Goal: Task Accomplishment & Management: Manage account settings

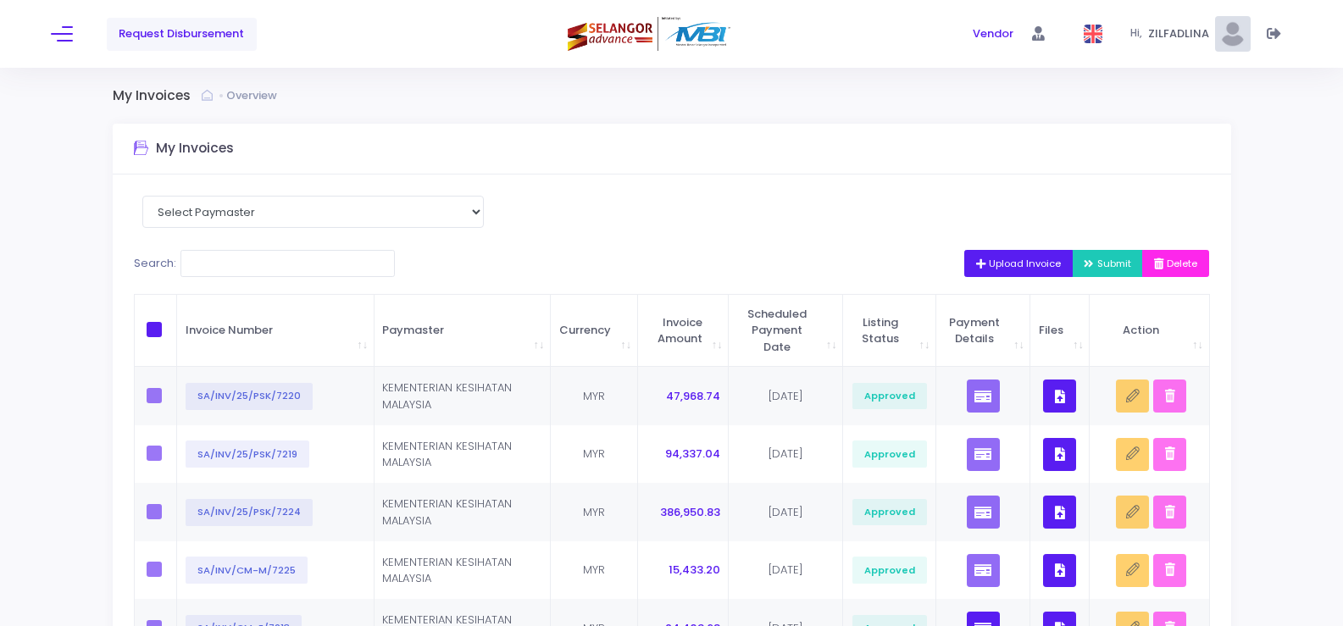
click at [998, 263] on span "Upload Invoice" at bounding box center [1019, 264] width 86 height 14
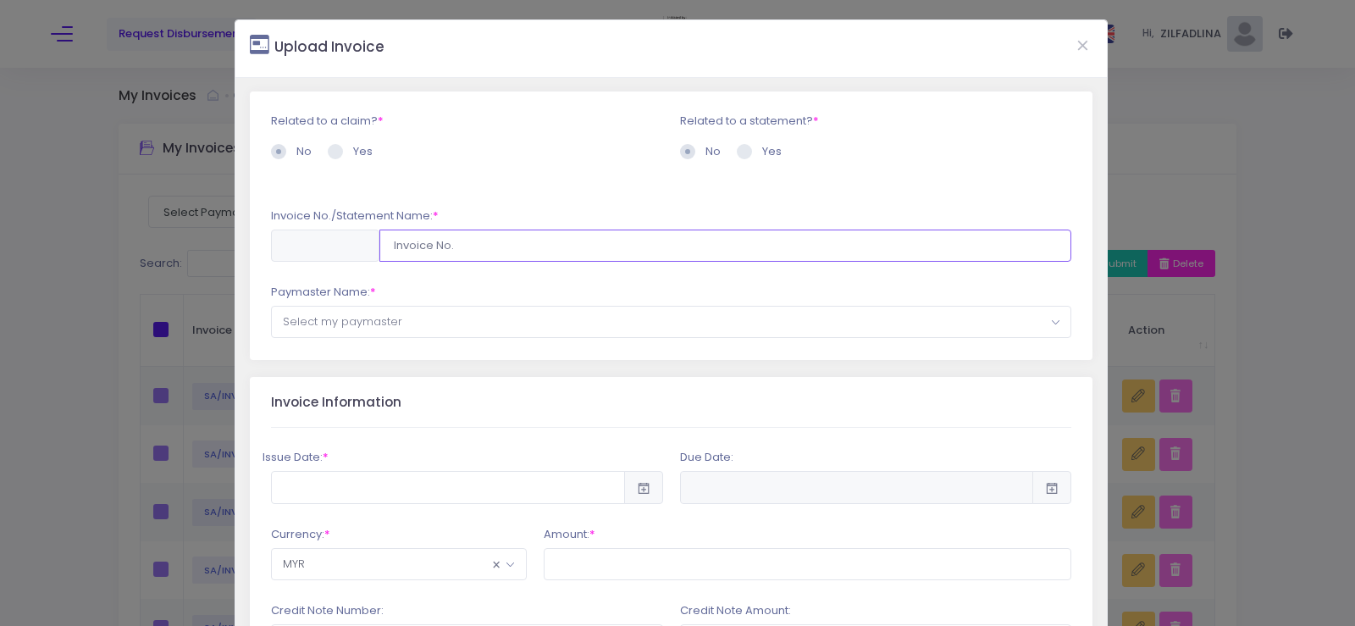
click at [449, 240] on input "text" at bounding box center [725, 246] width 693 height 32
type input "SA/INV/25/PSK/7221"
click at [454, 310] on span "Select my paymaster" at bounding box center [672, 322] width 800 height 30
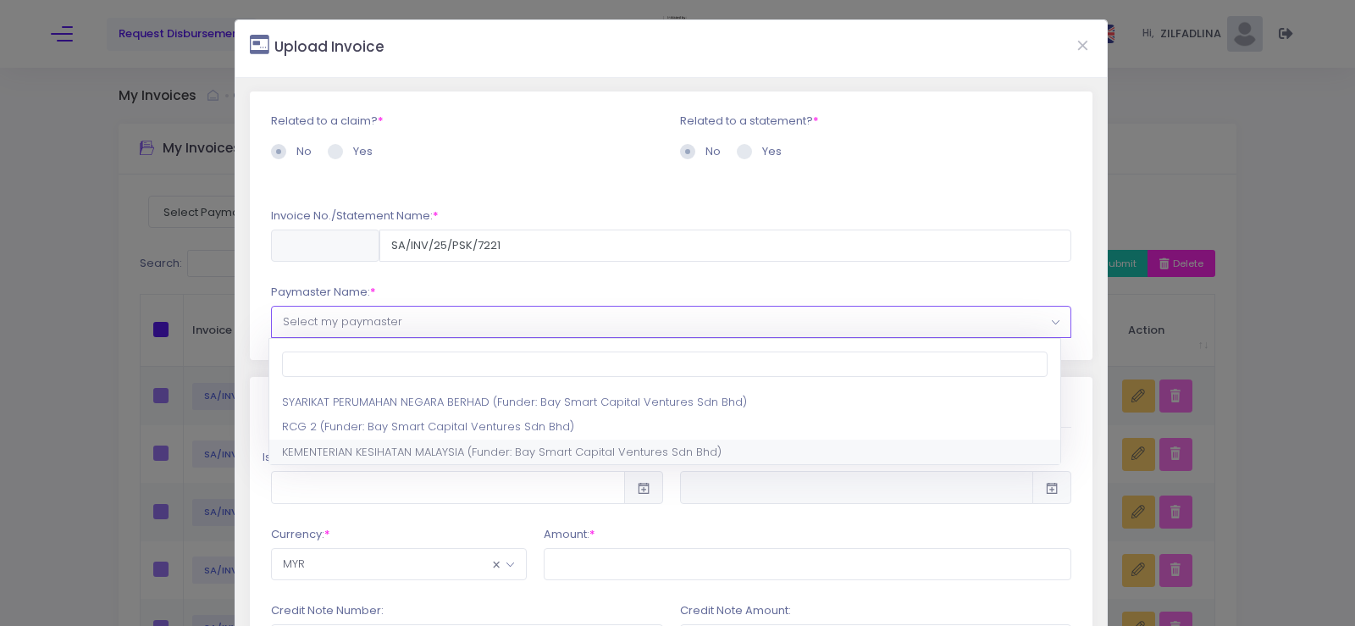
select select "1297,1444,180"
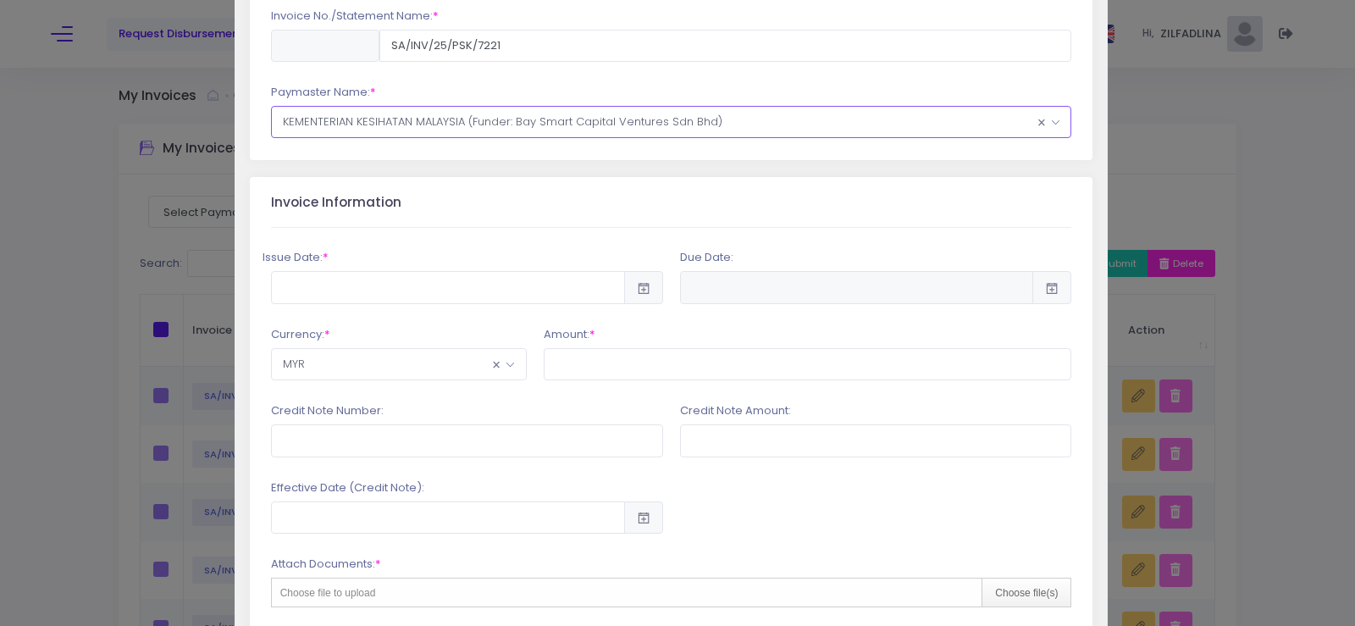
scroll to position [254, 0]
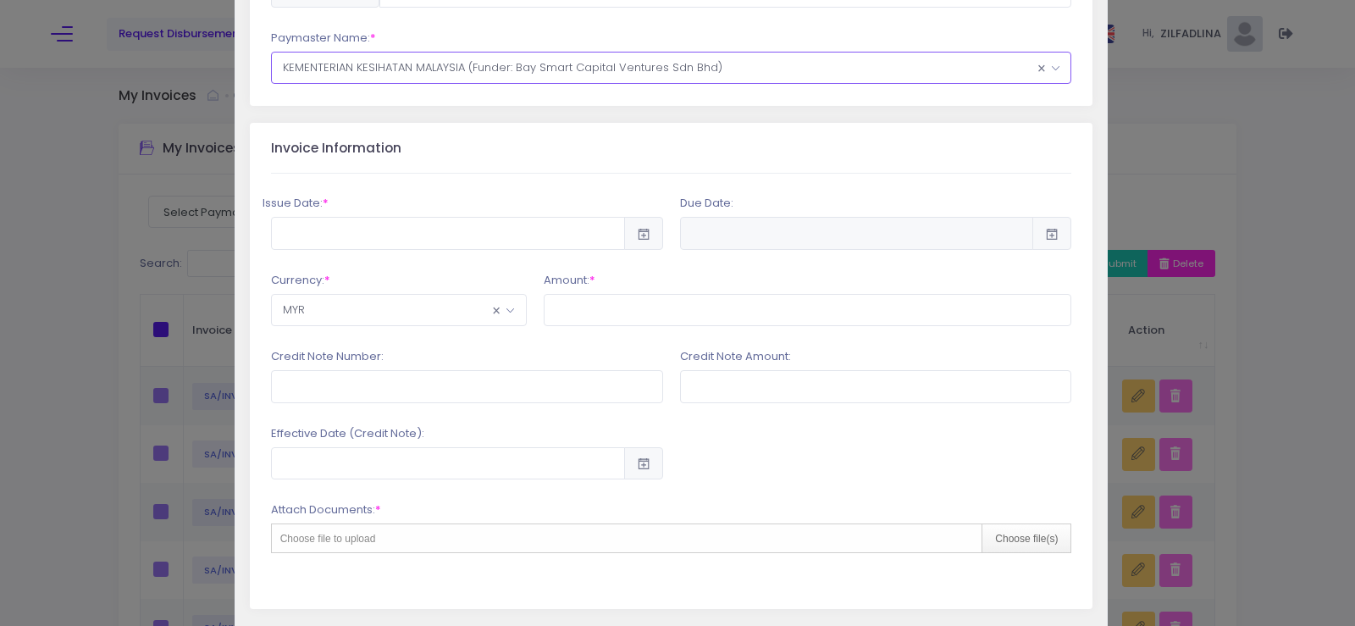
click at [497, 207] on div "Issue Date: *" at bounding box center [467, 222] width 409 height 54
click at [507, 217] on input "text" at bounding box center [448, 233] width 354 height 32
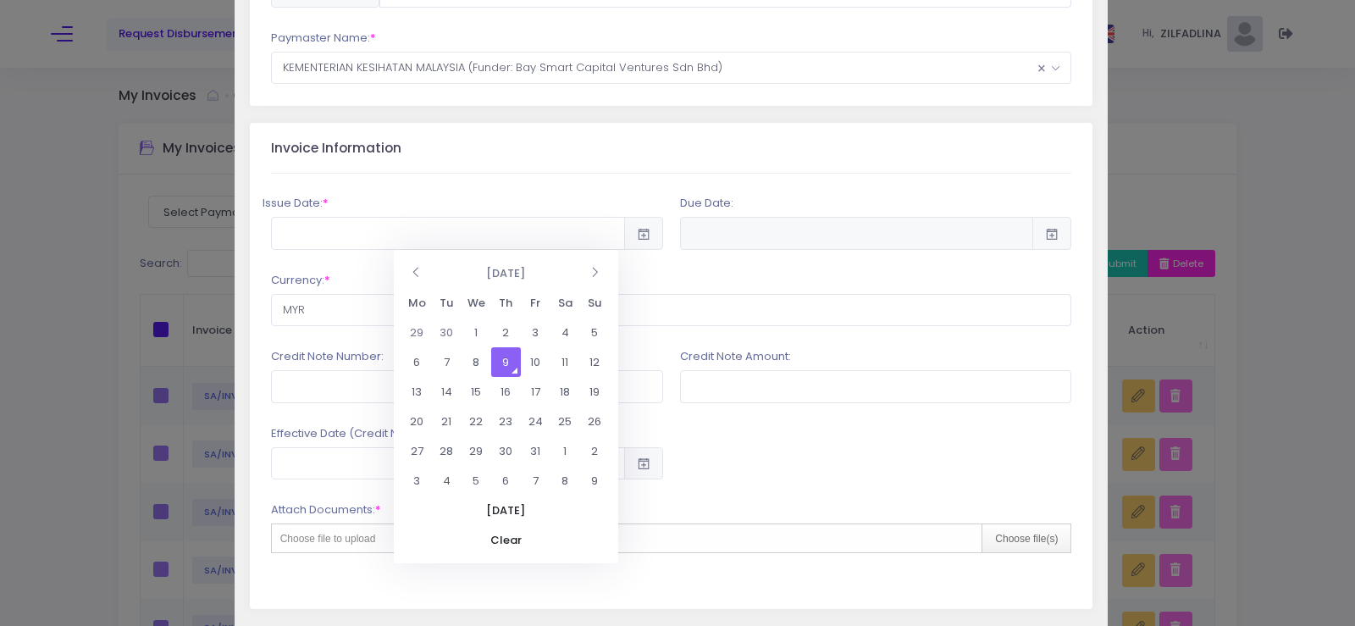
click at [512, 368] on td "9" at bounding box center [506, 362] width 30 height 30
type input "2025-10-09"
type input "2026-04-07"
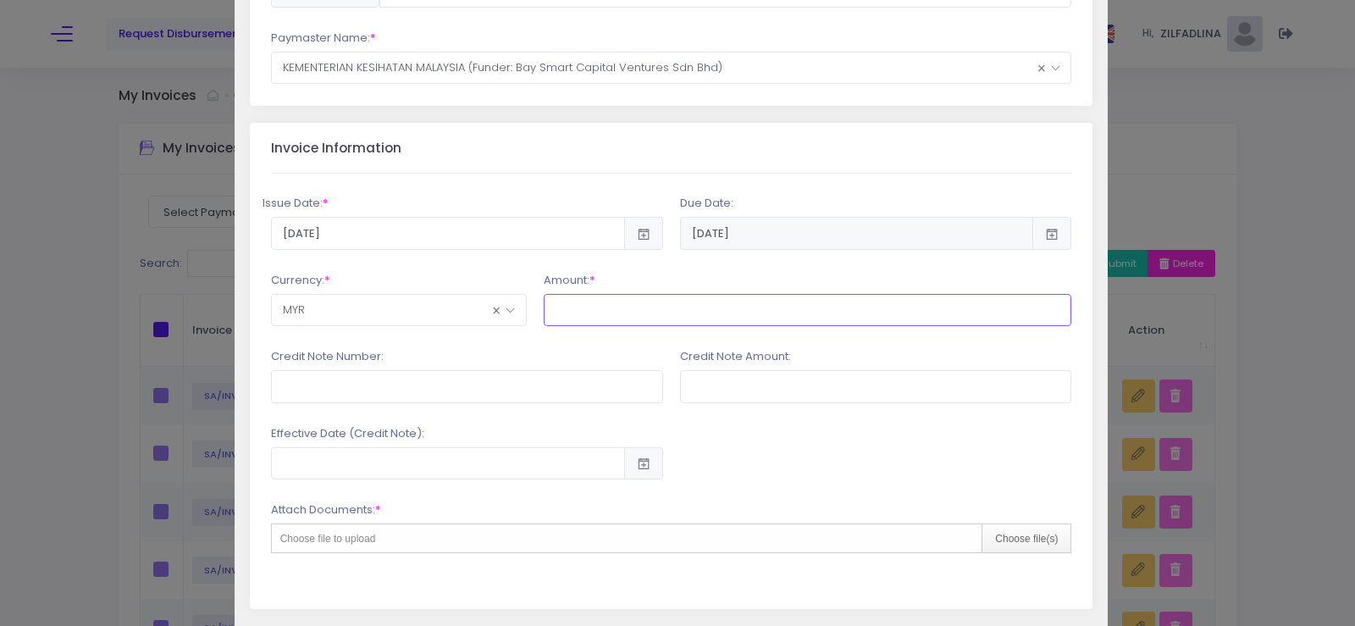
click at [607, 307] on input "text" at bounding box center [808, 310] width 529 height 32
type input "45,520.38"
click at [421, 387] on input "text" at bounding box center [467, 386] width 392 height 32
type input "PSK/2025/CN-062"
type input "4,719.60"
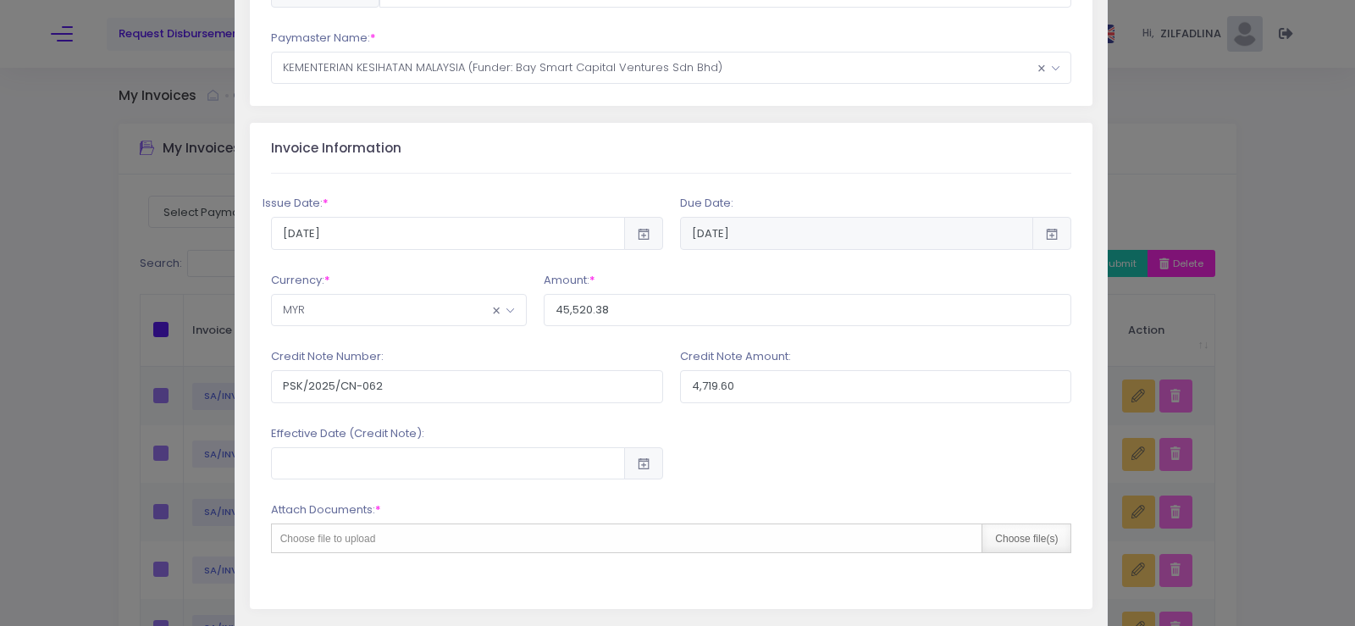
click at [1015, 549] on div "Choose file(s)" at bounding box center [1026, 538] width 89 height 28
type input "C:\fakepath\INV 7221_KK PURUN_SEP25.pdf"
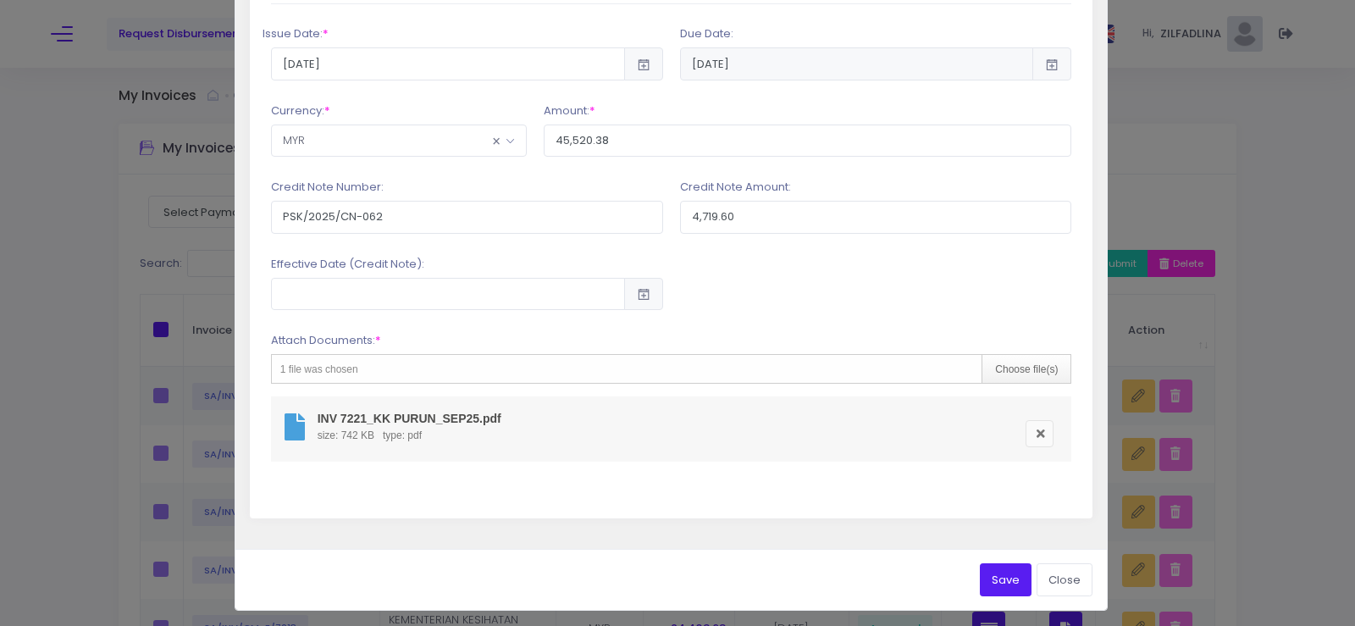
scroll to position [428, 0]
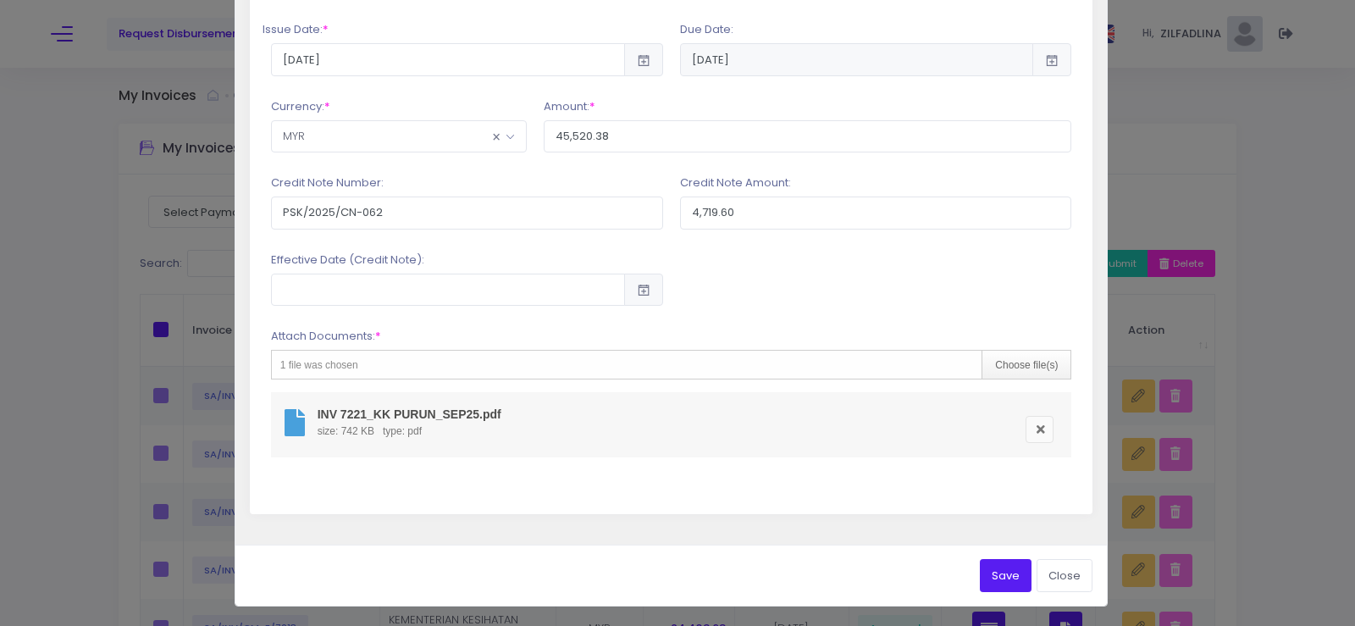
click at [988, 575] on button "Save" at bounding box center [1006, 575] width 52 height 32
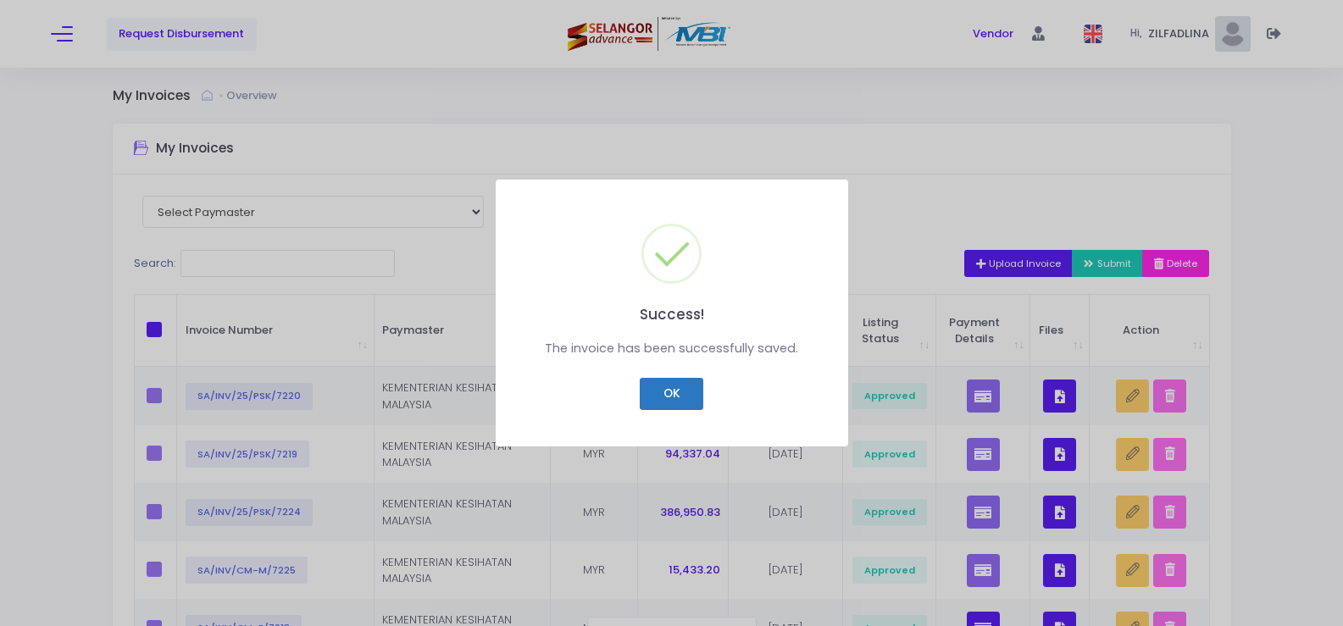
click at [653, 385] on button "OK" at bounding box center [672, 394] width 64 height 32
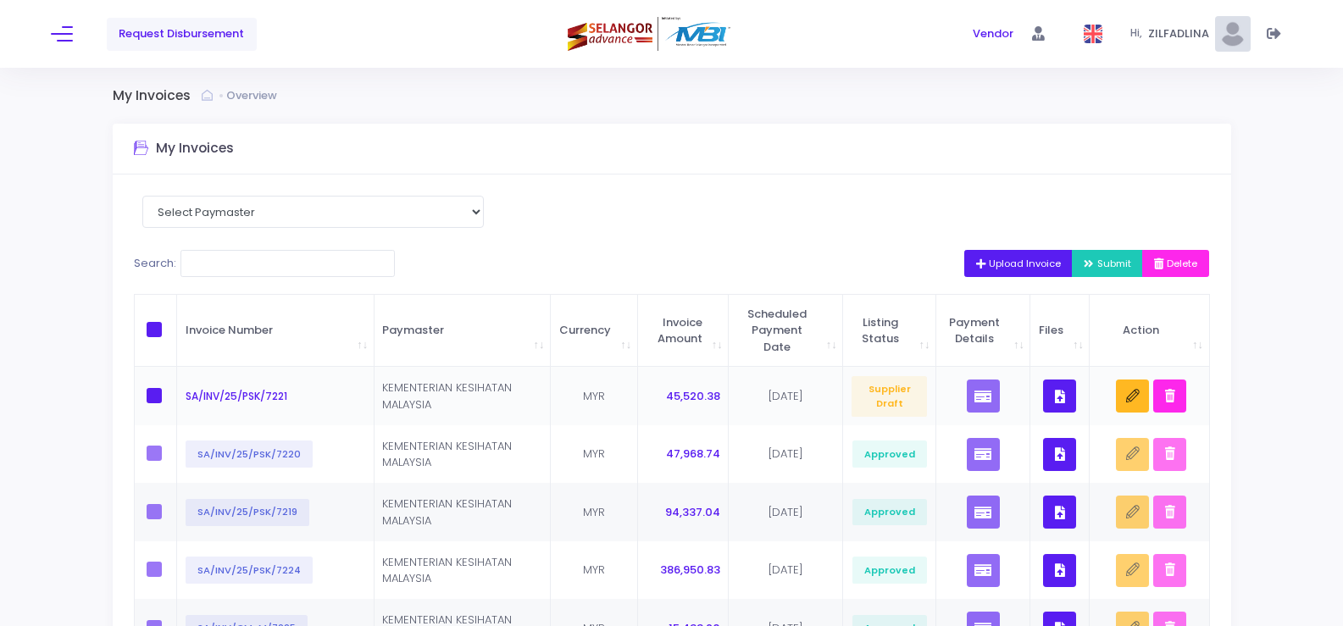
click at [1058, 396] on icon "button" at bounding box center [1060, 396] width 10 height 0
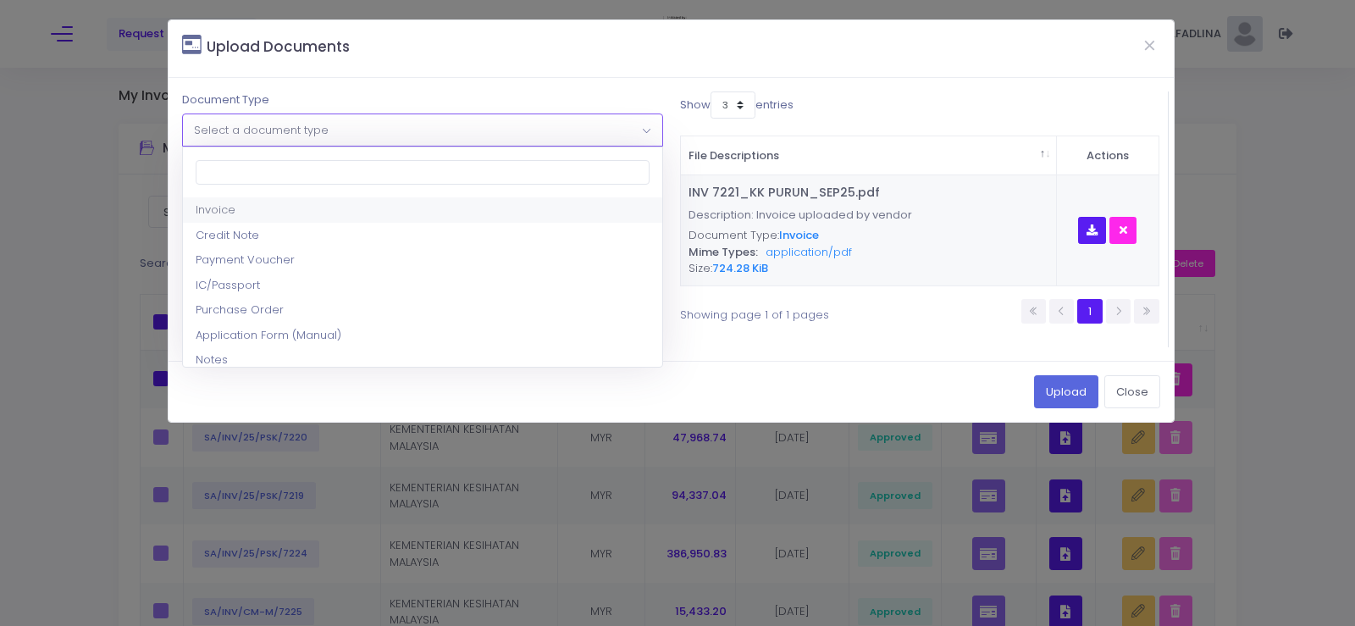
click at [411, 133] on span "Select a document type" at bounding box center [422, 129] width 479 height 30
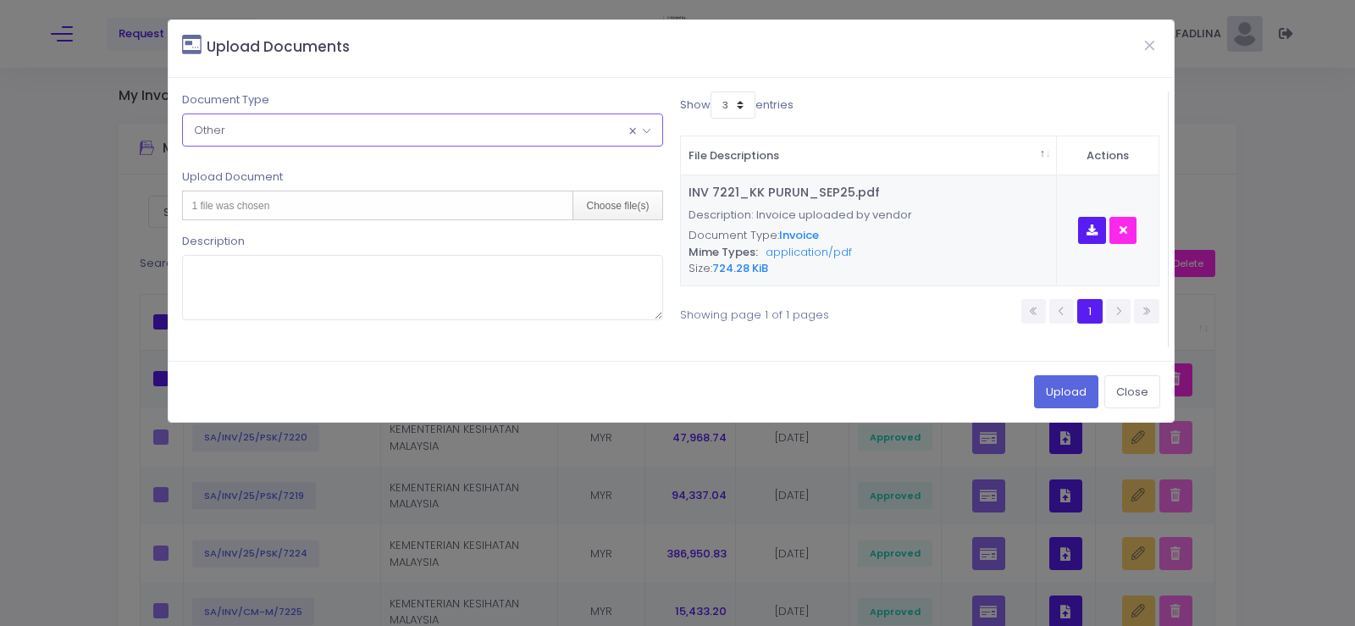
click at [558, 112] on div "Document Type Please select document type Invoice Credit Note Payment Voucher I…" at bounding box center [422, 118] width 480 height 54
click at [540, 120] on span "× Other" at bounding box center [422, 129] width 479 height 30
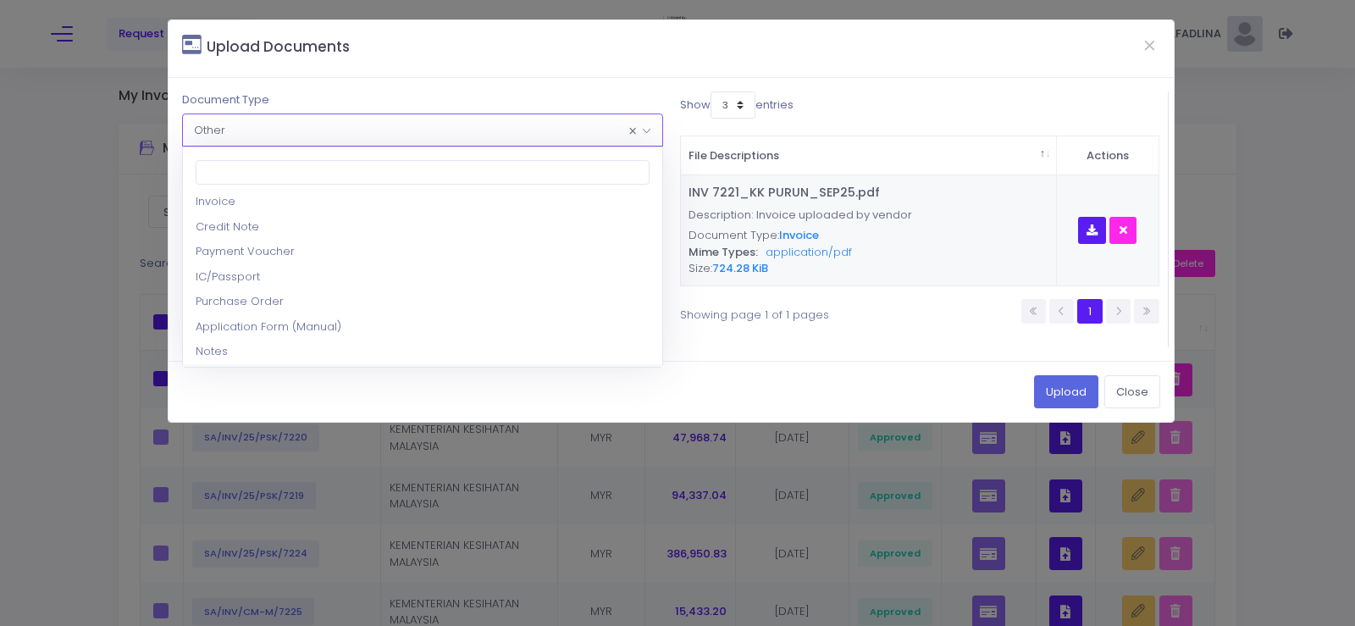
scroll to position [0, 0]
select select "2"
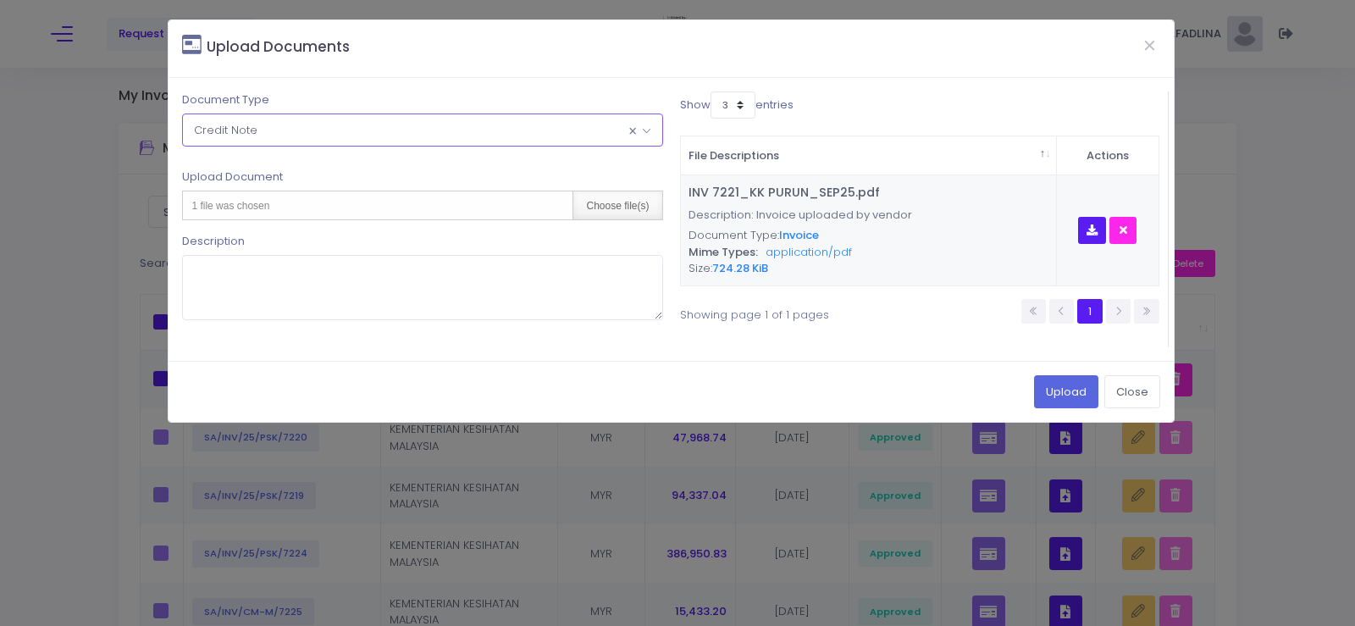
click at [627, 210] on div "Choose file(s)" at bounding box center [617, 205] width 89 height 28
type input "C:\fakepath\CN 062_KK PURUN_SEP25.pdf"
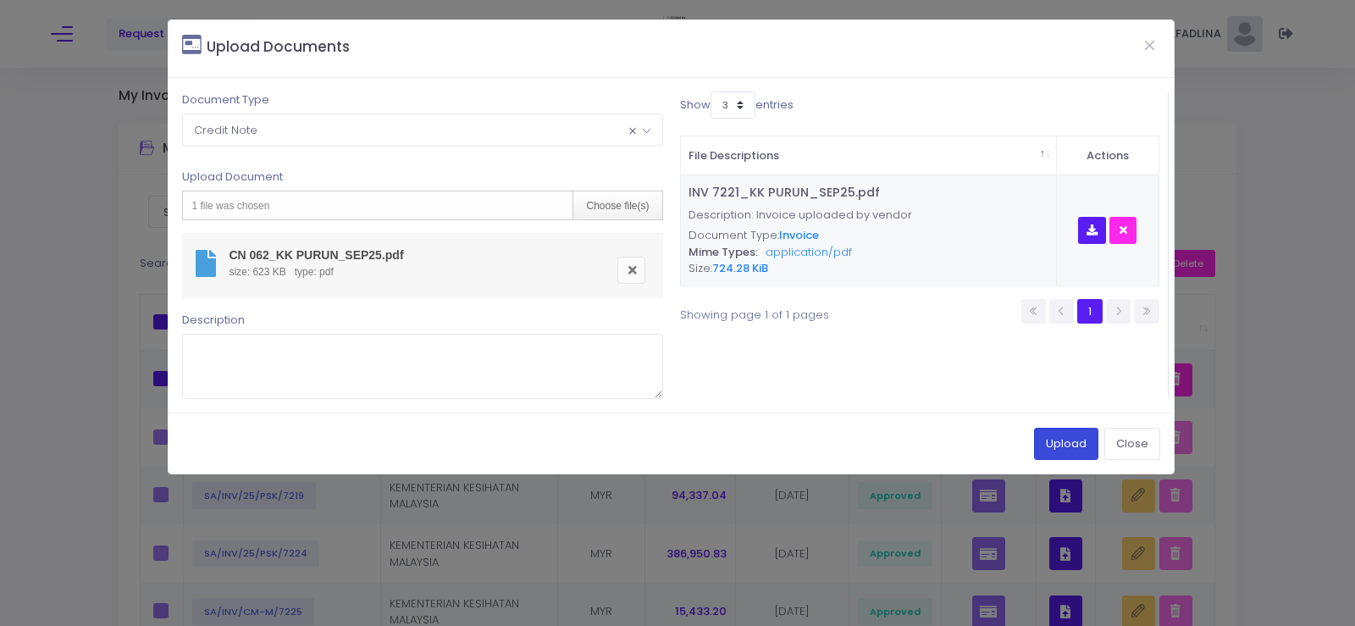
click at [1036, 429] on button "Upload" at bounding box center [1066, 444] width 64 height 32
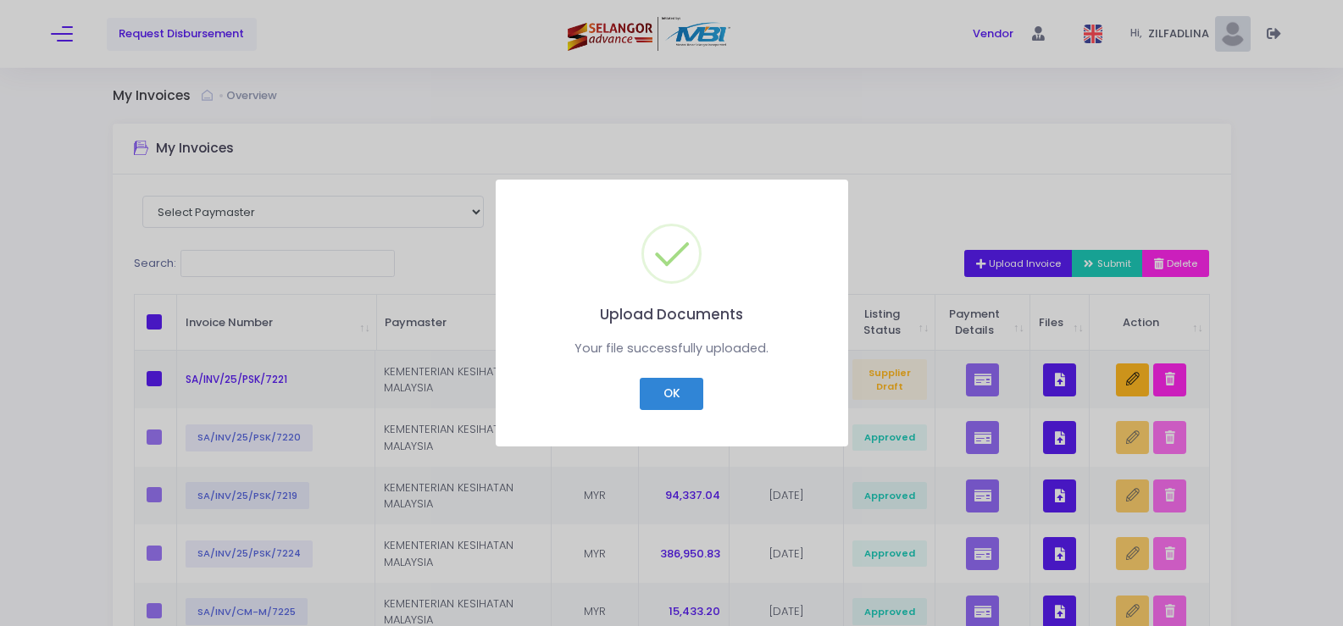
click at [706, 394] on div "OK Cancel" at bounding box center [672, 394] width 308 height 40
click at [696, 395] on button "OK" at bounding box center [672, 394] width 64 height 32
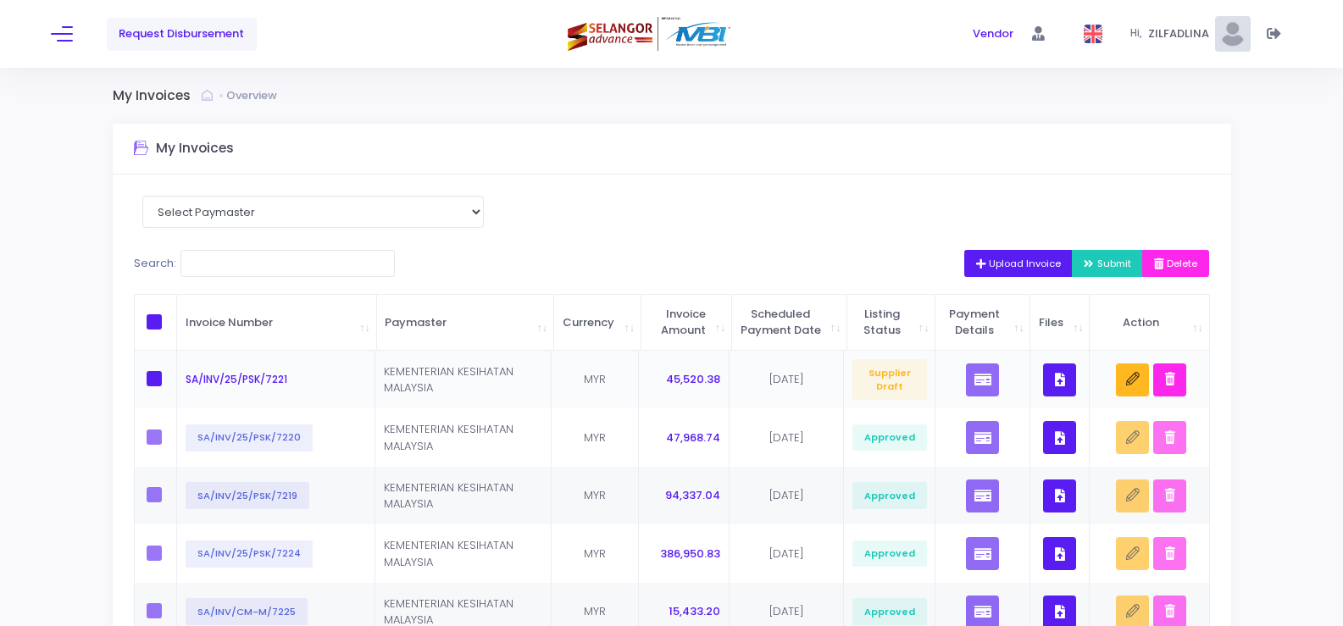
click at [1061, 396] on button "button" at bounding box center [1059, 379] width 33 height 33
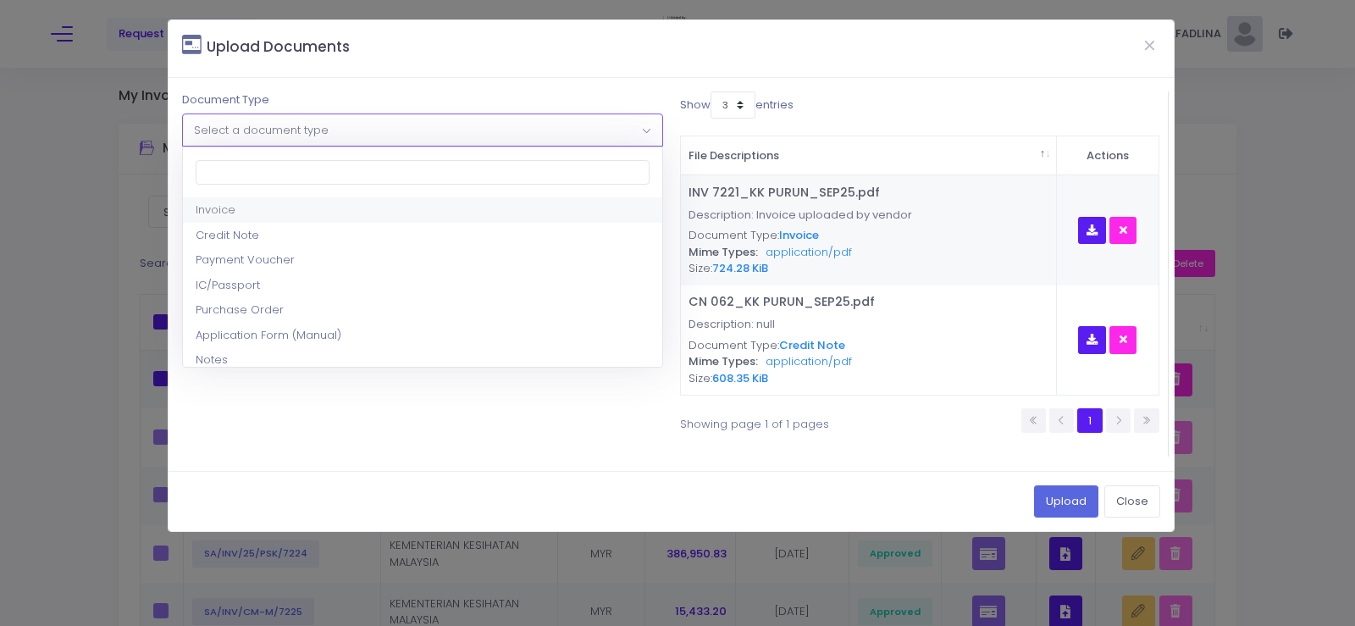
click at [346, 134] on span "Select a document type" at bounding box center [422, 129] width 479 height 30
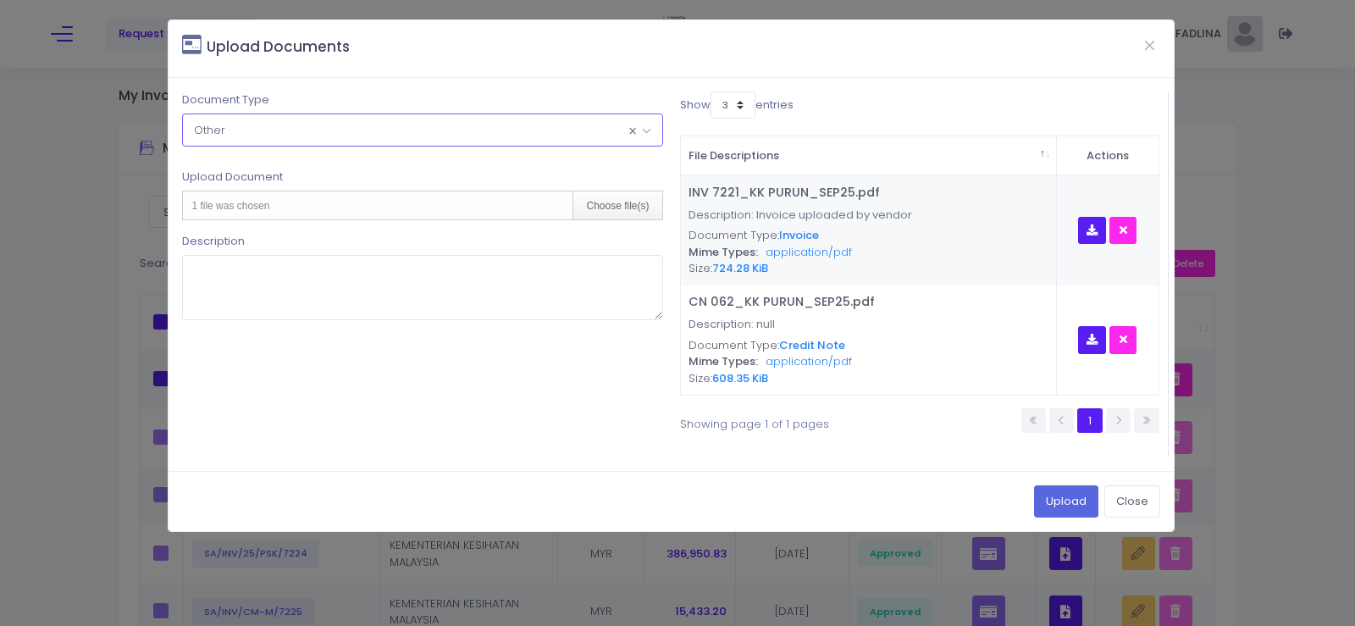
select select "8"
click at [640, 217] on div "Choose file(s)" at bounding box center [617, 205] width 89 height 28
type input "C:\fakepath\PAR OGOS 2025 - KK PURUN.pdf"
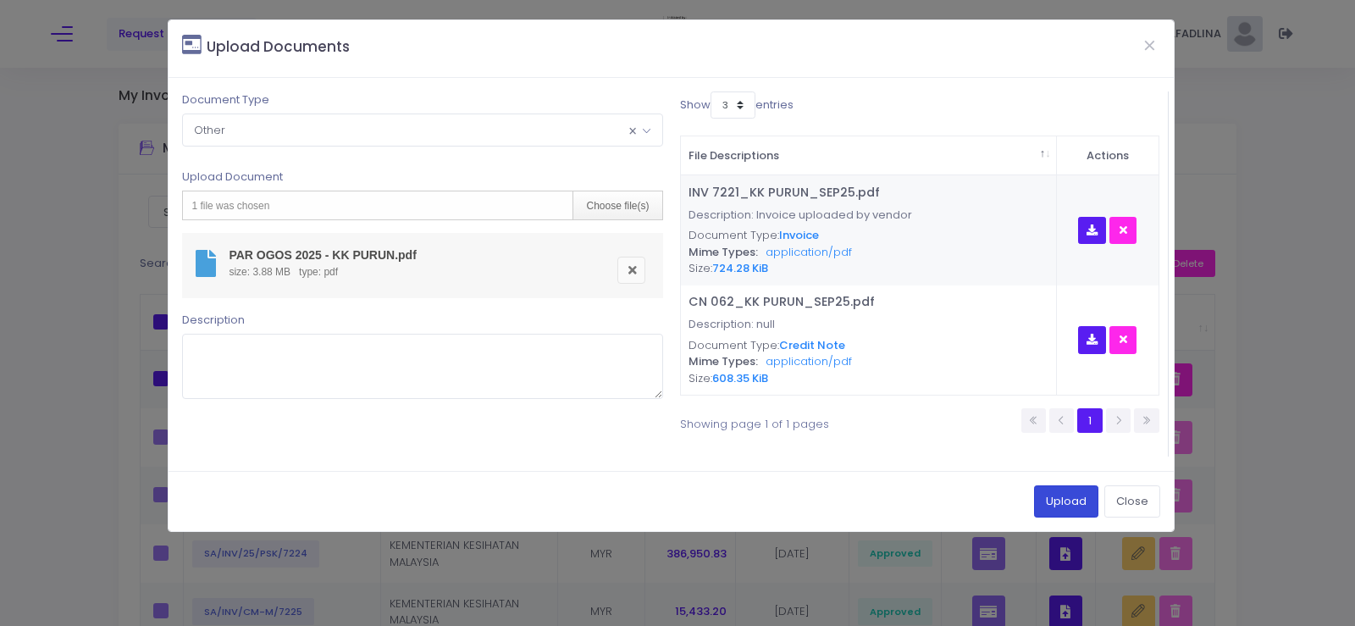
click at [1075, 511] on button "Upload" at bounding box center [1066, 501] width 64 height 32
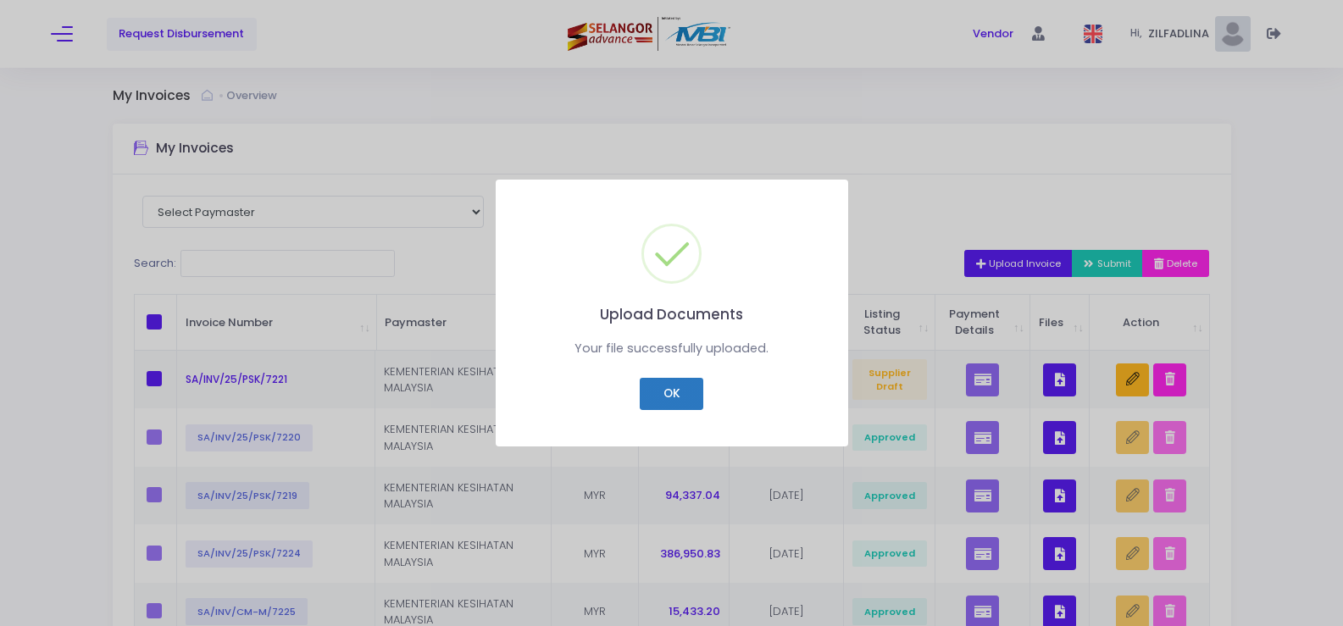
click at [673, 391] on button "OK" at bounding box center [672, 394] width 64 height 32
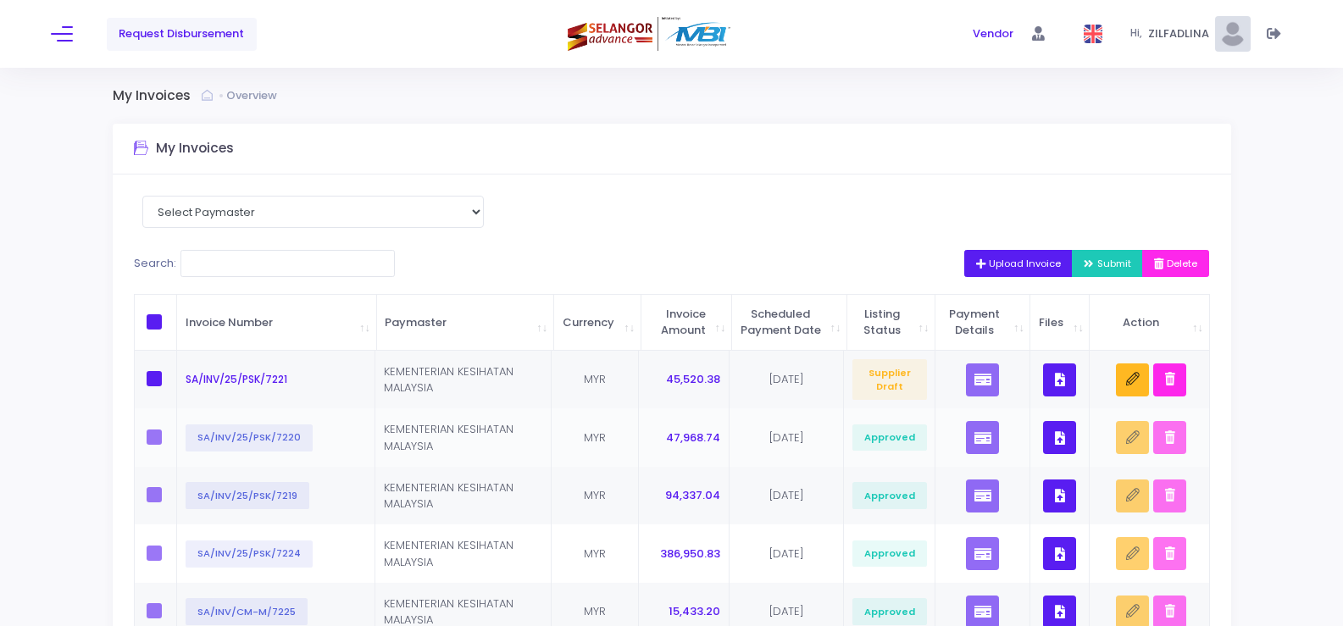
click at [1063, 445] on button "button" at bounding box center [1059, 437] width 33 height 33
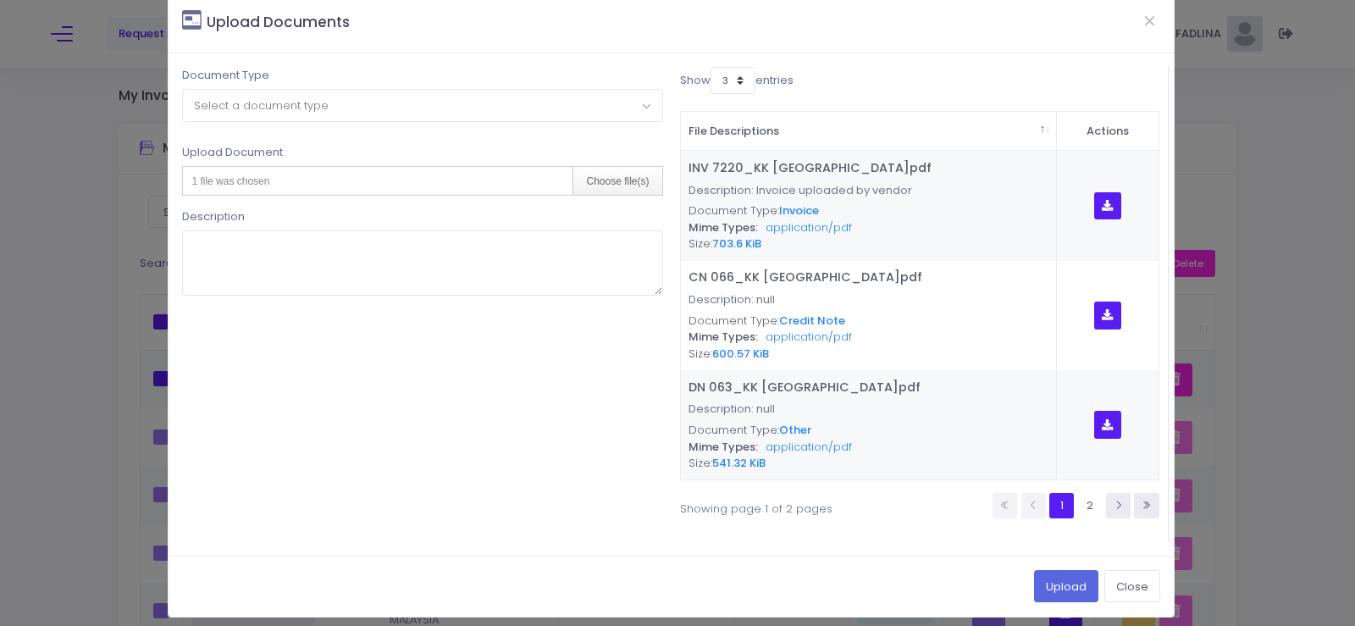
scroll to position [35, 0]
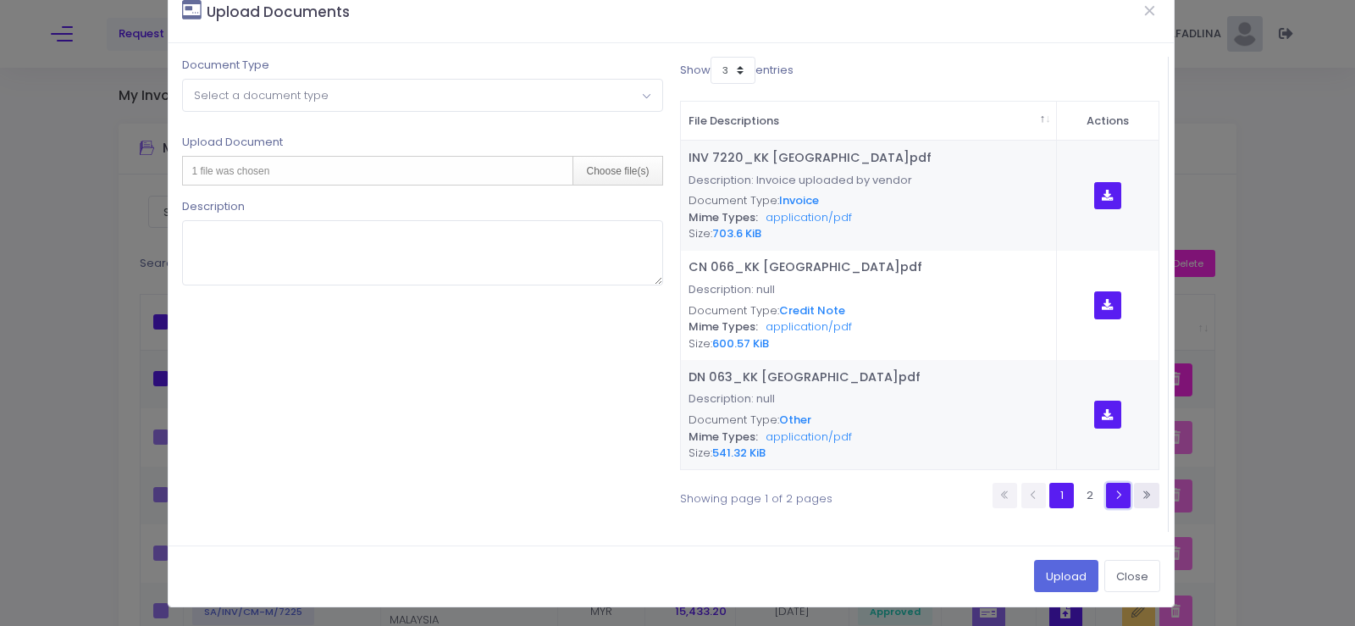
click at [1106, 483] on link at bounding box center [1118, 495] width 25 height 25
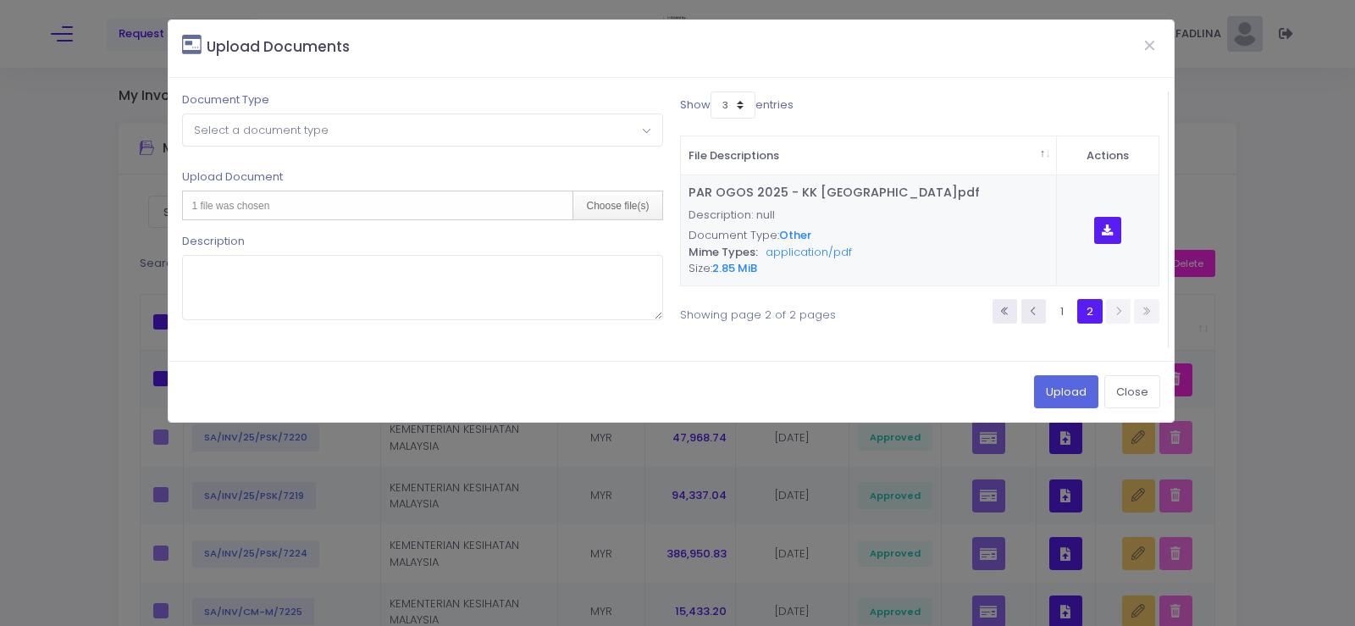
scroll to position [0, 0]
click at [1127, 394] on button "Close" at bounding box center [1133, 391] width 56 height 32
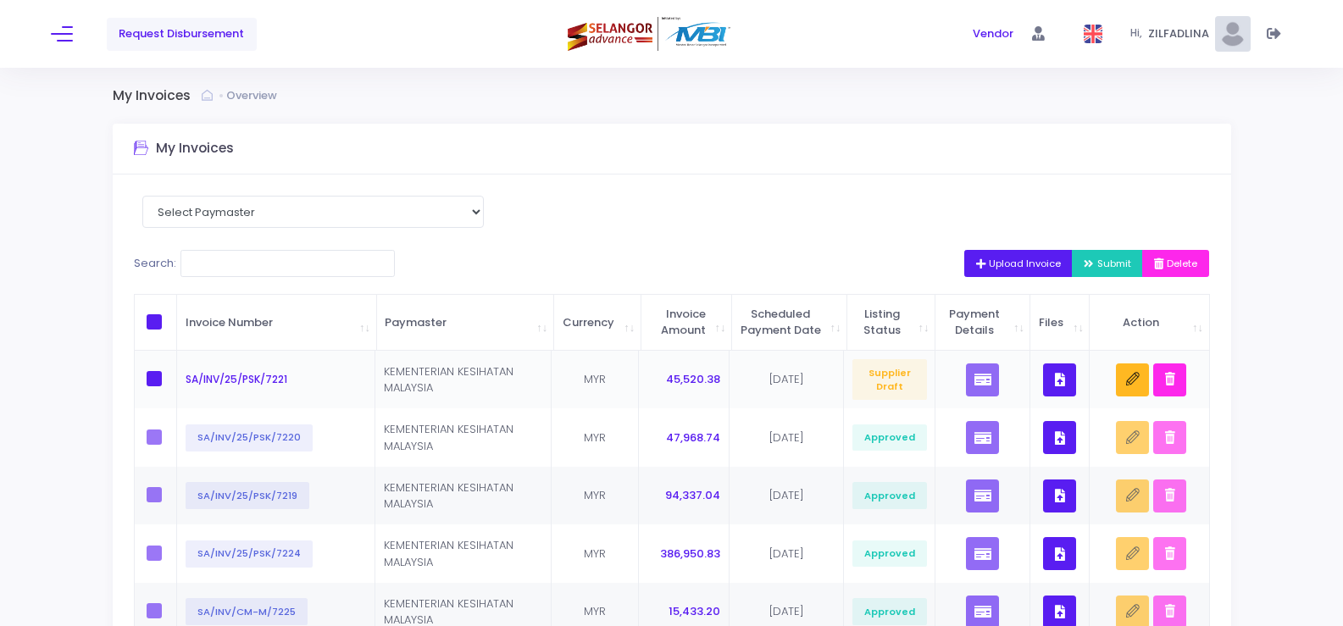
click at [1046, 395] on button "button" at bounding box center [1059, 379] width 33 height 33
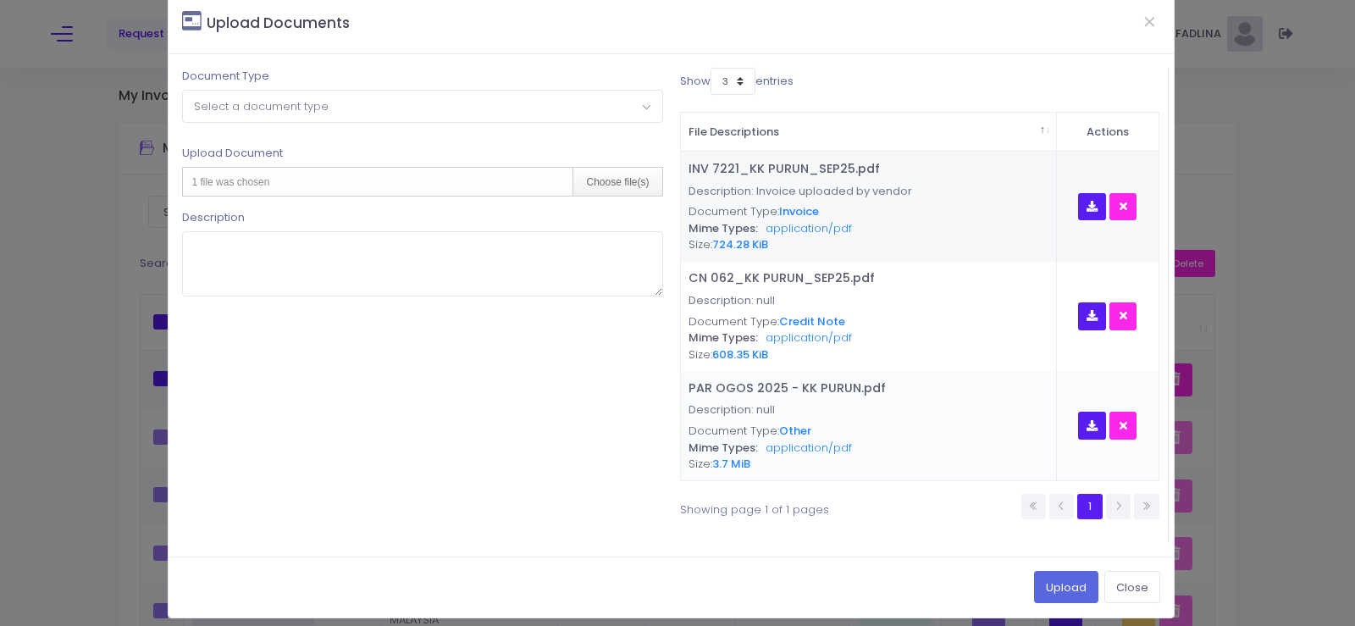
scroll to position [35, 0]
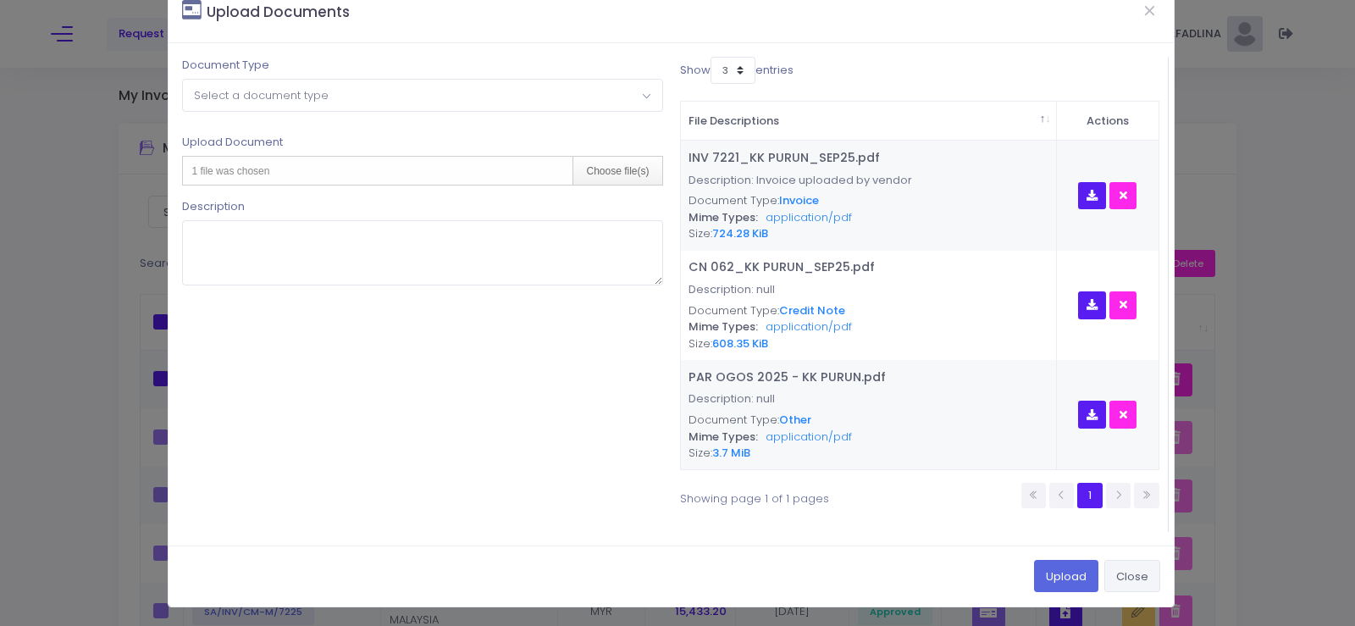
click at [1131, 581] on button "Close" at bounding box center [1133, 576] width 56 height 32
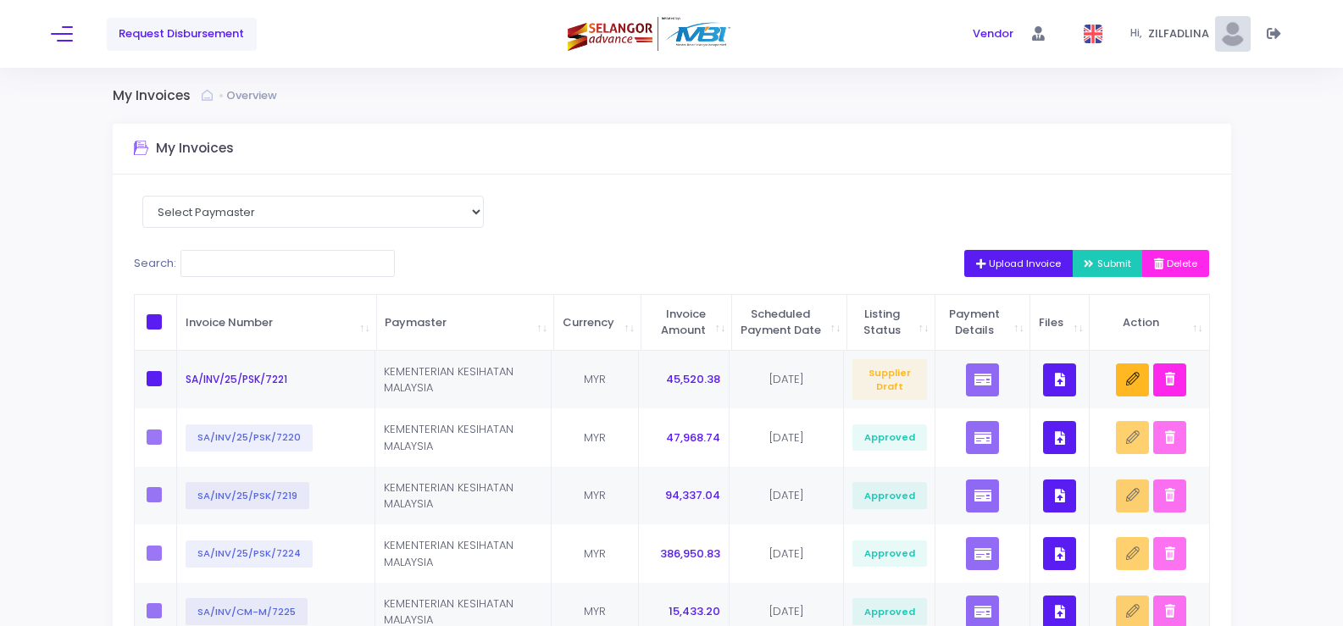
click at [966, 253] on button "Upload Invoice" at bounding box center [1018, 263] width 109 height 27
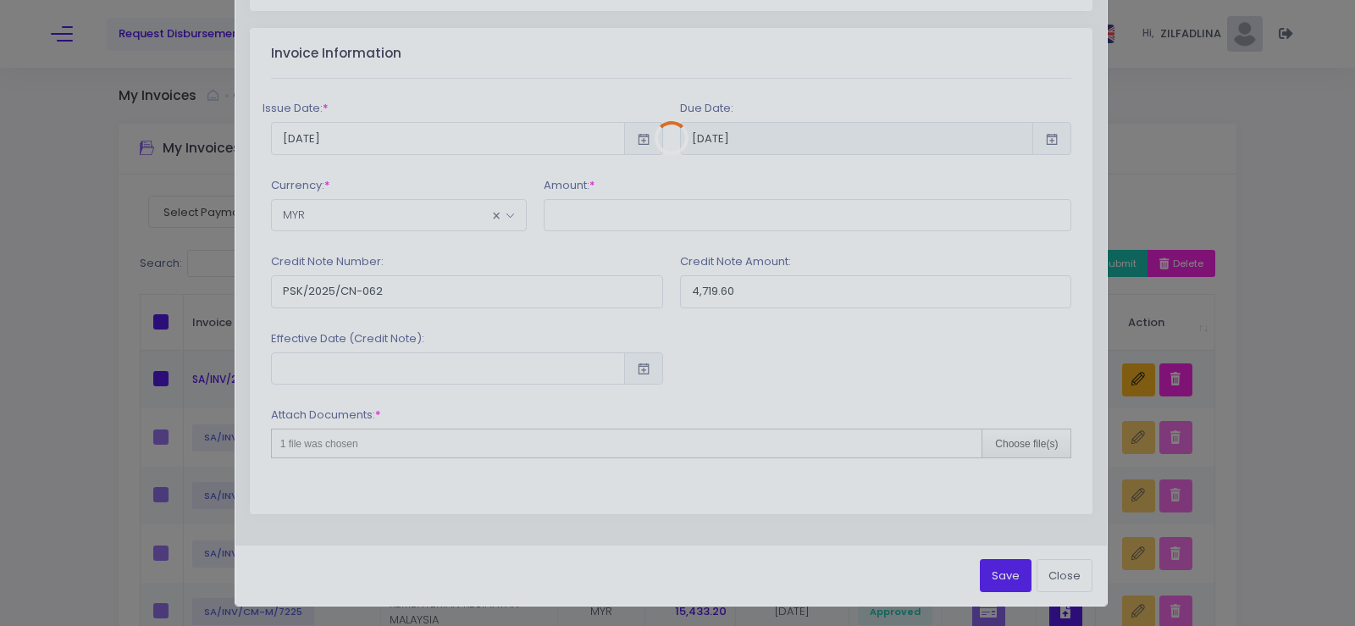
scroll to position [0, 0]
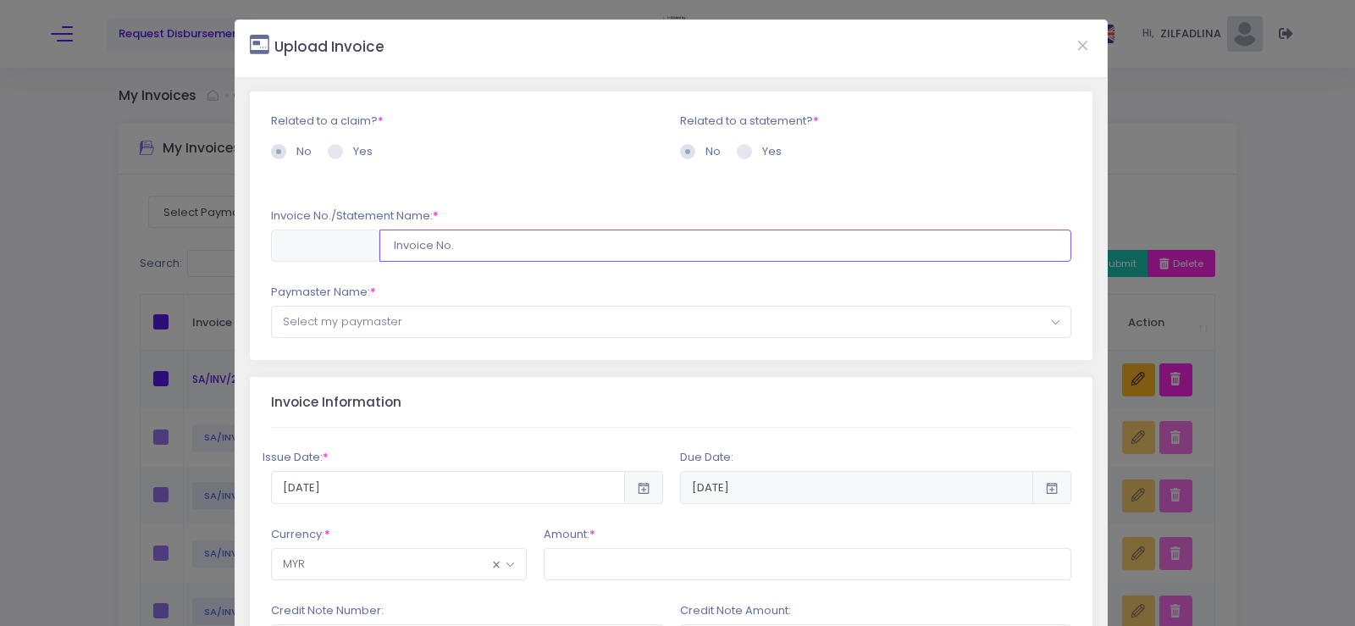
click at [532, 249] on input "text" at bounding box center [725, 246] width 693 height 32
type input "SA/INV/25/PSK/7222"
click at [590, 312] on span "Select my paymaster" at bounding box center [672, 322] width 800 height 30
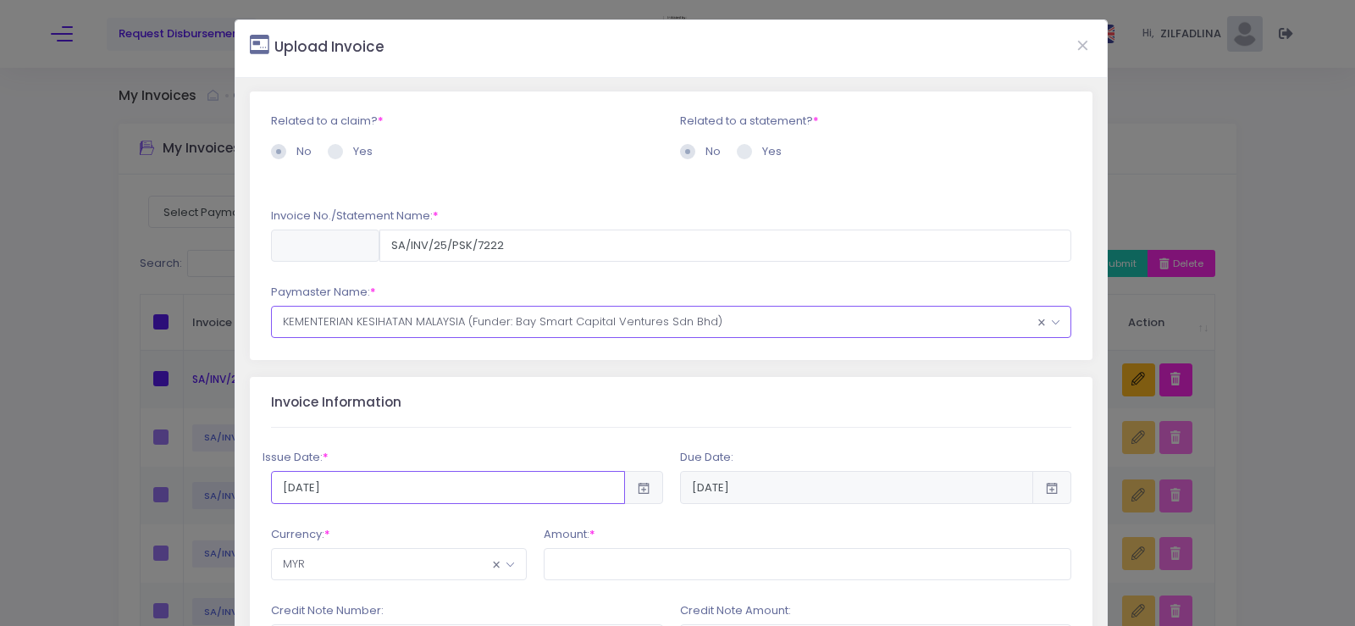
click at [507, 489] on input "2025-10-09" at bounding box center [448, 487] width 354 height 32
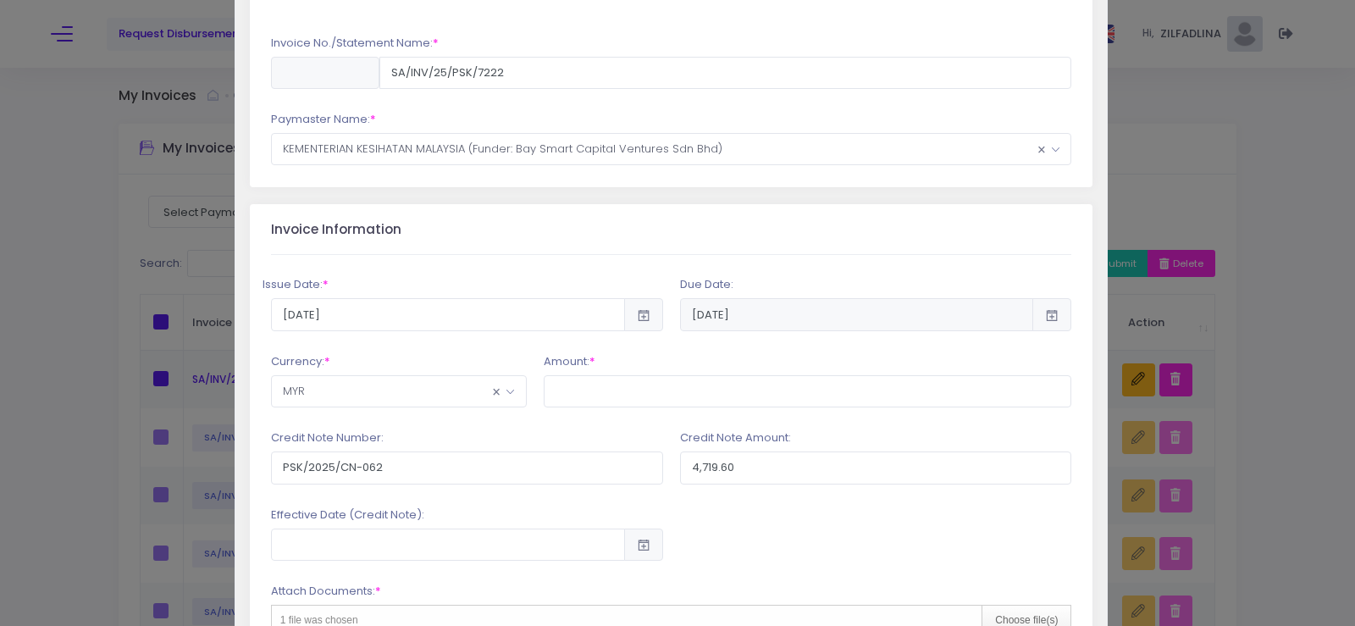
scroll to position [177, 0]
click at [348, 322] on input "2025-10-09" at bounding box center [448, 310] width 354 height 32
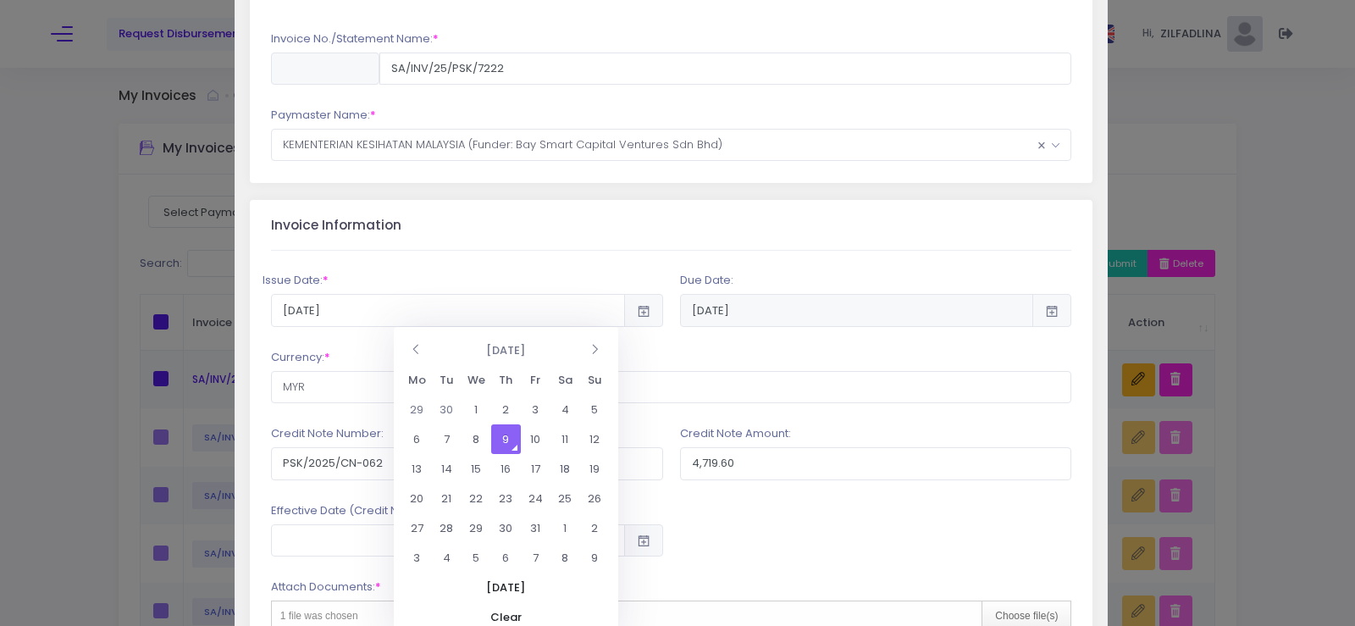
click at [513, 443] on td "9" at bounding box center [506, 439] width 30 height 30
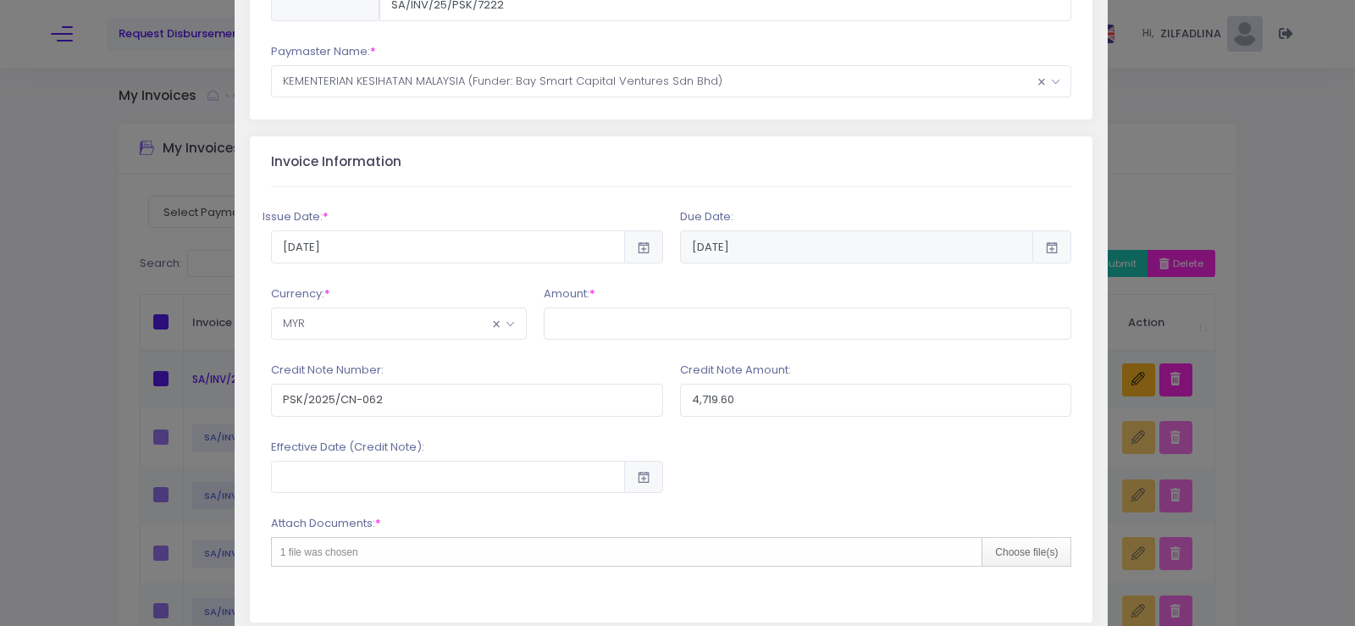
scroll to position [346, 0]
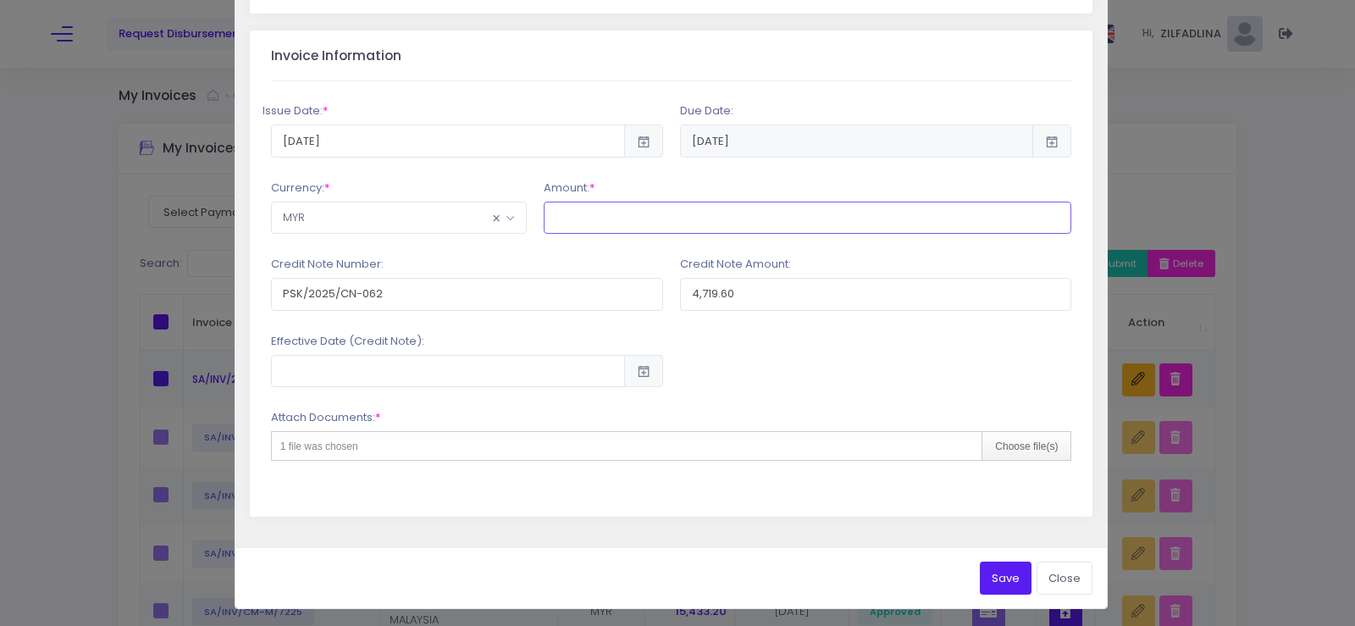
click at [571, 211] on input "text" at bounding box center [808, 218] width 529 height 32
type input "51,379.97"
click at [423, 296] on input "PSK/2025/CN-062" at bounding box center [467, 294] width 392 height 32
type input "PSK/2025/CN-063"
click at [980, 562] on button "Save" at bounding box center [1006, 578] width 52 height 32
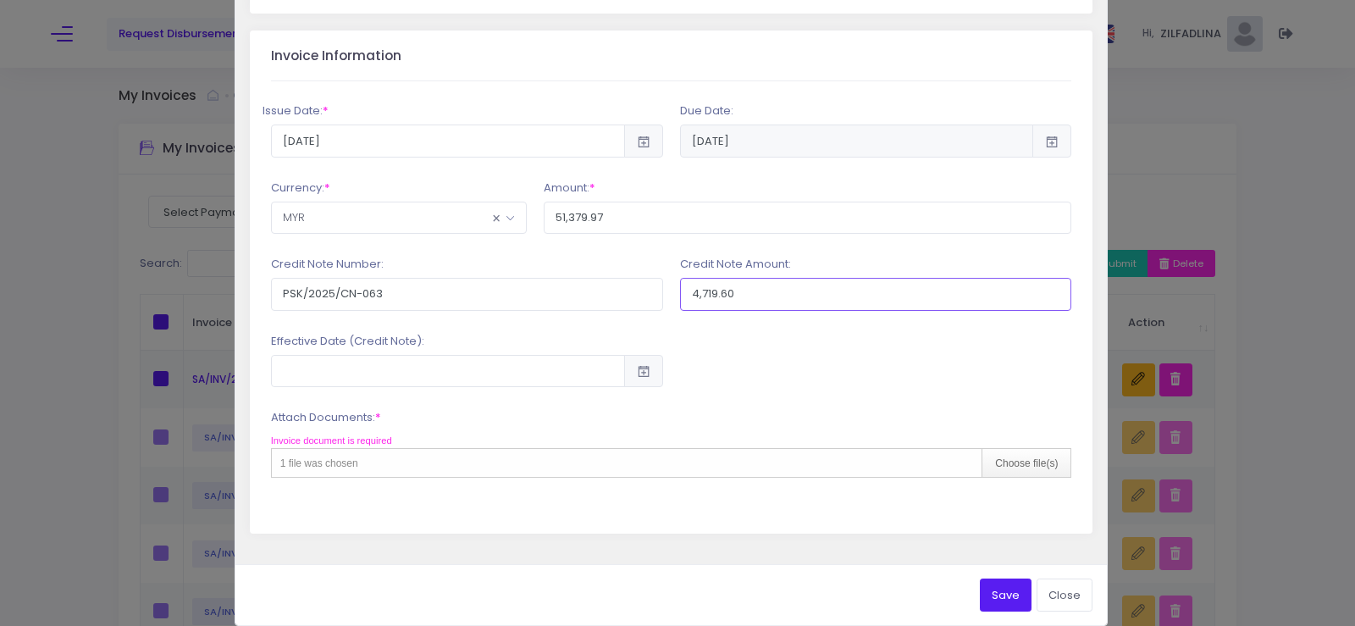
drag, startPoint x: 957, startPoint y: 293, endPoint x: 970, endPoint y: 291, distance: 12.8
click at [957, 293] on input "4,719.60" at bounding box center [876, 294] width 392 height 32
type input "270"
click at [1027, 470] on div "Choose file(s)" at bounding box center [1026, 463] width 89 height 28
type input "C:\fakepath\INV 7222_KK PADANG LUAS_SEP25.pdf"
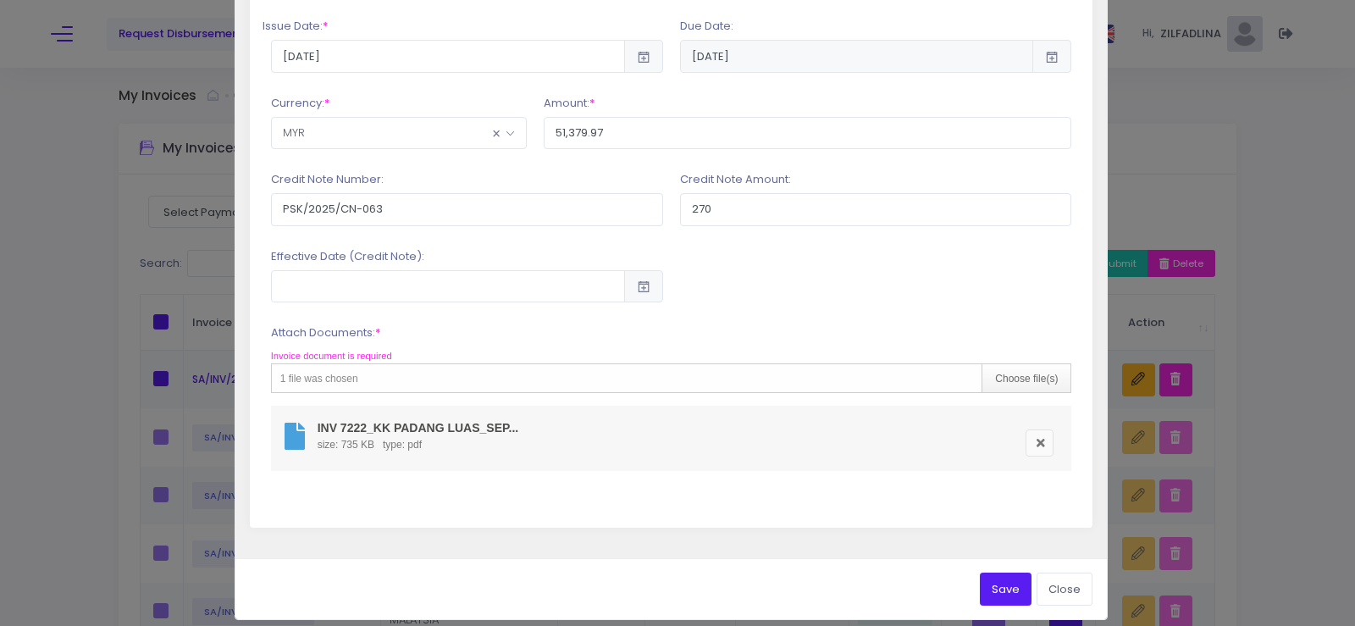
scroll to position [445, 0]
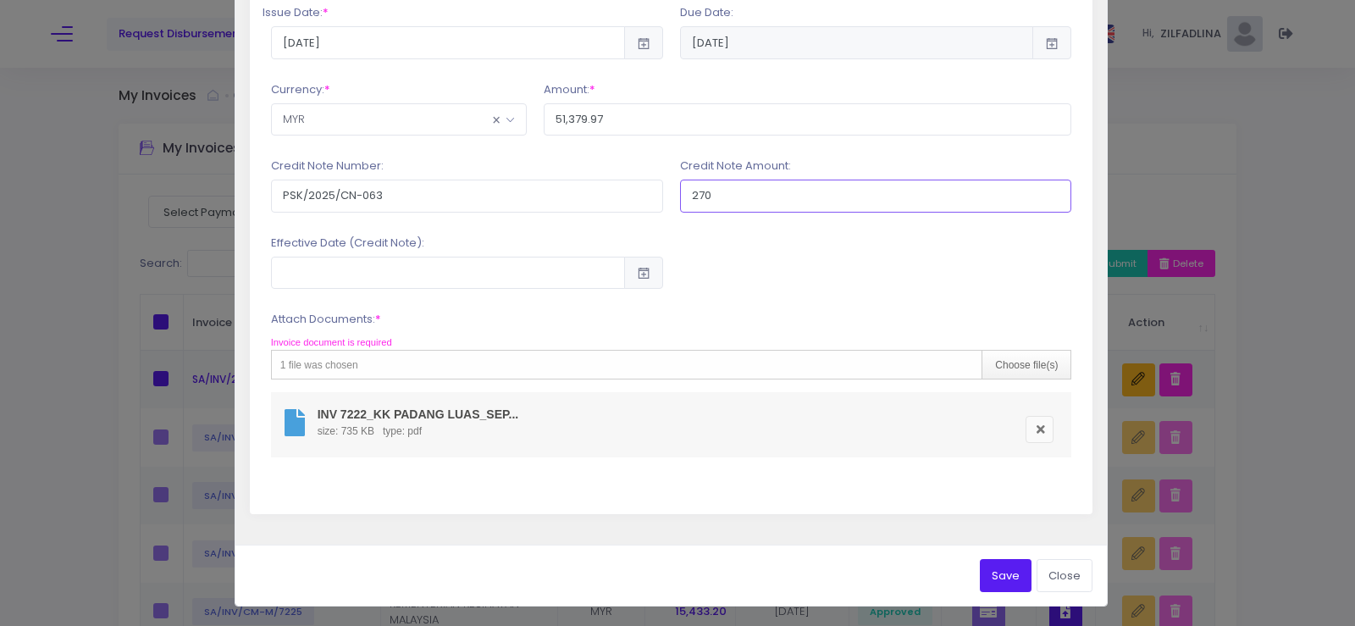
click at [750, 194] on input "270" at bounding box center [876, 196] width 392 height 32
type input "270.00"
click at [994, 565] on button "Save" at bounding box center [1006, 575] width 52 height 32
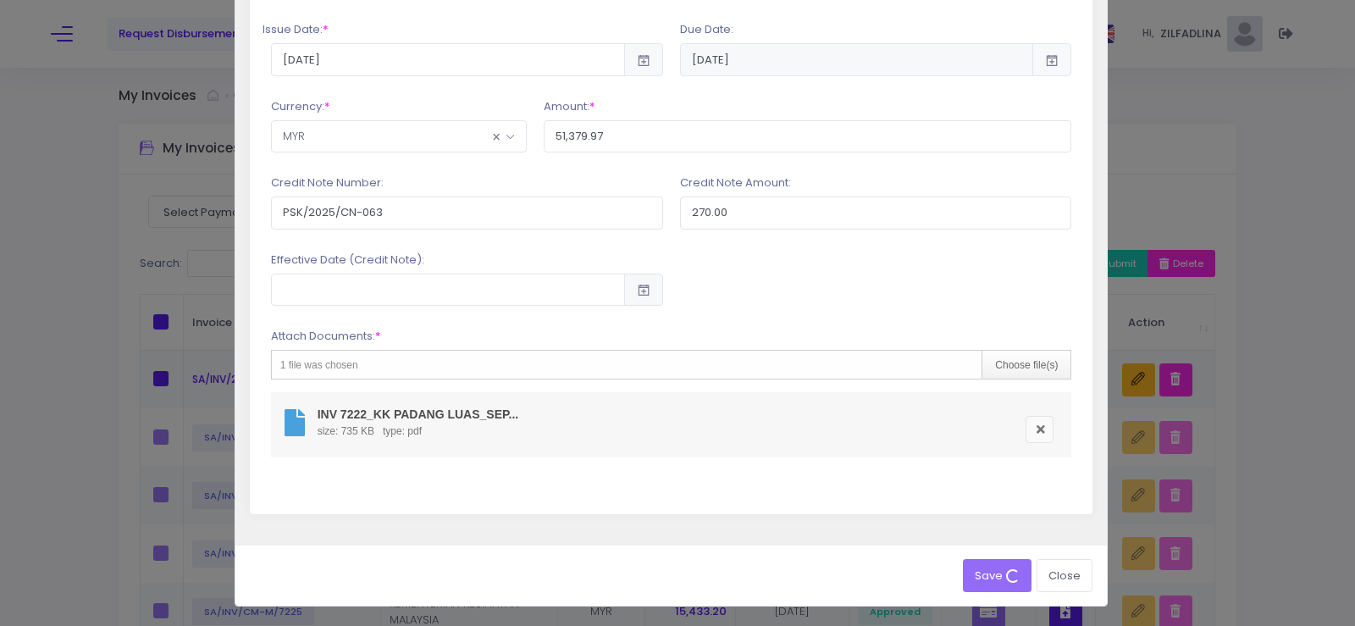
scroll to position [428, 0]
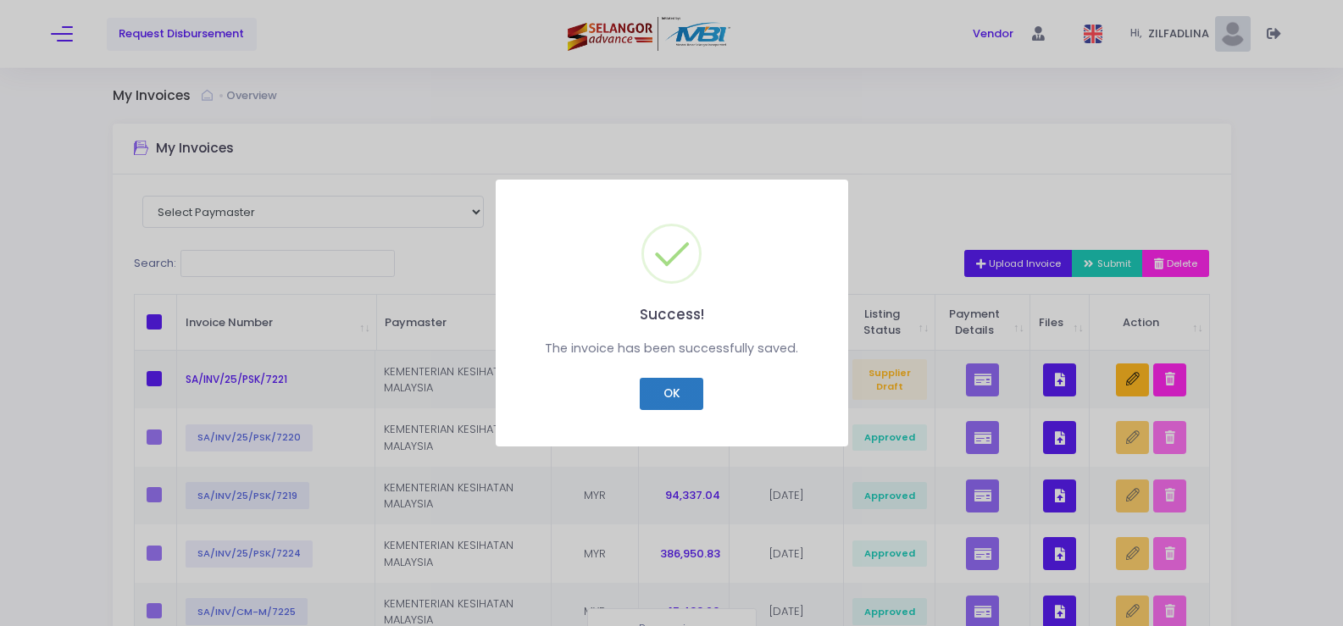
click at [664, 389] on button "OK" at bounding box center [672, 394] width 64 height 32
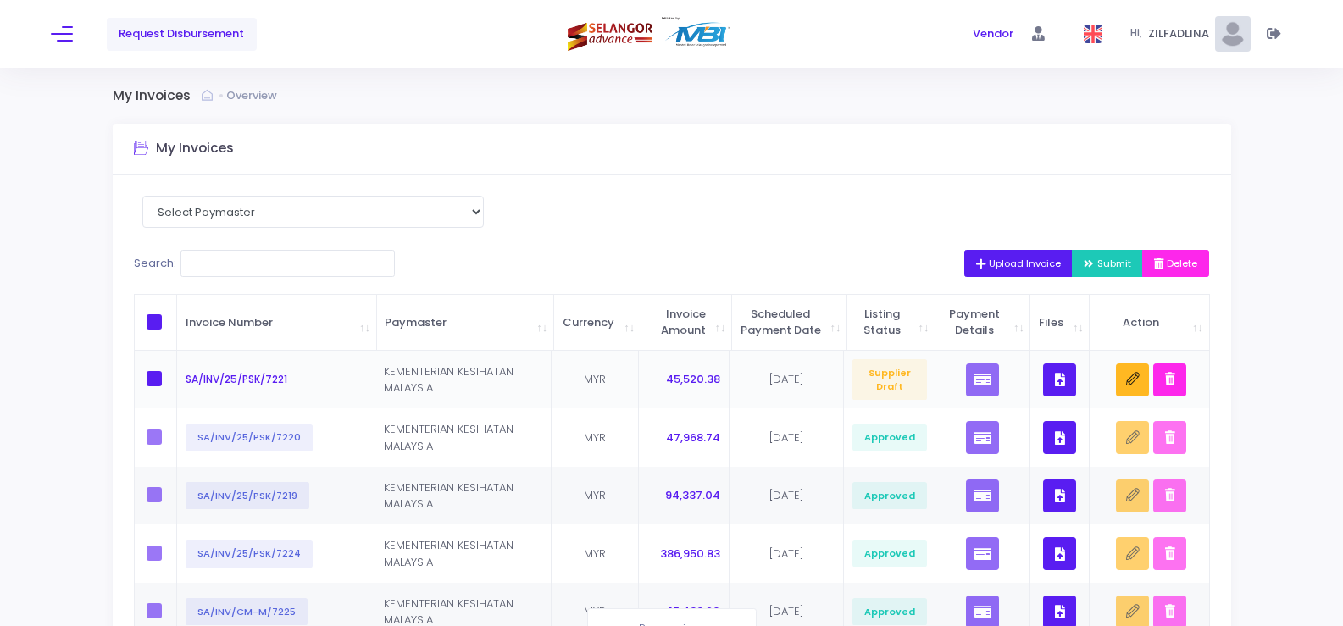
click at [1056, 379] on icon "button" at bounding box center [1060, 379] width 10 height 0
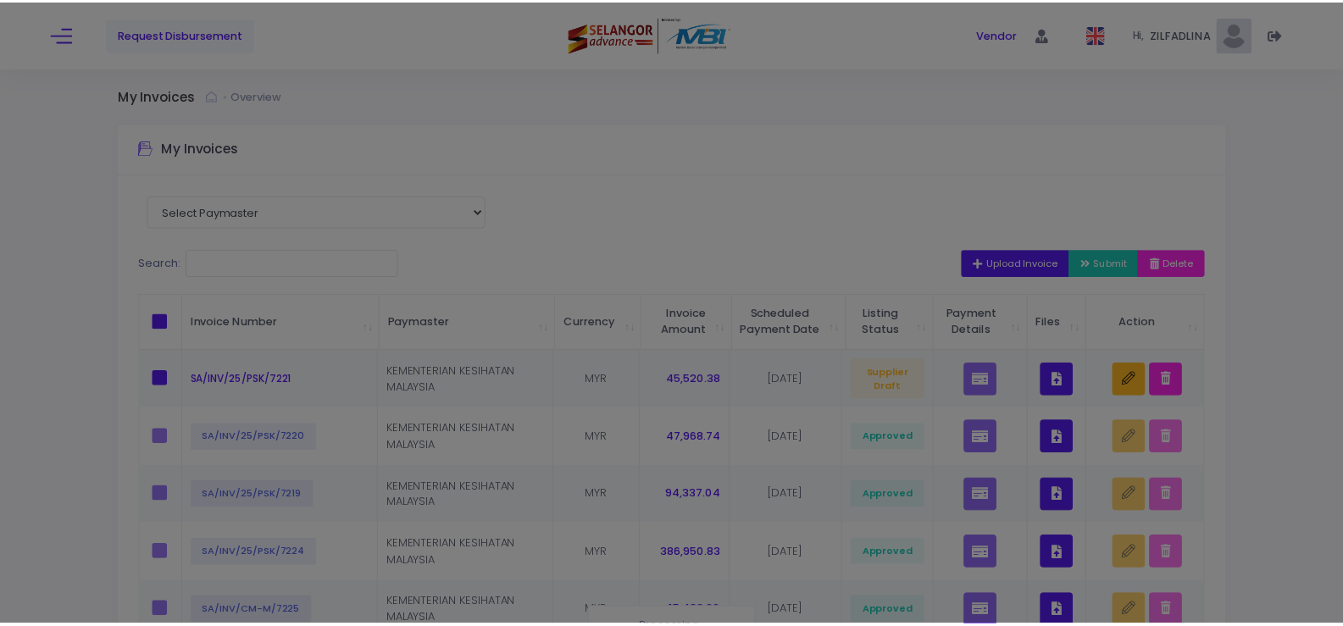
scroll to position [0, 0]
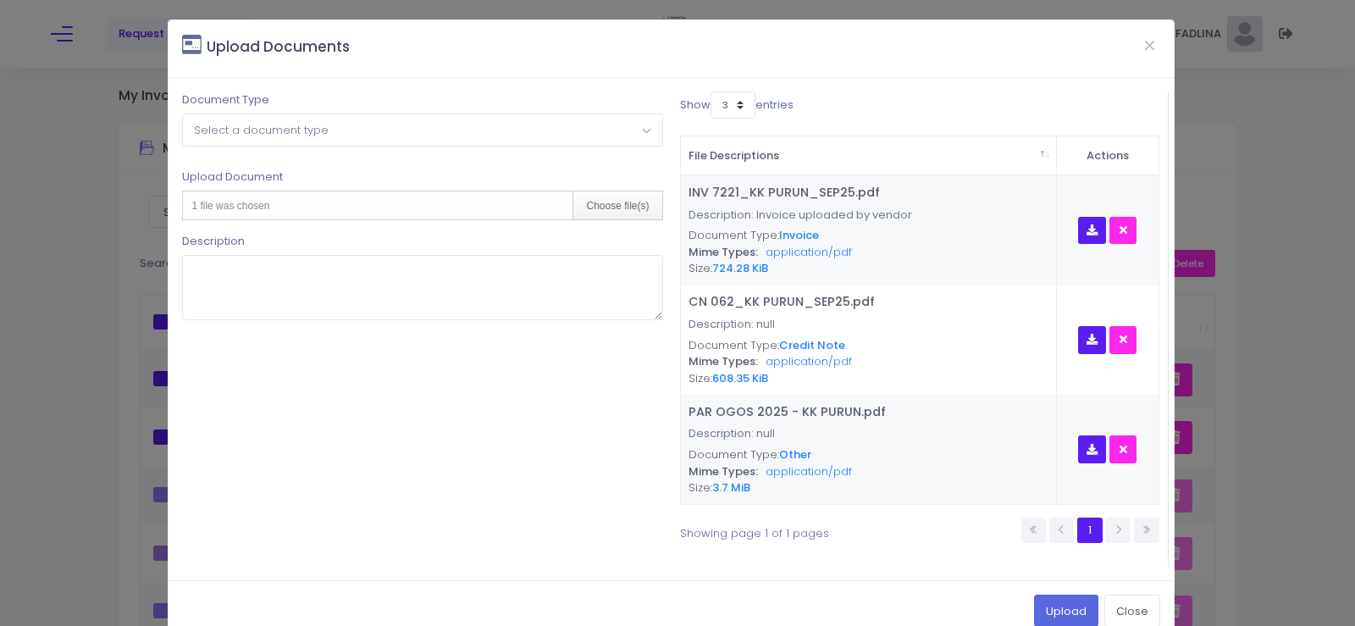
click at [258, 118] on span "Select a document type" at bounding box center [422, 129] width 479 height 30
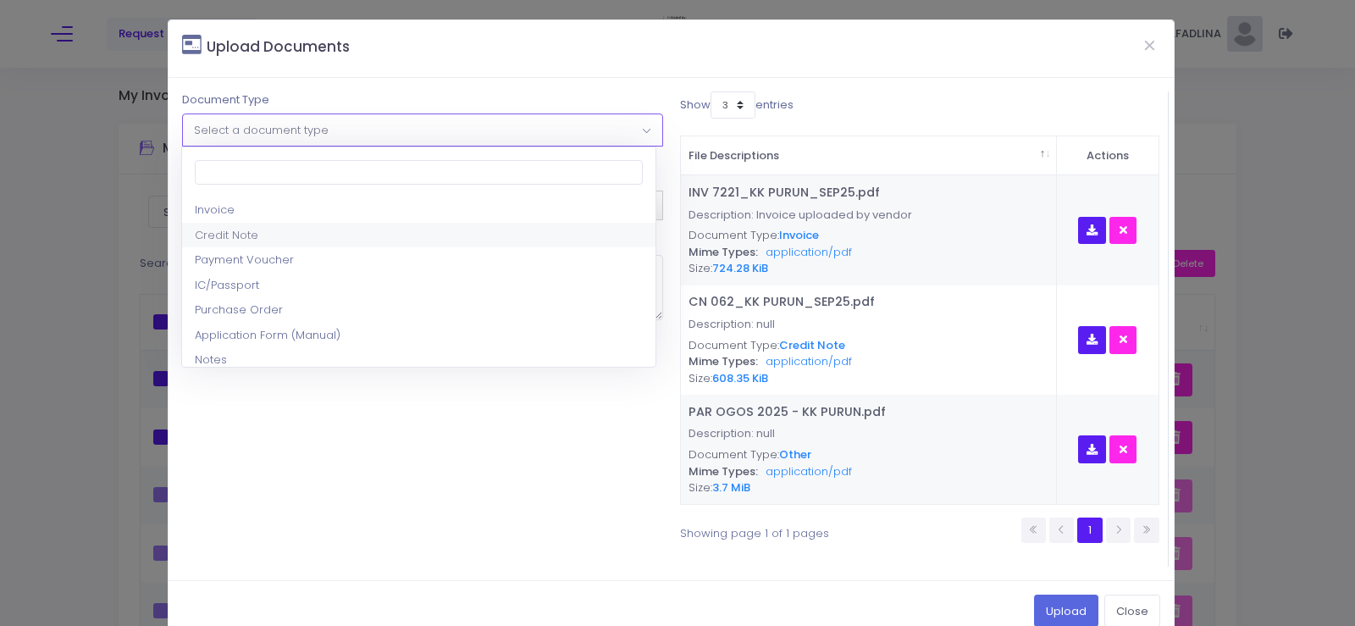
select select "2"
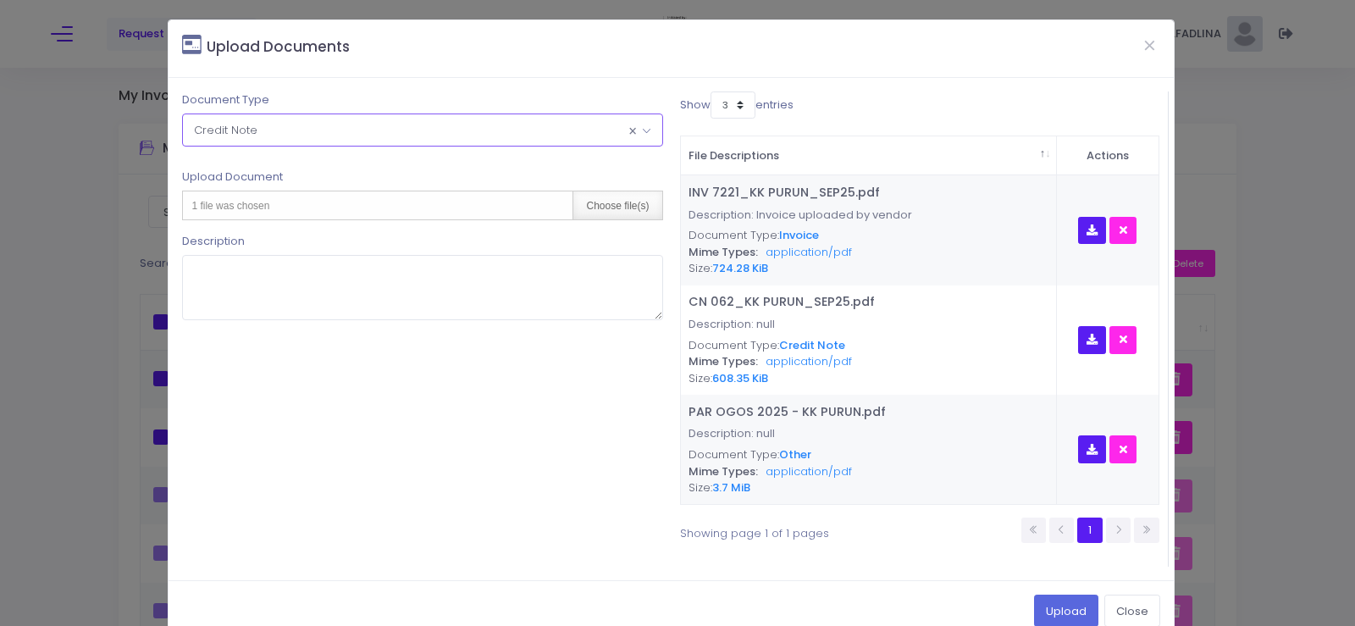
click at [647, 202] on div "Choose file(s)" at bounding box center [617, 205] width 89 height 28
type input "C:\fakepath\CN 063_KK PADANG LUAS_SEP25.pdf"
click at [1117, 612] on button "Close" at bounding box center [1133, 611] width 56 height 32
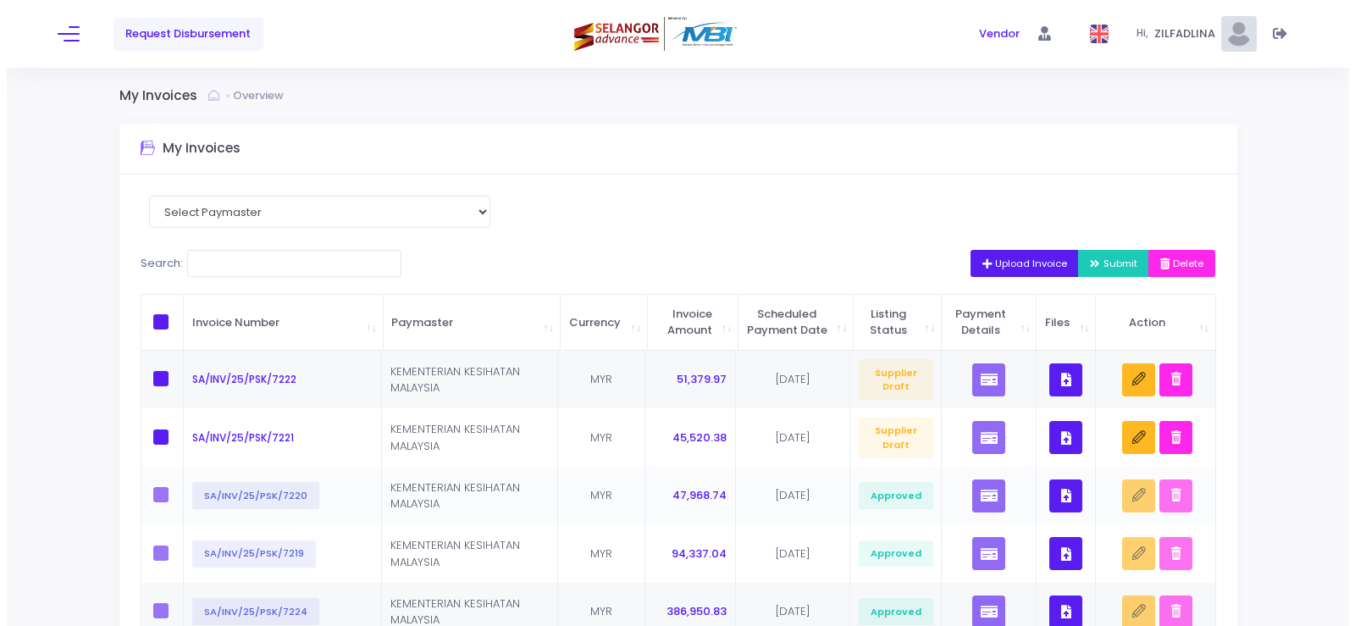
scroll to position [85, 0]
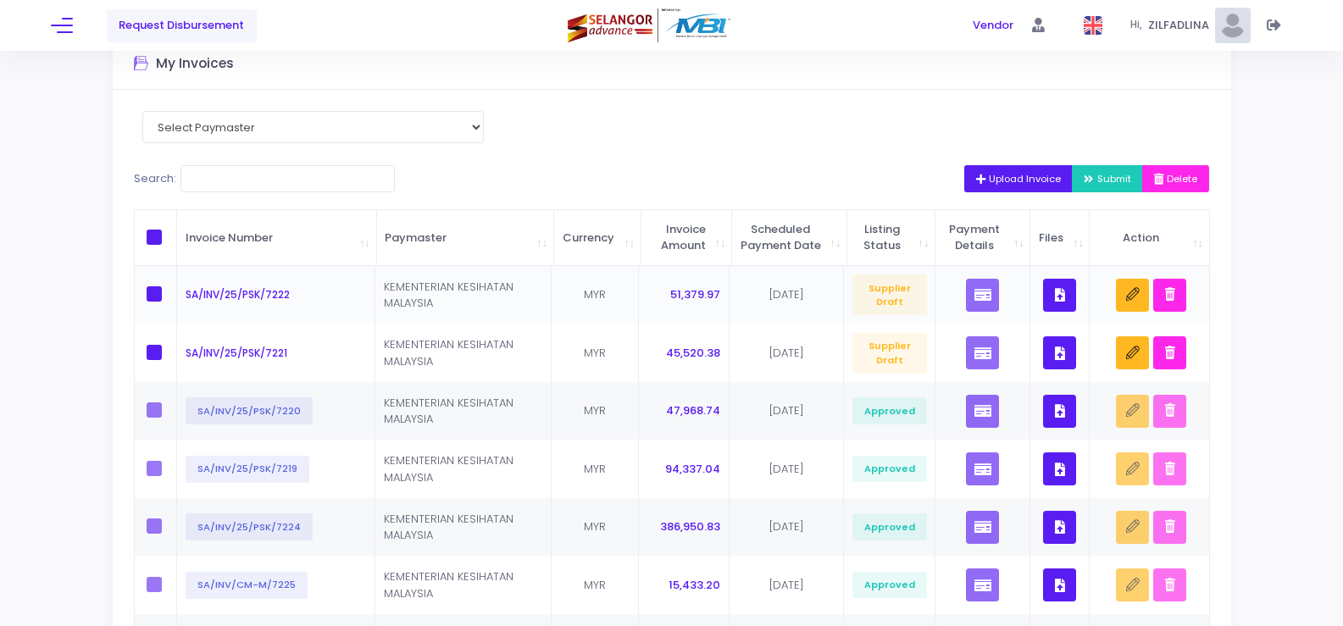
click at [1052, 301] on button "button" at bounding box center [1059, 295] width 33 height 33
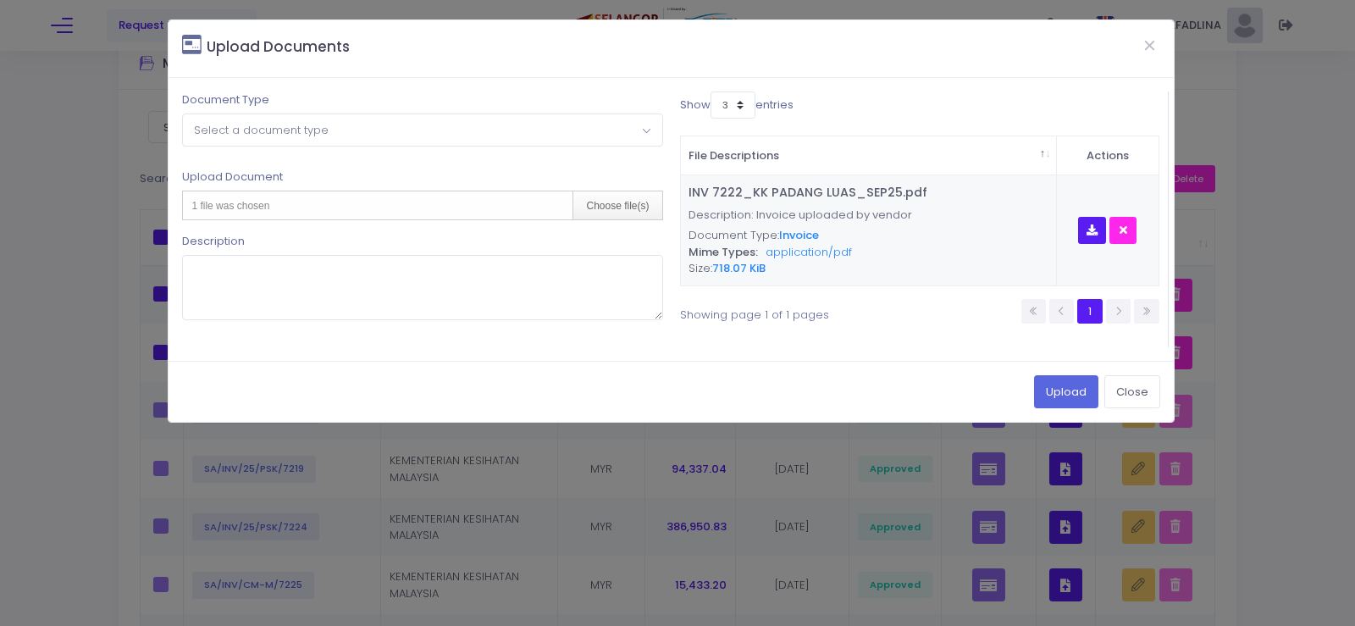
click at [235, 135] on span "Select a document type" at bounding box center [261, 130] width 135 height 16
click at [627, 197] on div "Choose file(s)" at bounding box center [617, 205] width 89 height 28
type input "C:\fakepath\CN 063_KK PADANG LUAS_SEP25.pdf"
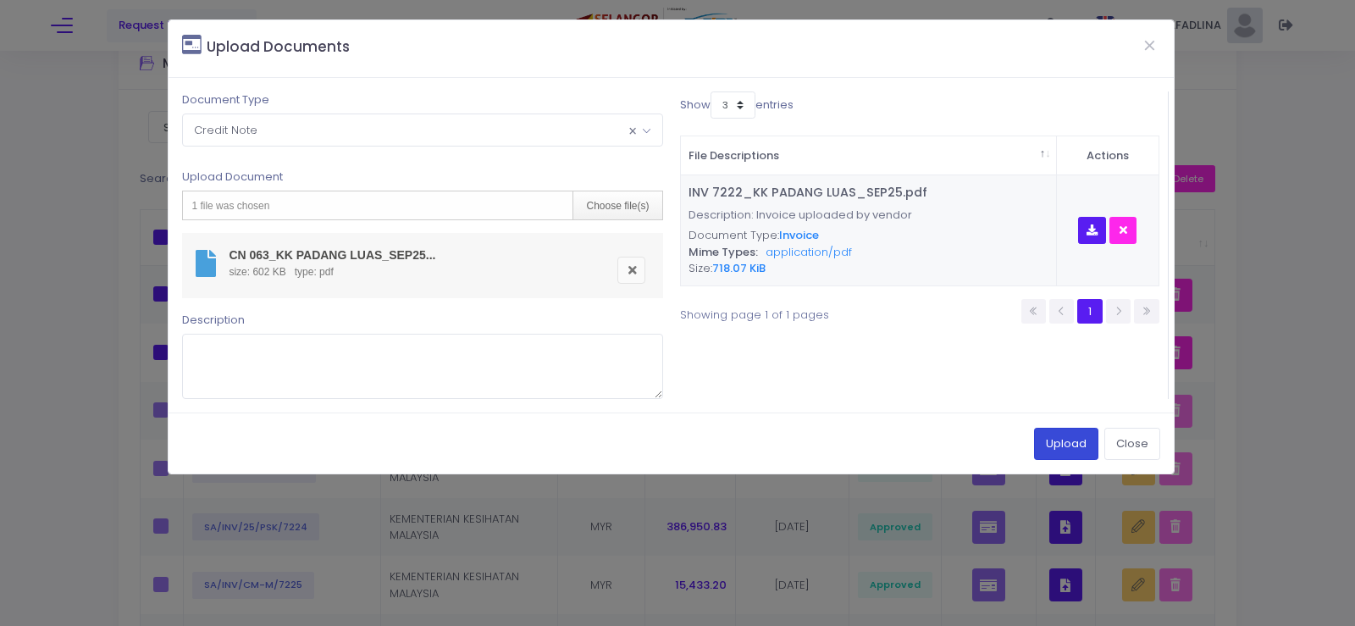
click at [1063, 454] on button "Upload" at bounding box center [1066, 444] width 64 height 32
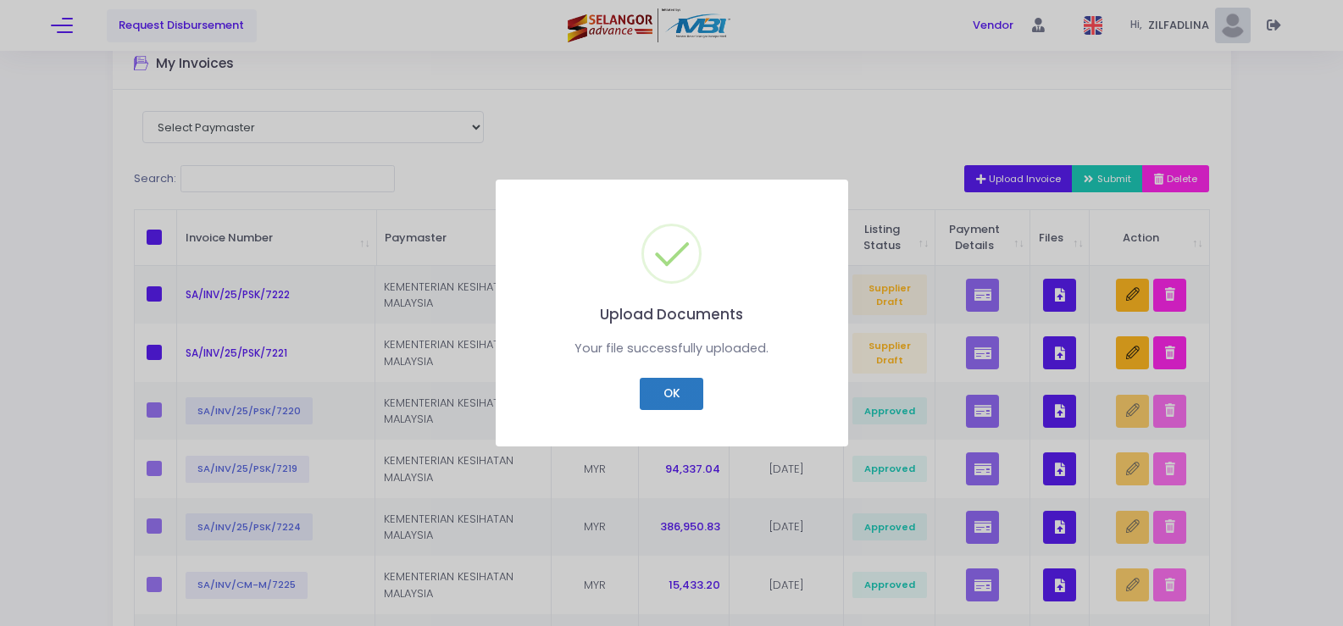
click at [674, 389] on button "OK" at bounding box center [672, 394] width 64 height 32
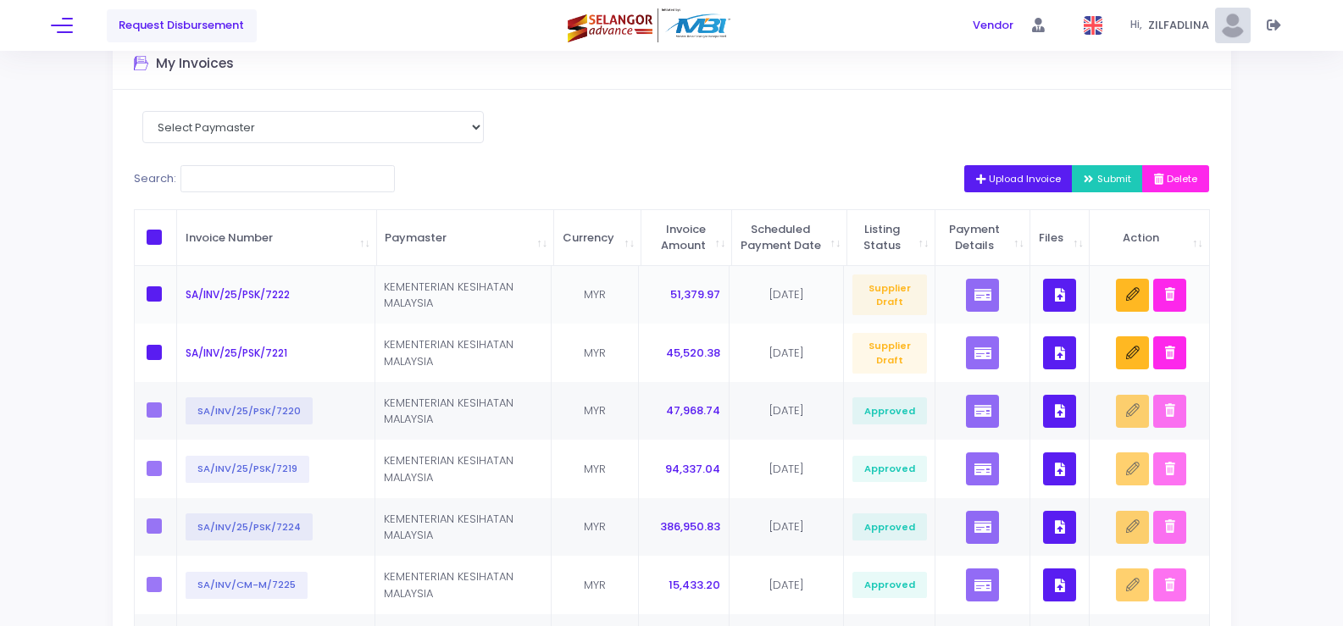
click at [1058, 303] on button "button" at bounding box center [1059, 295] width 33 height 33
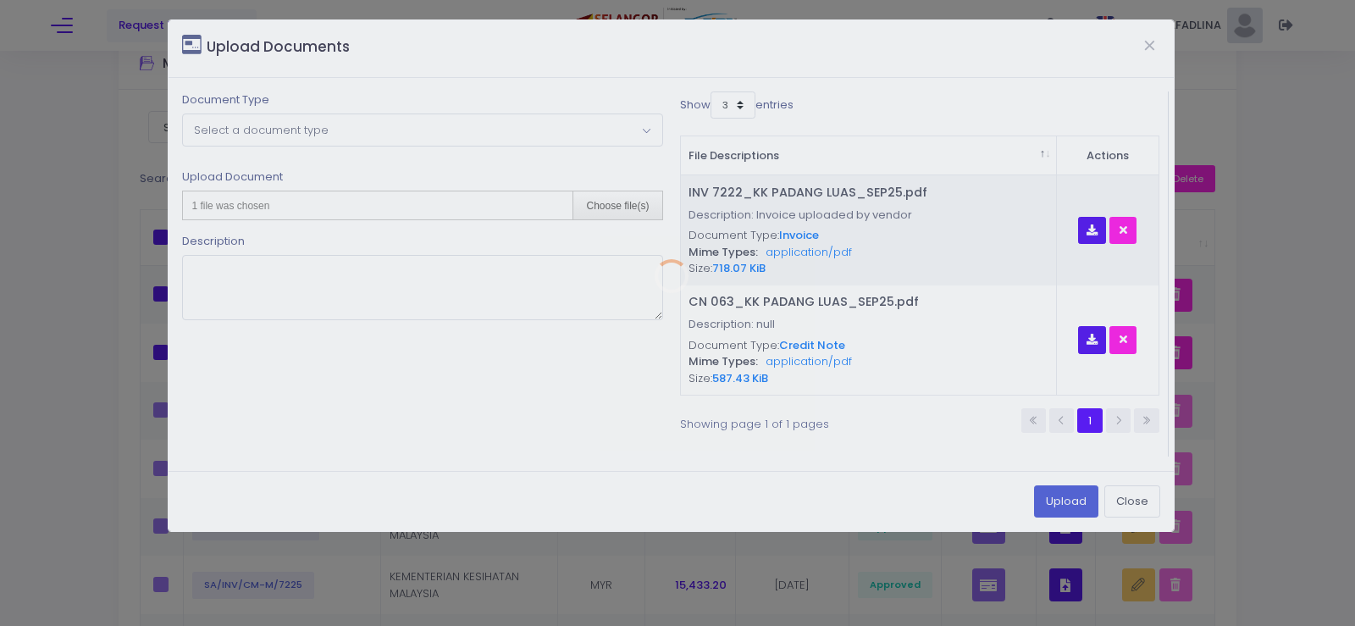
click at [192, 116] on div "Upload Documents Document Type Please select document type Invoice Credit Note …" at bounding box center [671, 275] width 1007 height 513
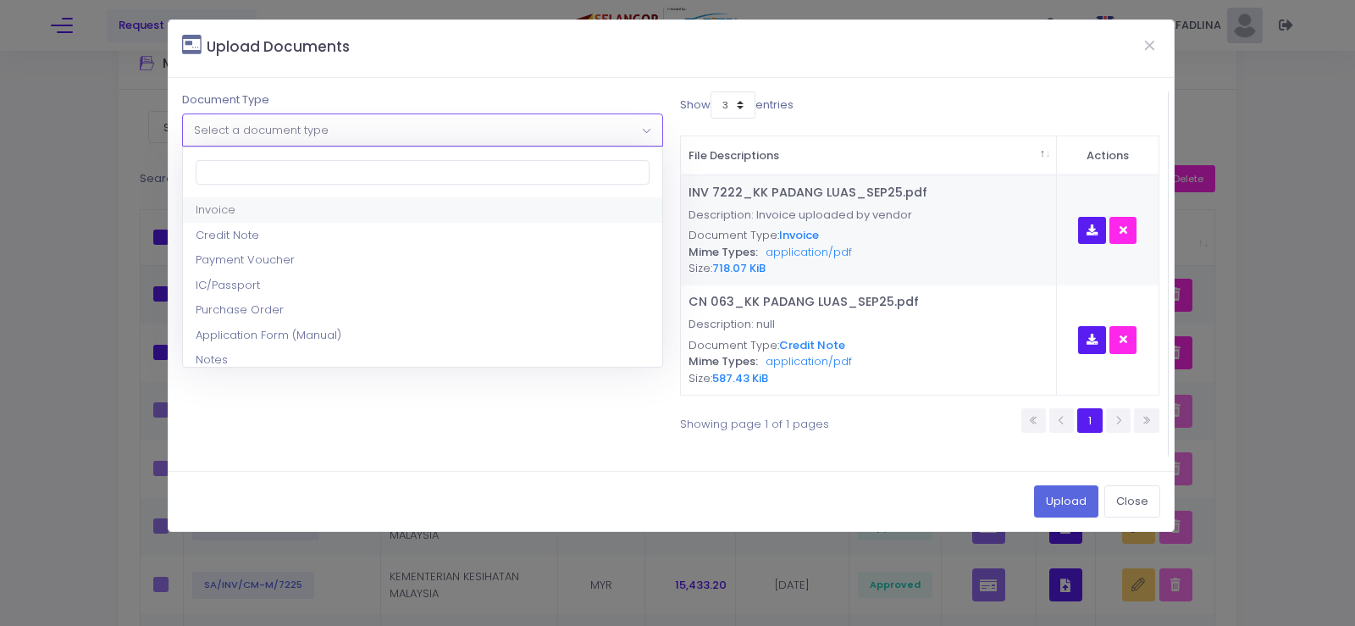
click at [193, 117] on span "Select a document type" at bounding box center [422, 129] width 479 height 30
select select "8"
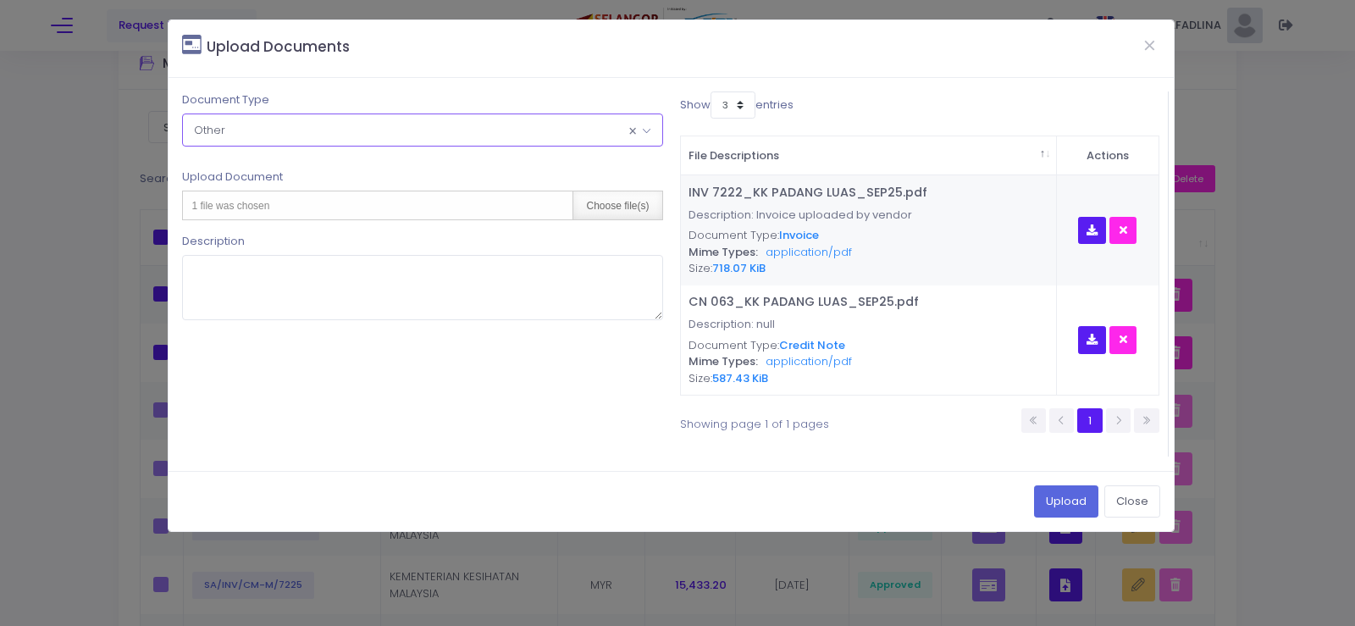
click at [634, 208] on div "Choose file(s)" at bounding box center [617, 205] width 89 height 28
type input "C:\fakepath\PAR OGOS 2025 - KK PADANG LUAS.pdf"
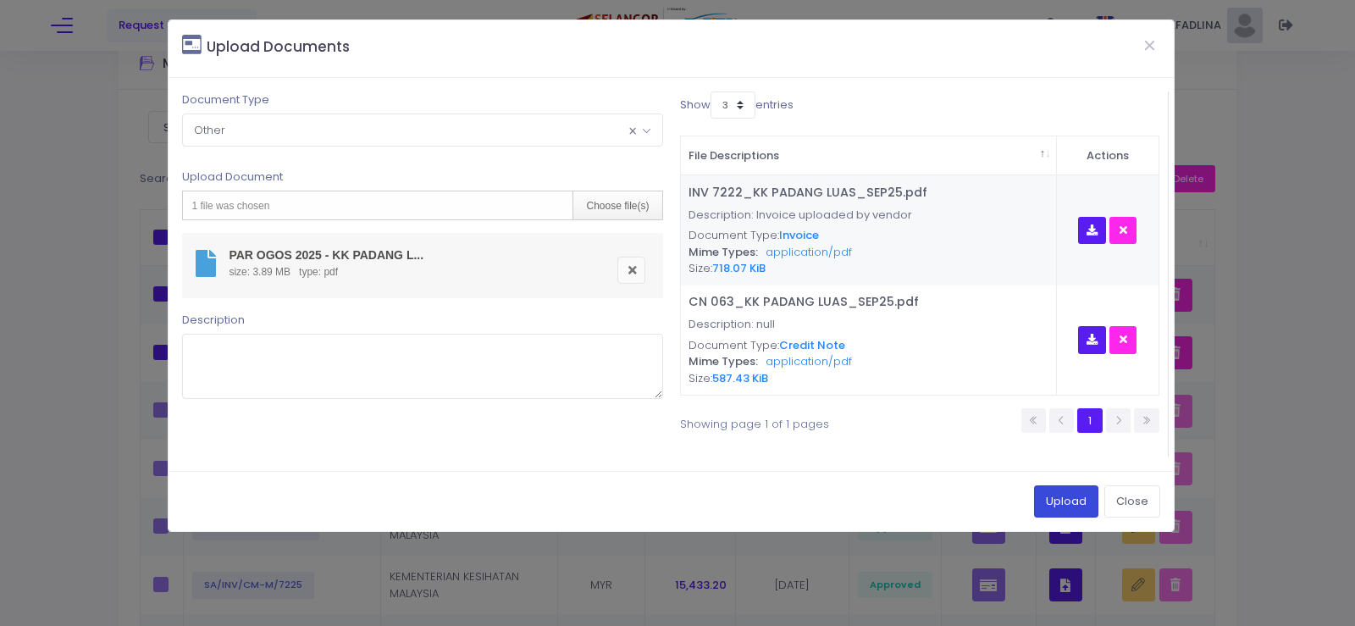
click at [1054, 504] on button "Upload" at bounding box center [1066, 501] width 64 height 32
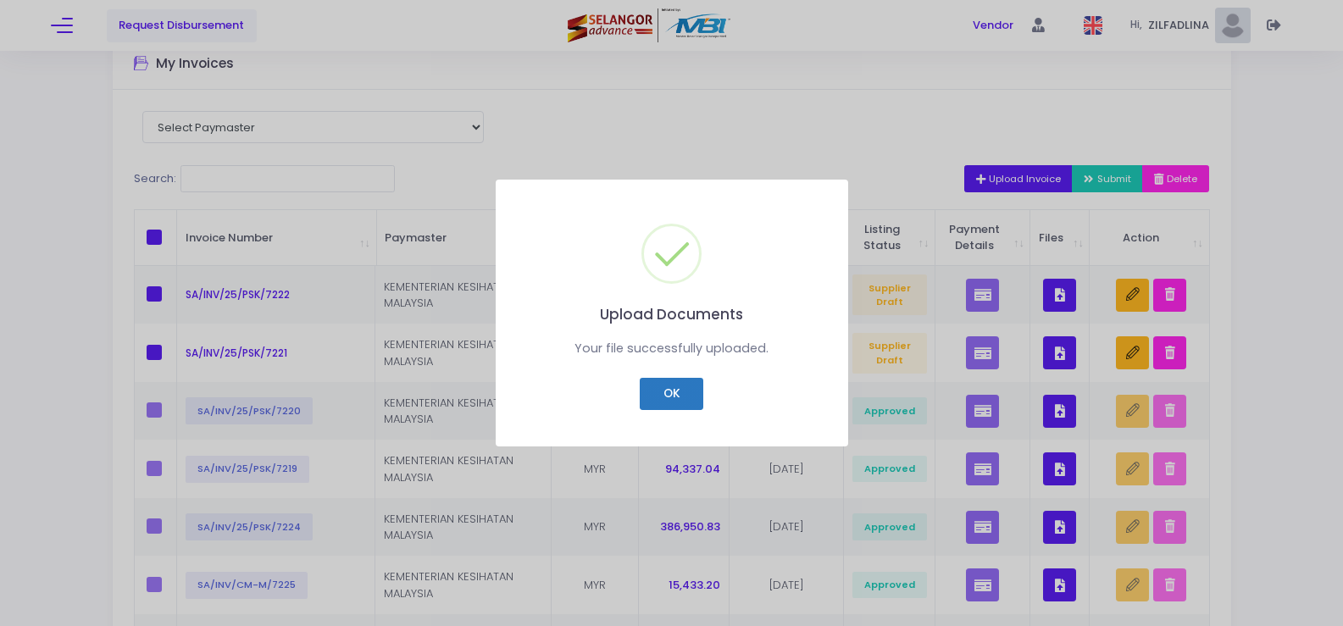
click at [684, 390] on button "OK" at bounding box center [672, 394] width 64 height 32
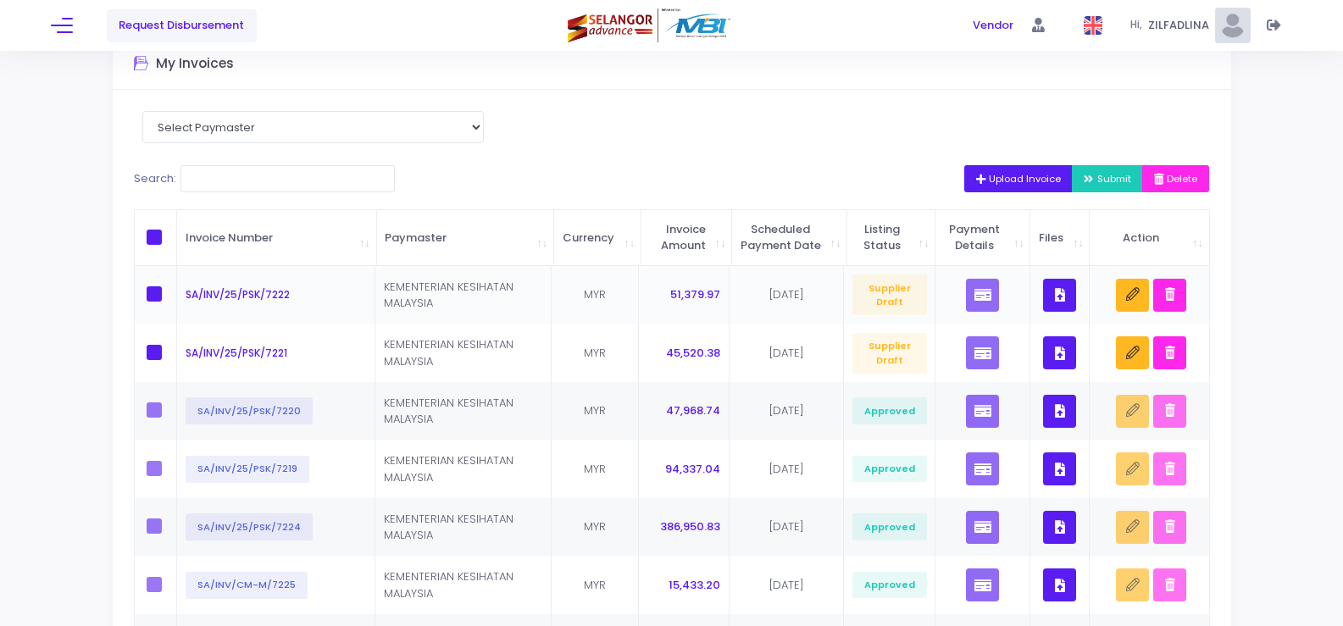
click at [1072, 312] on button "button" at bounding box center [1059, 295] width 33 height 33
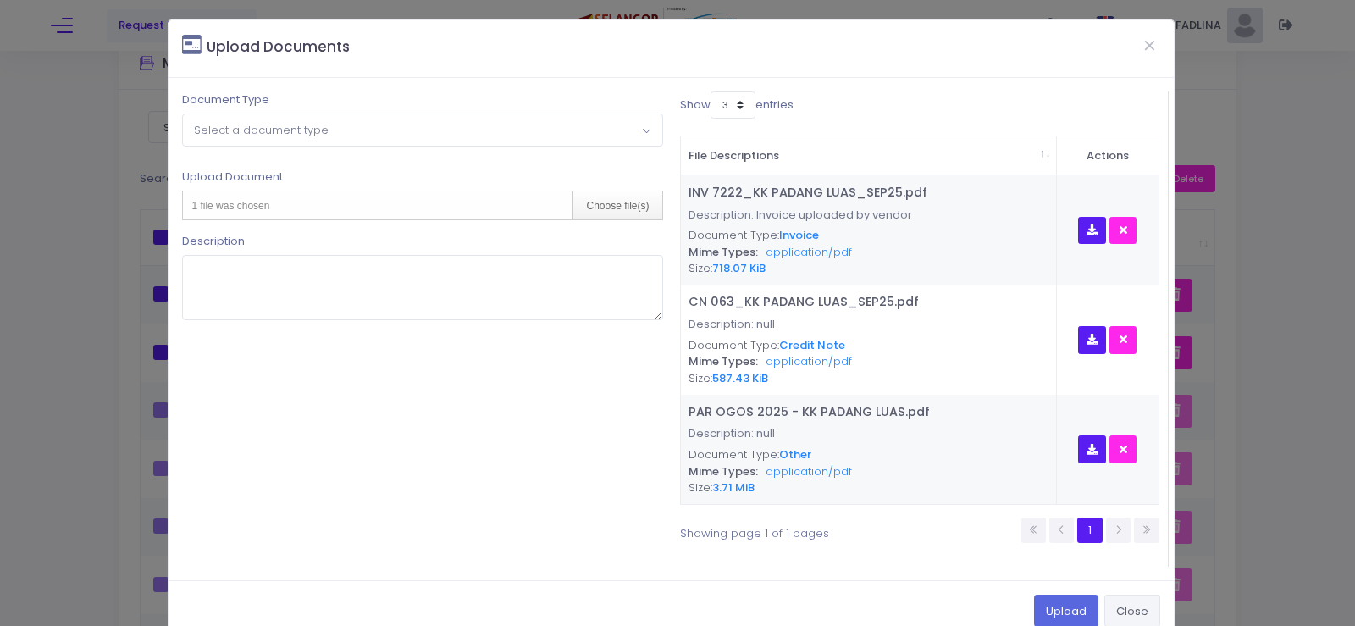
click at [1132, 612] on button "Close" at bounding box center [1133, 611] width 56 height 32
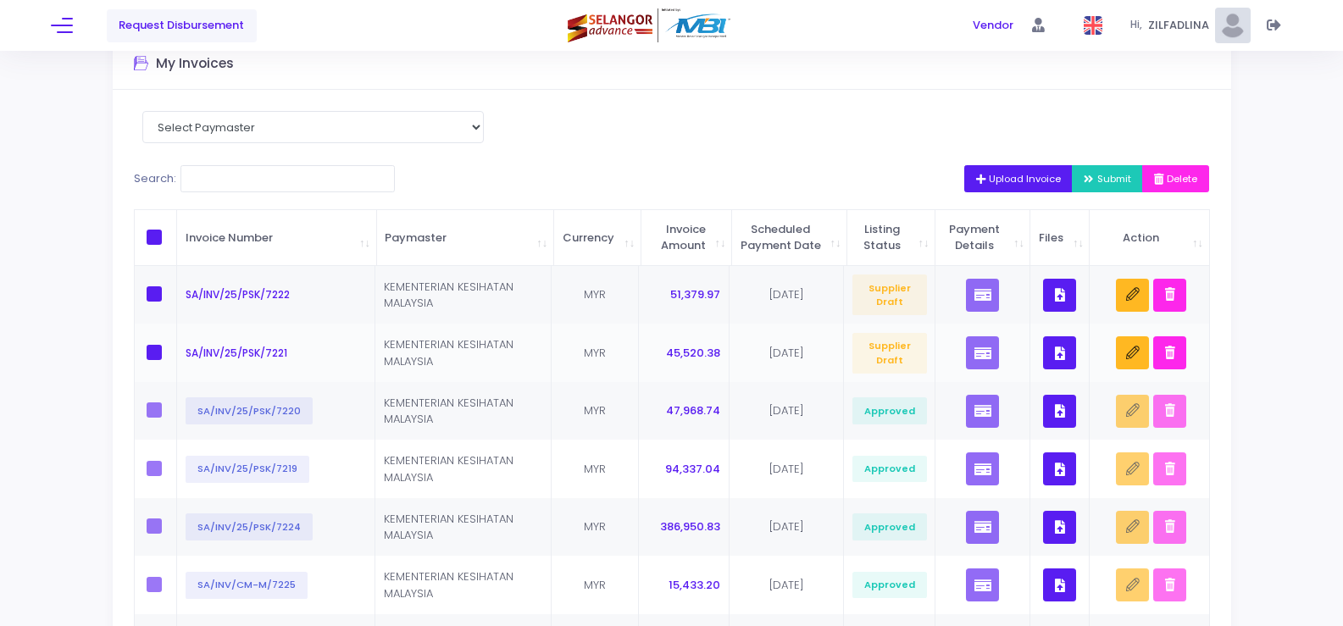
click at [1060, 353] on icon "button" at bounding box center [1060, 353] width 10 height 0
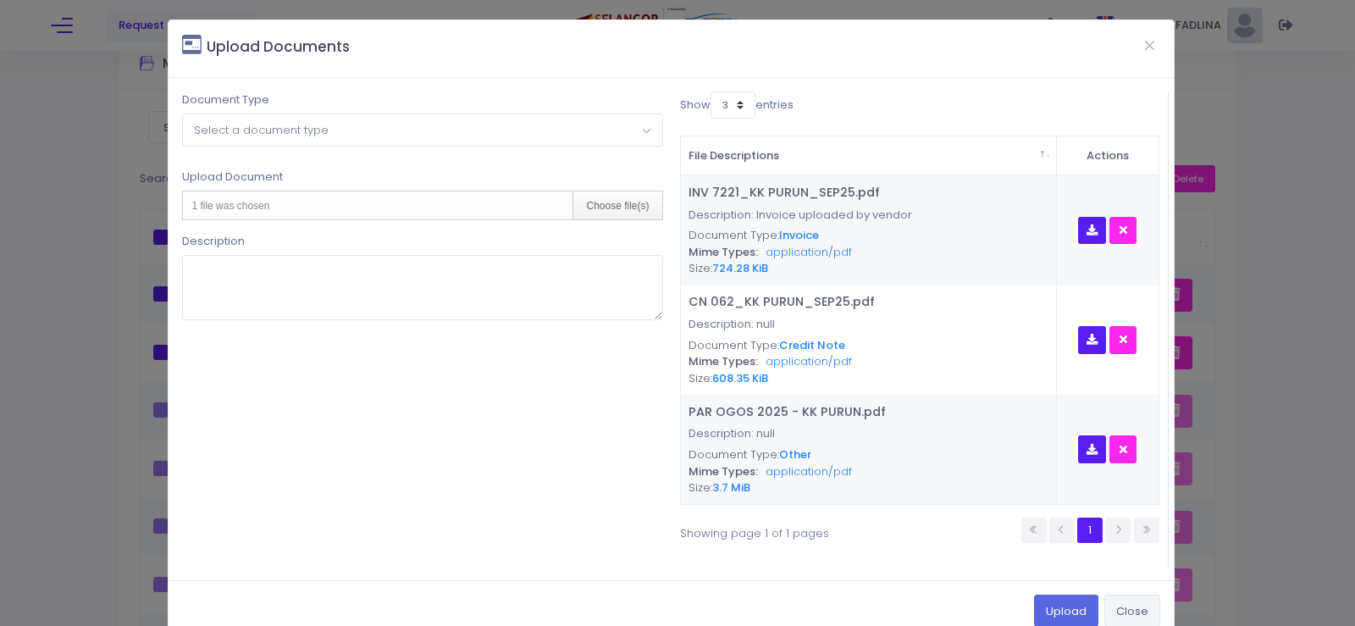
click at [1105, 611] on button "Close" at bounding box center [1133, 611] width 56 height 32
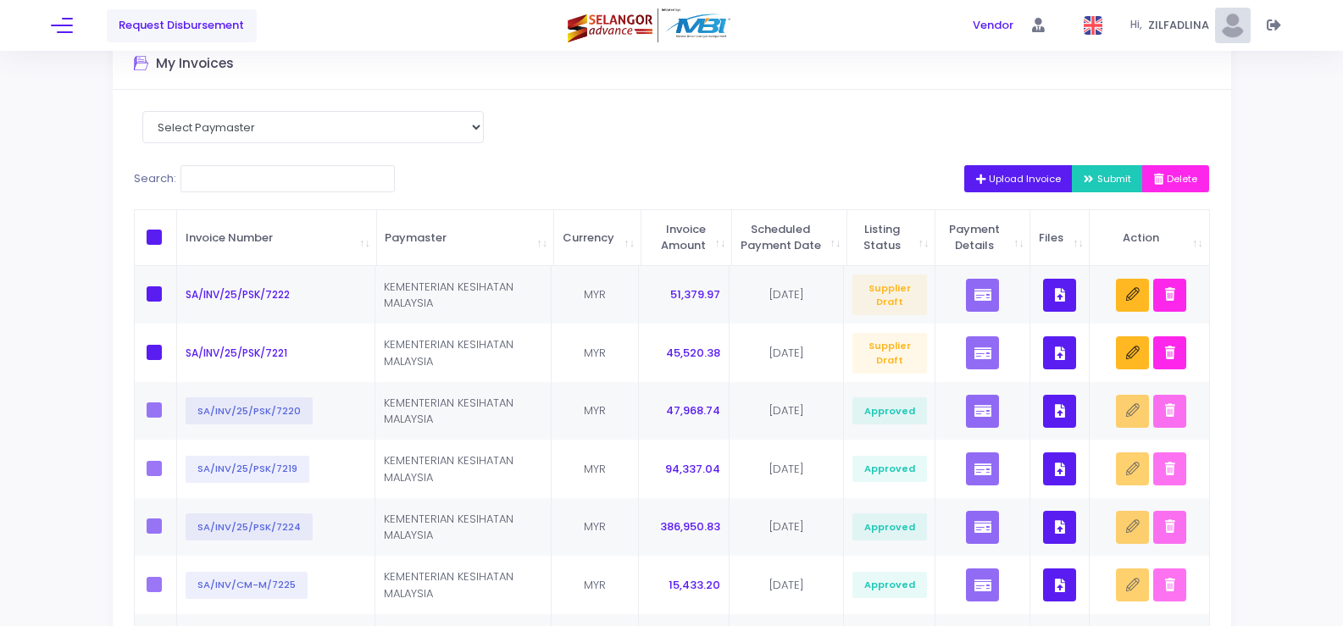
click at [160, 245] on span at bounding box center [154, 237] width 15 height 15
click at [172, 241] on input "checkbox" at bounding box center [177, 235] width 11 height 11
checkbox input "true"
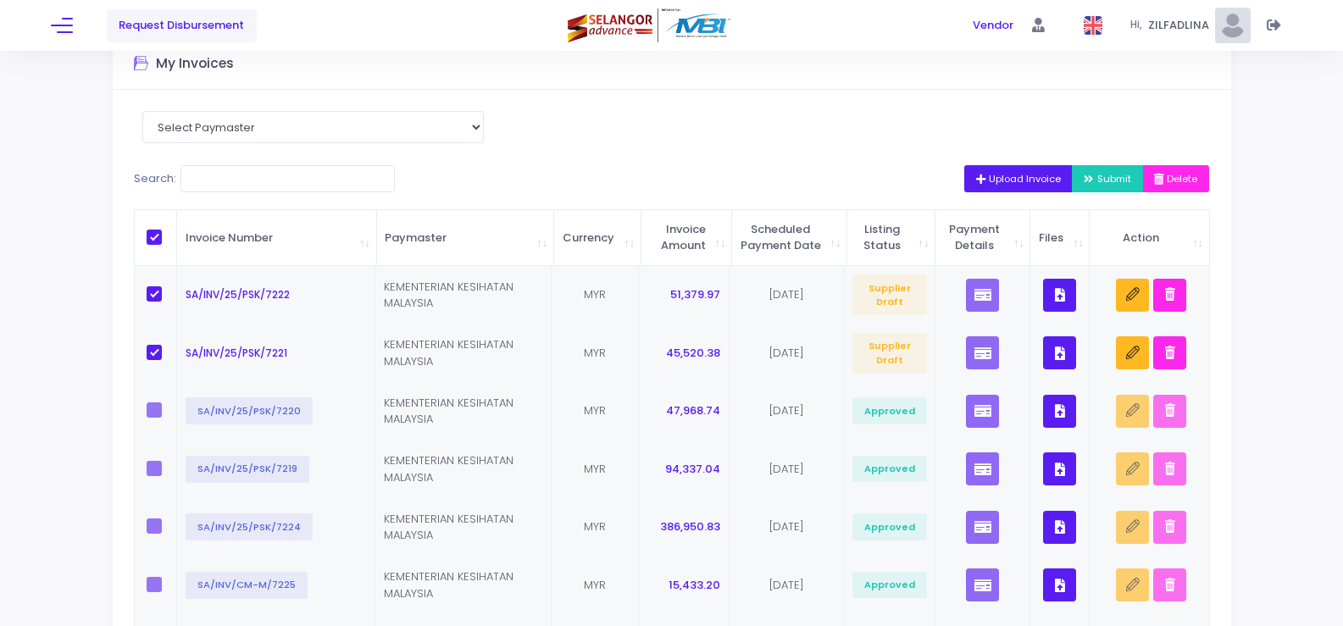
click at [1083, 180] on icon "button" at bounding box center [1090, 180] width 14 height 0
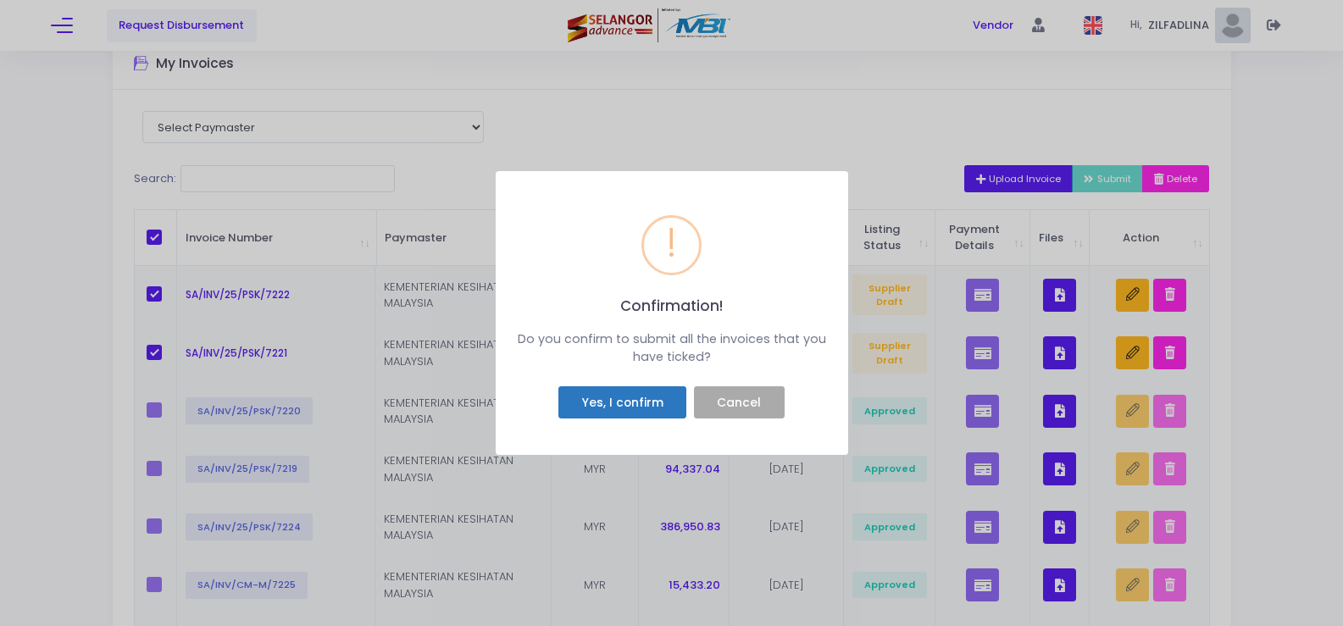
click at [593, 397] on button "Yes, I confirm" at bounding box center [622, 402] width 128 height 32
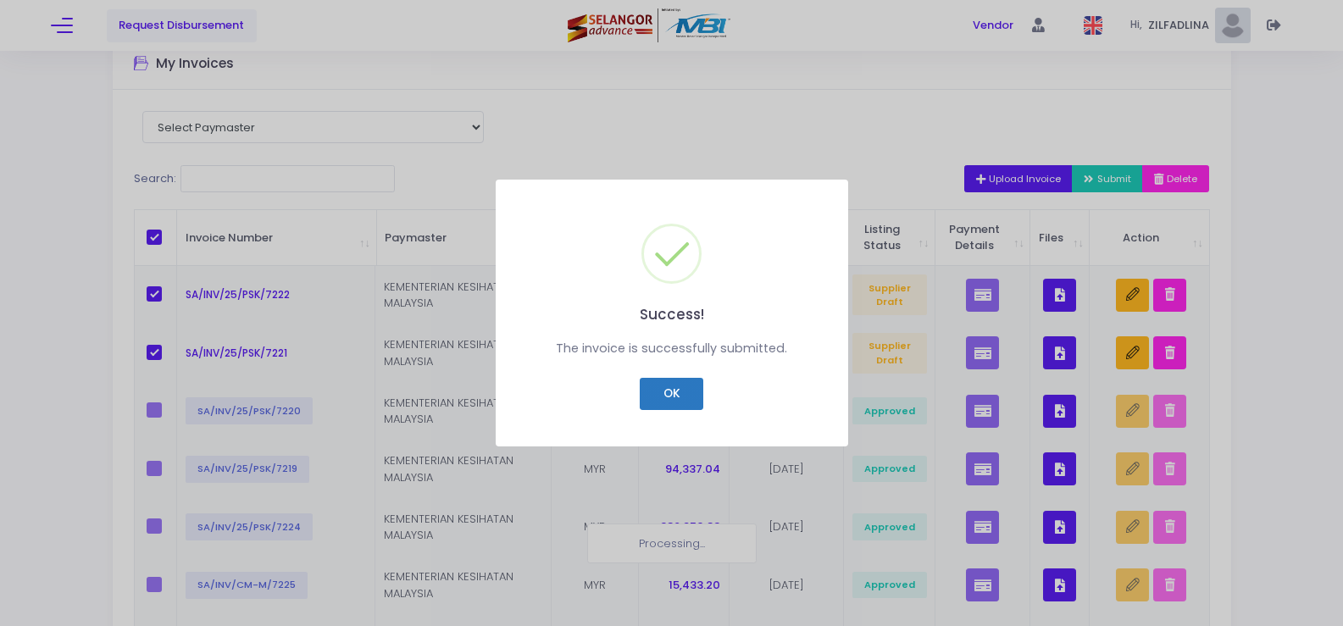
click at [672, 384] on button "OK" at bounding box center [672, 394] width 64 height 32
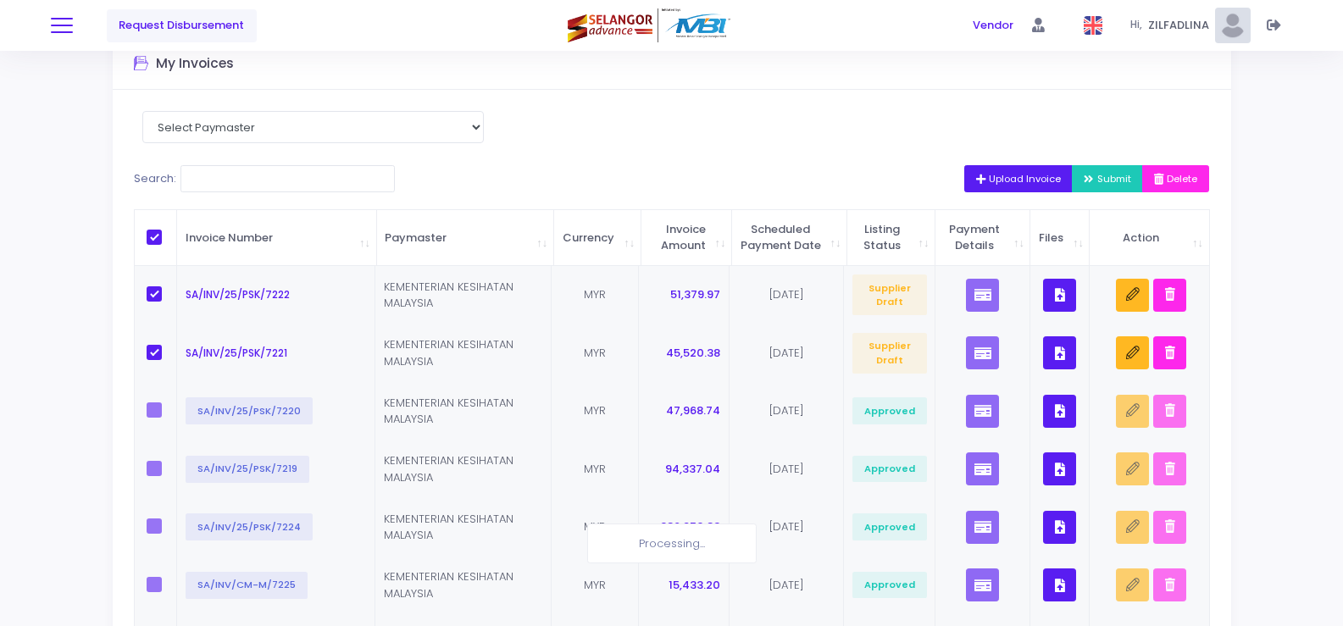
click at [67, 27] on button at bounding box center [62, 25] width 22 height 22
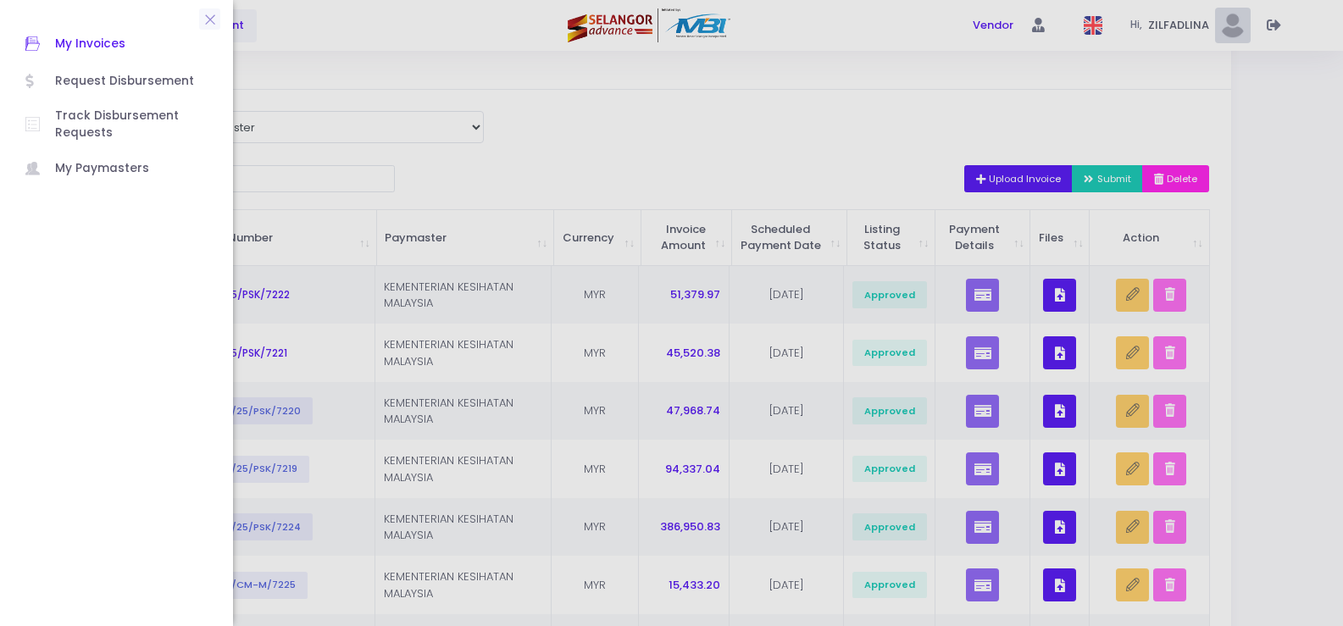
click at [119, 59] on link "My Invoices" at bounding box center [116, 43] width 216 height 37
click at [110, 78] on span "Request Disbursement" at bounding box center [131, 81] width 152 height 22
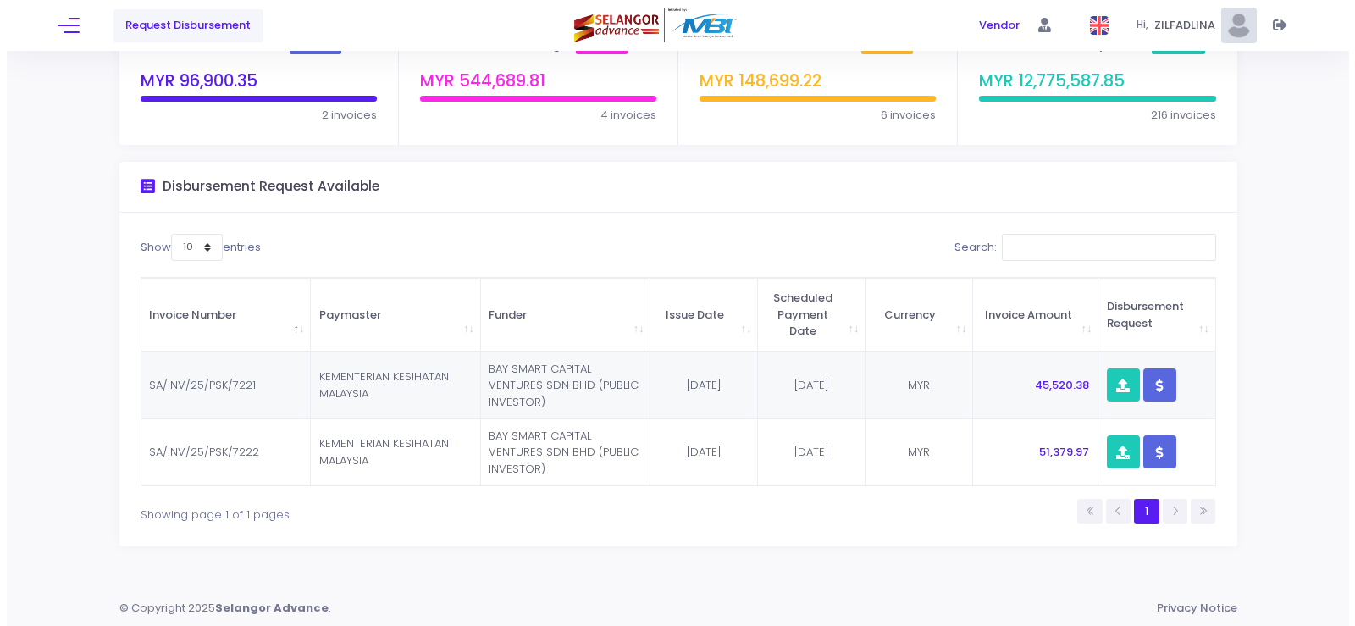
scroll to position [109, 0]
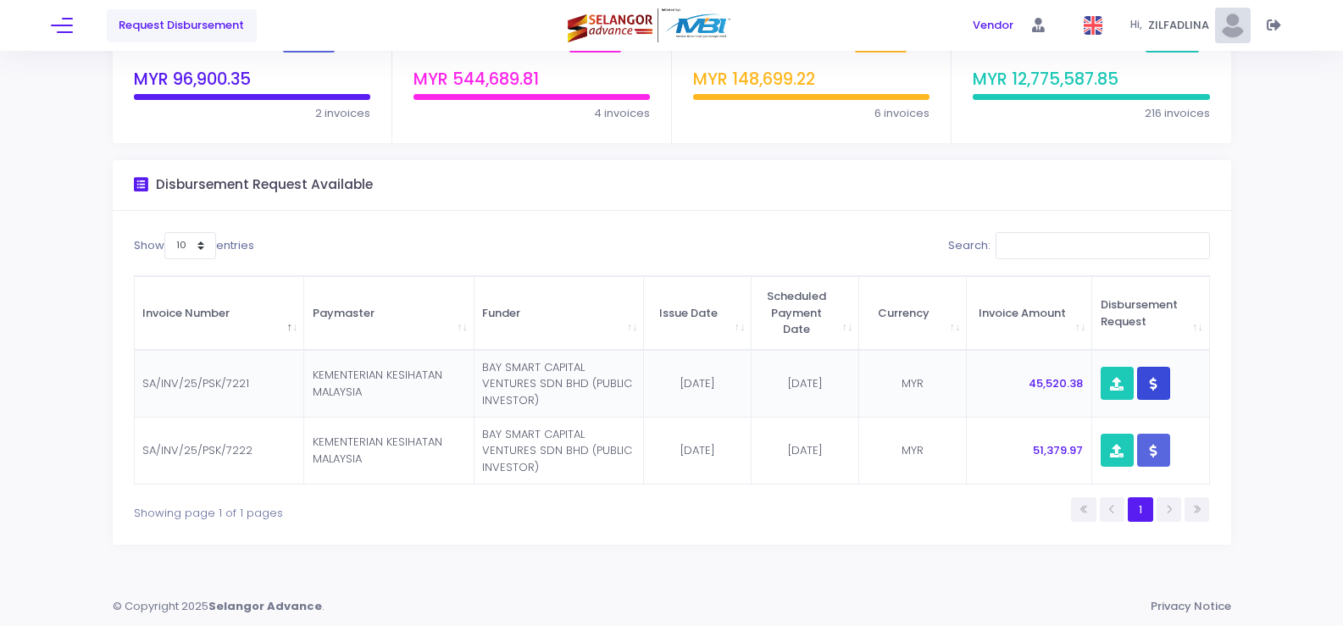
click at [1156, 384] on button "button" at bounding box center [1153, 383] width 33 height 33
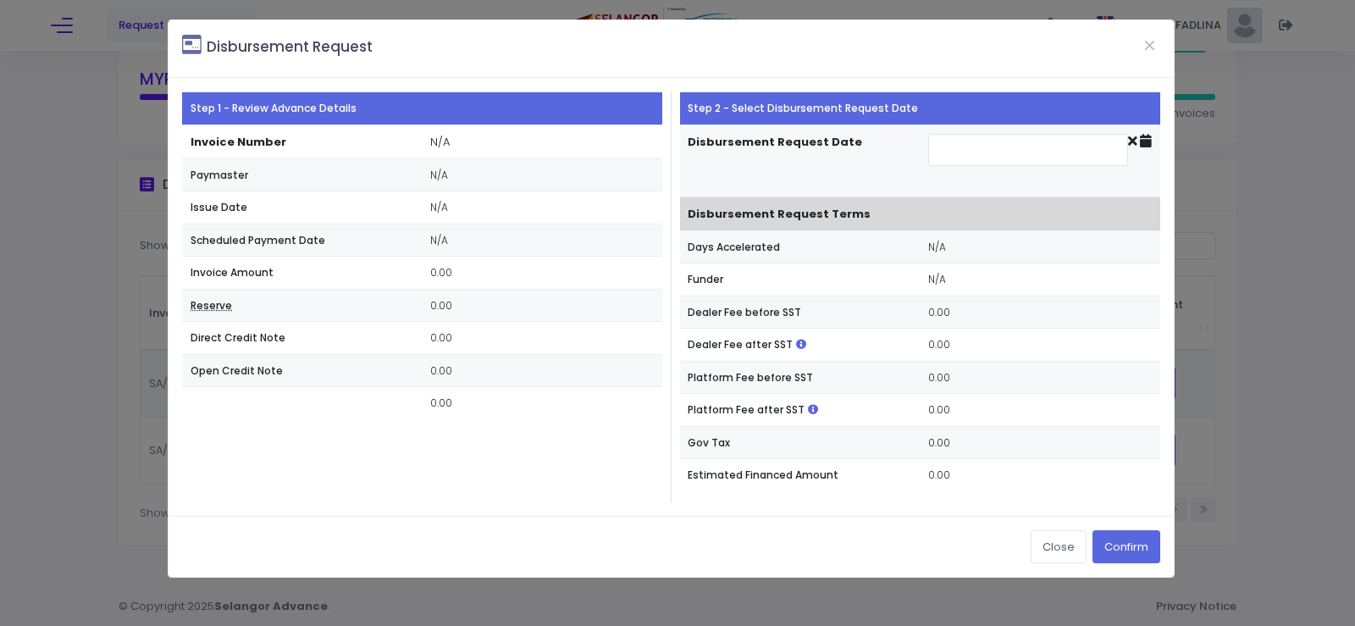
type input "2025-10-13"
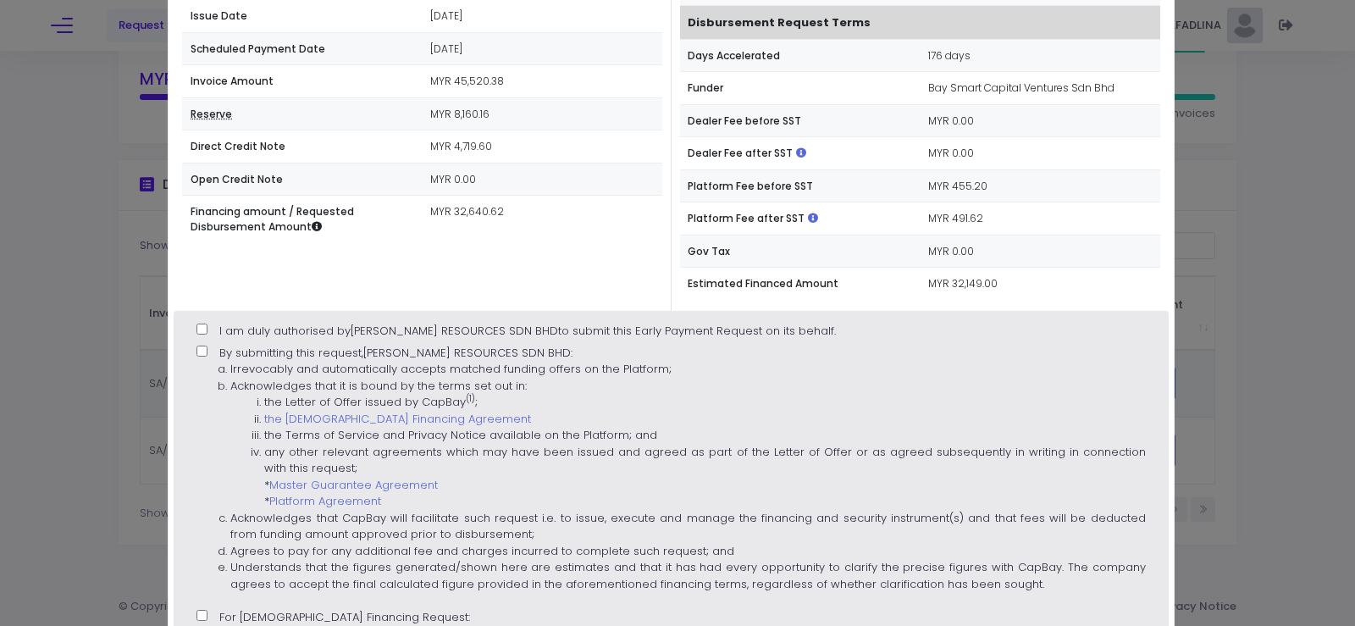
scroll to position [508, 0]
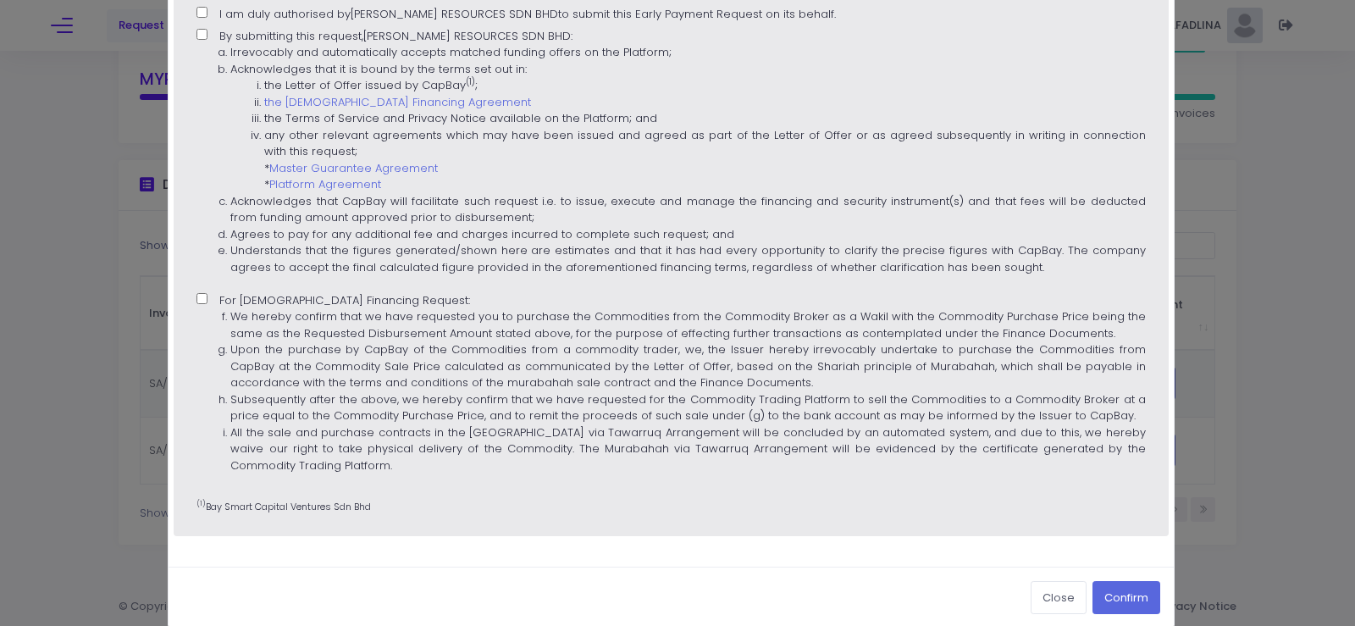
click at [203, 14] on input "I am duly authorised by JANA TANMIA RESOURCES SDN BHD to submit this Early Paym…" at bounding box center [202, 12] width 11 height 11
checkbox input "true"
click at [198, 35] on input "By submitting this request, JANA TANMIA RESOURCES SDN BHD : Irrevocably and aut…" at bounding box center [202, 34] width 11 height 11
checkbox input "true"
click at [213, 312] on ol "We hereby confirm that we have requested you to purchase the Commodities from t…" at bounding box center [671, 390] width 949 height 165
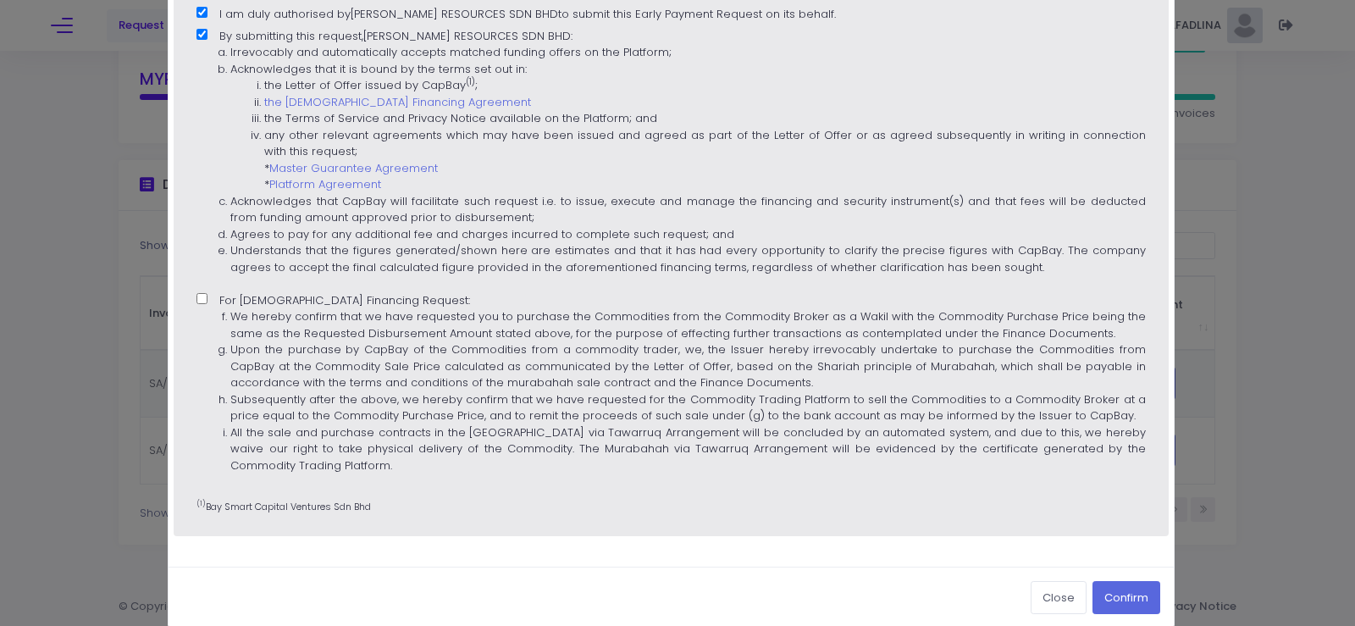
click at [208, 304] on input "For Islamic Financing Request: We hereby confirm that we have requested you to …" at bounding box center [202, 298] width 11 height 11
checkbox input "true"
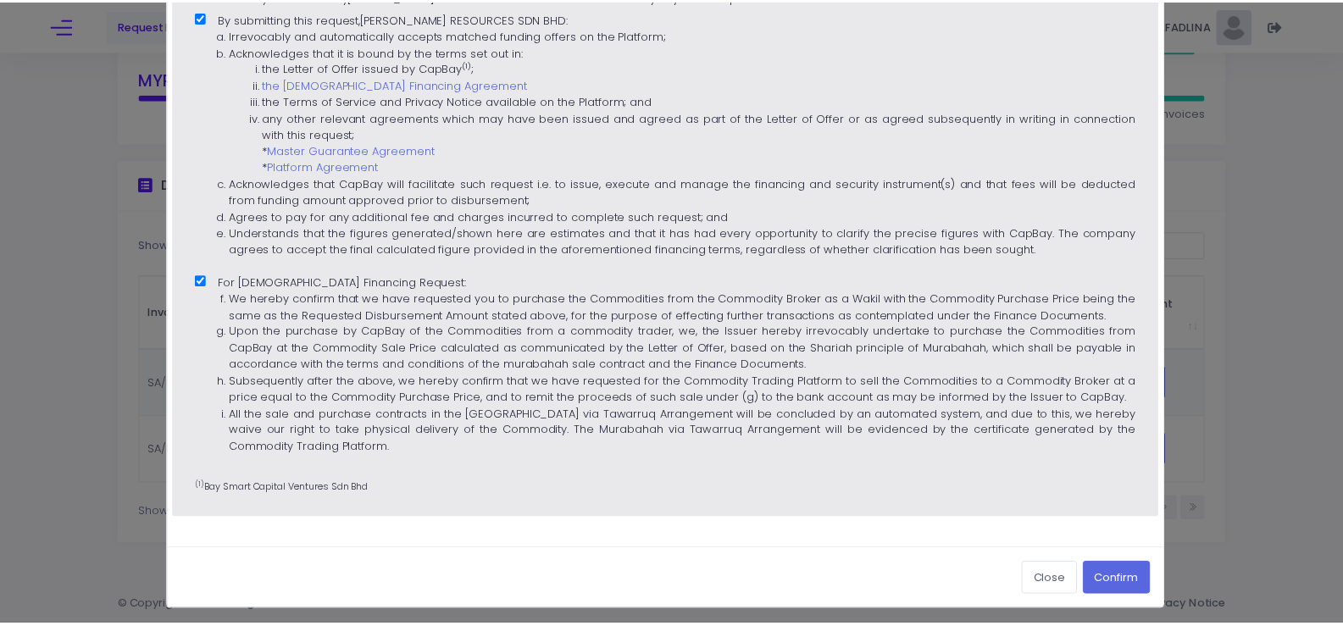
scroll to position [530, 0]
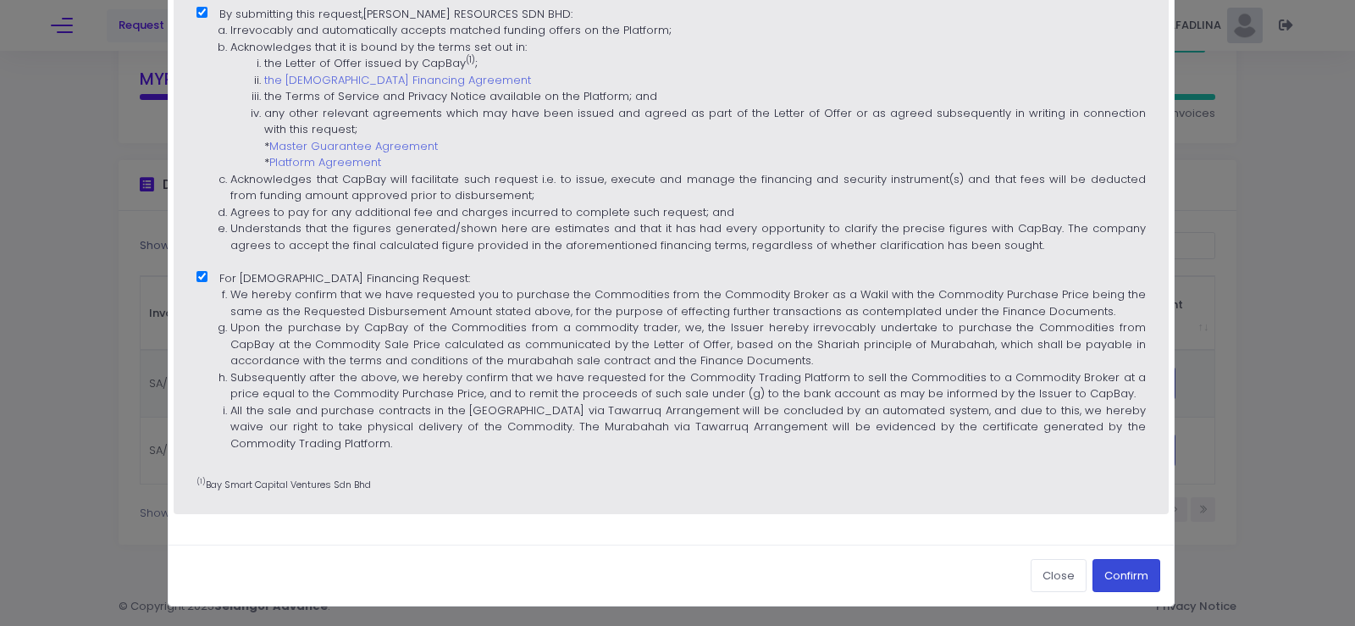
click at [1105, 574] on button "Confirm" at bounding box center [1127, 575] width 68 height 32
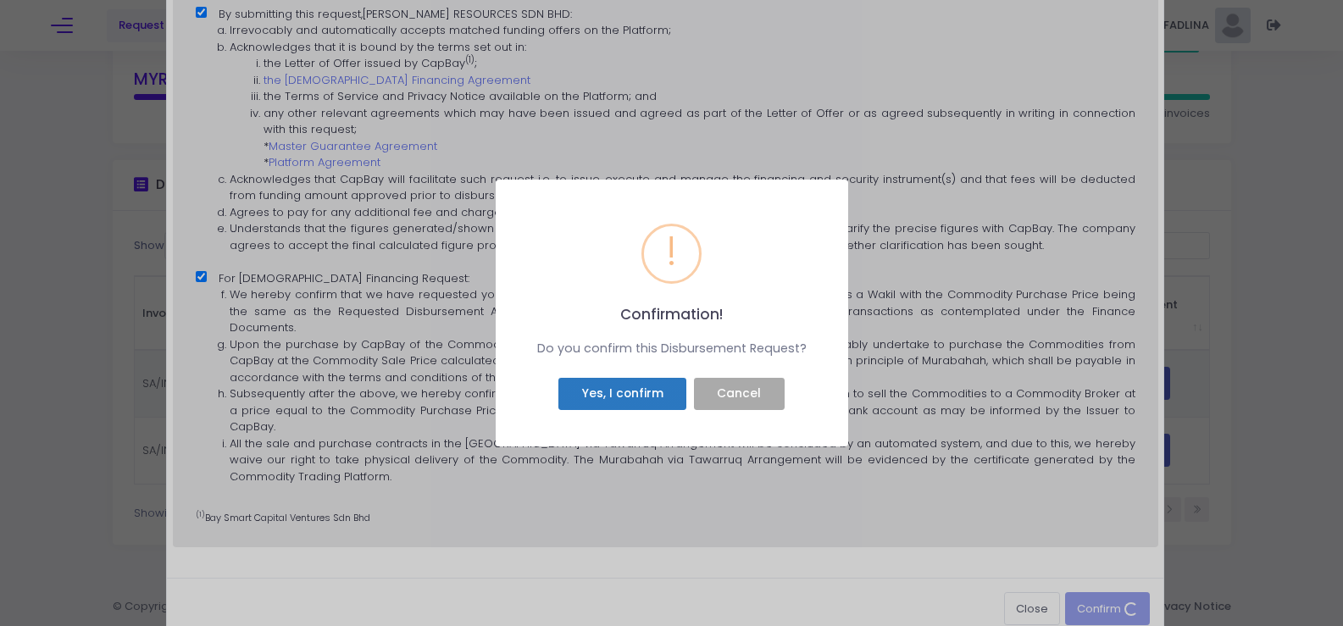
click at [599, 397] on button "Yes, I confirm" at bounding box center [622, 394] width 128 height 32
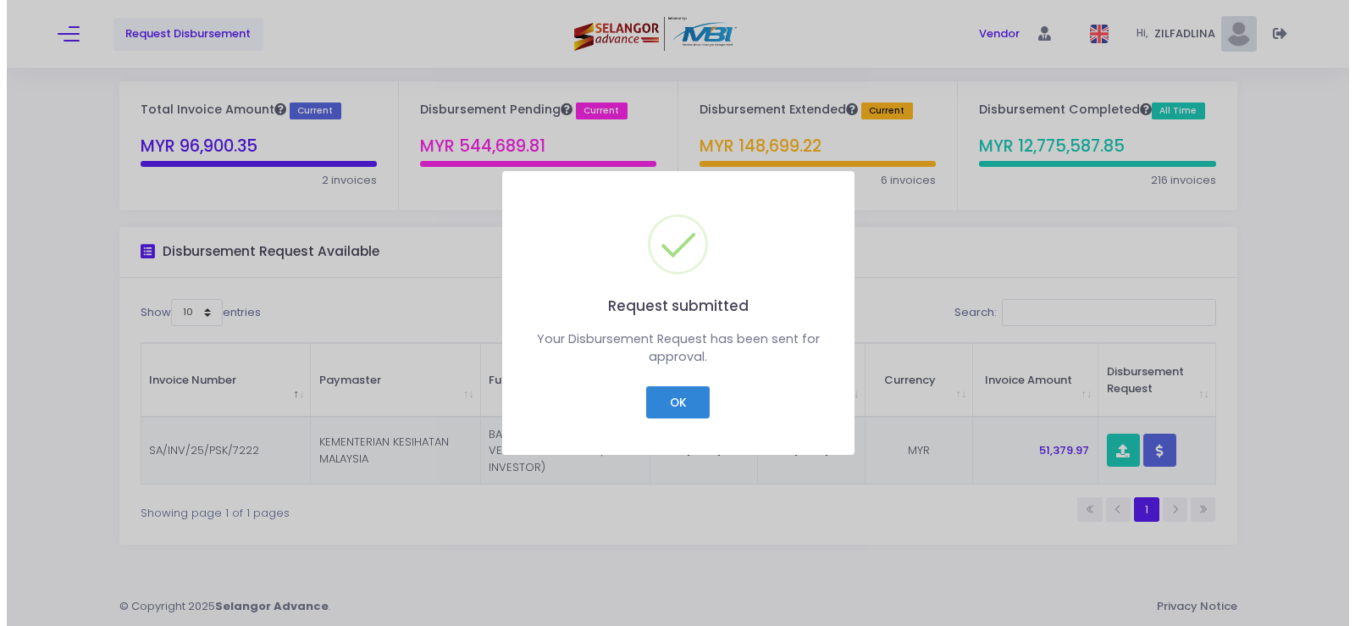
scroll to position [42, 0]
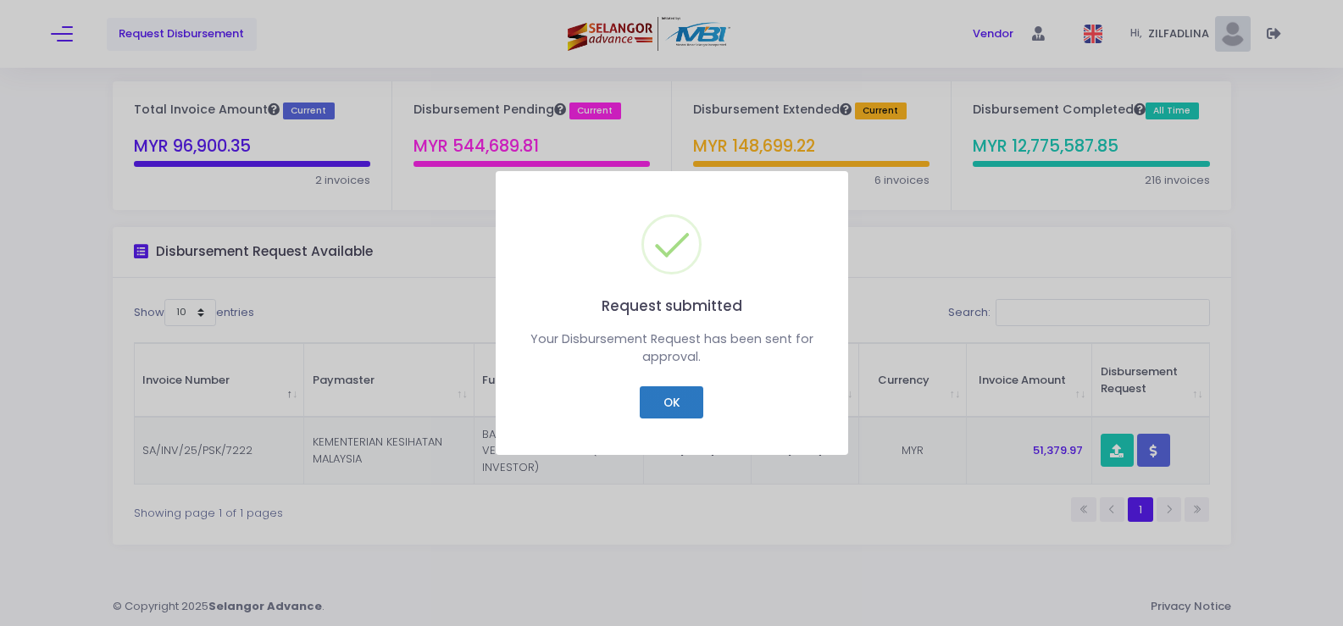
click at [668, 400] on button "OK" at bounding box center [672, 402] width 64 height 32
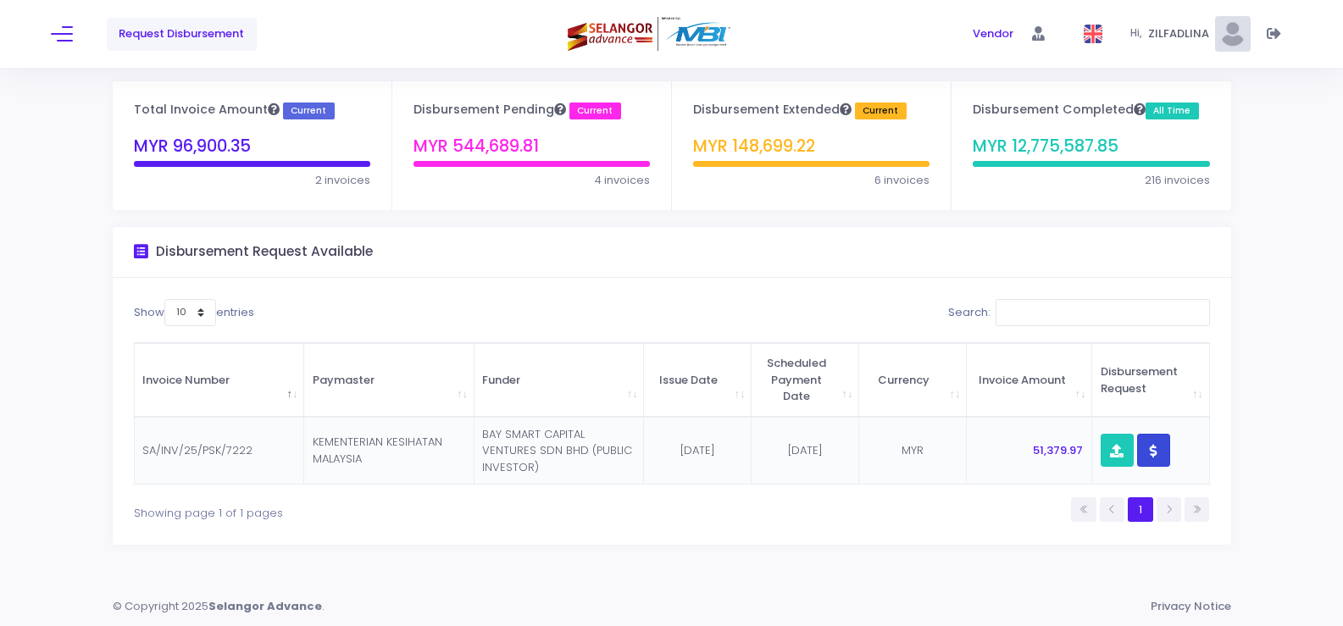
click at [1145, 445] on button "button" at bounding box center [1153, 450] width 33 height 33
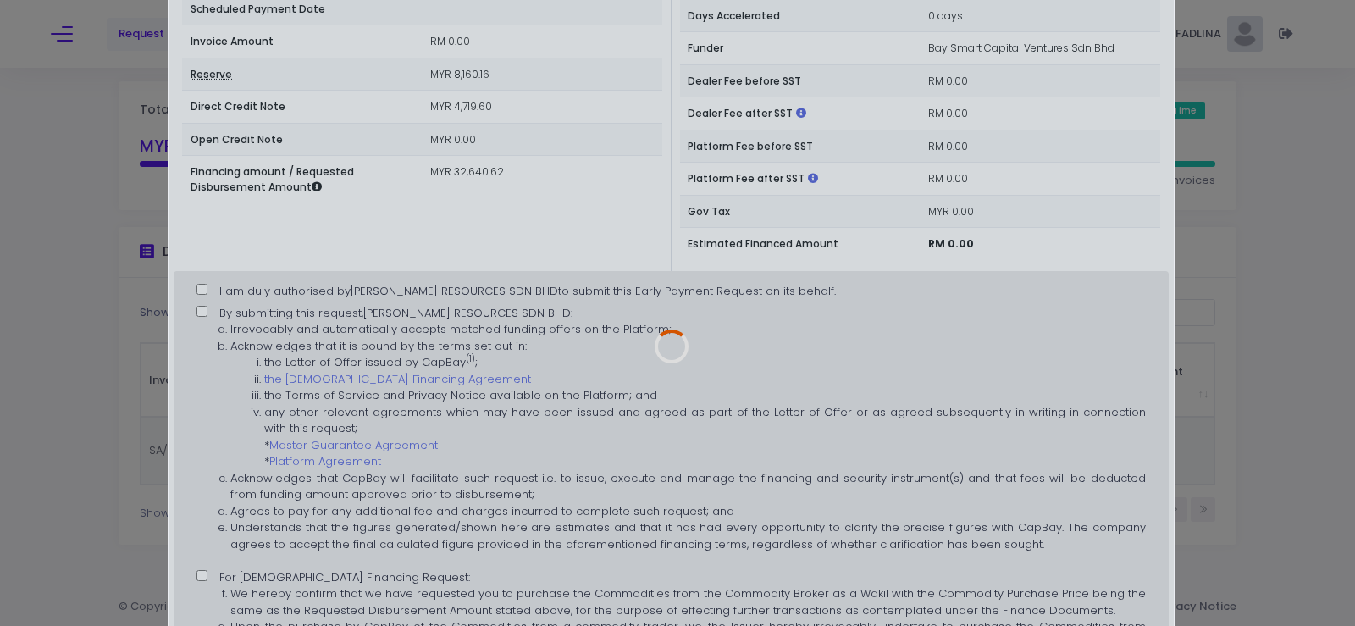
scroll to position [254, 0]
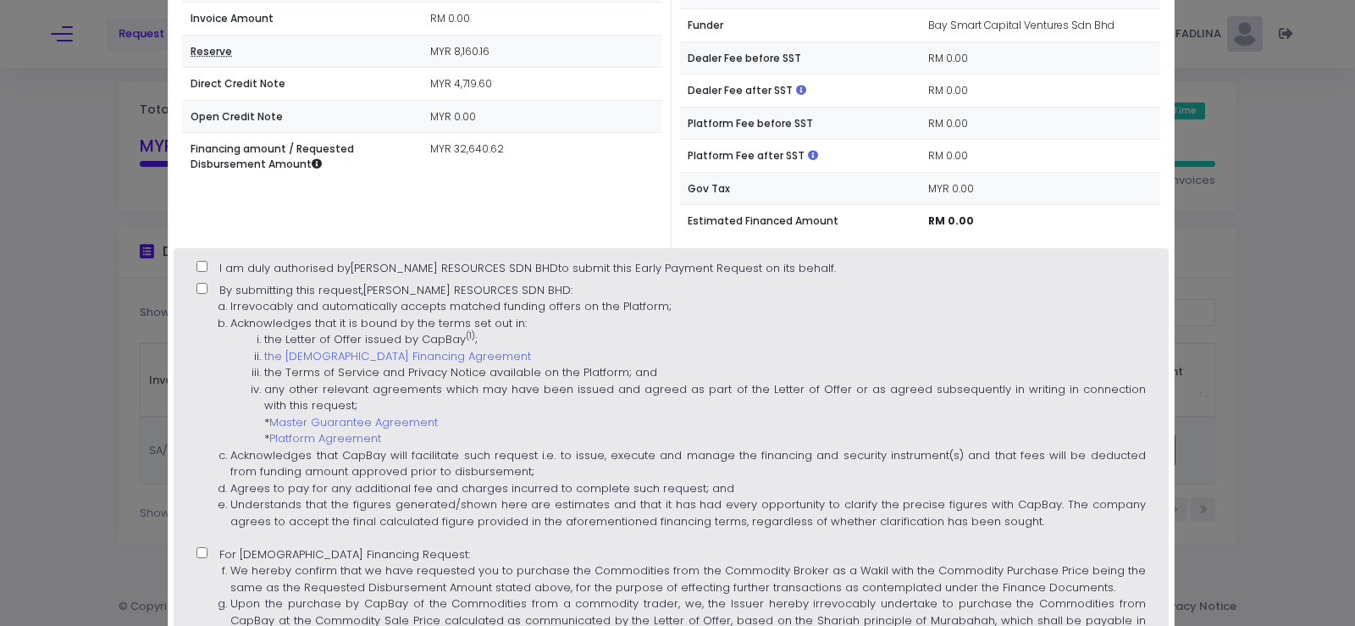
click at [204, 269] on input "I am duly authorised by [PERSON_NAME] RESOURCES SDN BHD to submit this Early Pa…" at bounding box center [202, 266] width 11 height 11
checkbox input "true"
type input "[DATE]"
click at [206, 285] on input "By submitting this request, [PERSON_NAME] RESOURCES SDN BHD : Irrevocably and a…" at bounding box center [202, 288] width 11 height 11
checkbox input "true"
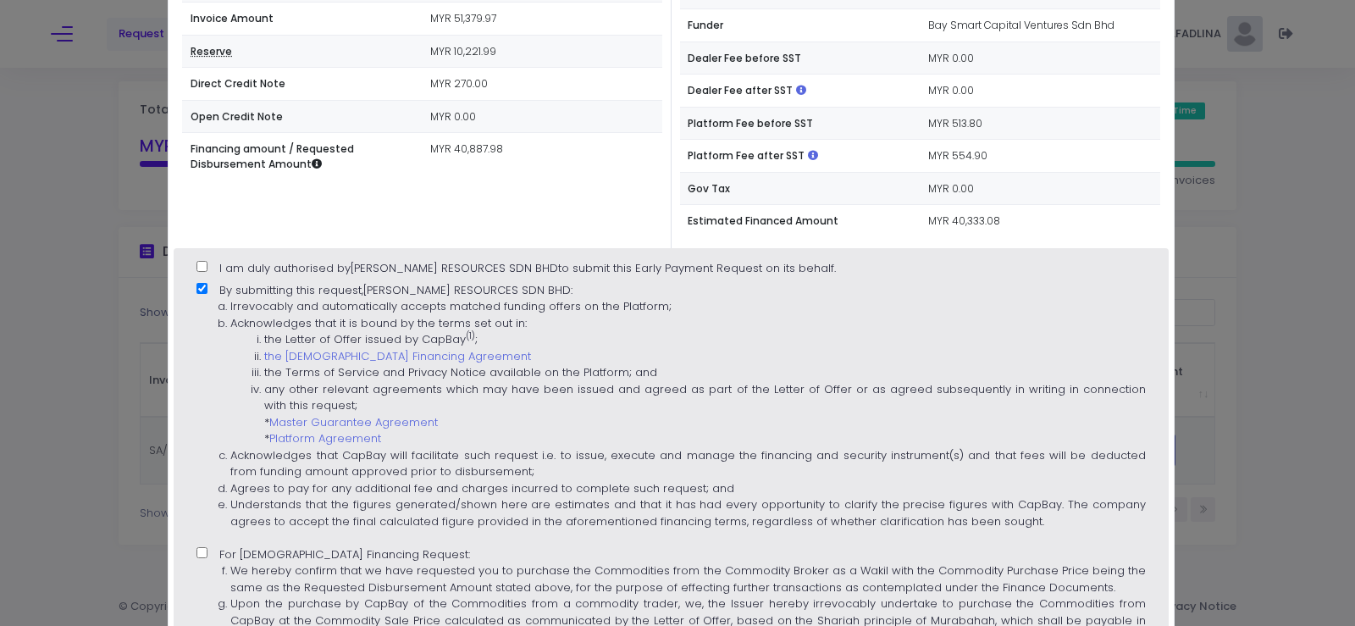
click at [219, 269] on span "I am duly authorised by [PERSON_NAME] RESOURCES SDN BHD to submit this Early Pa…" at bounding box center [527, 268] width 617 height 16
click at [208, 269] on input "I am duly authorised by [PERSON_NAME] RESOURCES SDN BHD to submit this Early Pa…" at bounding box center [202, 266] width 11 height 11
checkbox input "true"
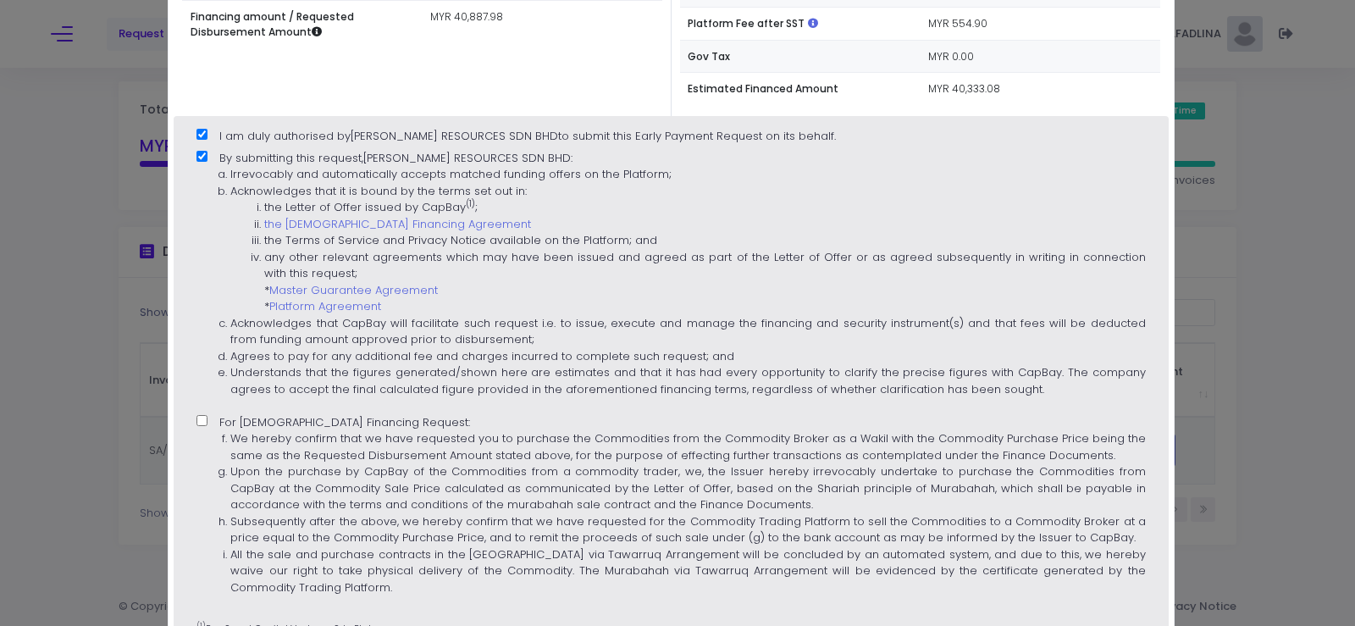
scroll to position [530, 0]
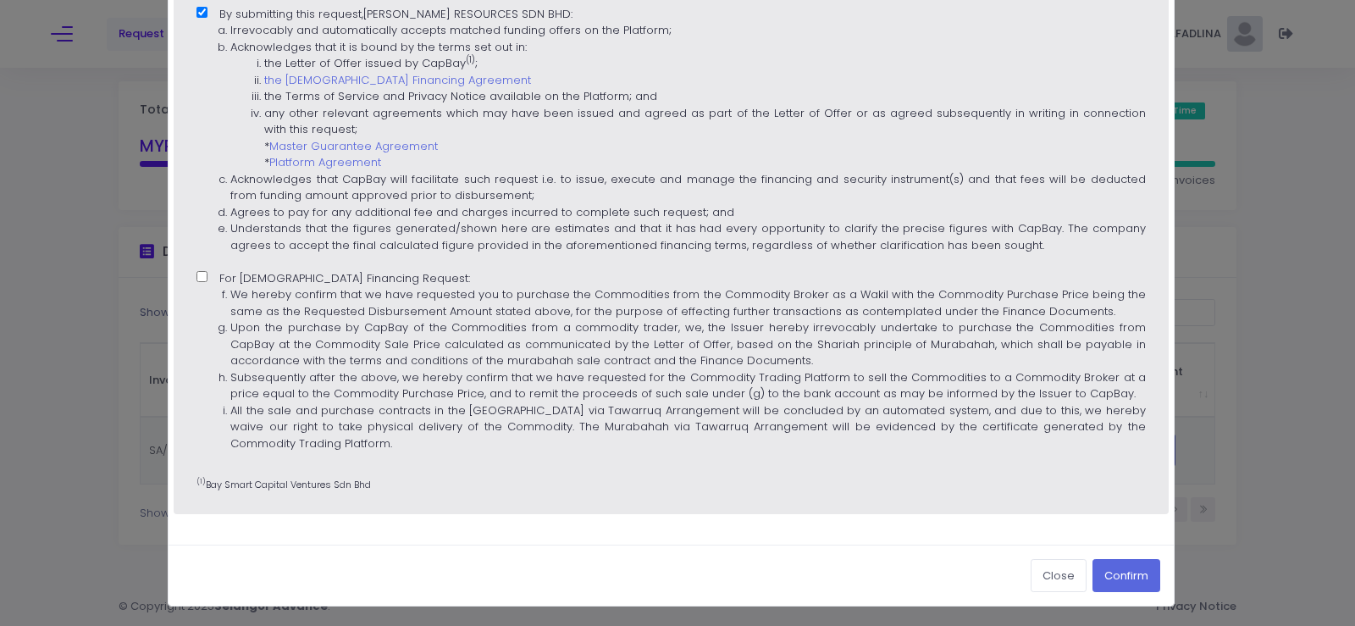
click at [215, 274] on label "For [DEMOGRAPHIC_DATA] Financing Request: We hereby confirm that we have reques…" at bounding box center [671, 366] width 949 height 193
click at [208, 274] on input "For [DEMOGRAPHIC_DATA] Financing Request: We hereby confirm that we have reques…" at bounding box center [202, 276] width 11 height 11
checkbox input "true"
click at [1113, 570] on button "Confirm" at bounding box center [1127, 575] width 68 height 32
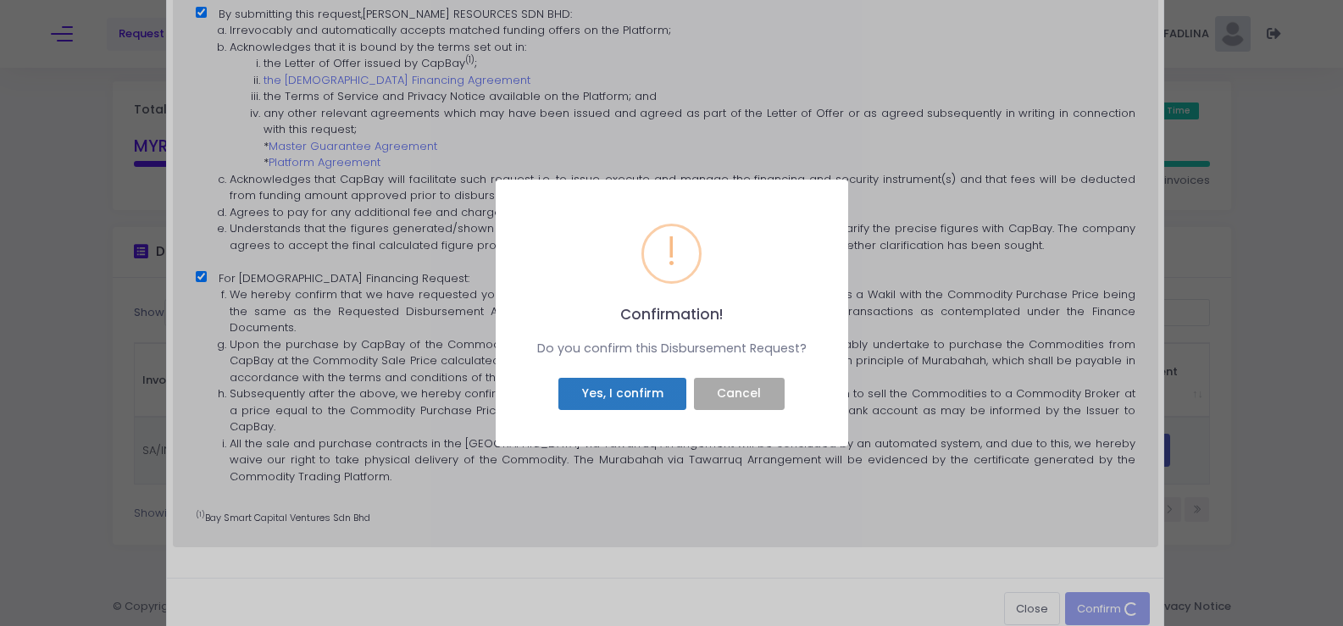
click at [573, 377] on div "Yes, I confirm Cancel" at bounding box center [672, 394] width 308 height 40
click at [579, 390] on button "Yes, I confirm" at bounding box center [622, 394] width 128 height 32
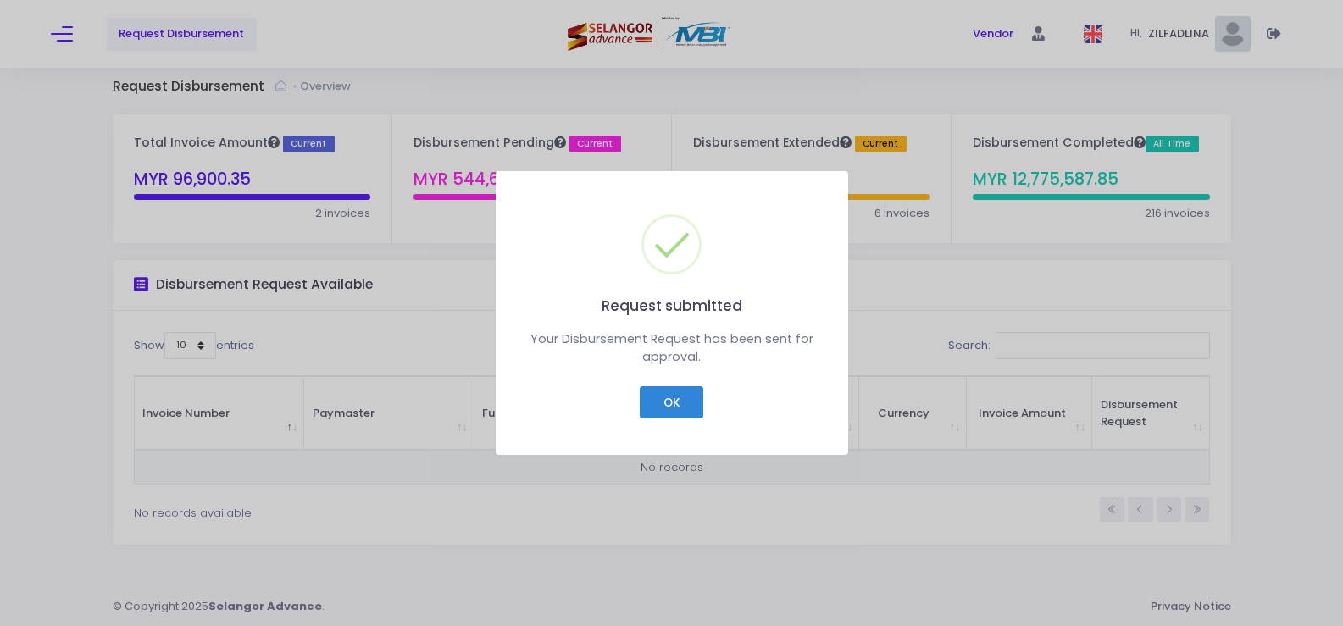
scroll to position [9, 0]
click at [672, 395] on button "OK" at bounding box center [672, 402] width 64 height 32
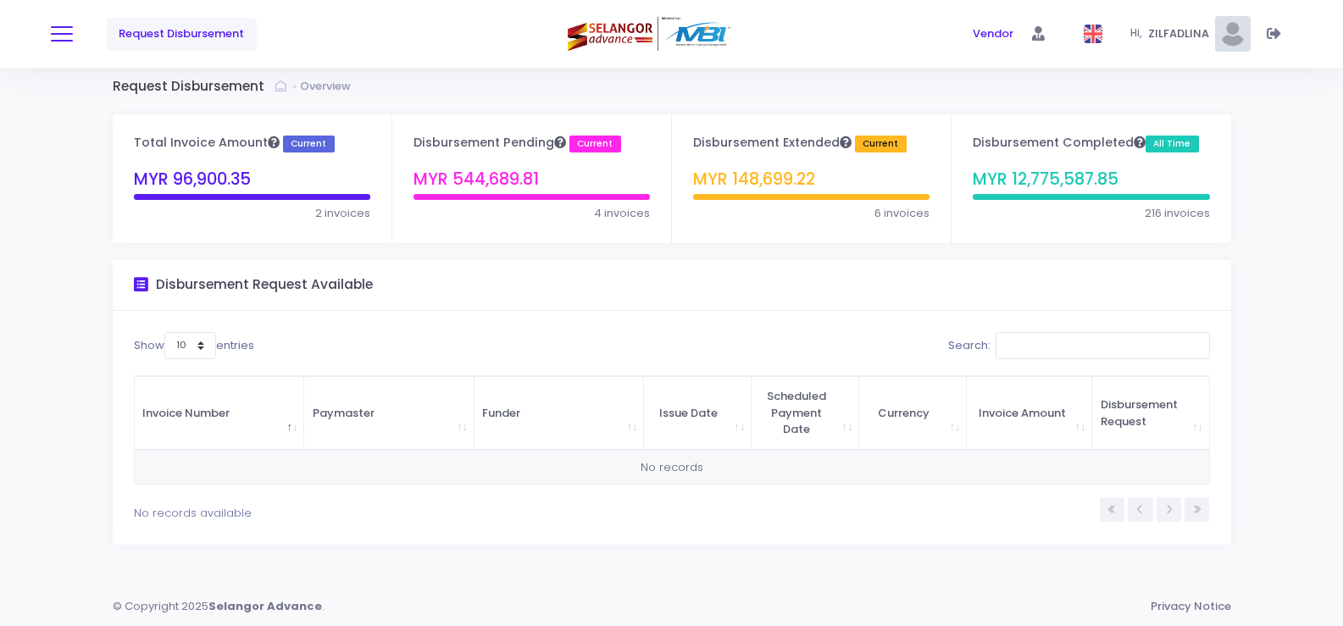
click at [65, 33] on span at bounding box center [62, 34] width 22 height 2
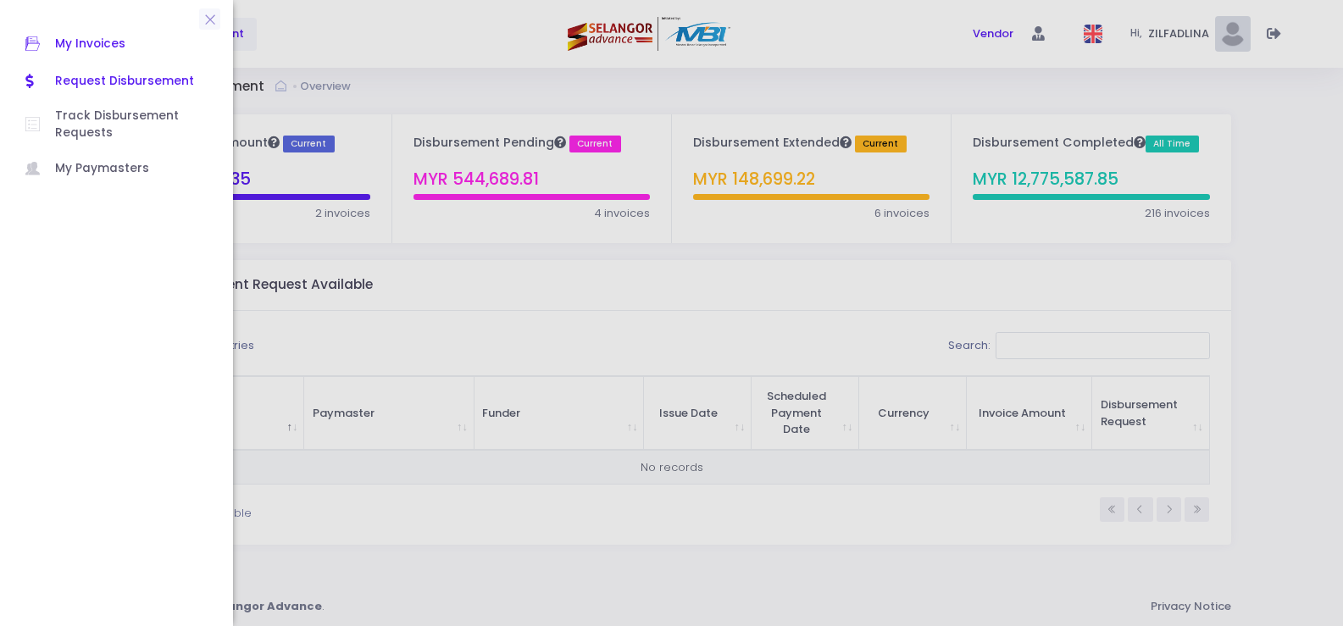
click at [136, 49] on span "My Invoices" at bounding box center [131, 44] width 152 height 22
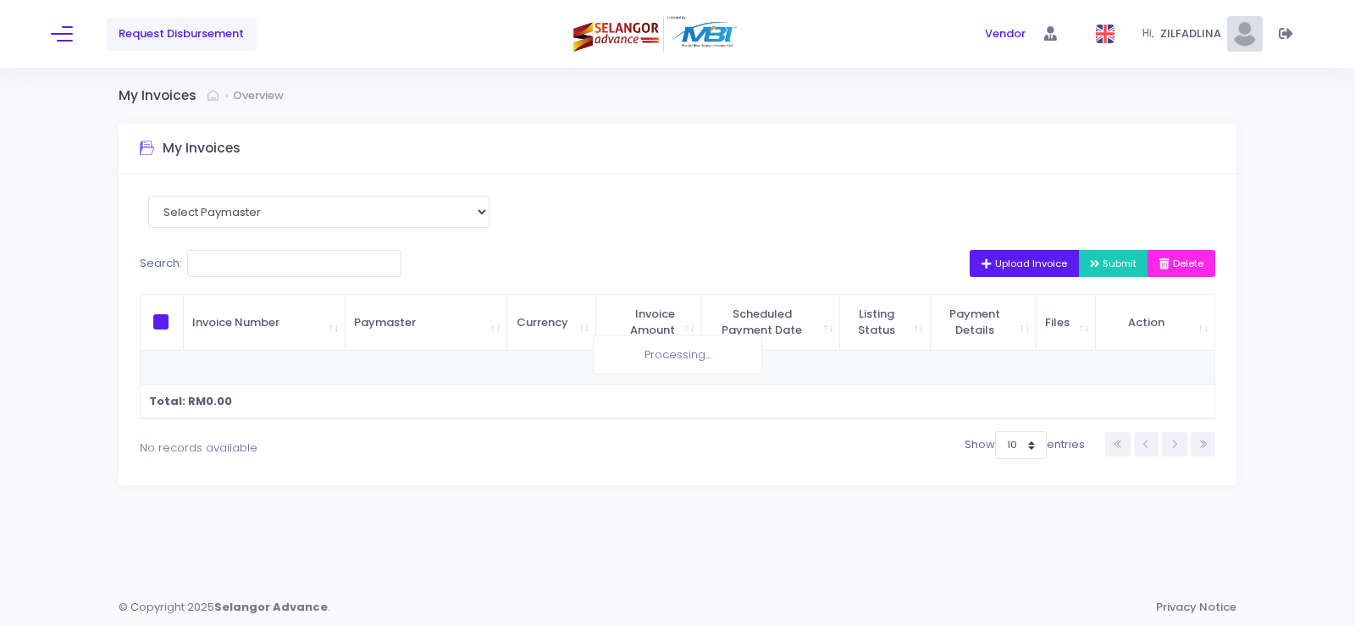
click at [1016, 264] on span "Upload Invoice" at bounding box center [1025, 264] width 86 height 14
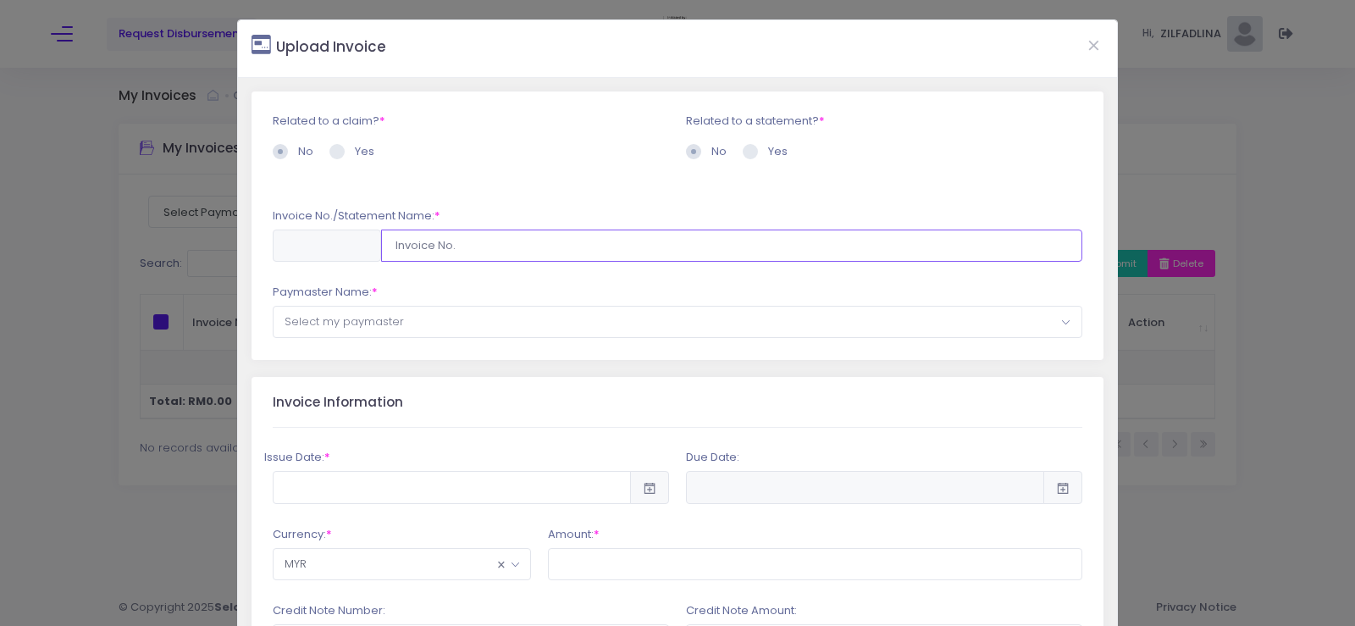
click at [437, 247] on input "text" at bounding box center [731, 246] width 701 height 32
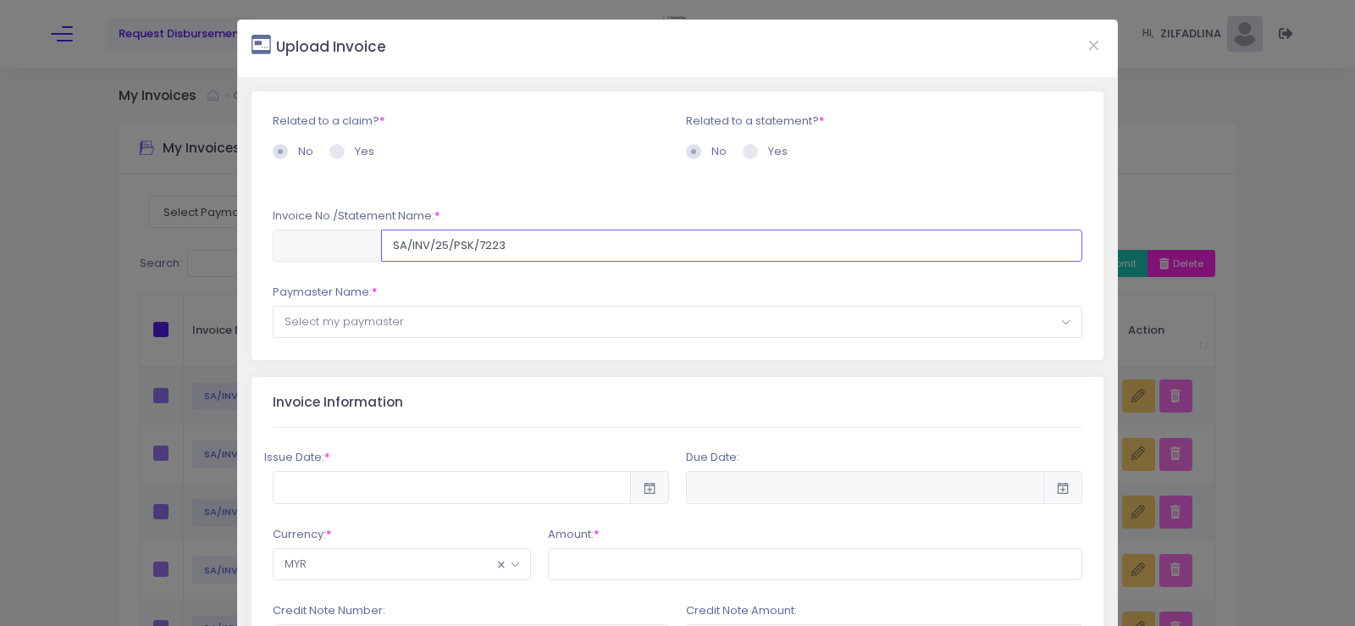
type input "SA/INV/25/PSK/7223"
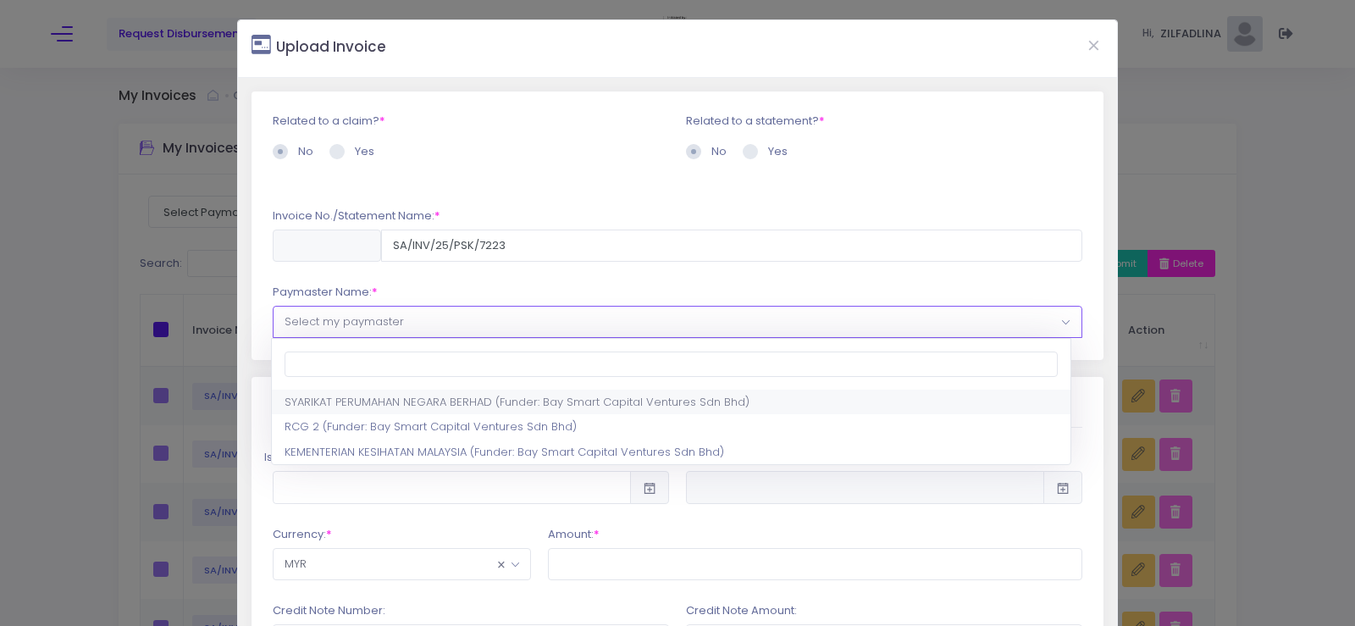
click at [559, 315] on span "Select my paymaster" at bounding box center [678, 322] width 808 height 30
select select "1297,1444,180"
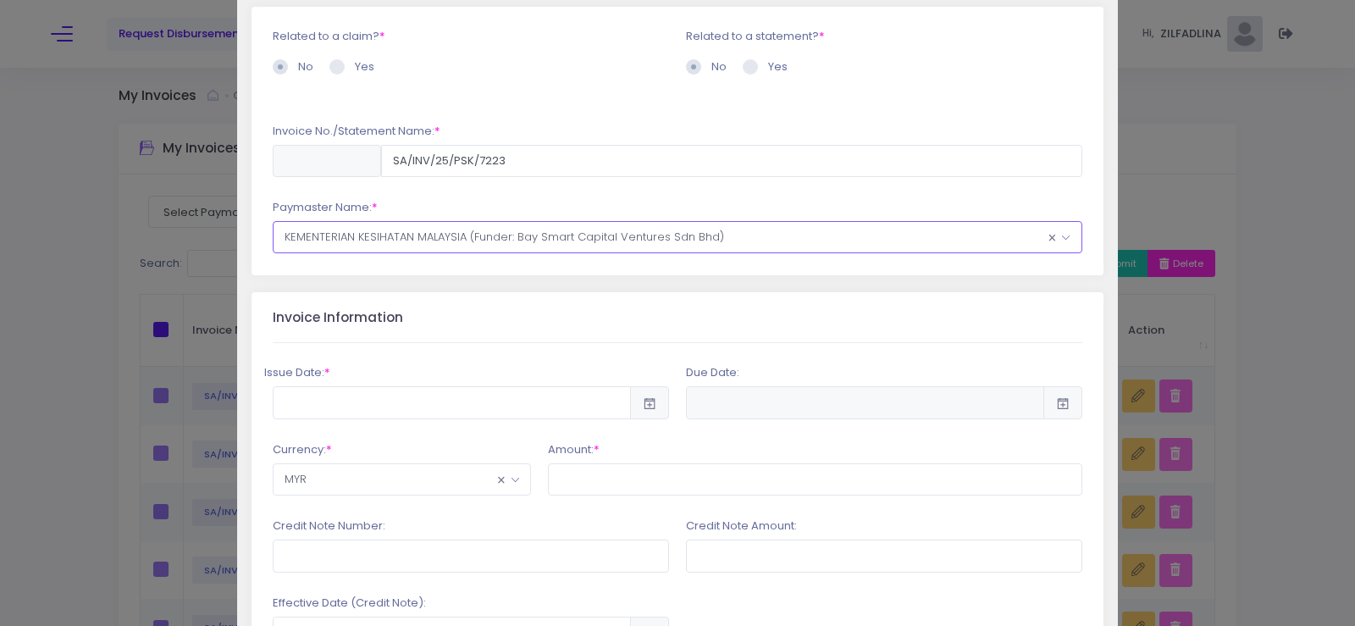
scroll to position [254, 0]
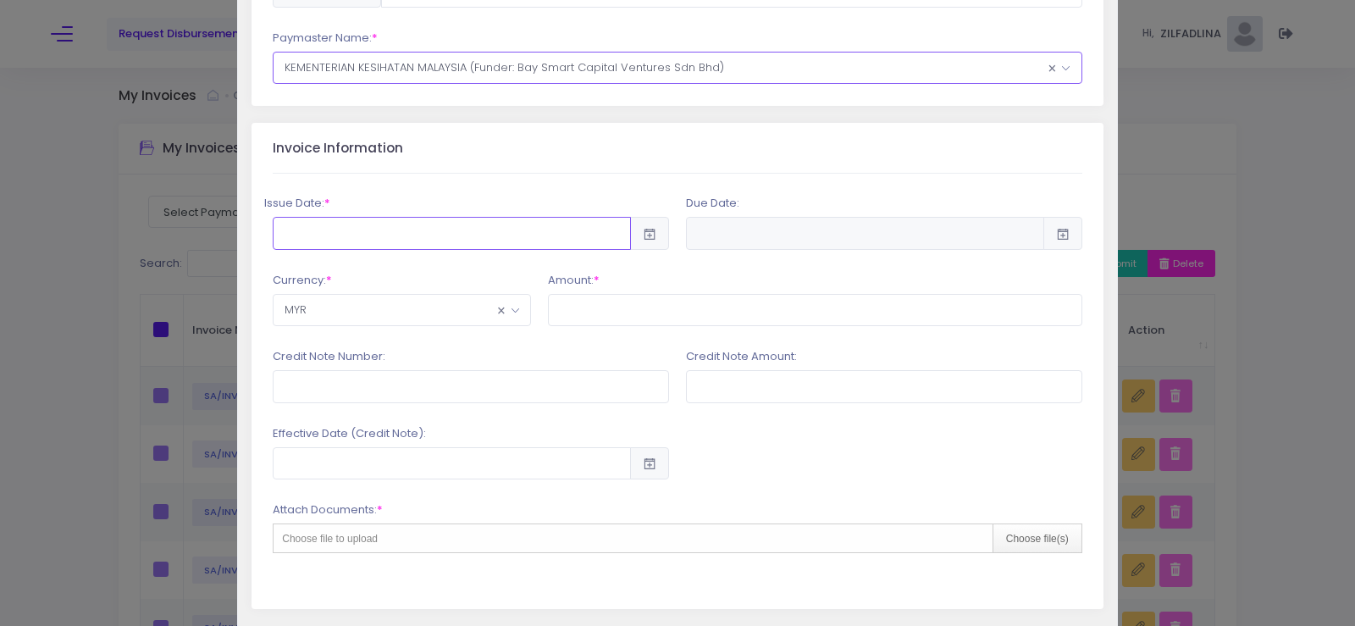
click at [490, 229] on input "text" at bounding box center [452, 233] width 358 height 32
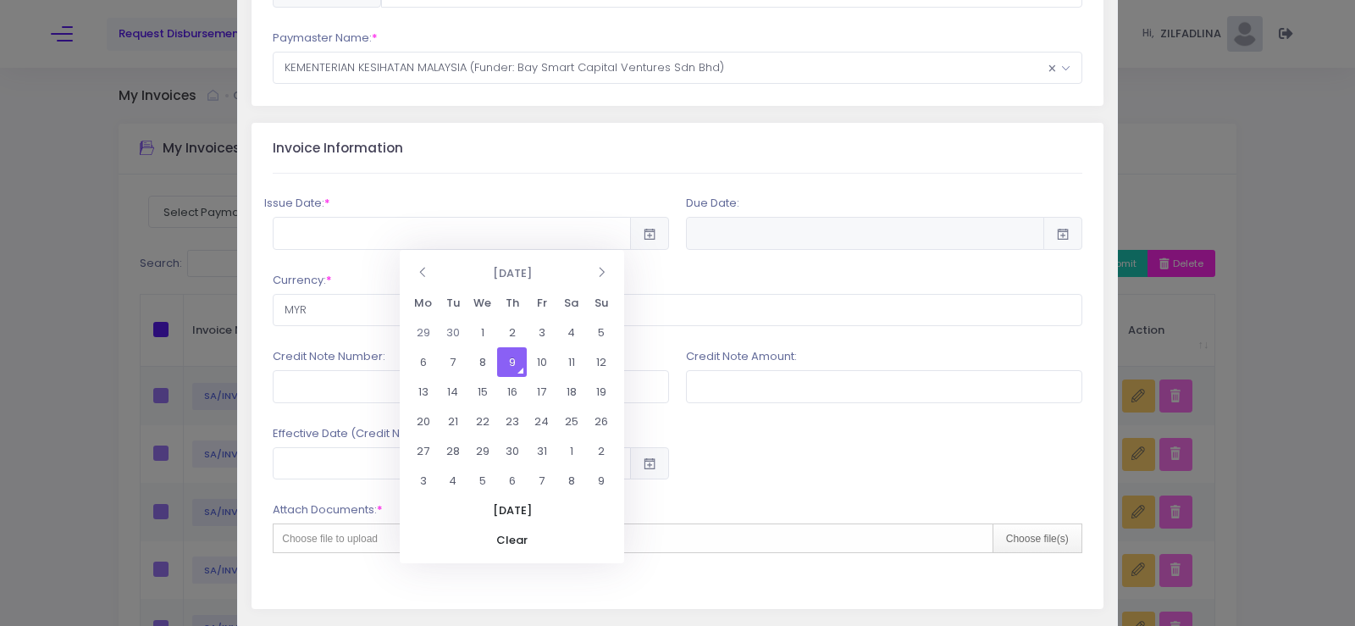
click at [512, 357] on td "9" at bounding box center [512, 362] width 30 height 30
type input "2025-10-09"
type input "2026-04-07"
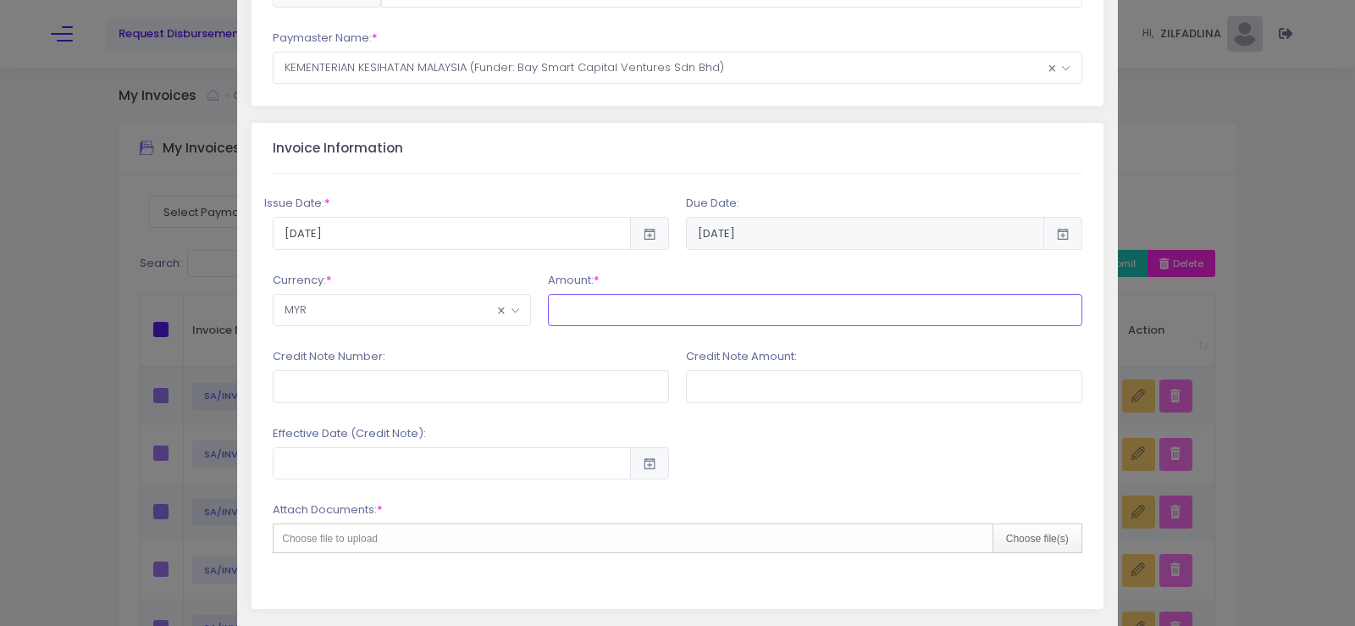
click at [721, 308] on input "text" at bounding box center [815, 310] width 534 height 32
type input "56,990.71"
click at [514, 394] on input "text" at bounding box center [471, 386] width 396 height 32
type input "PSK/2025/CN-037"
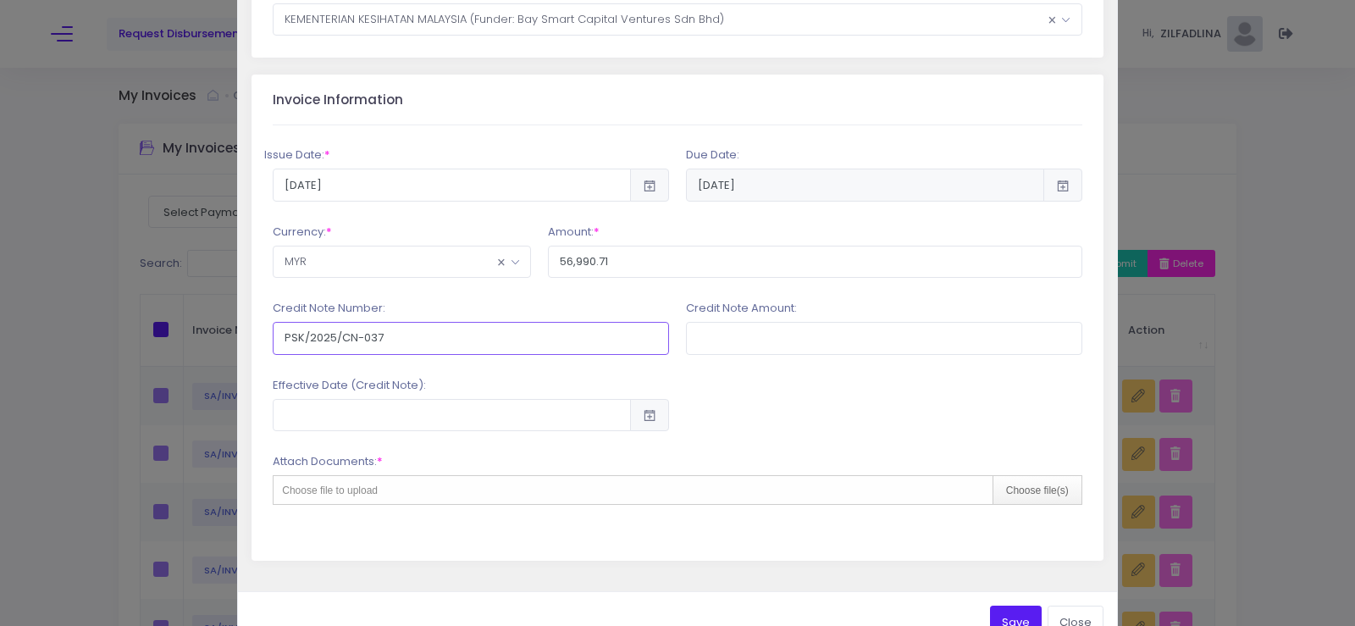
scroll to position [349, 0]
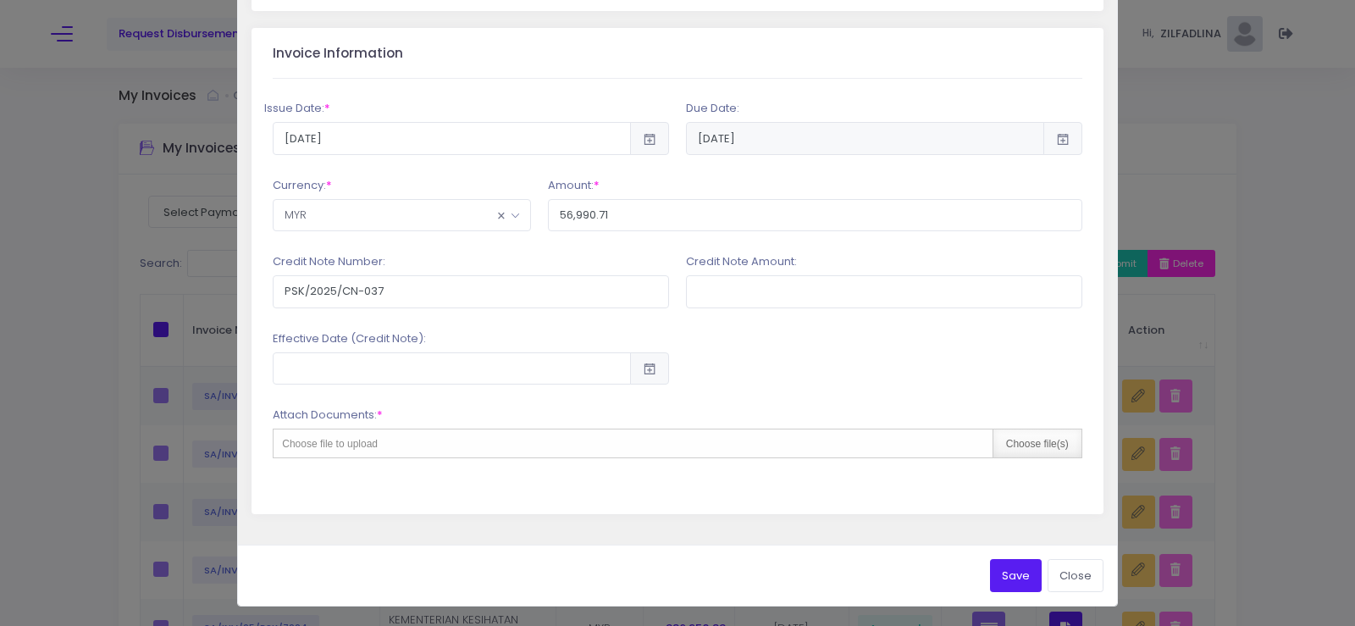
click at [1053, 446] on div "Choose file(s)" at bounding box center [1037, 443] width 89 height 28
type input "C:\fakepath\INV 7223_KK JERANTUT_SEP25.pdf"
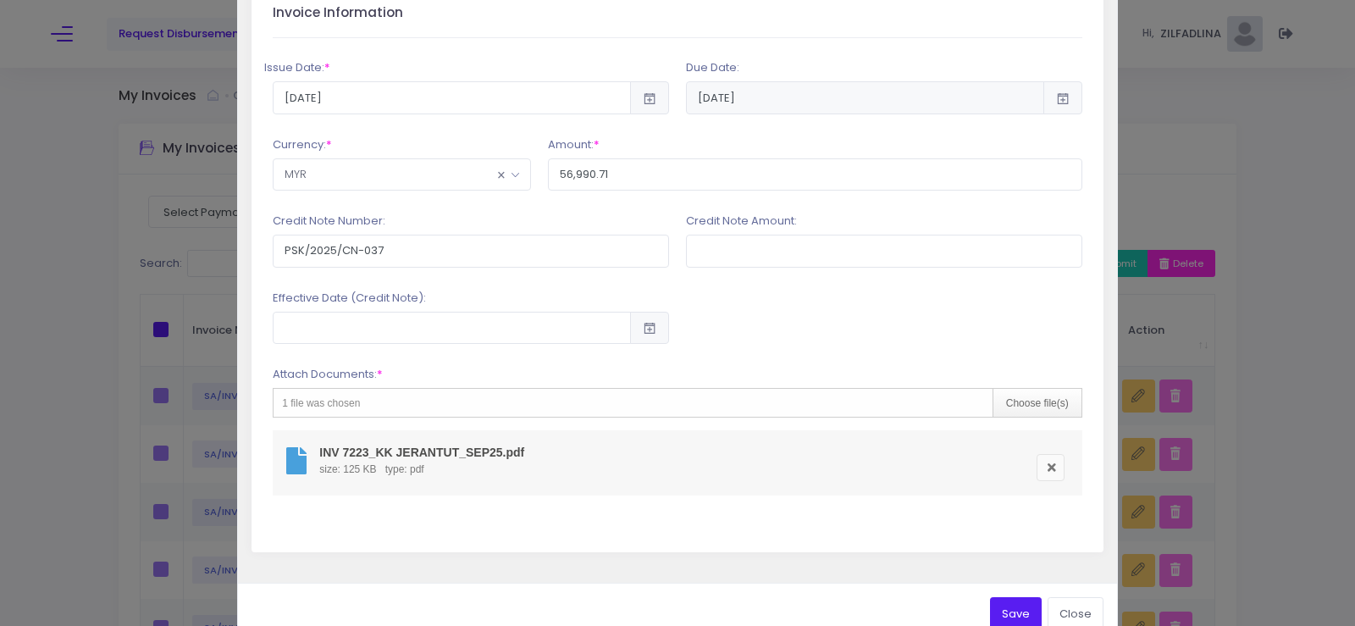
scroll to position [428, 0]
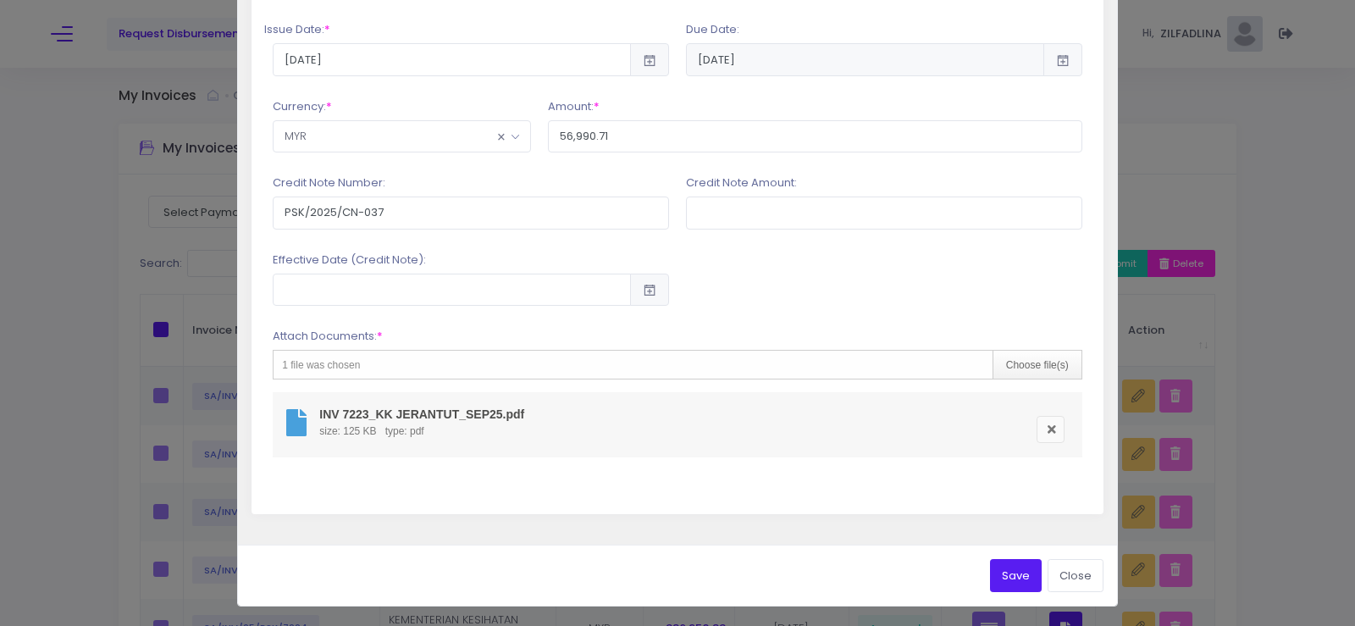
click at [1005, 568] on button "Save" at bounding box center [1016, 575] width 52 height 32
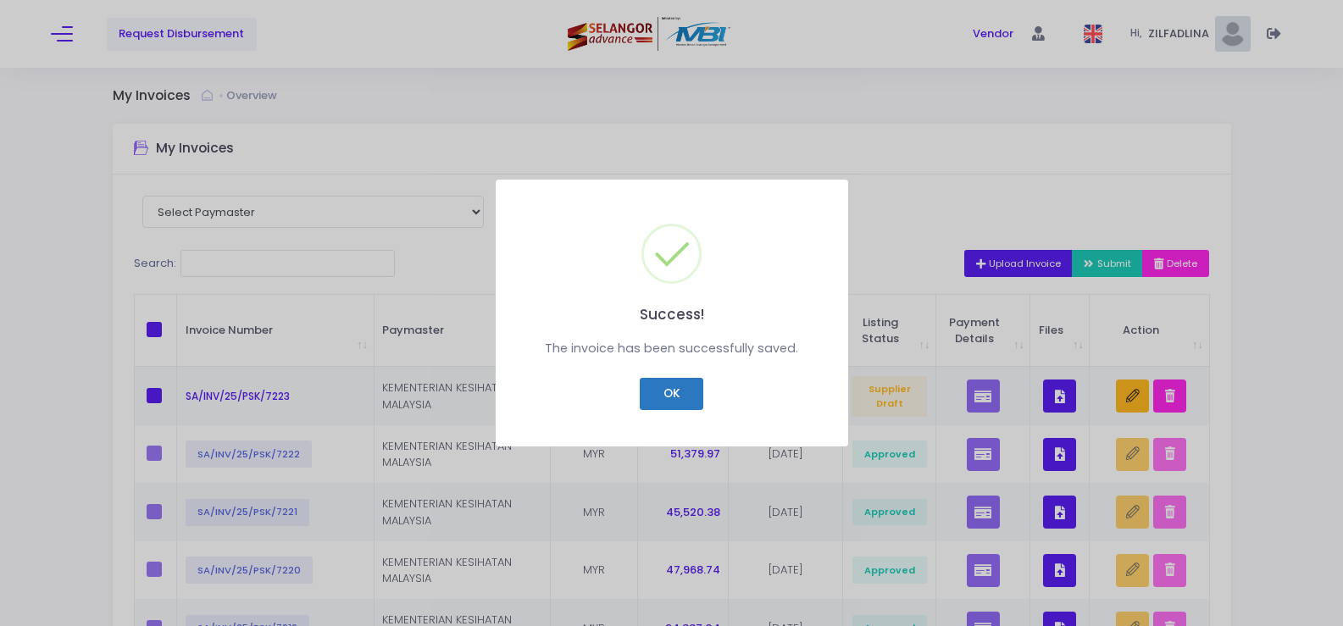
click at [670, 401] on button "OK" at bounding box center [672, 394] width 64 height 32
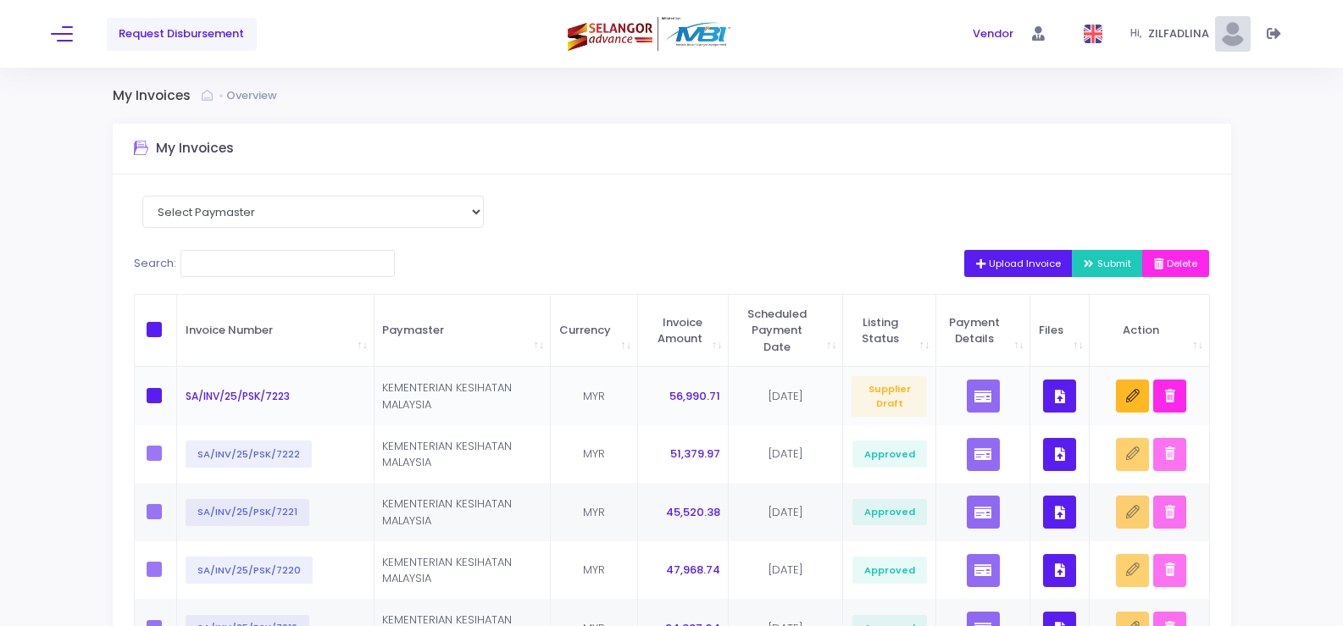
click at [1047, 391] on button "button" at bounding box center [1059, 395] width 33 height 33
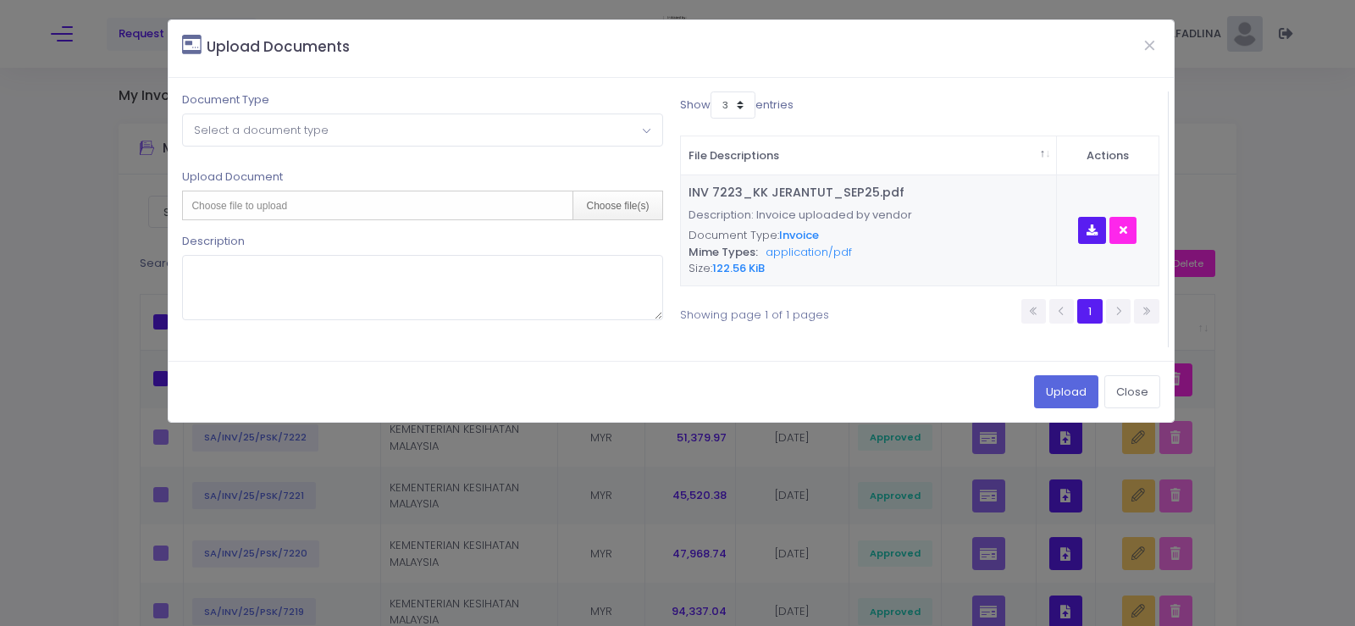
click at [216, 138] on span "Select a document type" at bounding box center [422, 129] width 479 height 30
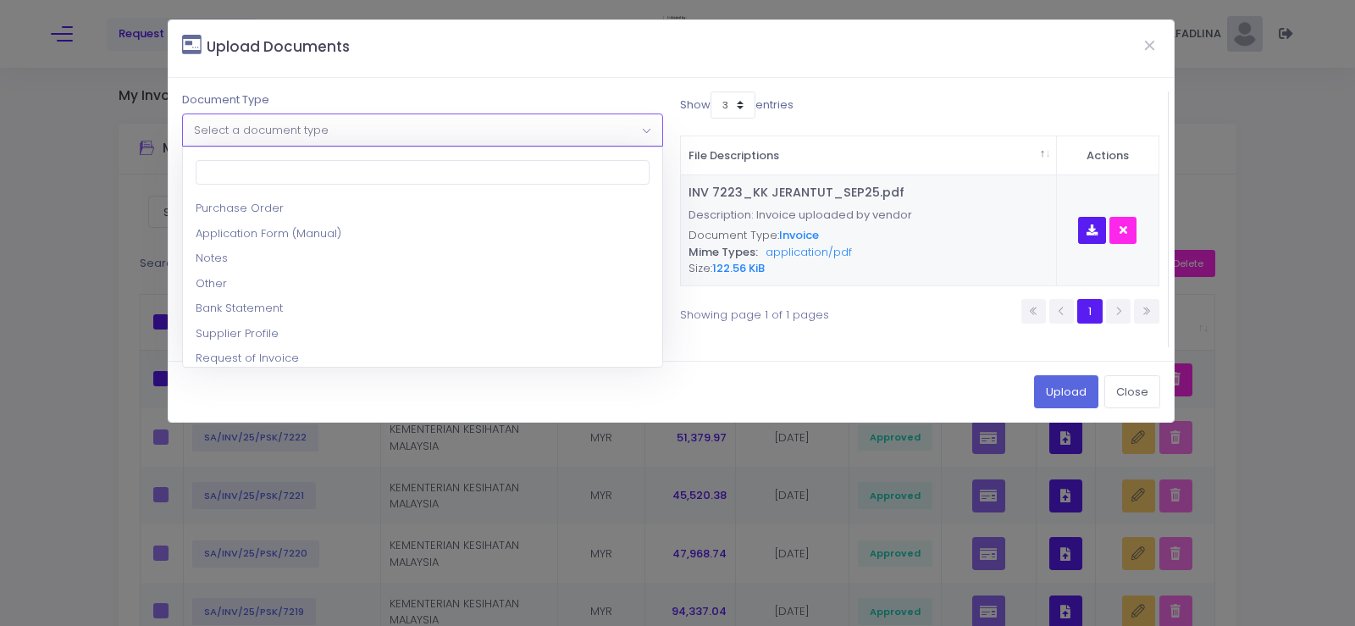
scroll to position [169, 0]
select select "8"
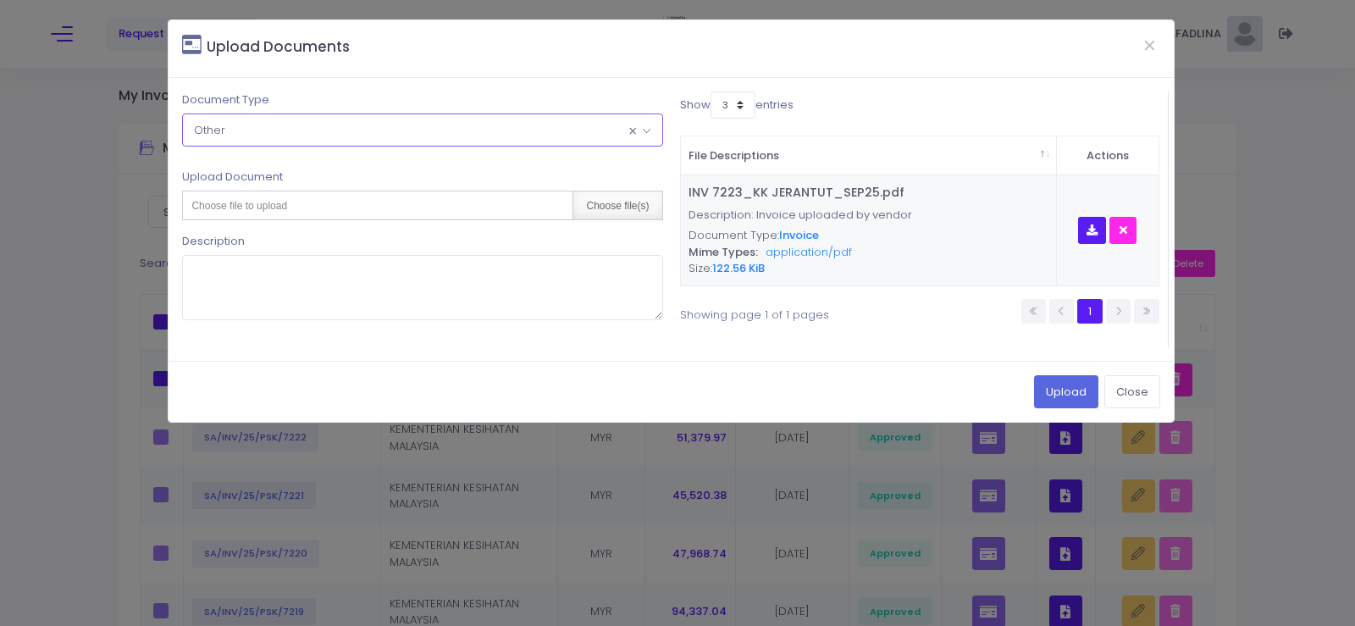
click at [632, 209] on div "Choose file(s)" at bounding box center [617, 205] width 89 height 28
type input "C:\fakepath\PAR OGOS 2025 - KK BANDAR JERANTUT.pdf"
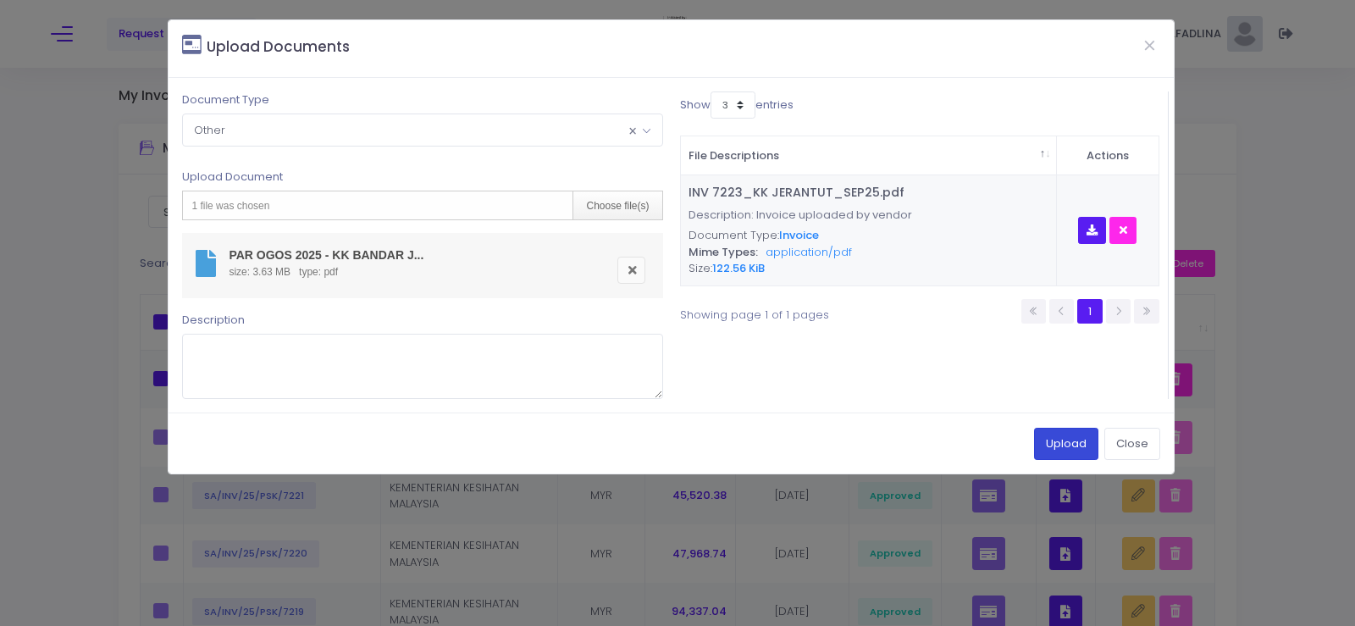
click at [1086, 446] on button "Upload" at bounding box center [1066, 444] width 64 height 32
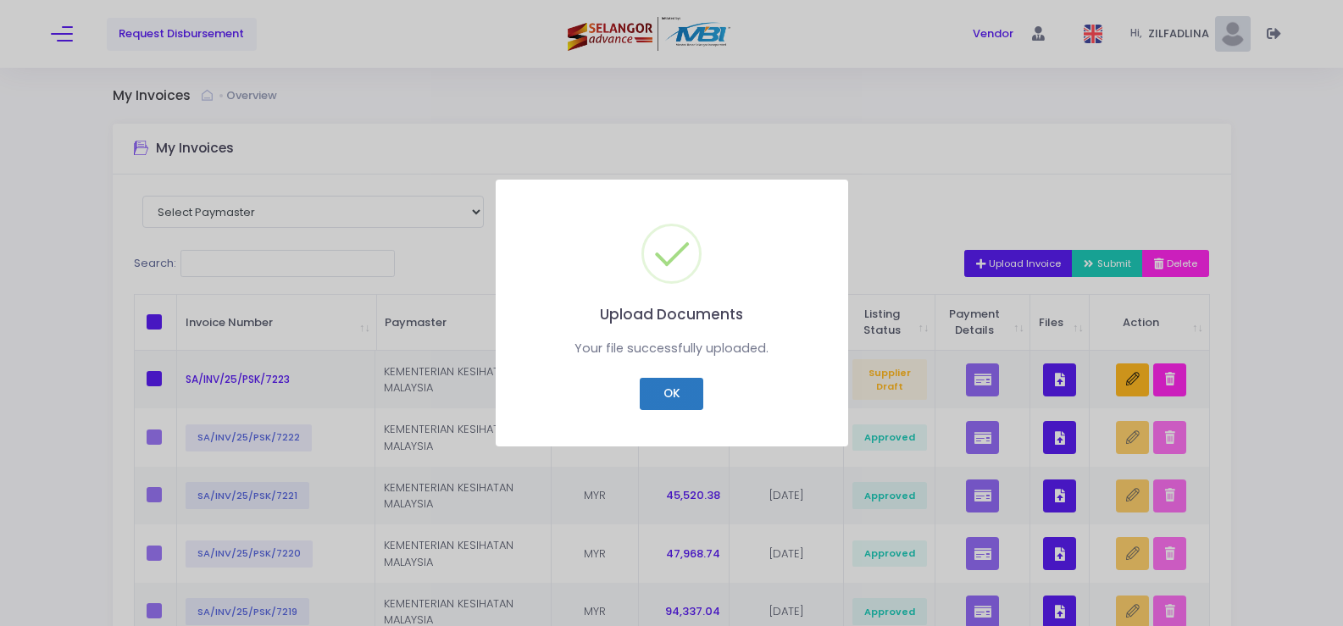
click at [665, 401] on button "OK" at bounding box center [672, 394] width 64 height 32
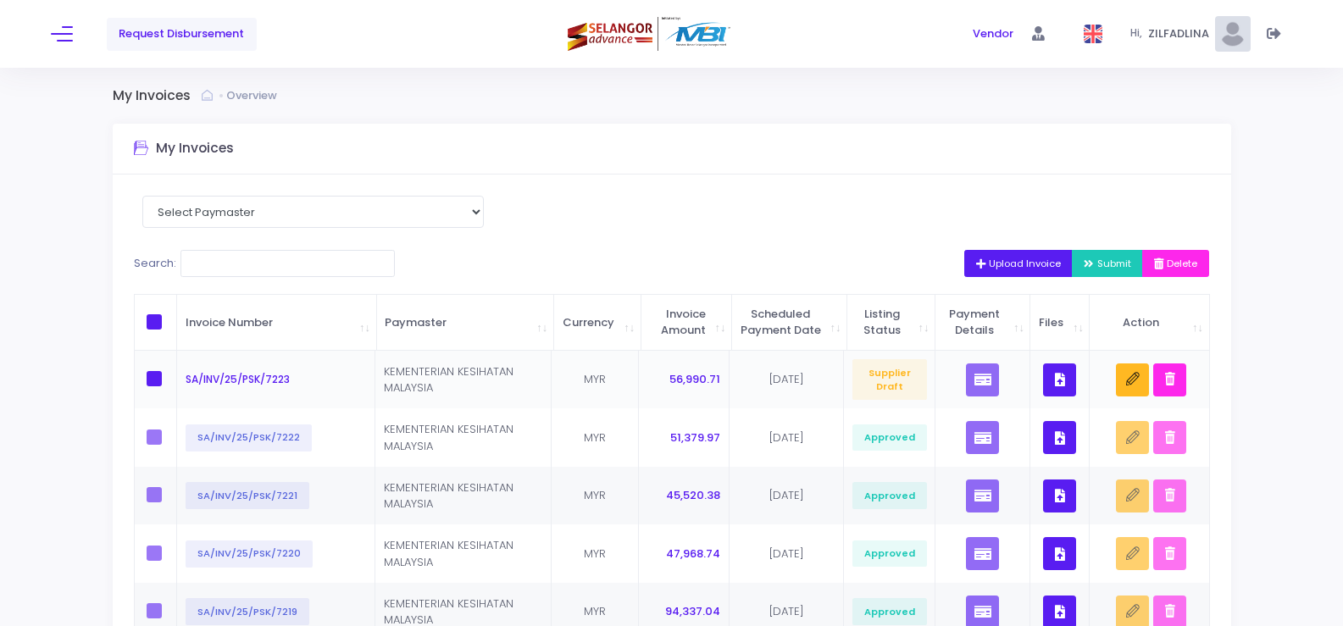
click at [1062, 379] on icon "button" at bounding box center [1060, 379] width 10 height 0
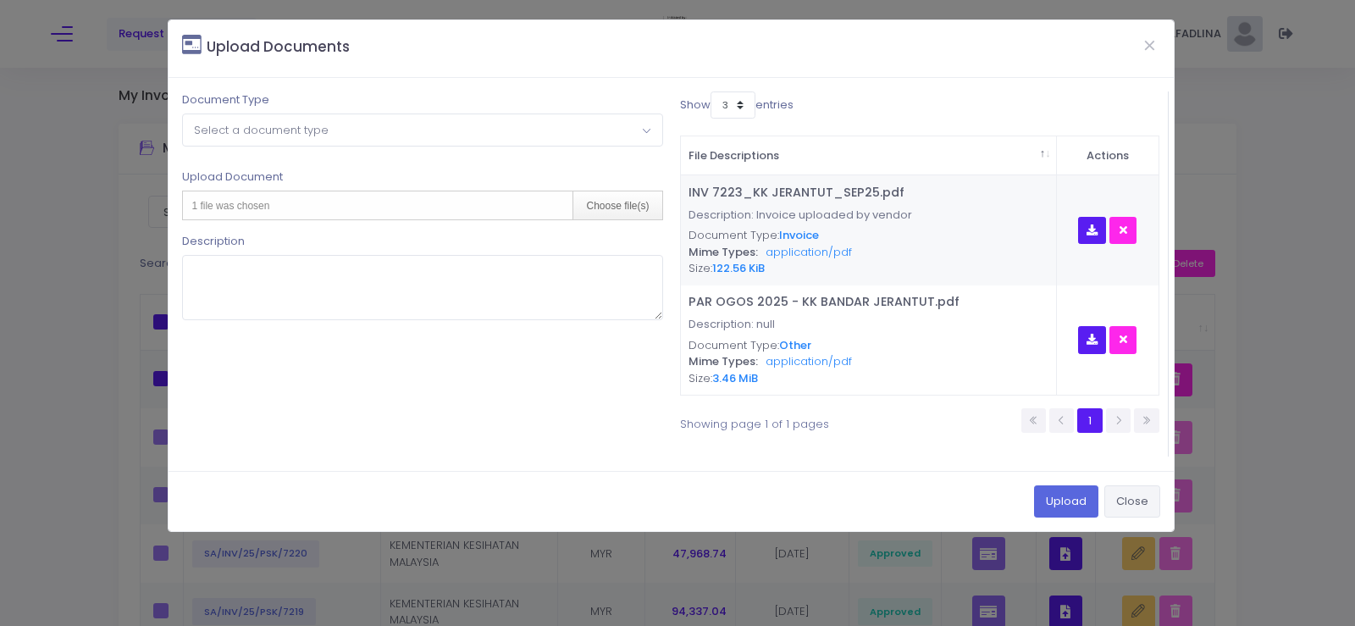
click at [1127, 500] on button "Close" at bounding box center [1133, 501] width 56 height 32
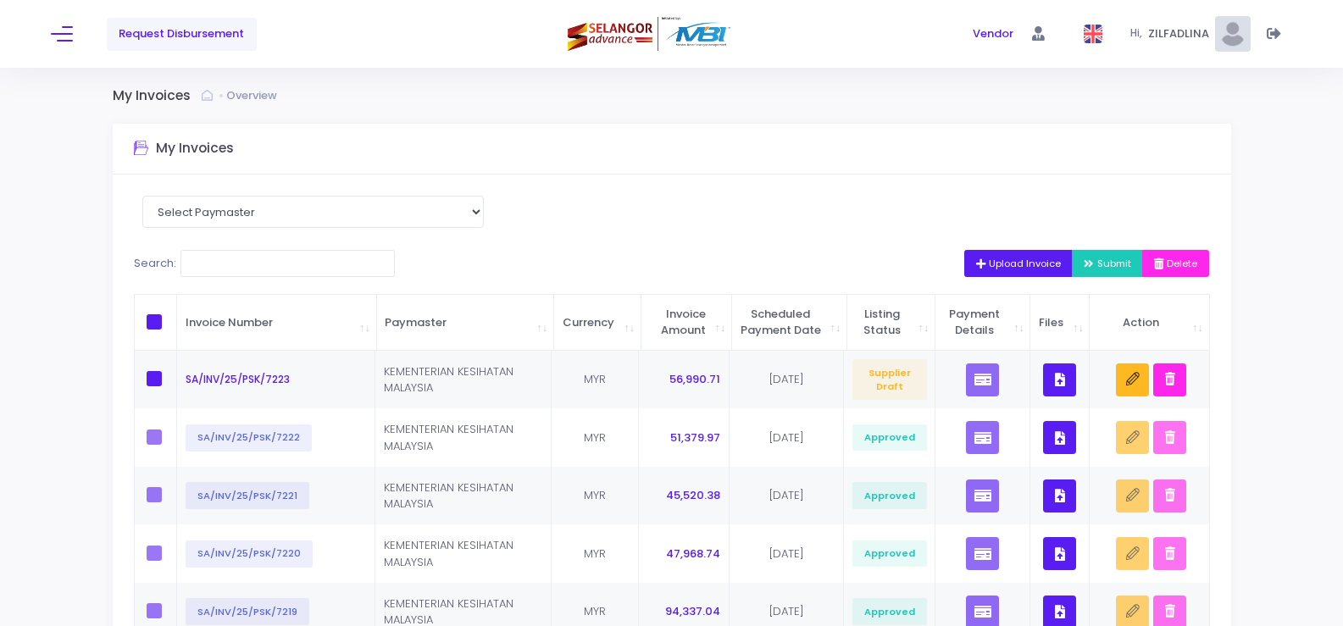
click at [152, 327] on span at bounding box center [154, 321] width 15 height 15
click at [172, 325] on input "checkbox" at bounding box center [177, 319] width 11 height 11
checkbox input "true"
click at [1088, 258] on span "Submit" at bounding box center [1106, 264] width 47 height 14
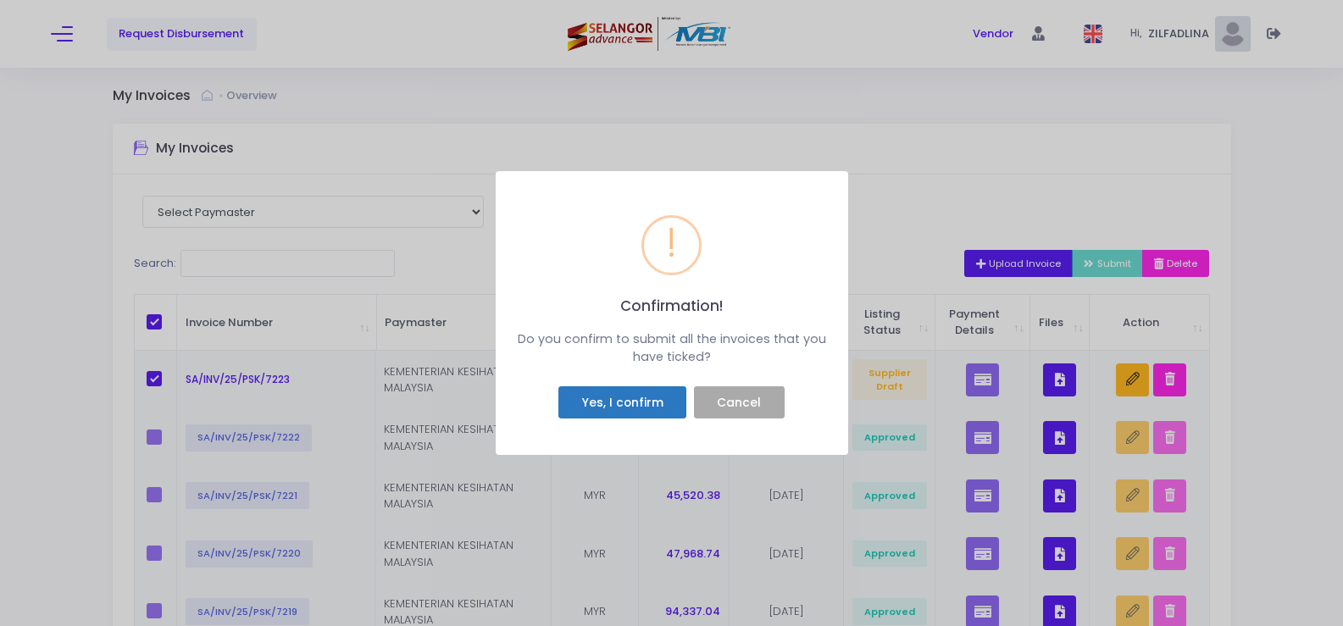
click at [594, 406] on button "Yes, I confirm" at bounding box center [622, 402] width 128 height 32
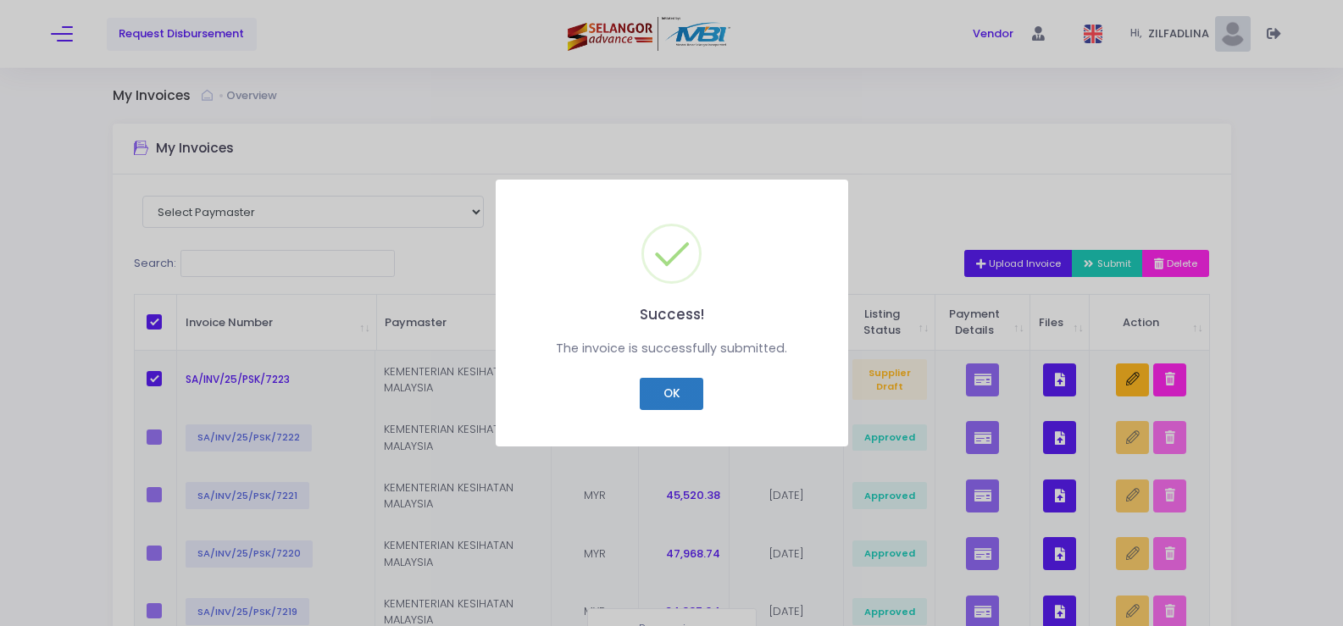
click at [688, 401] on button "OK" at bounding box center [672, 394] width 64 height 32
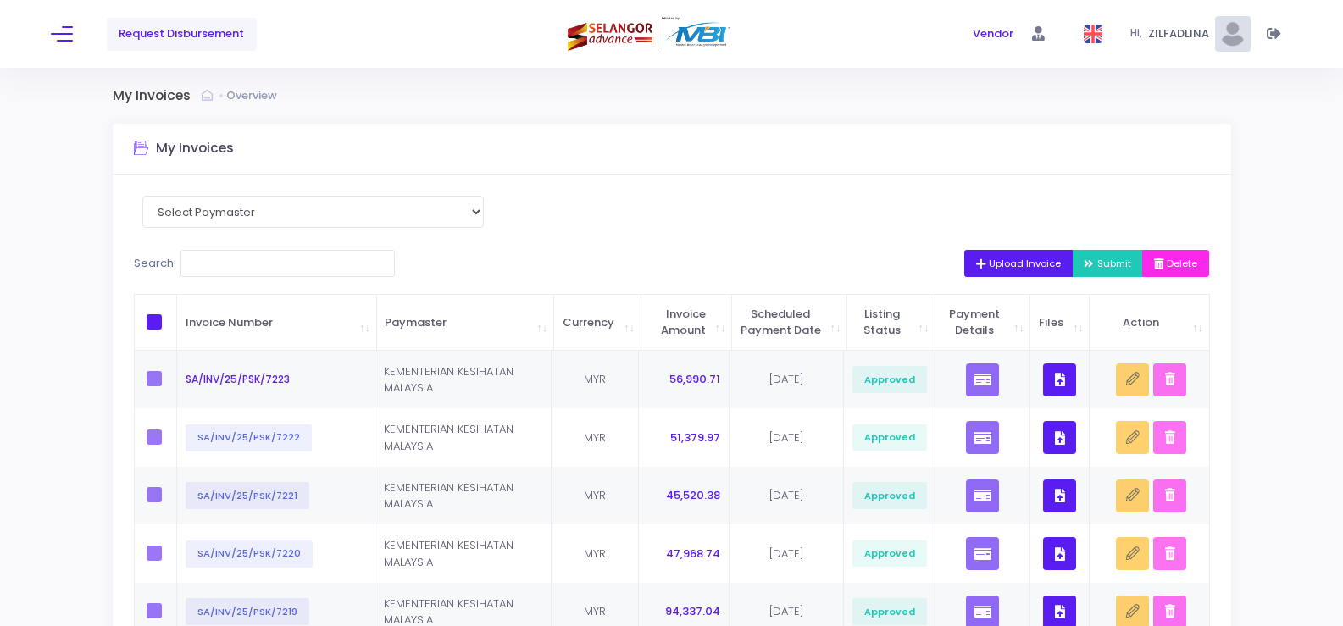
click at [976, 264] on icon "button" at bounding box center [983, 264] width 14 height 0
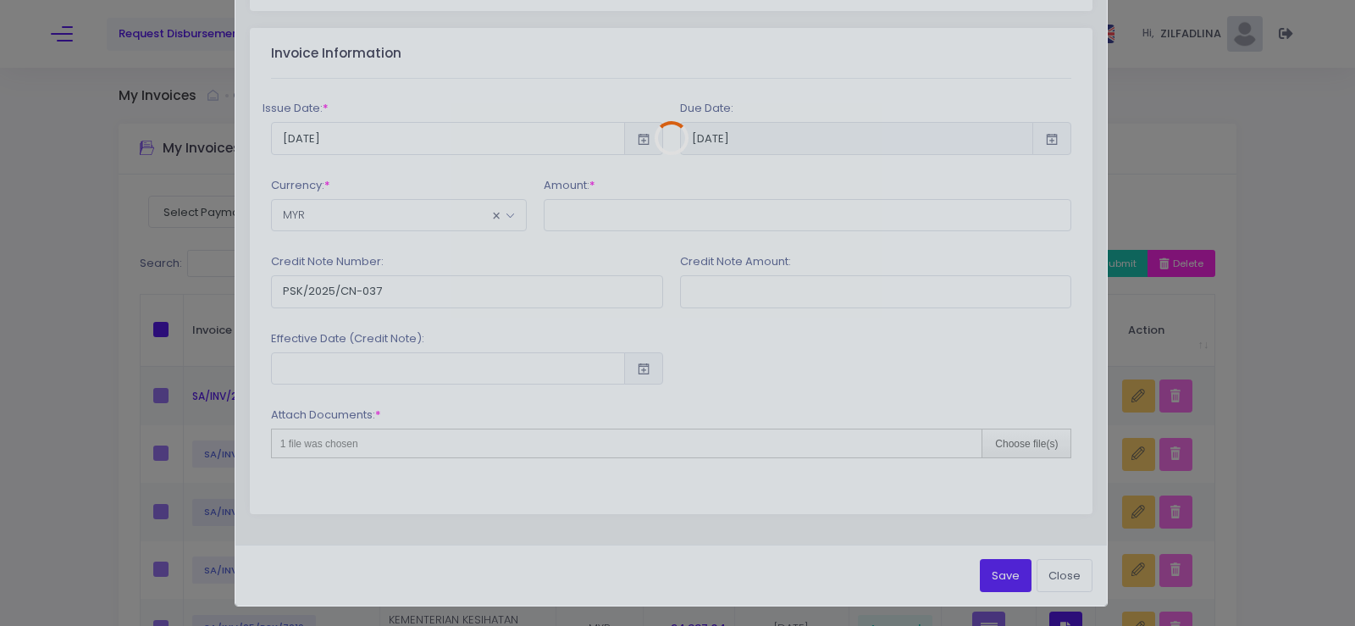
scroll to position [0, 0]
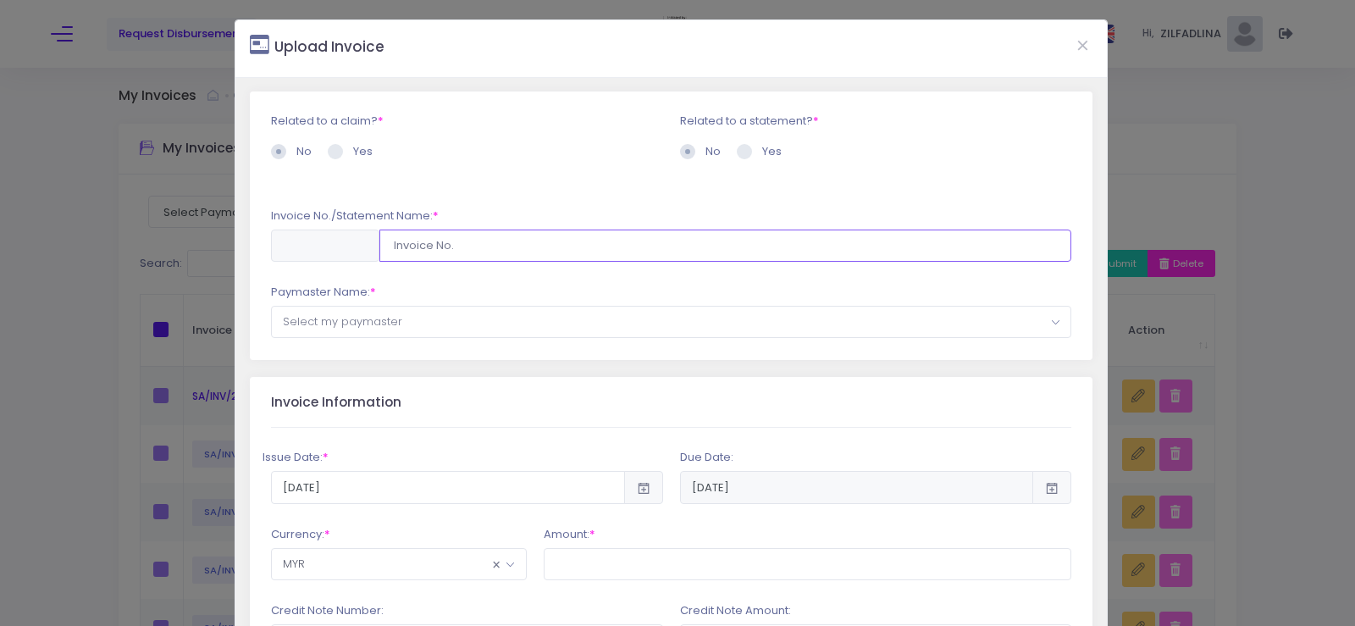
click at [484, 240] on input "text" at bounding box center [725, 246] width 693 height 32
type input "SA/INV/25/PSK/7215"
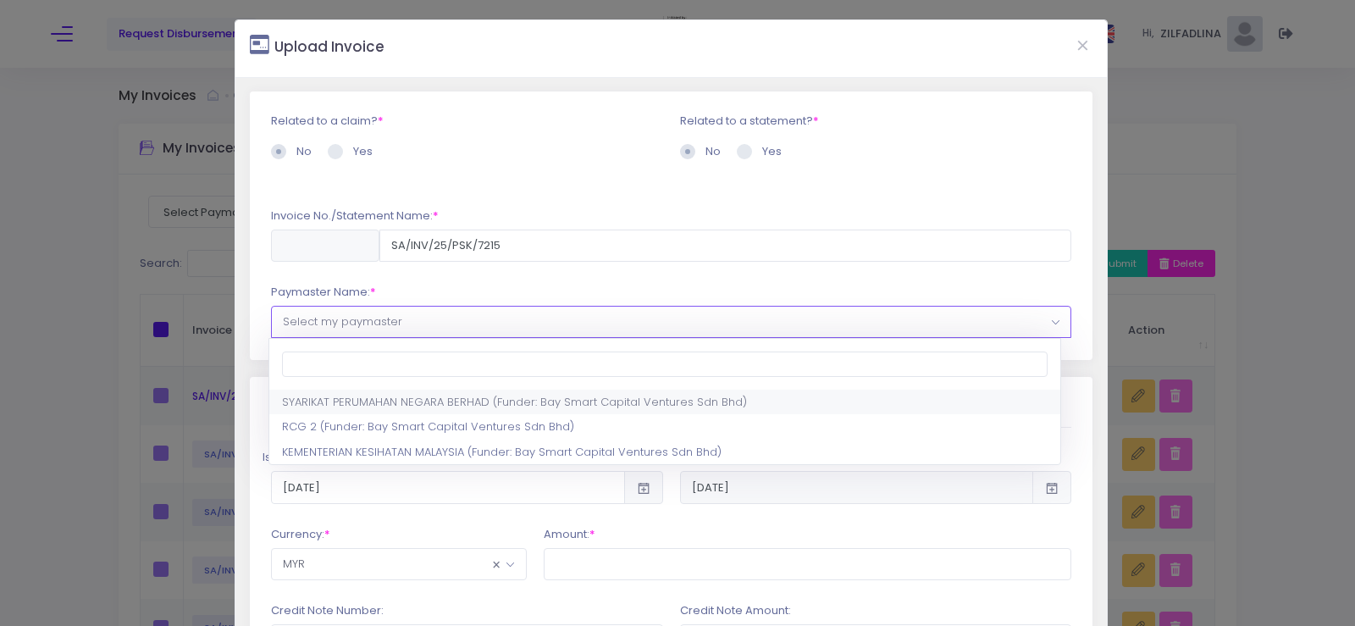
click at [393, 333] on span "Select my paymaster" at bounding box center [672, 322] width 800 height 30
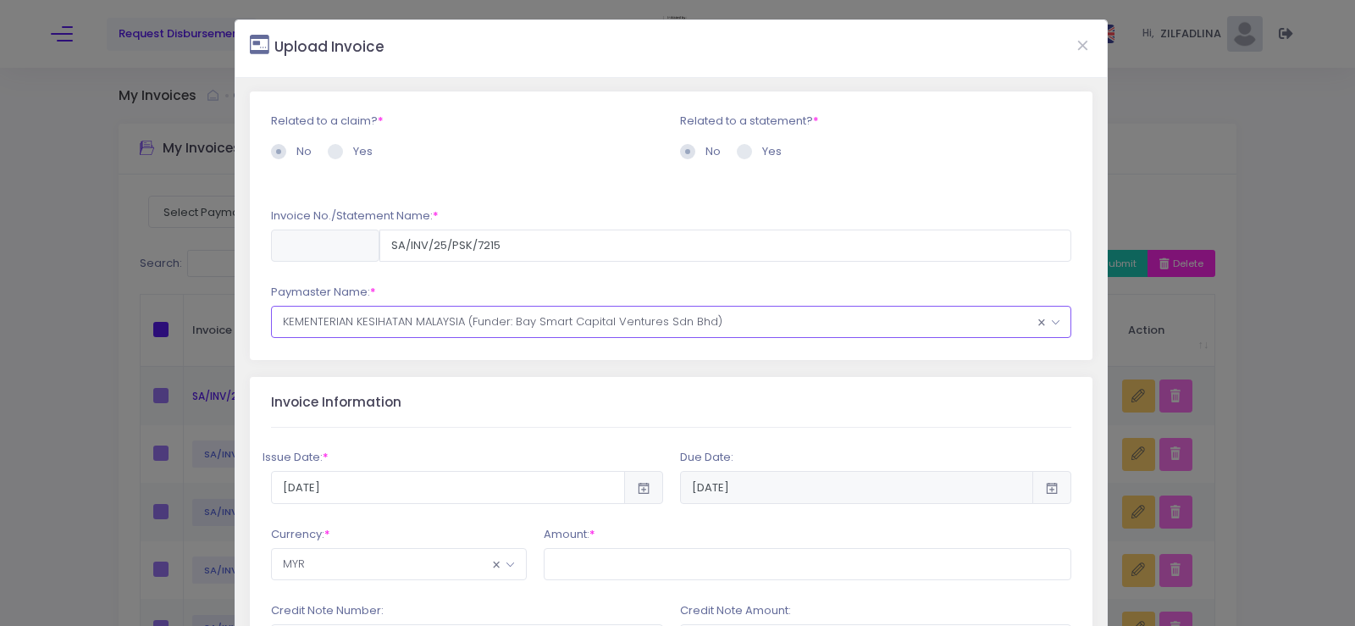
scroll to position [85, 0]
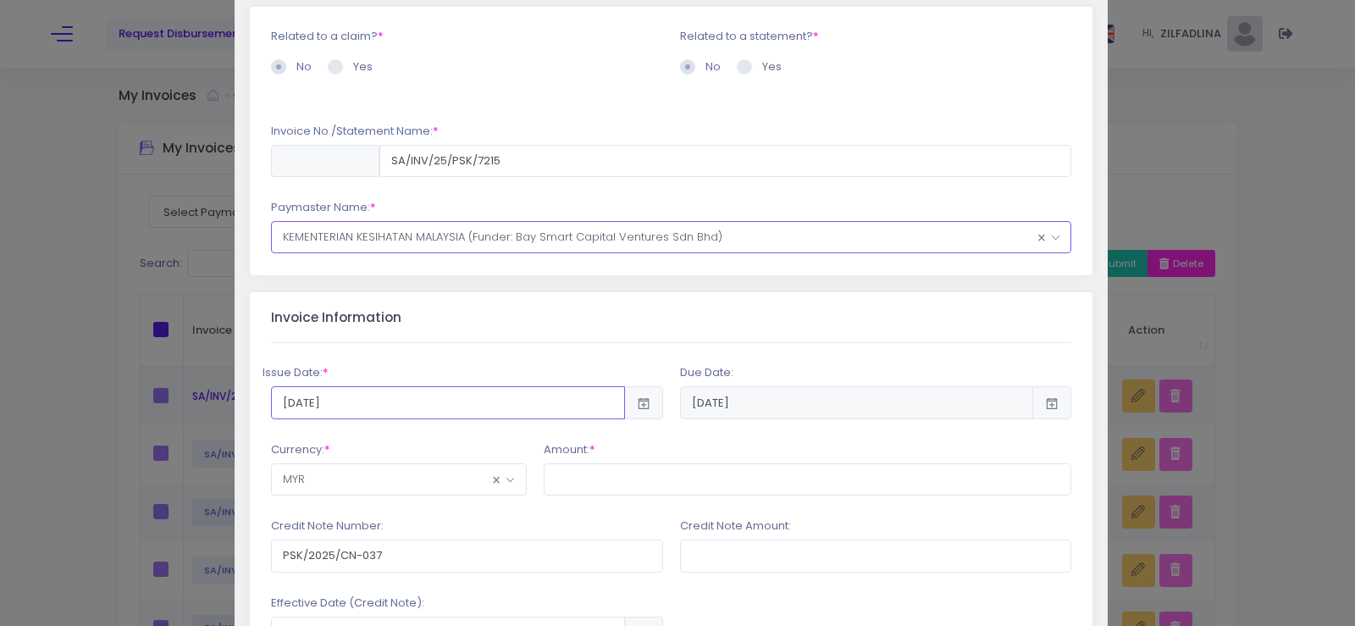
click at [548, 407] on input "2025-10-09" at bounding box center [448, 402] width 354 height 32
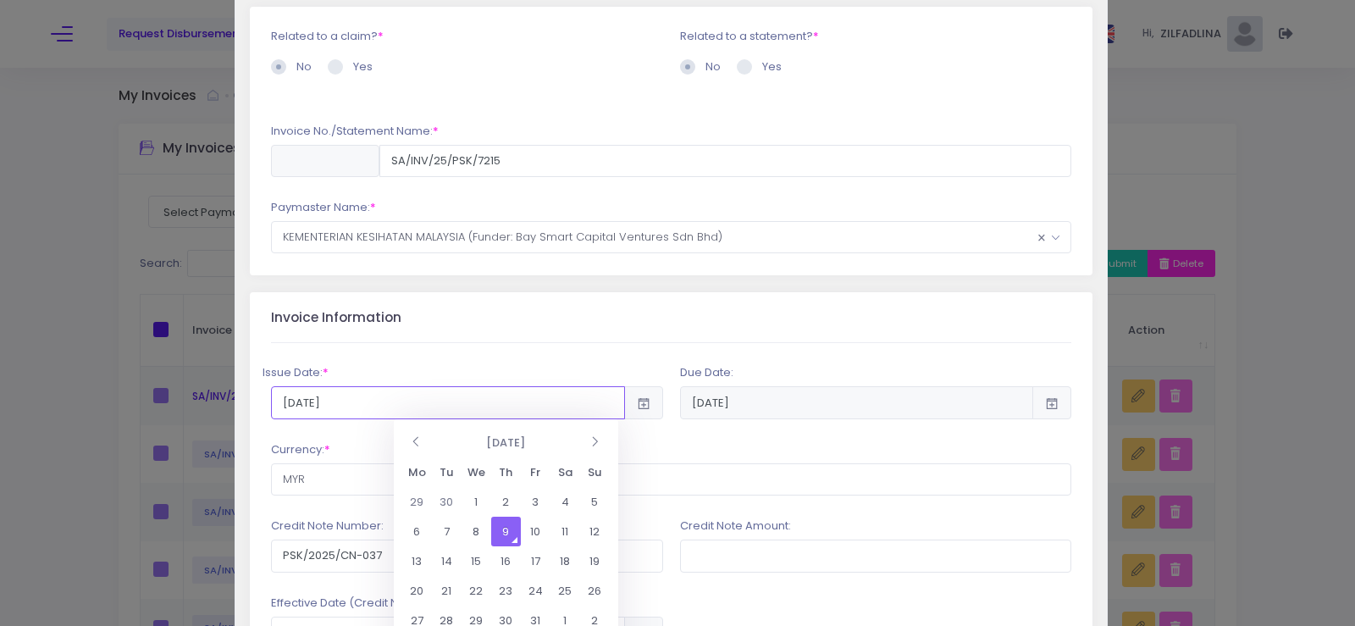
scroll to position [254, 0]
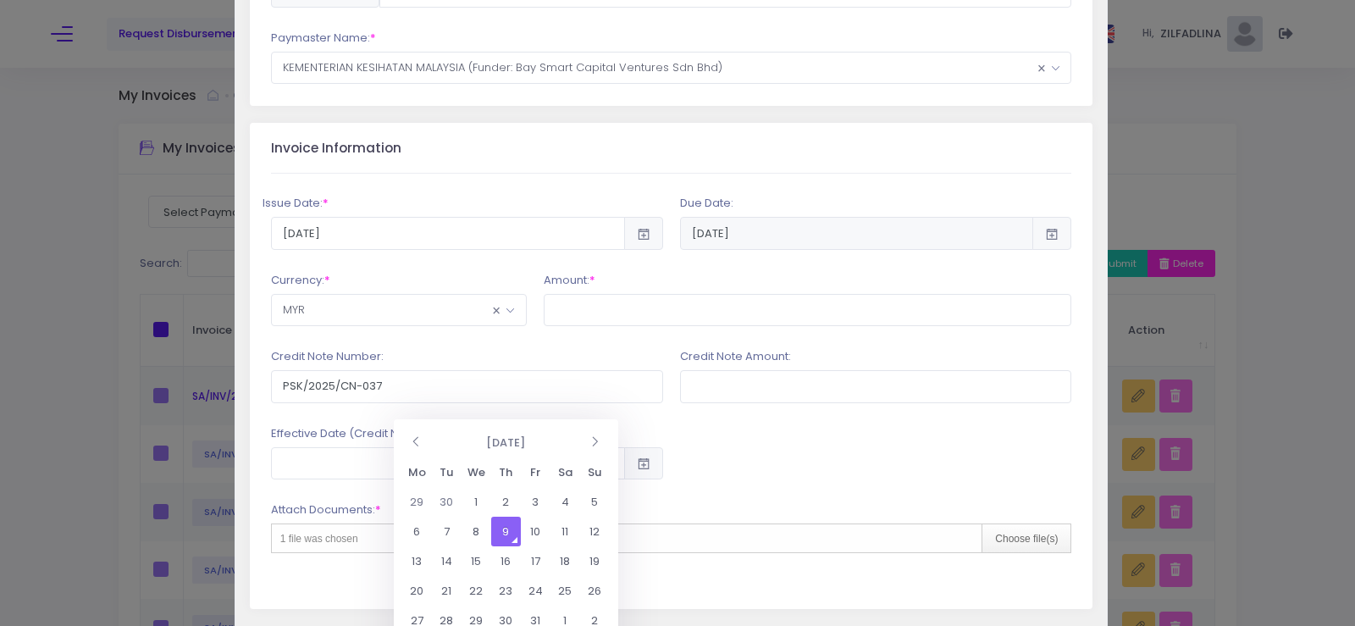
click at [501, 517] on td "9" at bounding box center [506, 532] width 30 height 30
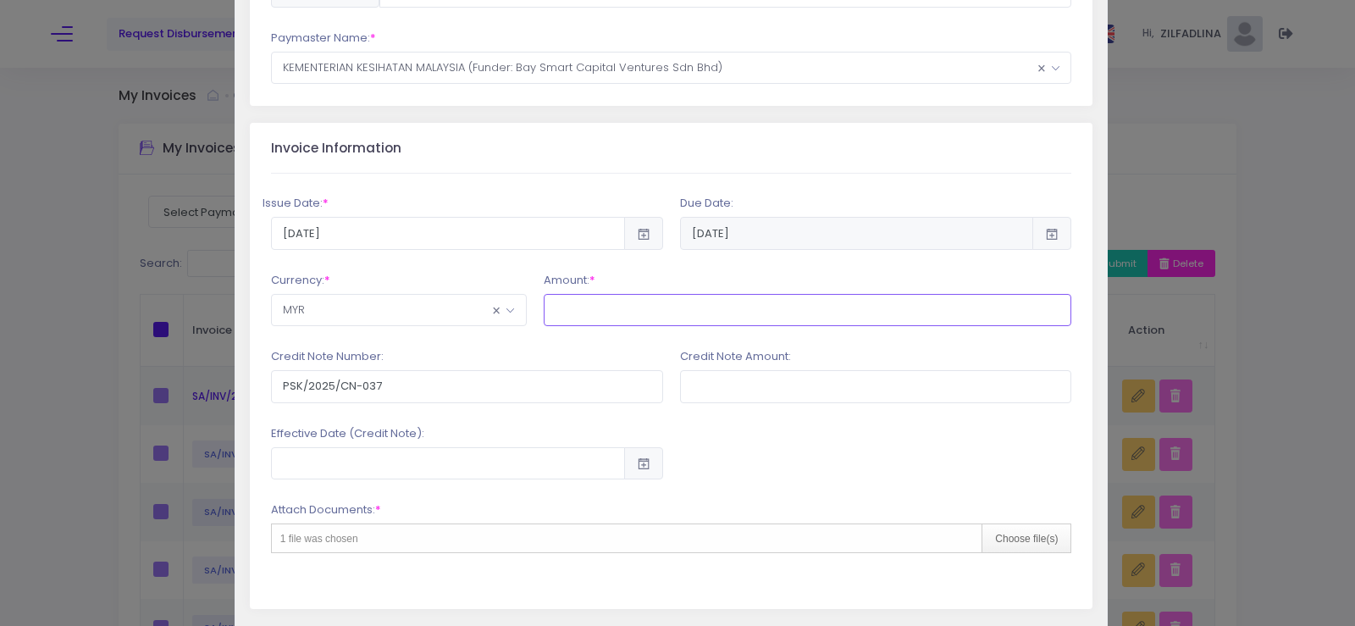
click at [579, 313] on input "text" at bounding box center [808, 310] width 529 height 32
type input "52,338.20"
click at [541, 396] on input "PSK/2025/CN-037" at bounding box center [467, 386] width 392 height 32
type input "PSK/2025/CN-067"
click at [708, 392] on input "text" at bounding box center [876, 386] width 392 height 32
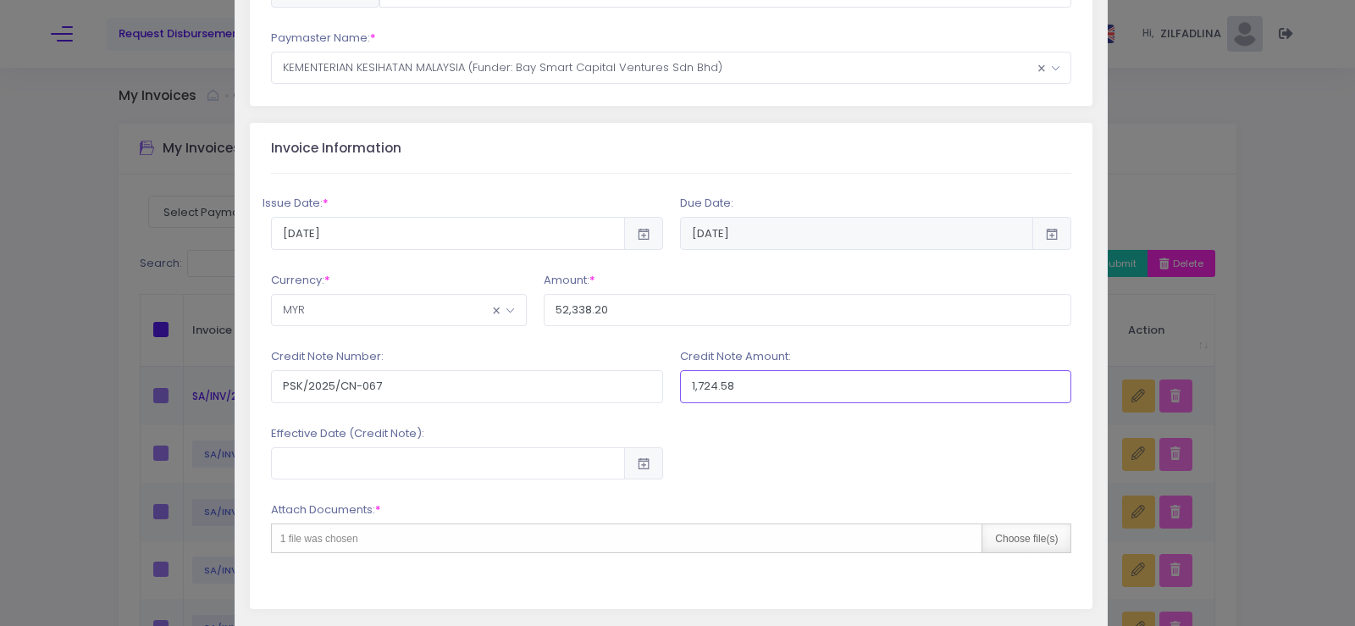
type input "1,724.58"
click at [1008, 544] on div "Choose file(s)" at bounding box center [1026, 538] width 89 height 28
type input "C:\fakepath\INV 7215_KK MARAN_SEP25.pdf"
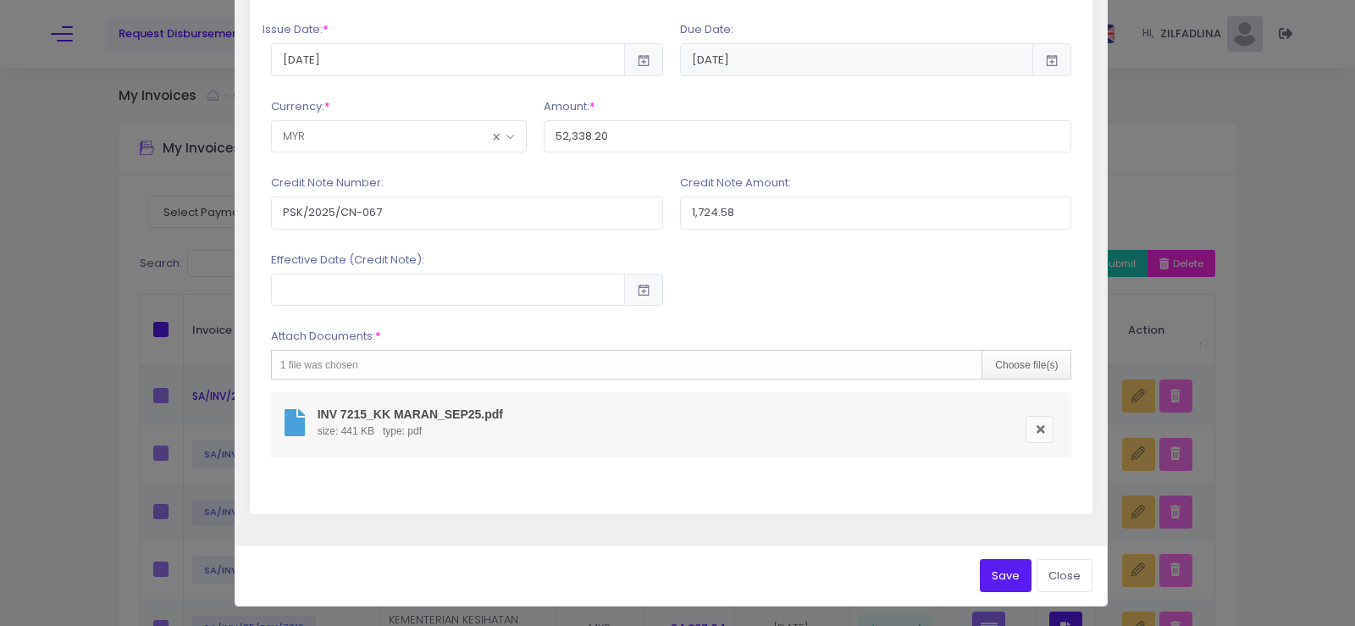
click at [1000, 568] on button "Save" at bounding box center [1006, 575] width 52 height 32
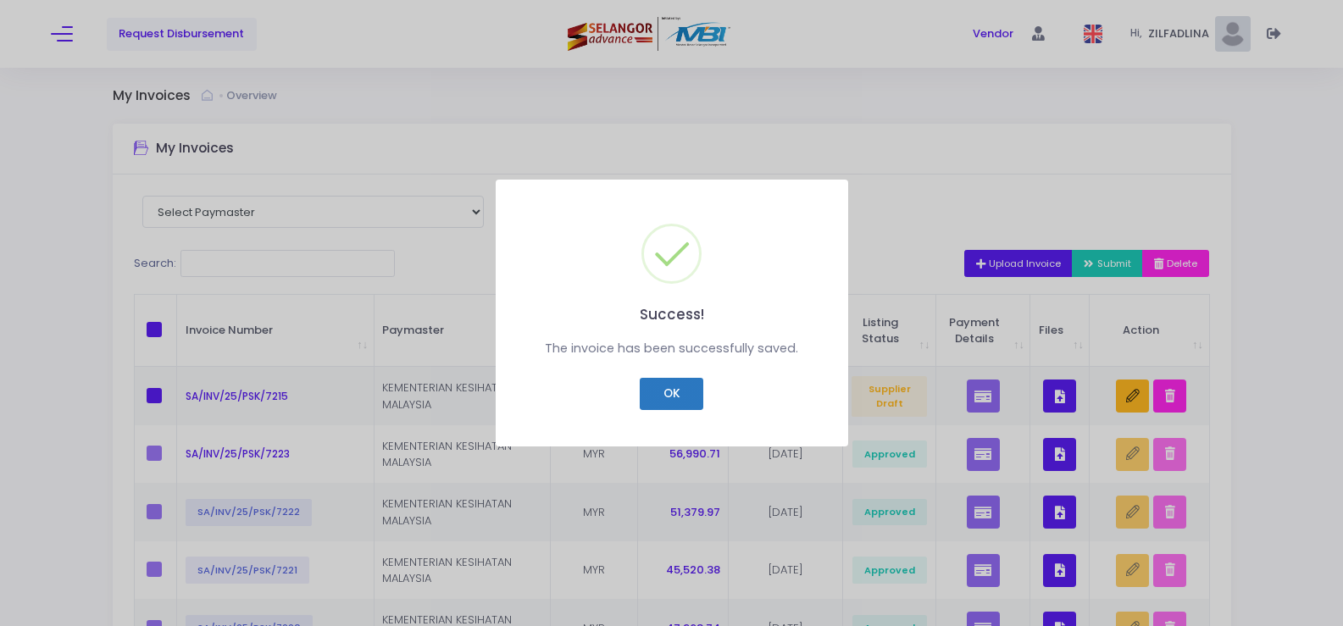
click at [655, 389] on button "OK" at bounding box center [672, 394] width 64 height 32
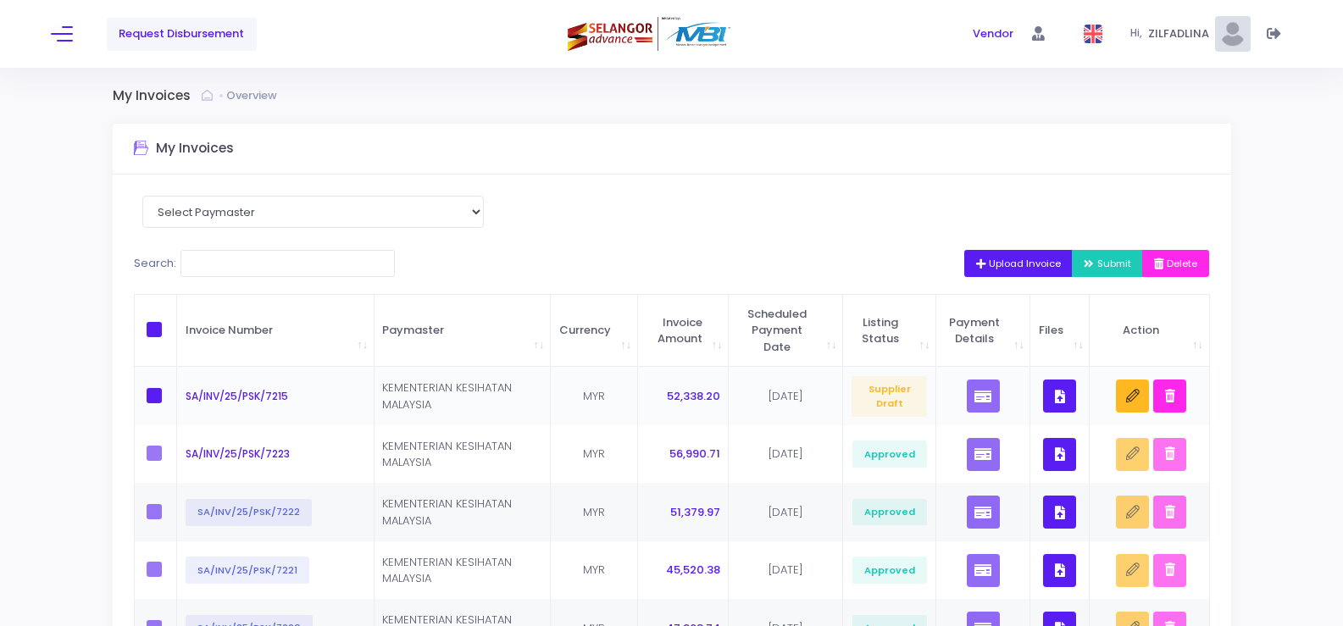
click at [1061, 396] on icon "button" at bounding box center [1060, 396] width 10 height 0
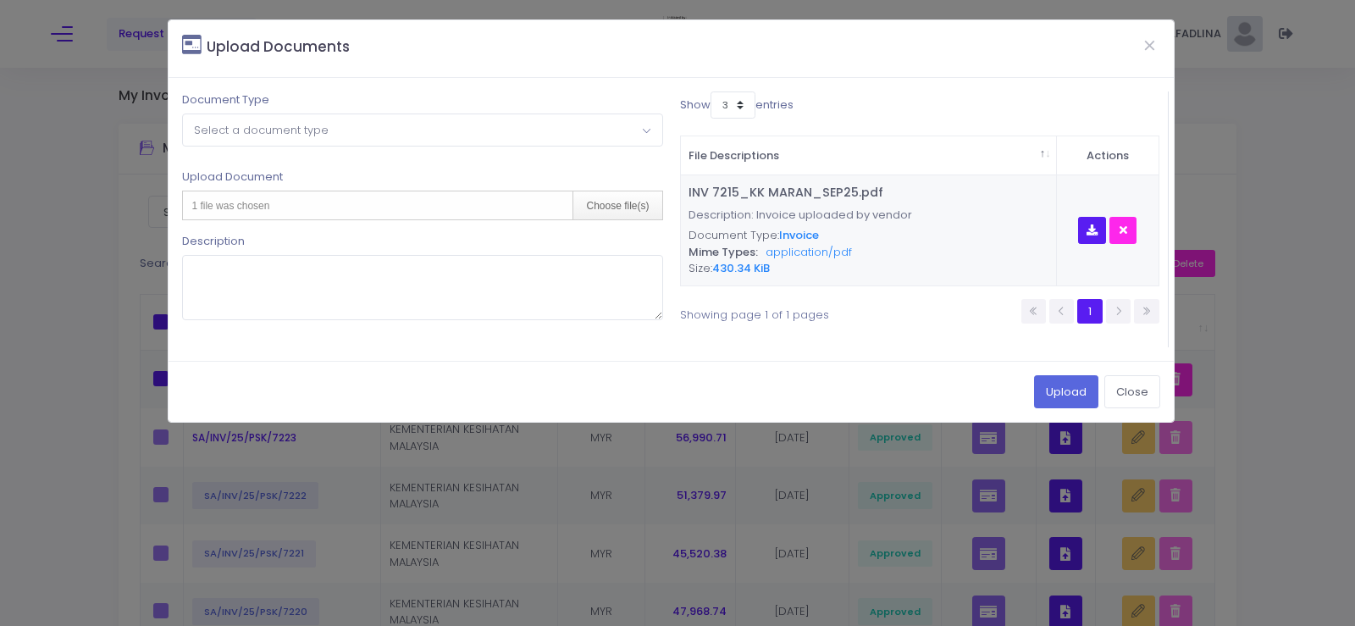
click at [228, 128] on span "Select a document type" at bounding box center [261, 130] width 135 height 16
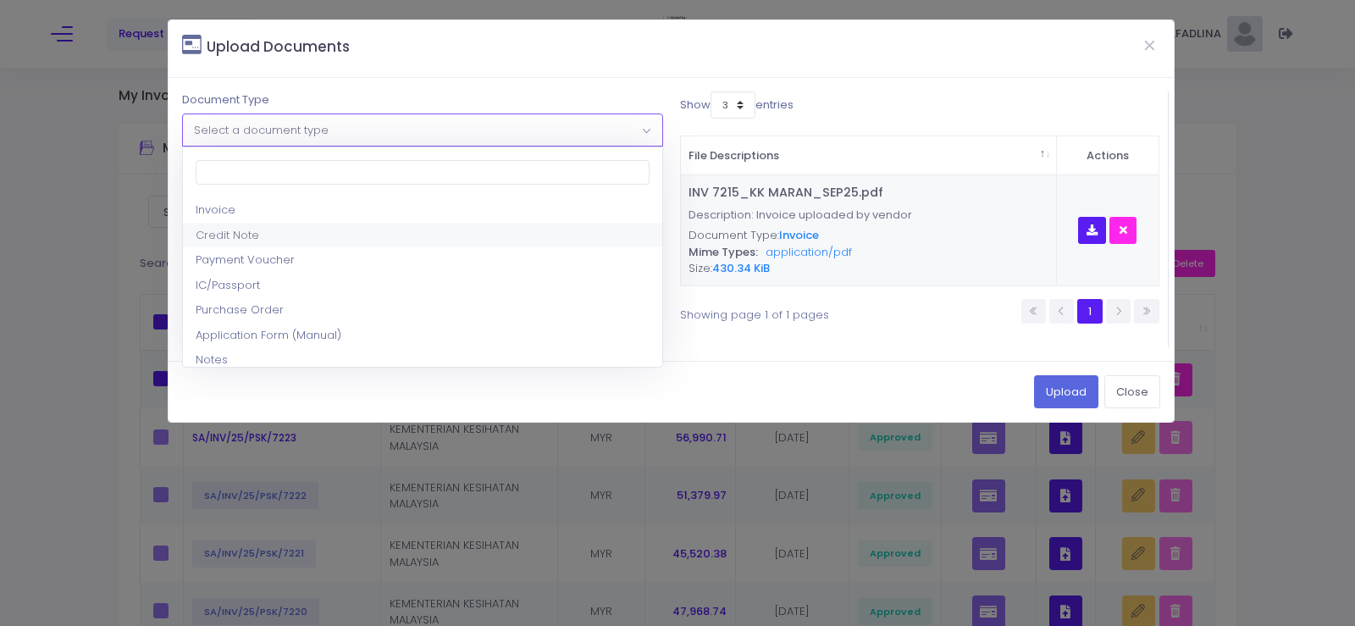
select select "2"
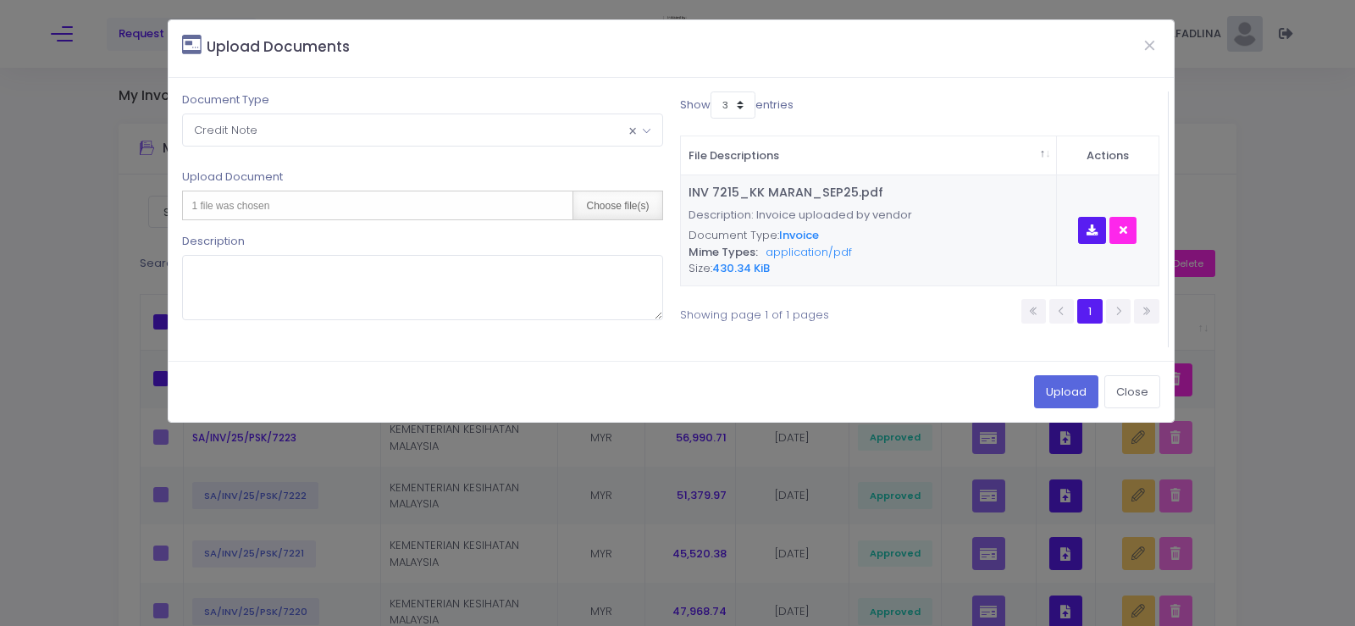
click at [606, 206] on div "Choose file(s)" at bounding box center [617, 205] width 89 height 28
type input "C:\fakepath\CN 067_KK MARAN_SEP25.pdf"
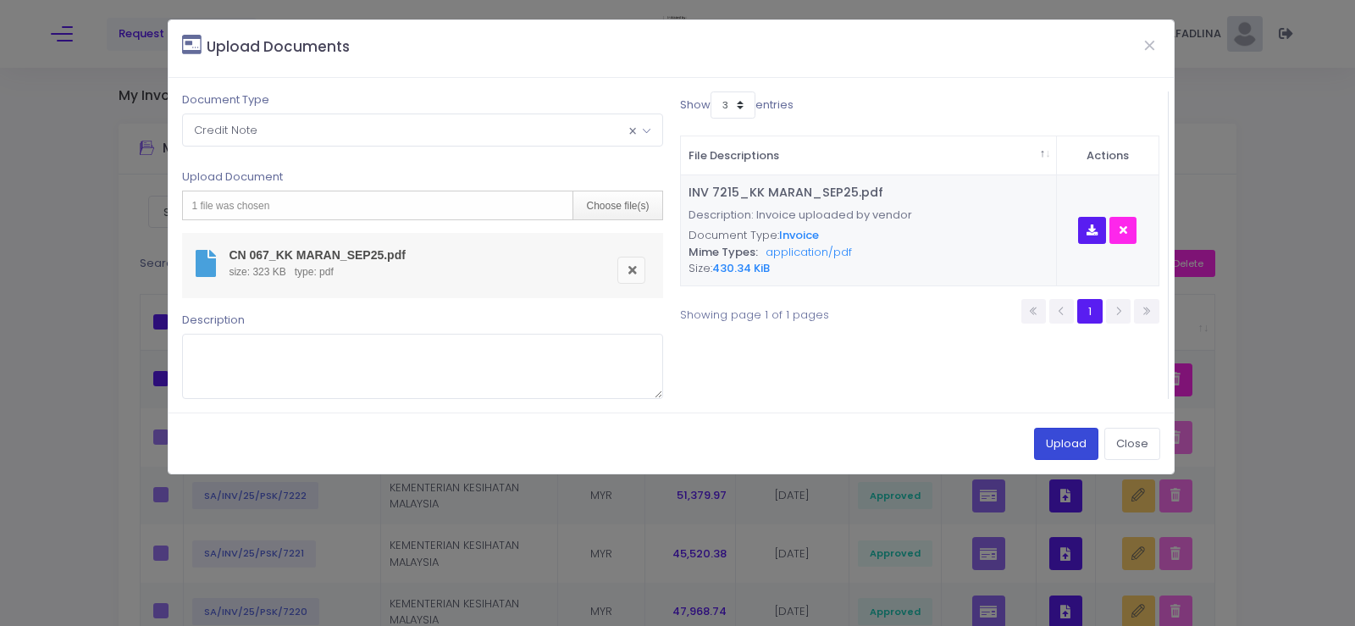
click at [1058, 449] on button "Upload" at bounding box center [1066, 444] width 64 height 32
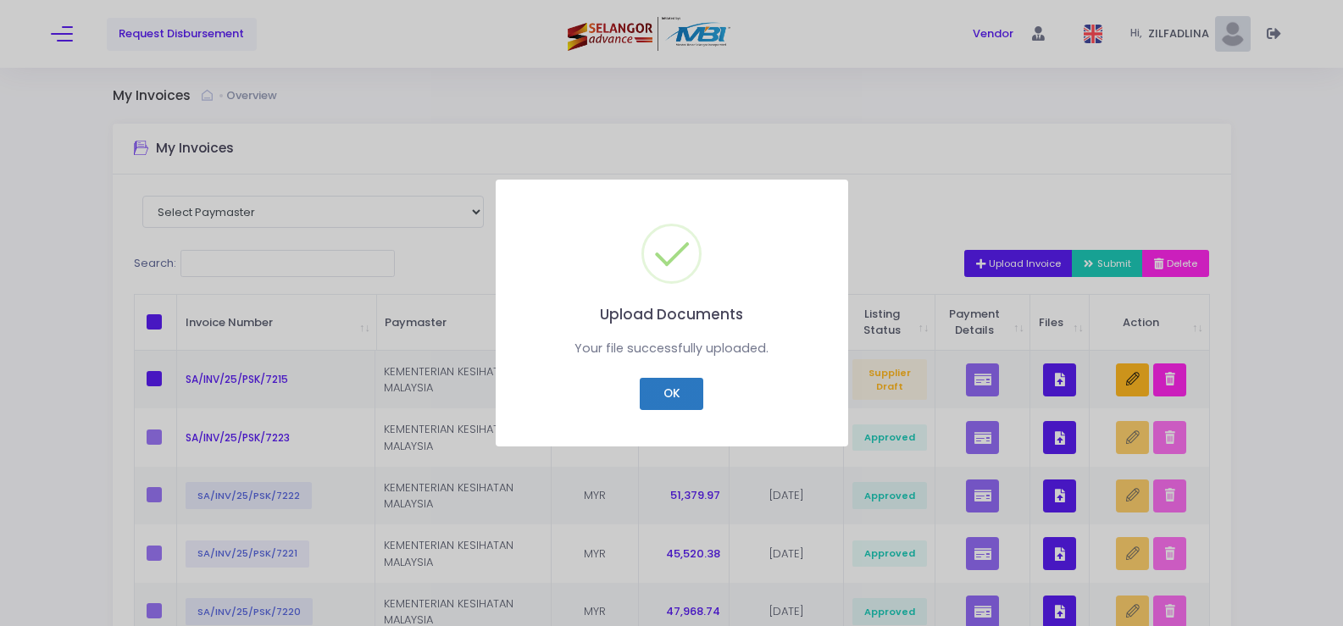
click at [658, 390] on button "OK" at bounding box center [672, 394] width 64 height 32
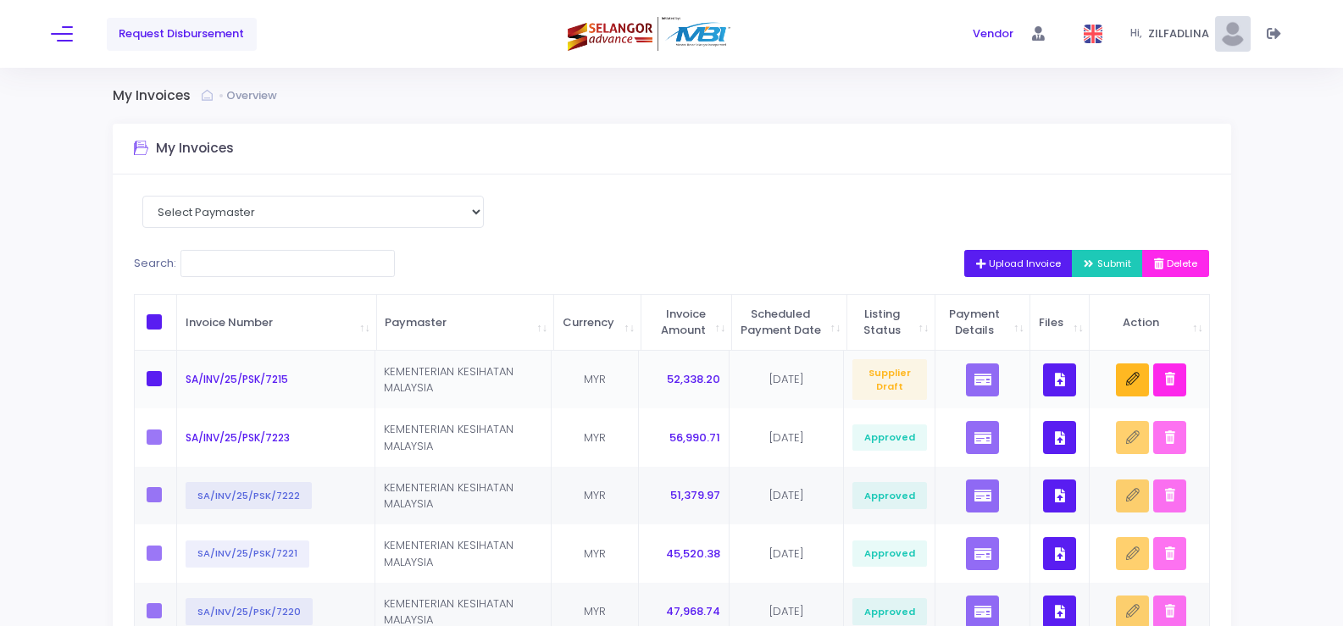
click at [1060, 379] on icon "button" at bounding box center [1060, 379] width 10 height 0
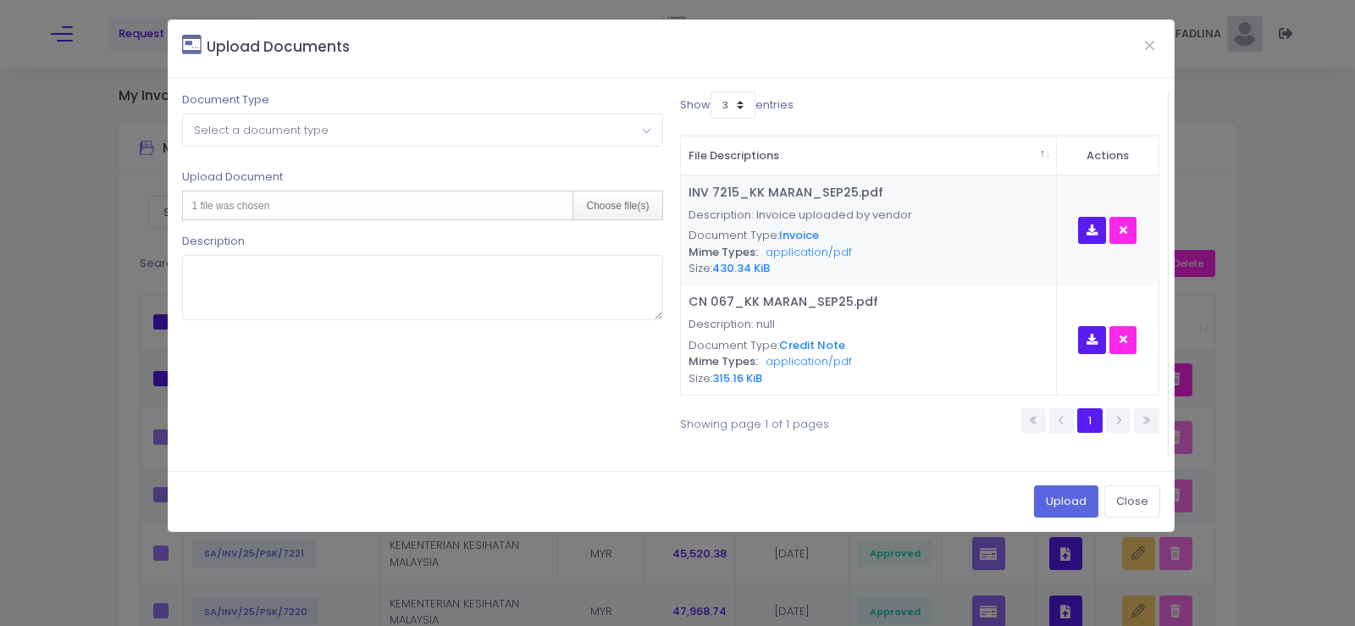
click at [282, 133] on span "Select a document type" at bounding box center [261, 130] width 135 height 16
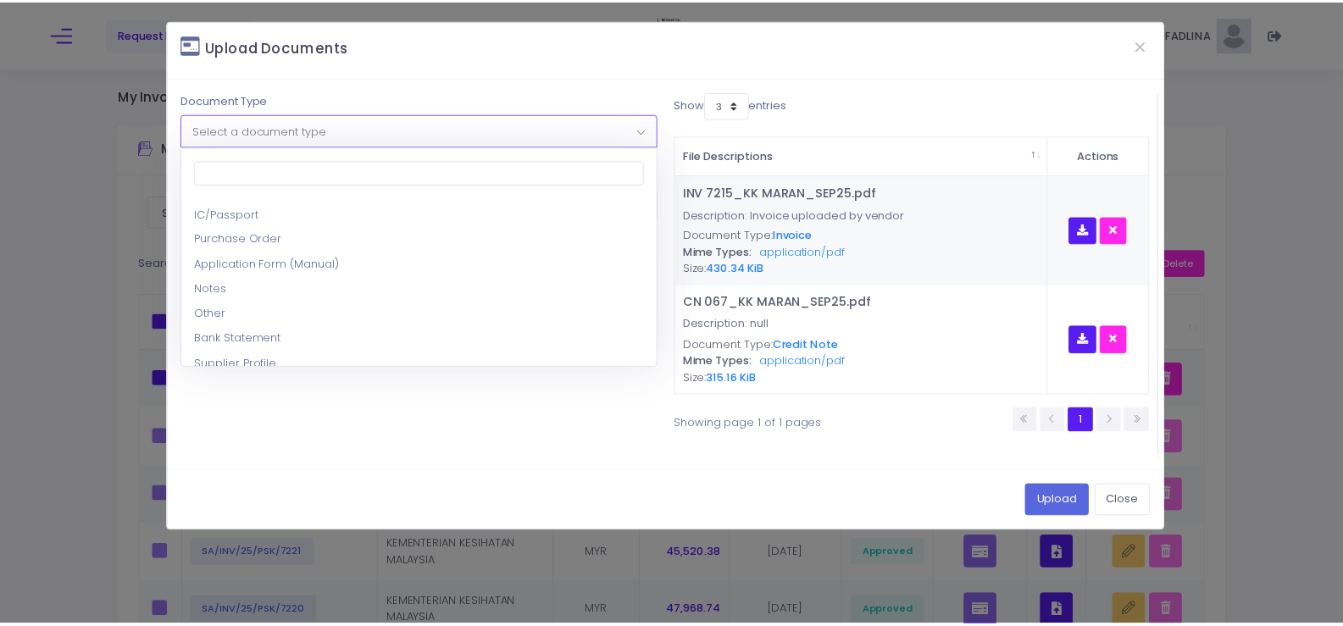
scroll to position [169, 0]
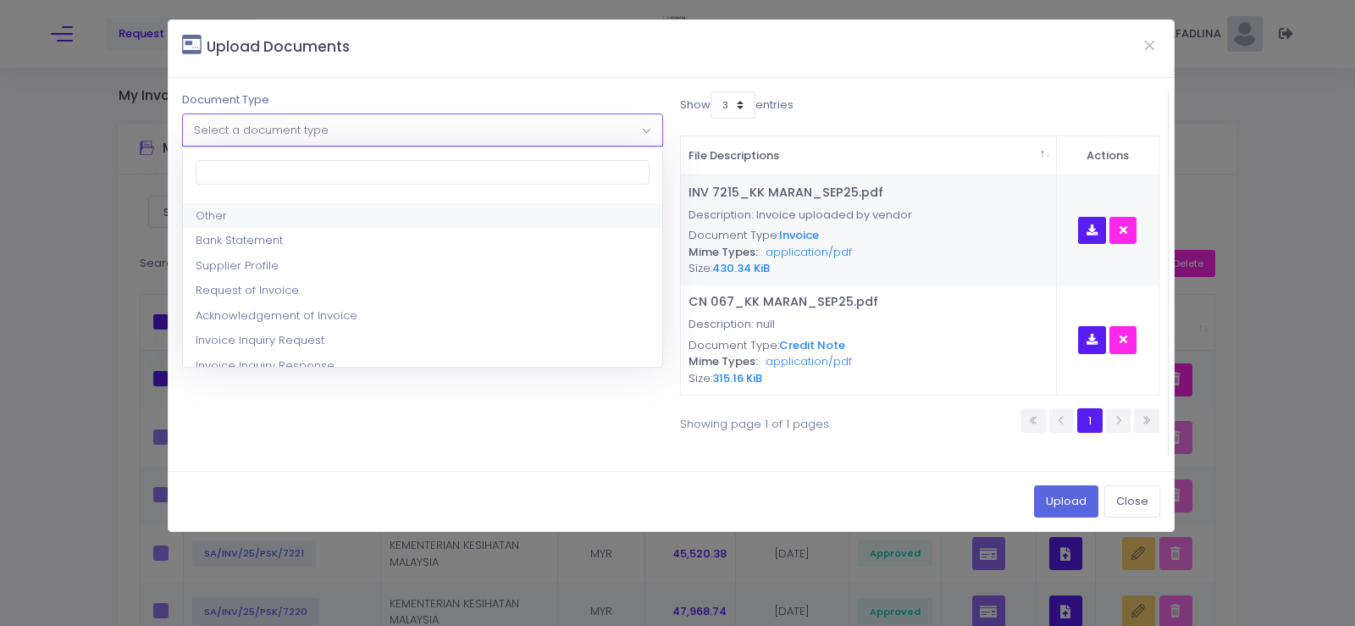
select select "8"
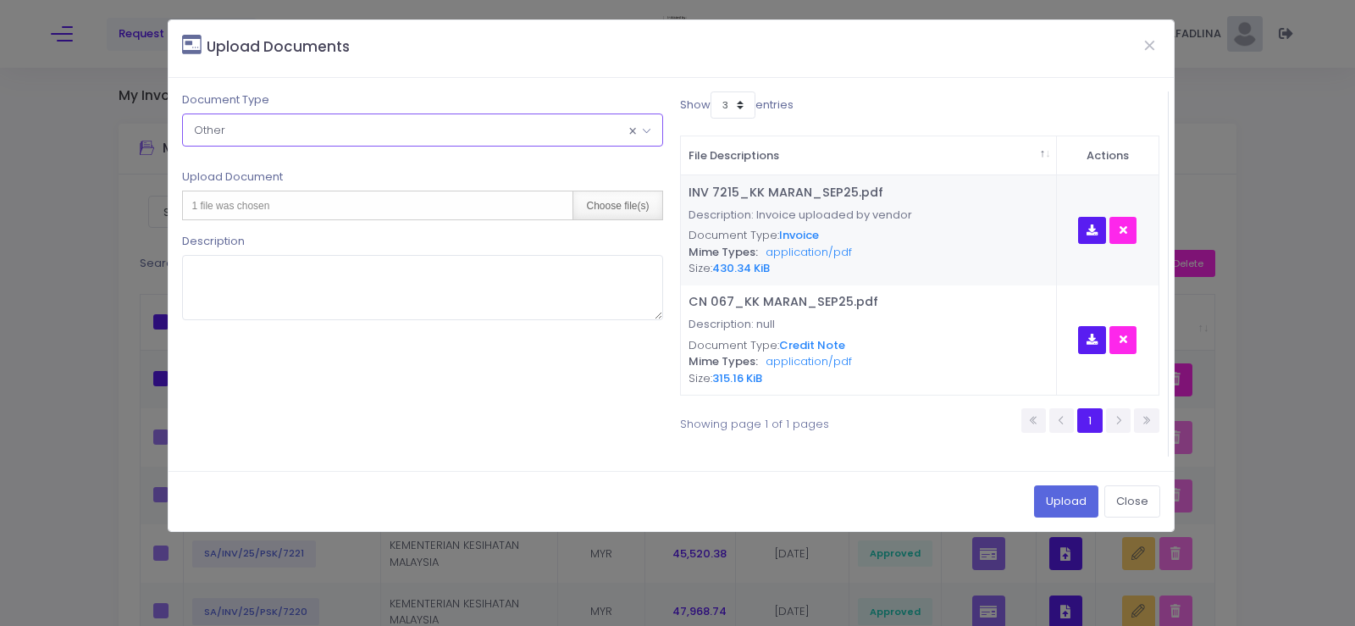
click at [631, 202] on div "Choose file(s)" at bounding box center [617, 205] width 89 height 28
click at [609, 213] on div "Choose file(s)" at bounding box center [617, 205] width 89 height 28
type input "C:\fakepath\PAR OGOS 2025 - KK MARAN.pdf"
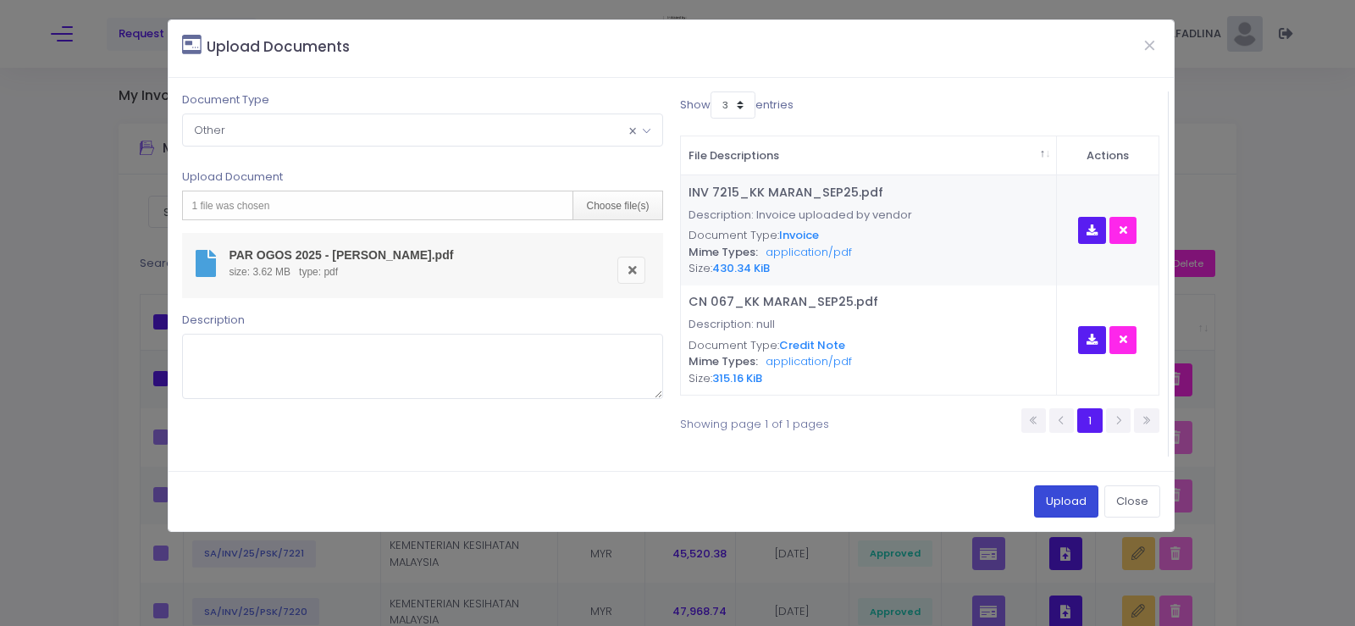
click at [1068, 491] on button "Upload" at bounding box center [1066, 501] width 64 height 32
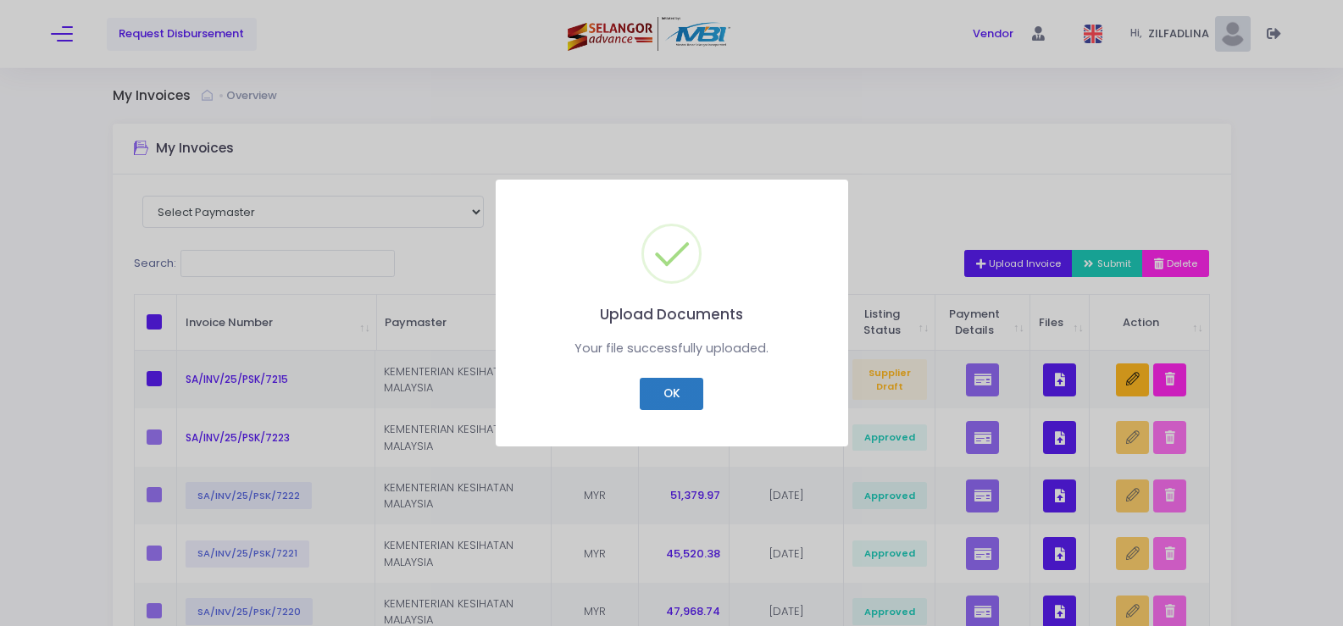
click at [658, 396] on button "OK" at bounding box center [672, 394] width 64 height 32
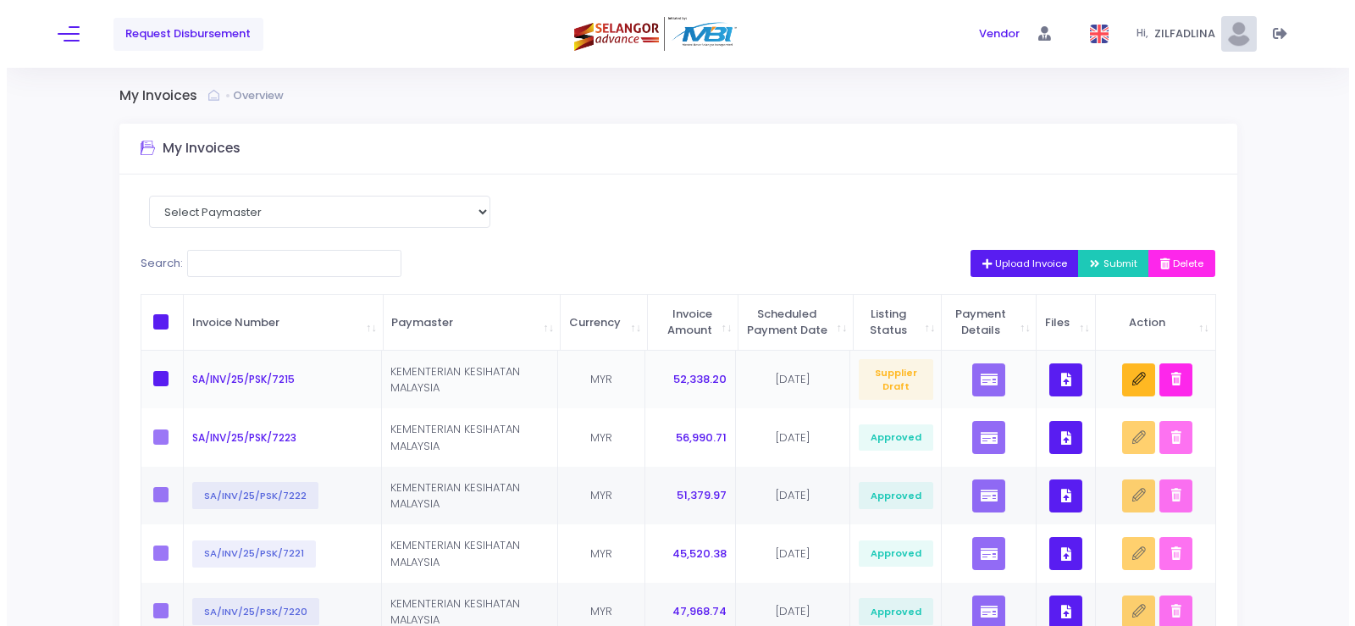
scroll to position [85, 0]
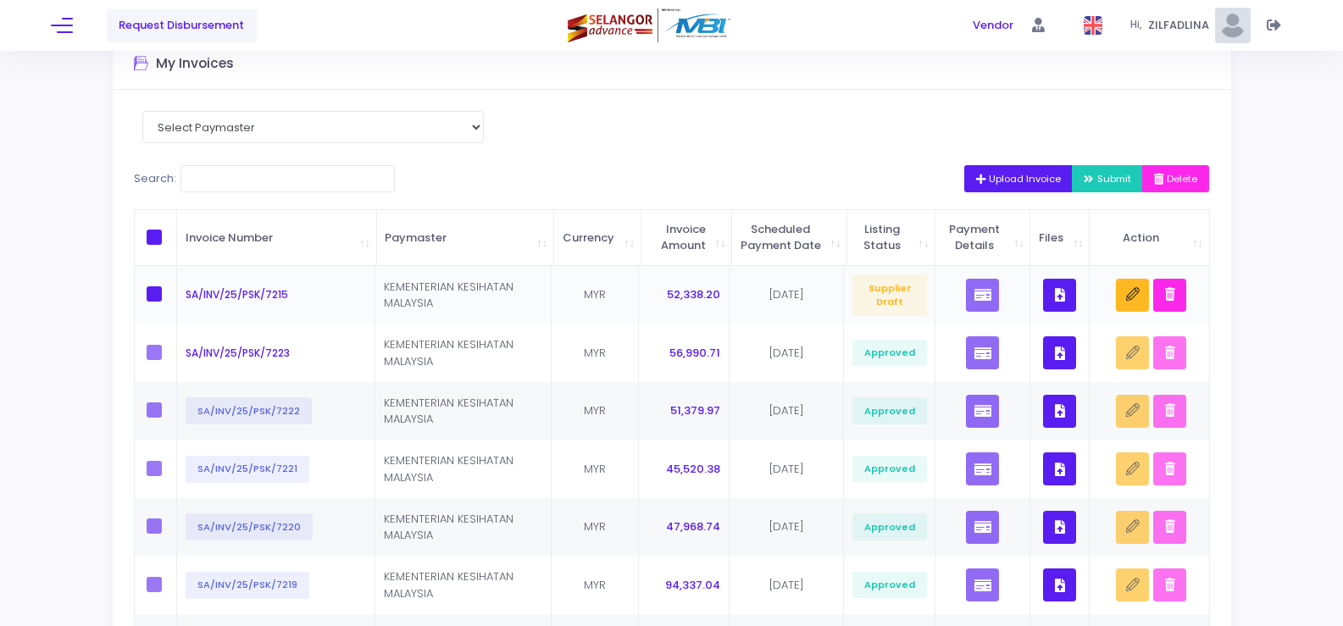
click at [1064, 295] on icon "button" at bounding box center [1060, 295] width 10 height 0
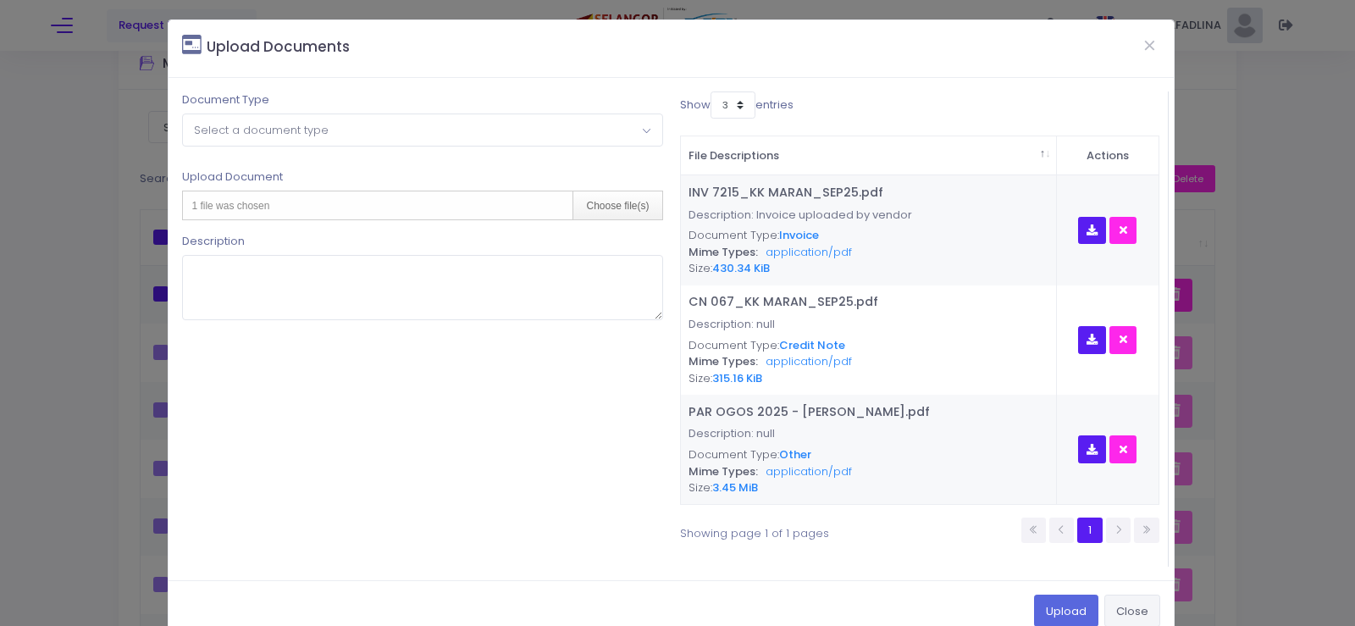
click at [1126, 601] on button "Close" at bounding box center [1133, 611] width 56 height 32
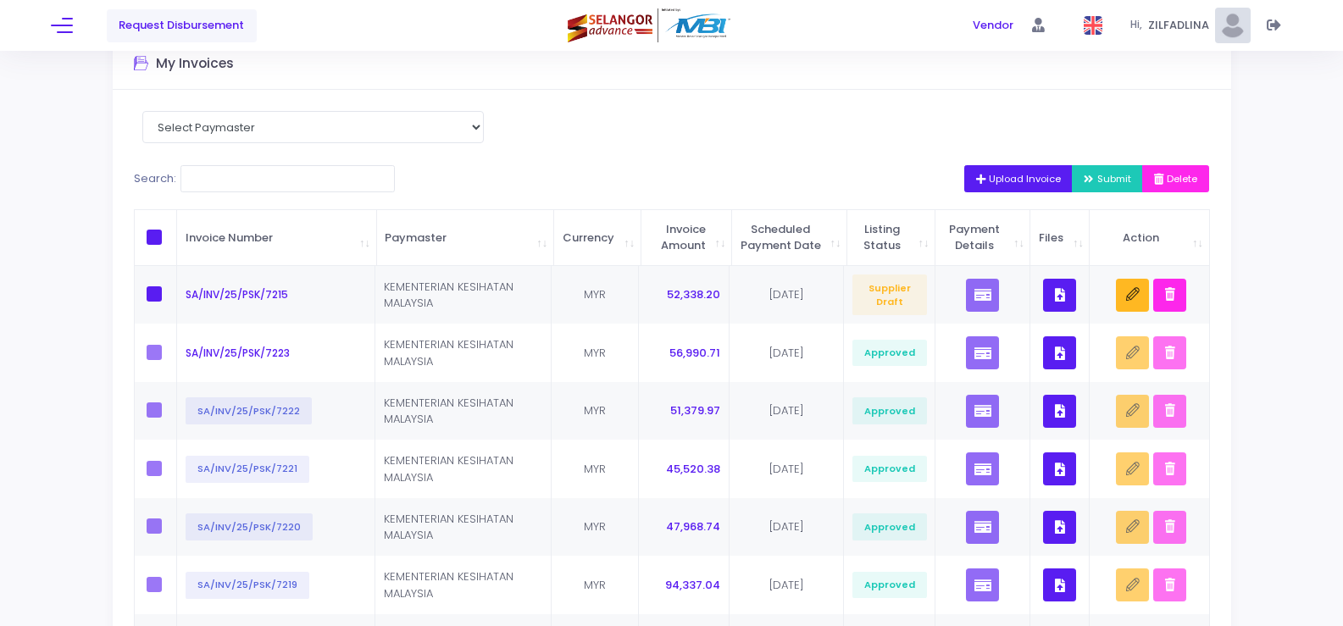
click at [152, 245] on span at bounding box center [154, 237] width 15 height 15
click at [172, 241] on input "checkbox" at bounding box center [177, 235] width 11 height 11
checkbox input "true"
click at [1090, 181] on span "Submit" at bounding box center [1106, 179] width 47 height 14
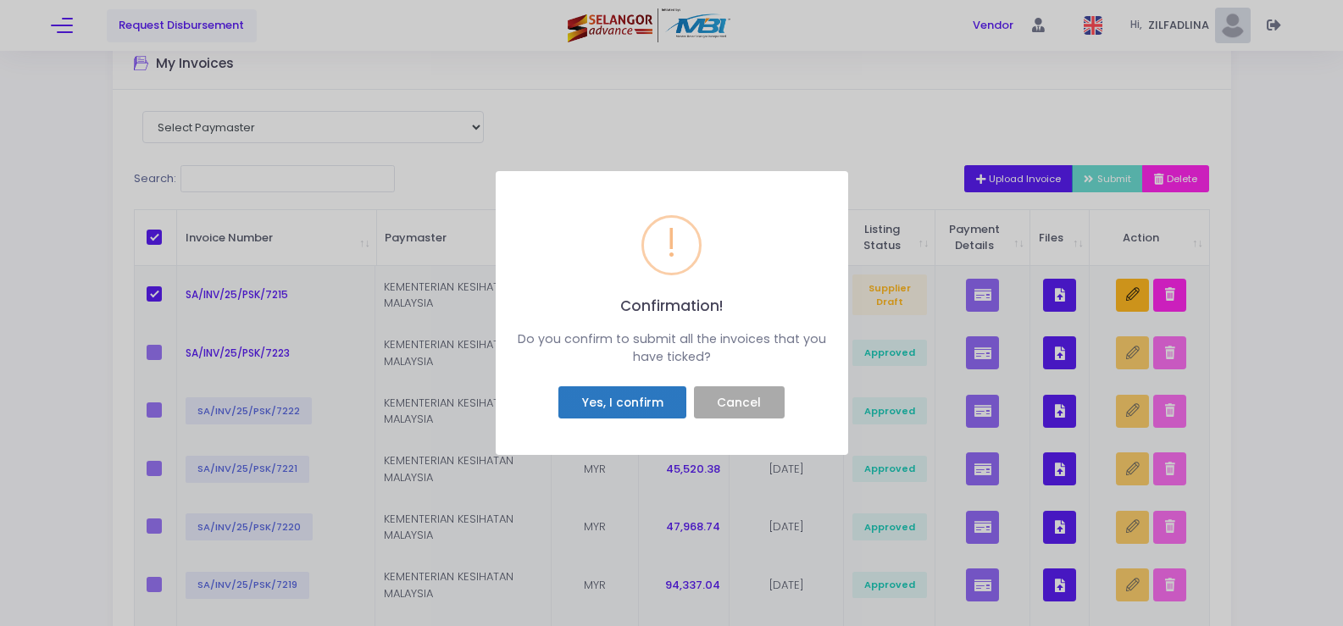
click at [610, 396] on button "Yes, I confirm" at bounding box center [622, 402] width 128 height 32
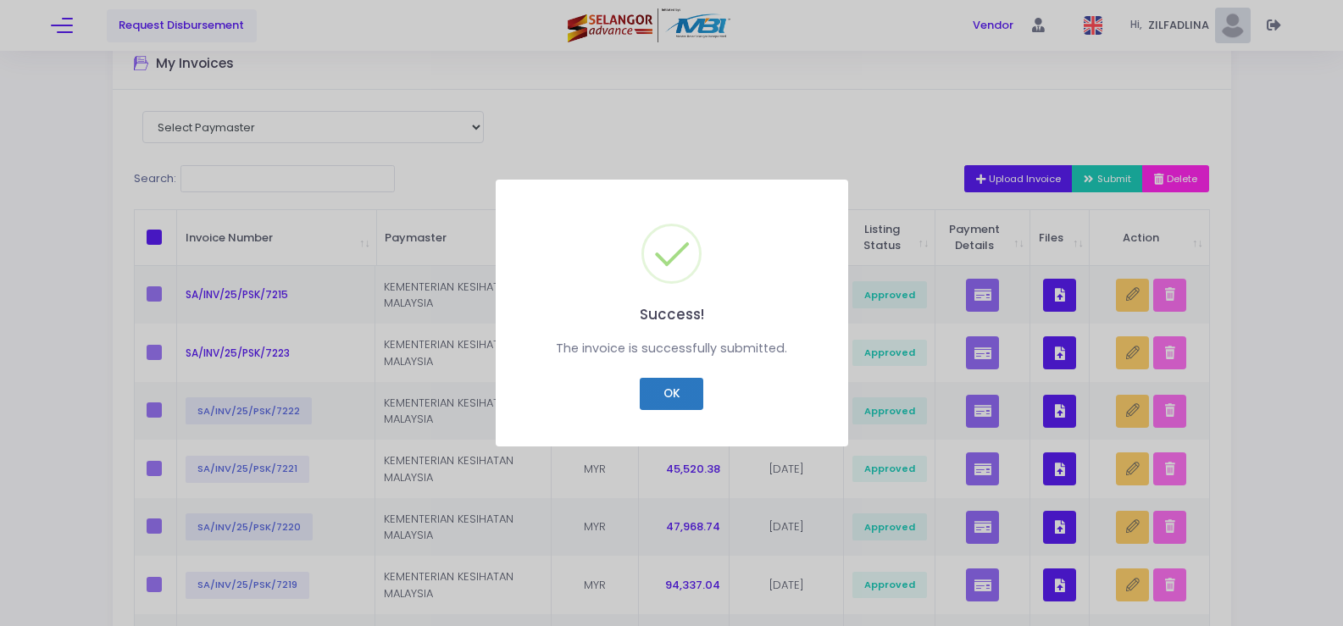
click at [673, 399] on button "OK" at bounding box center [672, 394] width 64 height 32
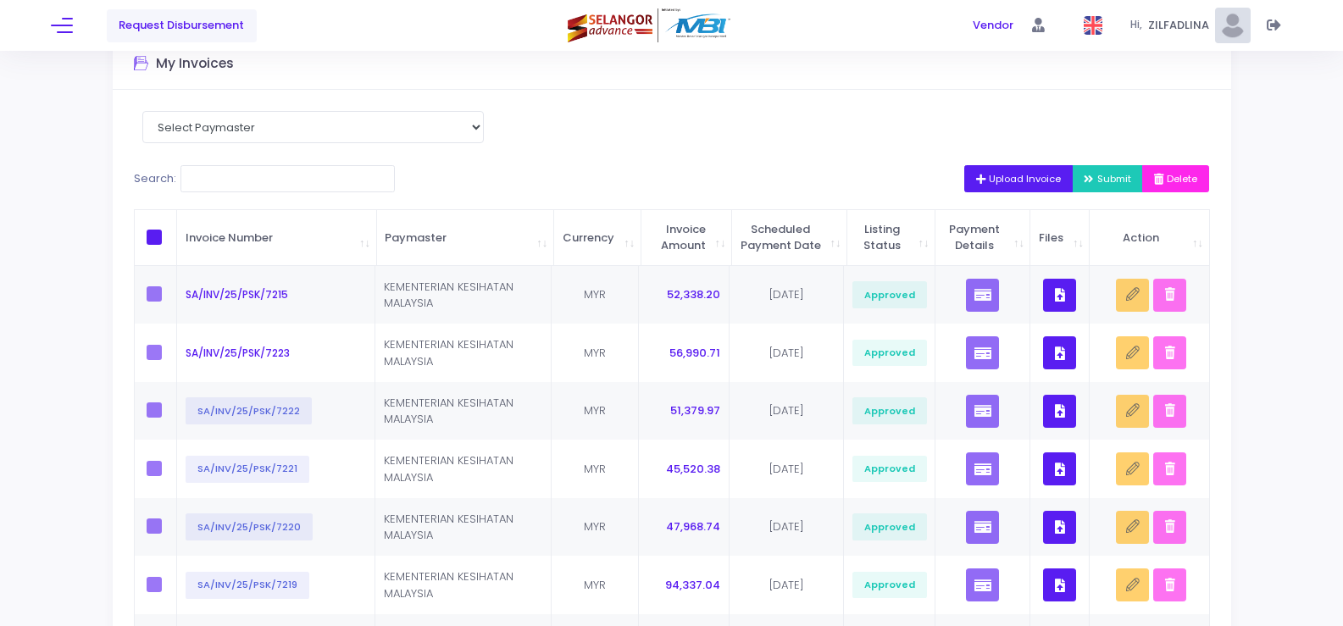
click at [1038, 179] on span "Upload Invoice" at bounding box center [1019, 179] width 86 height 14
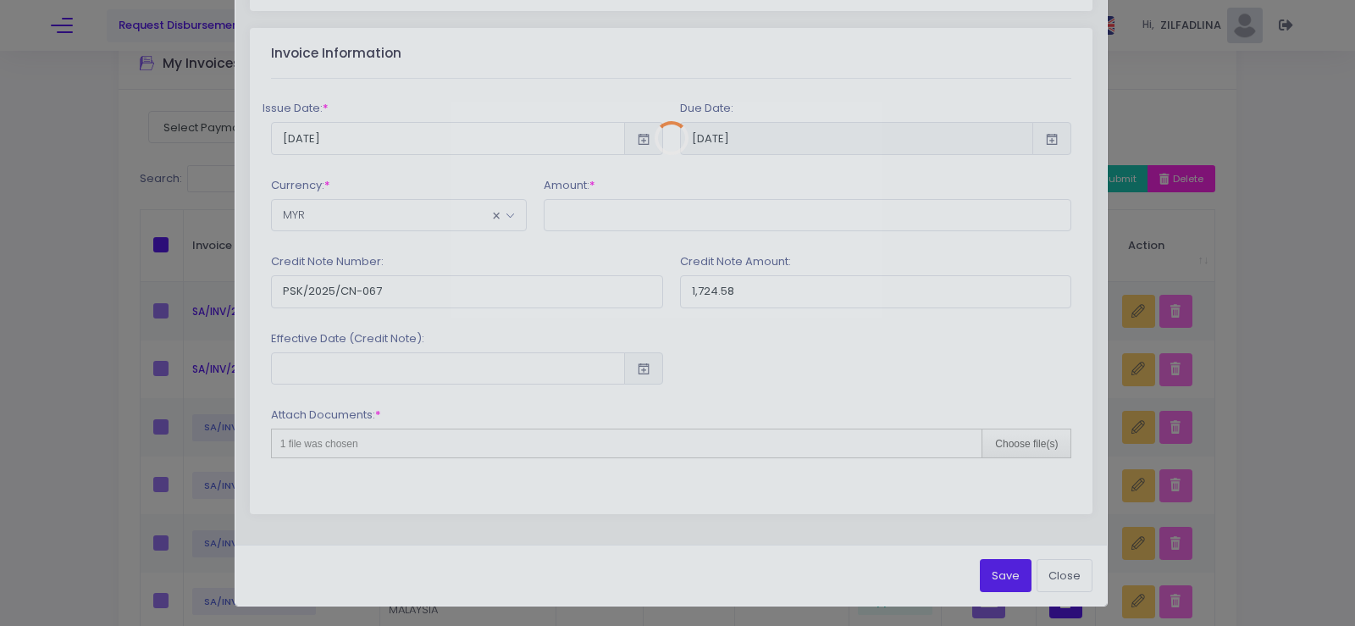
scroll to position [0, 0]
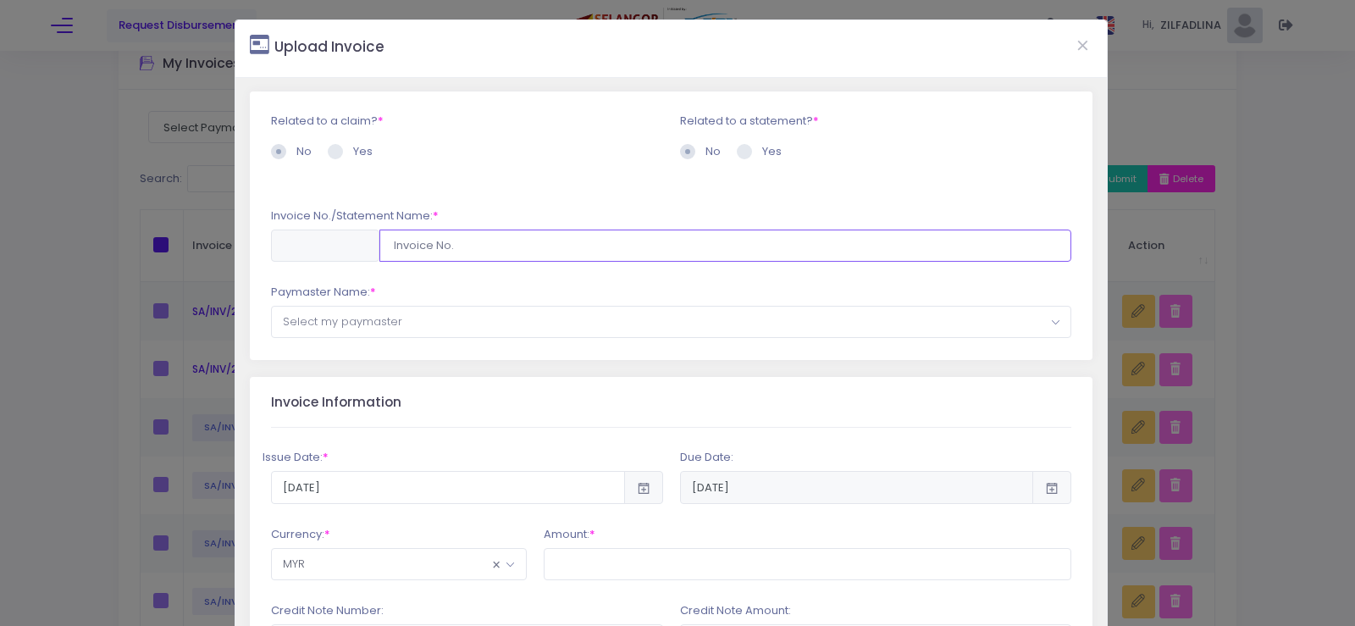
click at [470, 246] on input "text" at bounding box center [725, 246] width 693 height 32
type input "SA/INV/25/PSK/7216"
click at [496, 326] on span "Select my paymaster" at bounding box center [672, 322] width 800 height 30
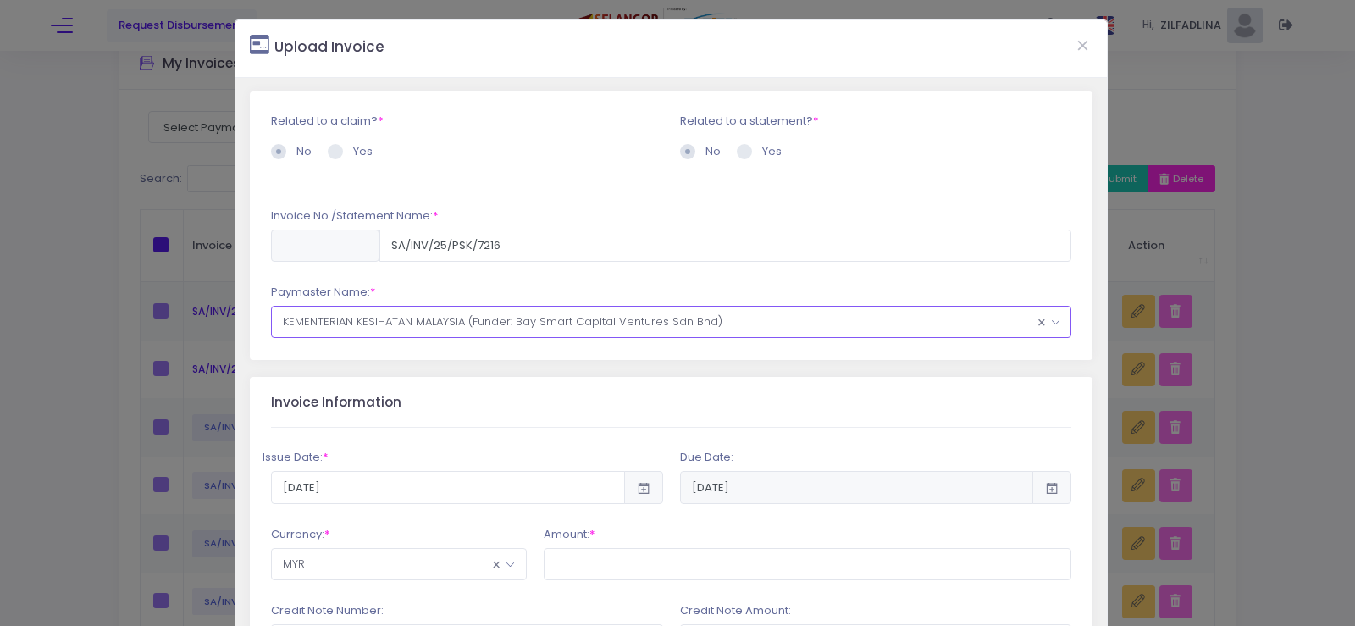
scroll to position [254, 0]
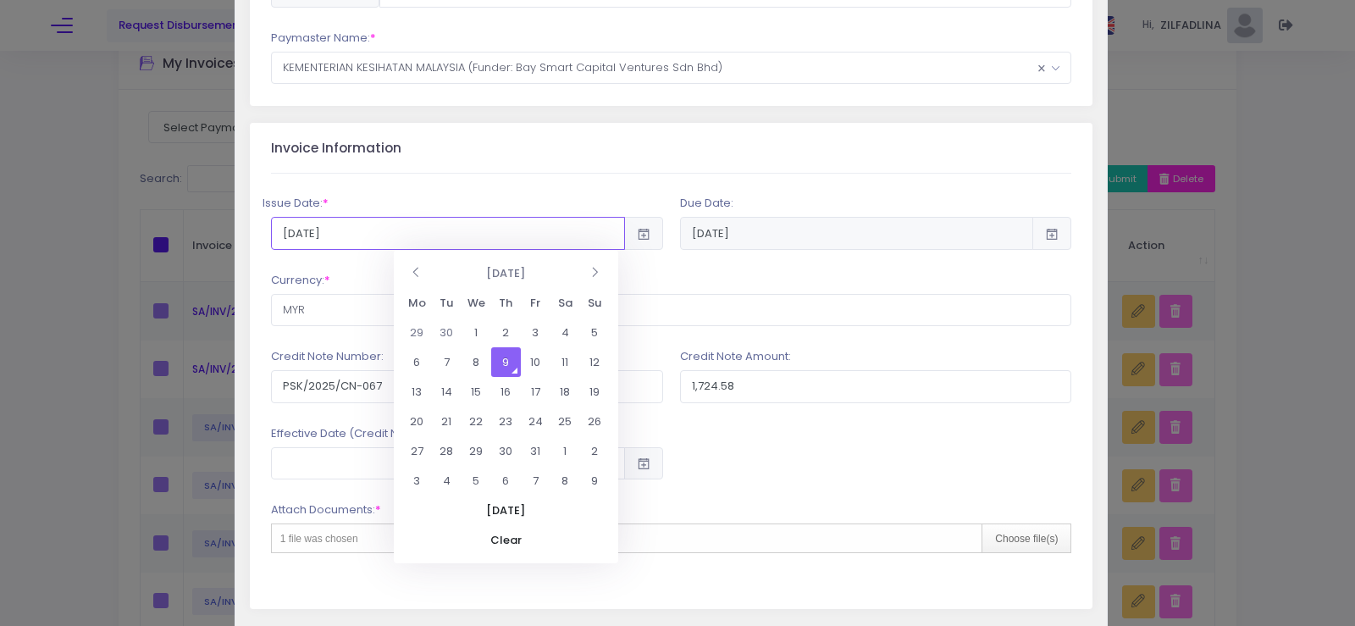
click at [379, 236] on input "2025-10-09" at bounding box center [448, 233] width 354 height 32
click at [509, 363] on td "9" at bounding box center [506, 362] width 30 height 30
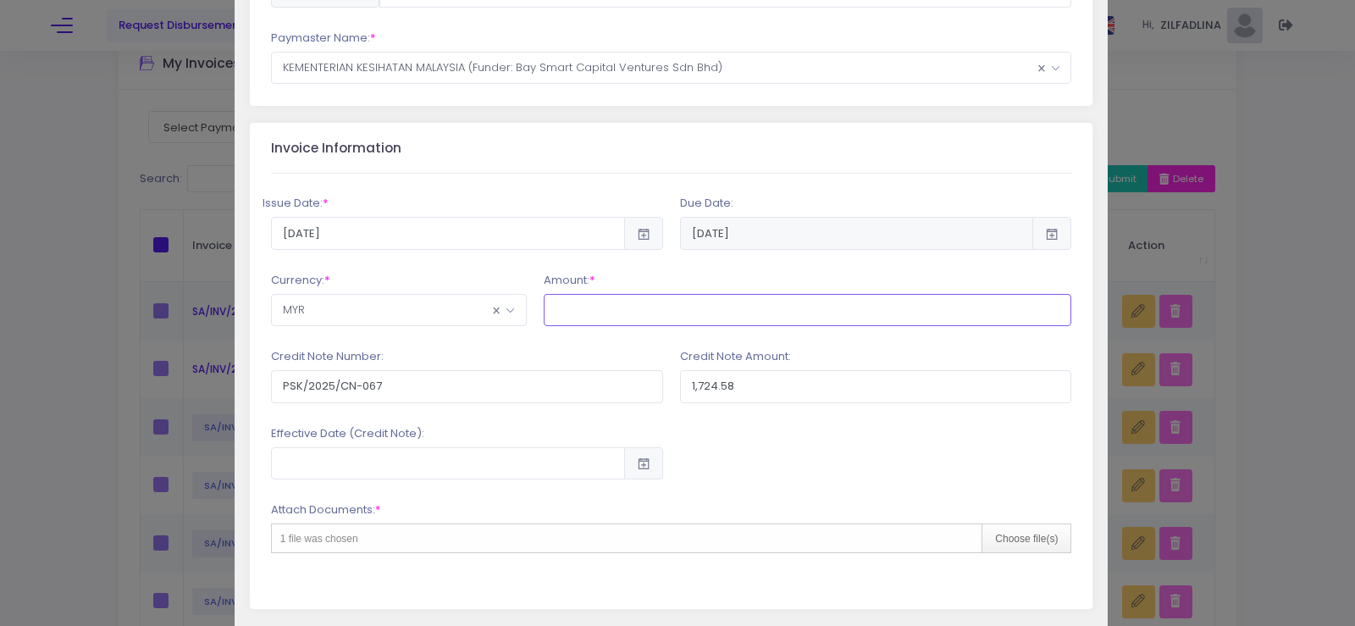
click at [640, 315] on input "text" at bounding box center [808, 310] width 529 height 32
type input "46,144.73"
click at [550, 389] on input "PSK/2025/CN-067" at bounding box center [467, 386] width 392 height 32
type input "PSK/2025/CN-068"
click at [724, 393] on input "1,724.58" at bounding box center [876, 386] width 392 height 32
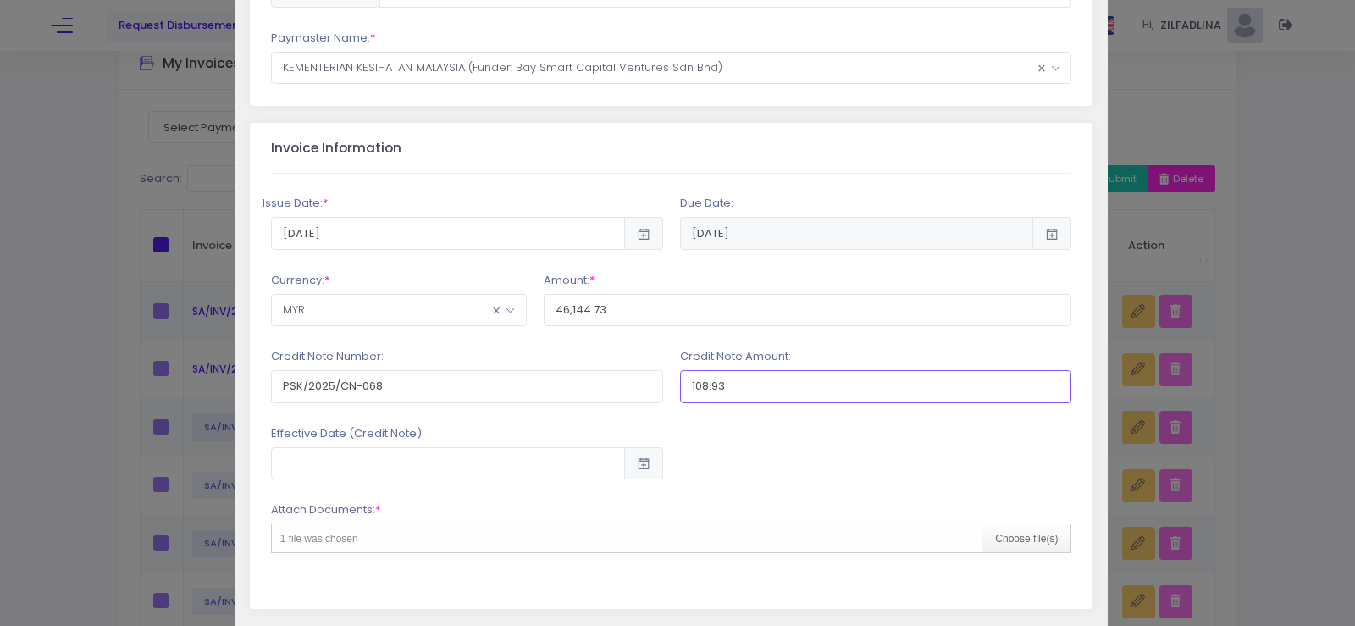
type input "108.93"
click at [501, 501] on div "Attach Documents: * 1 file was chosen Choose file(s)" at bounding box center [671, 533] width 801 height 64
click at [999, 547] on div "Choose file(s)" at bounding box center [1026, 538] width 89 height 28
type input "C:\fakepath\INV 7216_KK BANDAR JENGKA_SEP25.pdf"
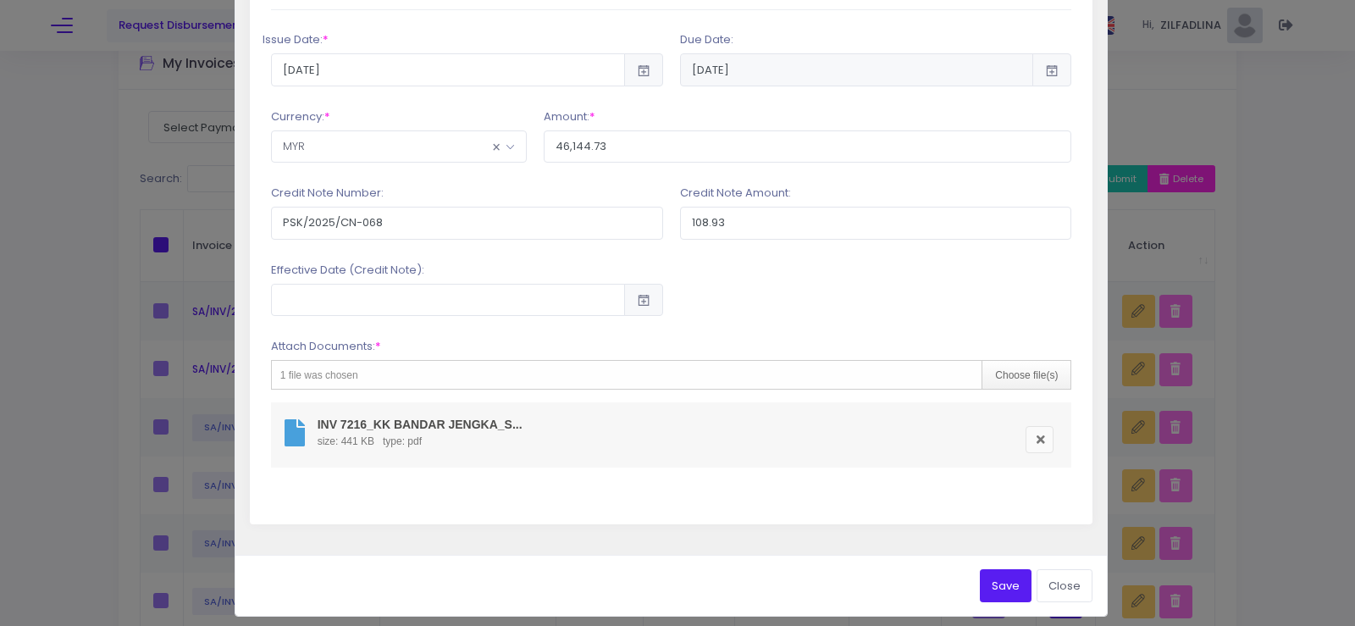
scroll to position [424, 0]
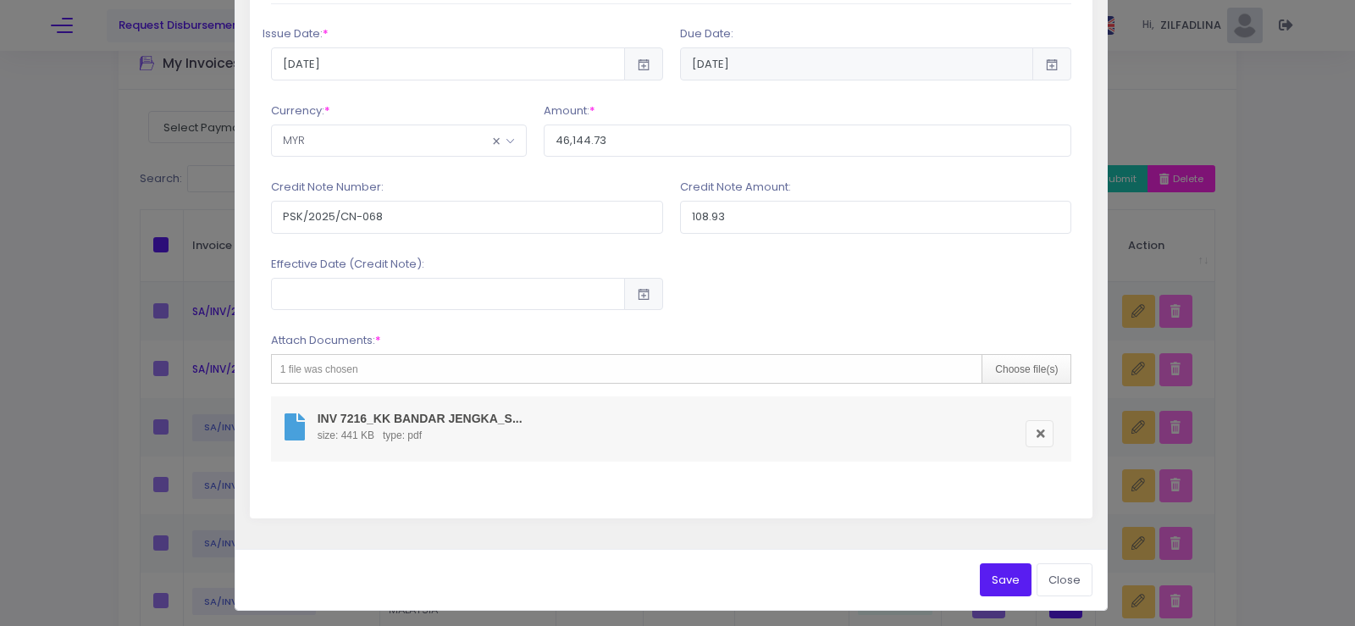
click at [999, 578] on button "Save" at bounding box center [1006, 579] width 52 height 32
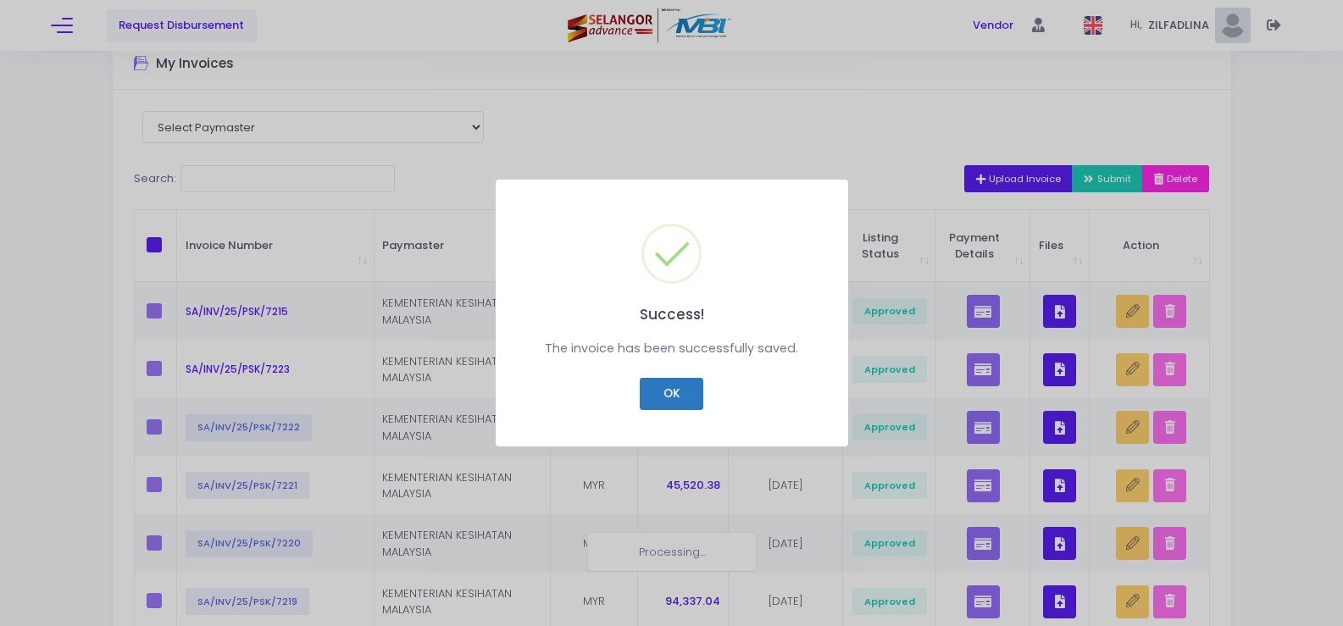
click at [696, 395] on button "OK" at bounding box center [672, 394] width 64 height 32
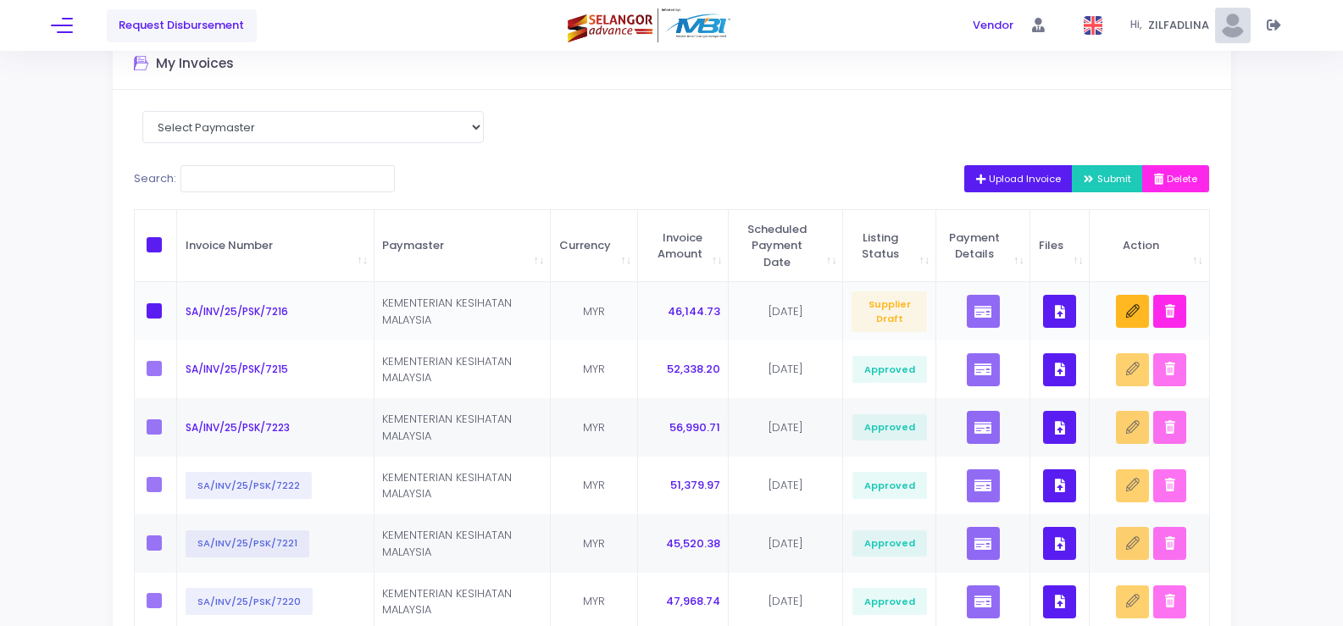
click at [1058, 312] on icon "button" at bounding box center [1060, 312] width 10 height 0
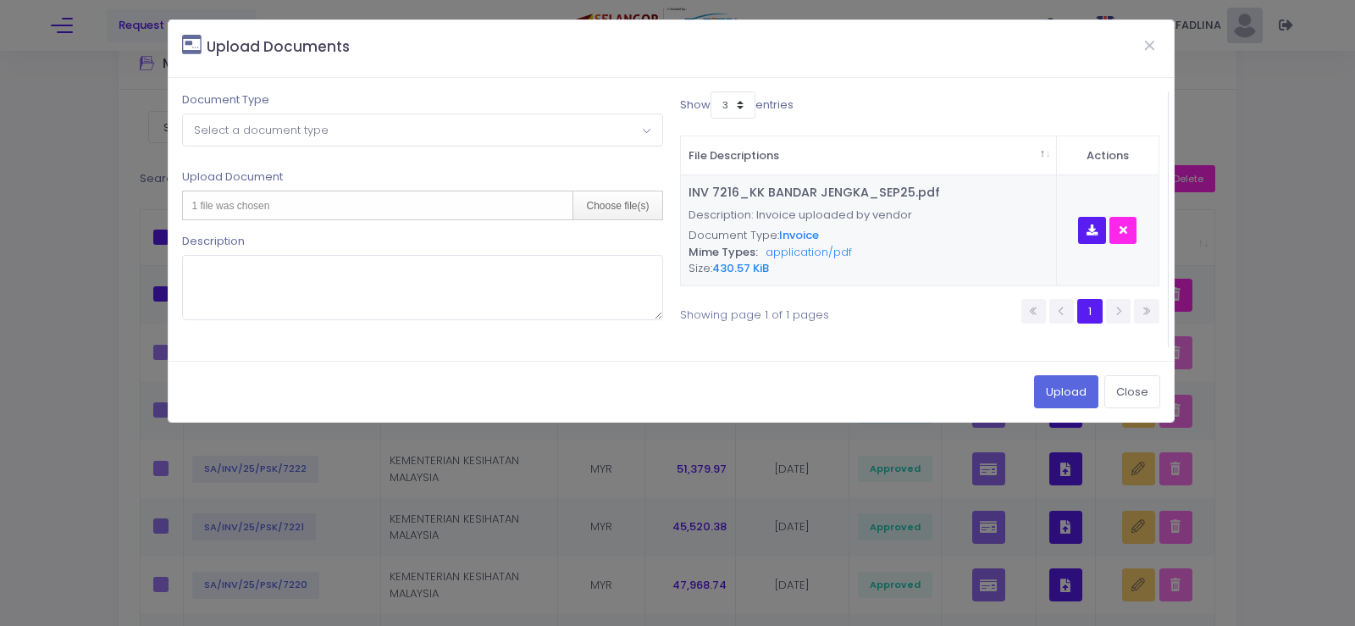
click at [230, 133] on span "Select a document type" at bounding box center [261, 130] width 135 height 16
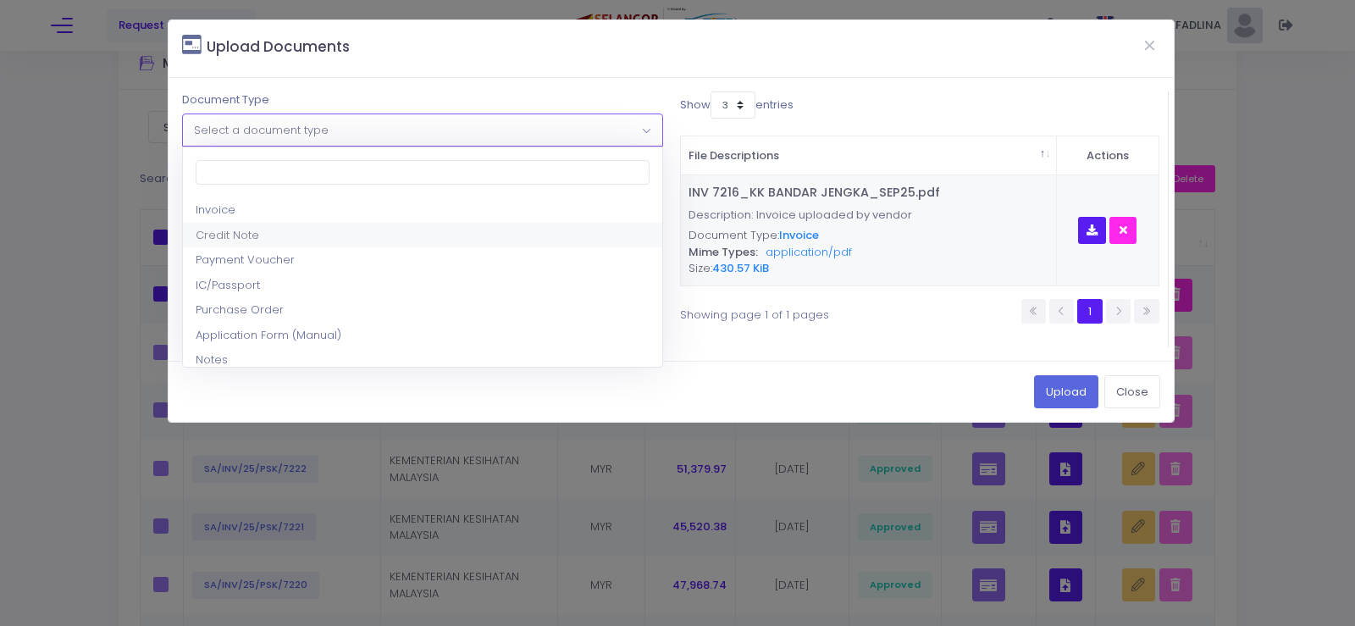
select select "2"
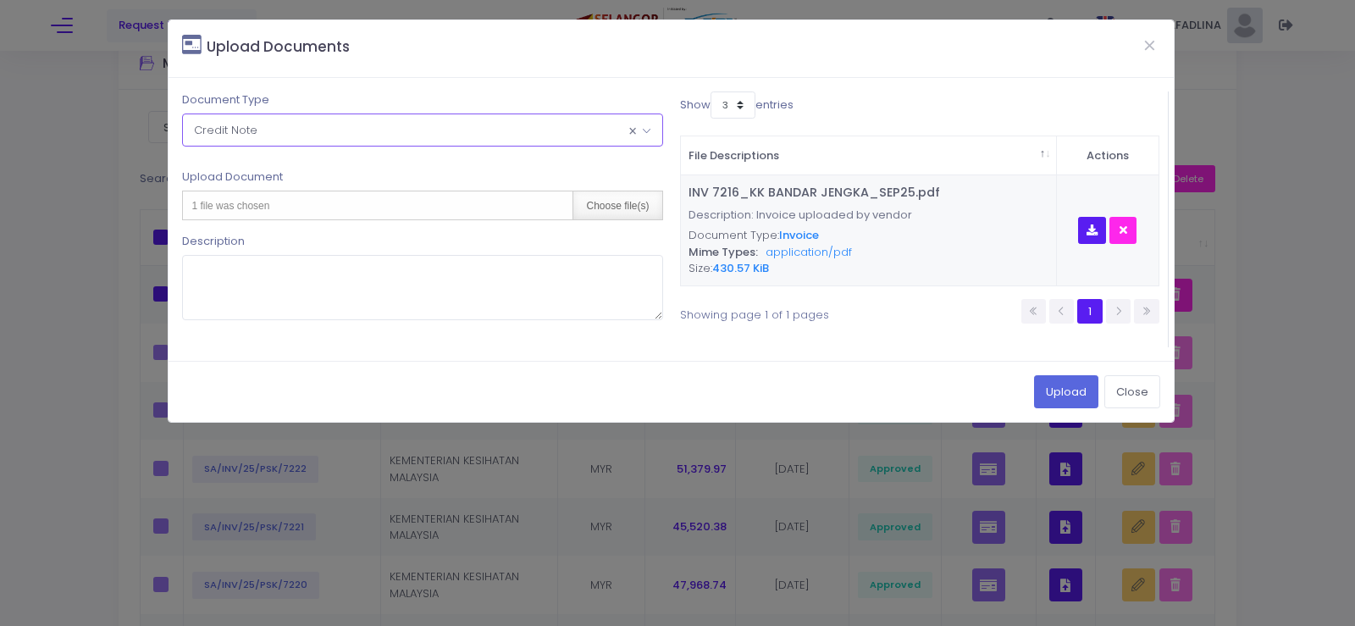
click at [615, 219] on div "Choose file(s)" at bounding box center [617, 205] width 89 height 28
type input "C:\fakepath\CN 068_KK BANDAR JENGKA_SEP25.pdf"
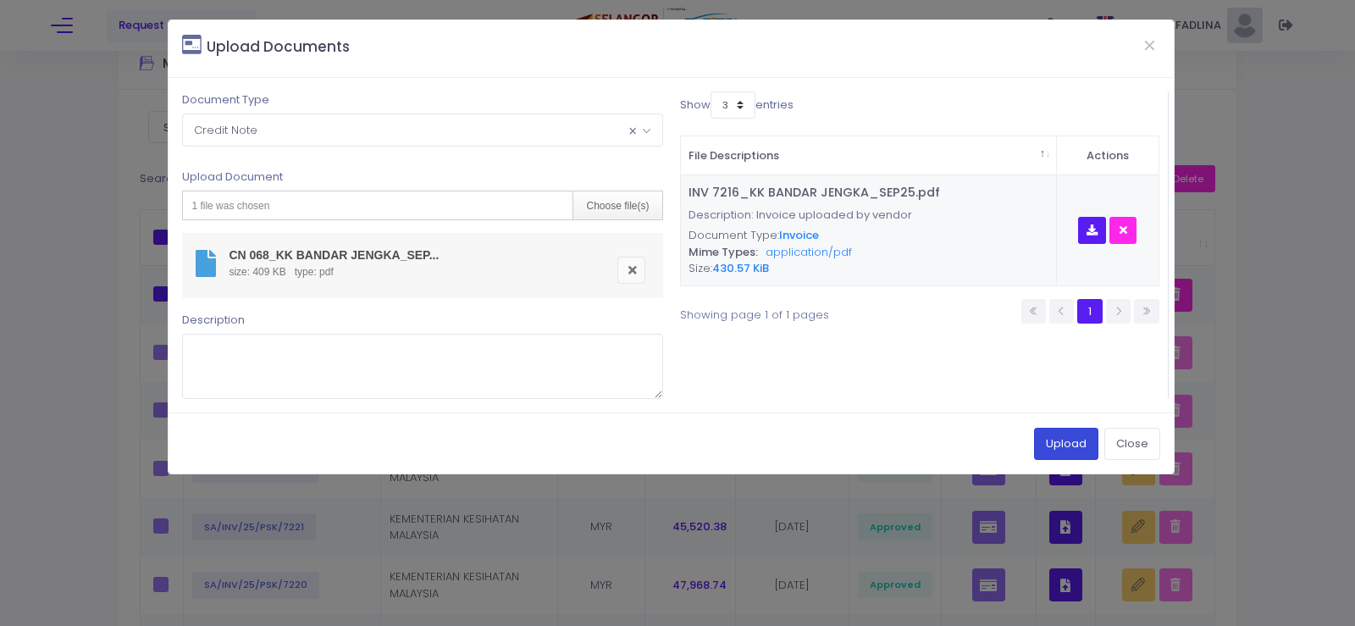
click at [1055, 438] on button "Upload" at bounding box center [1066, 444] width 64 height 32
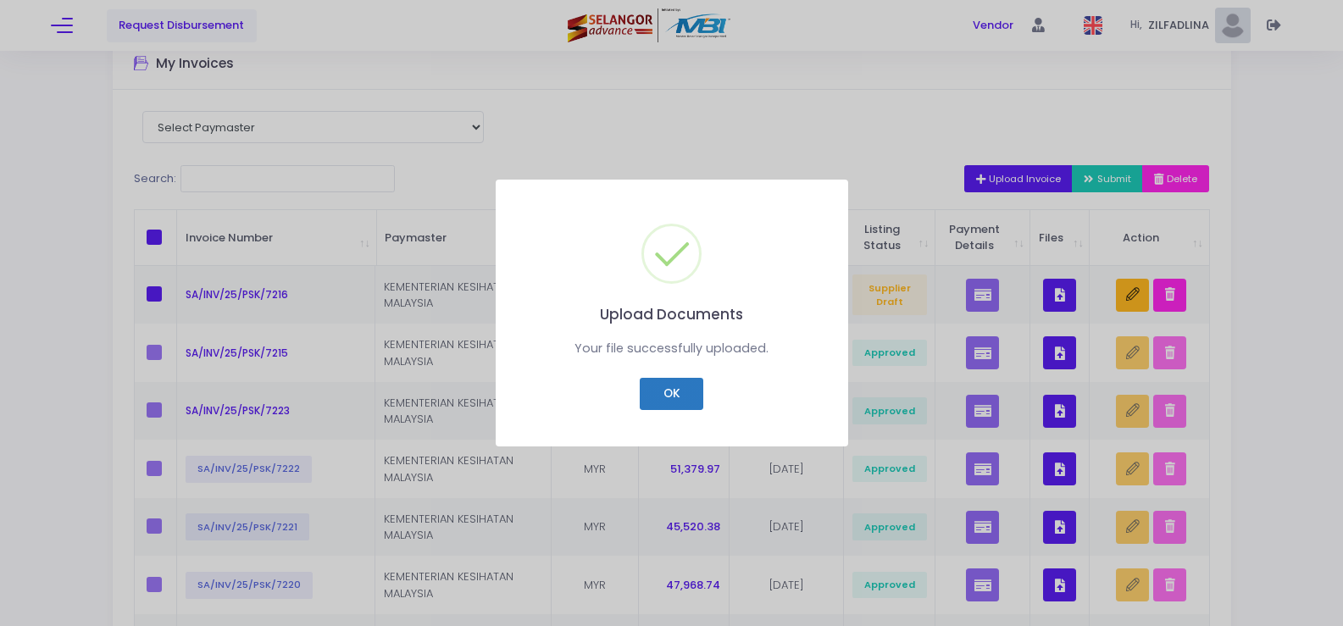
click at [666, 387] on button "OK" at bounding box center [672, 394] width 64 height 32
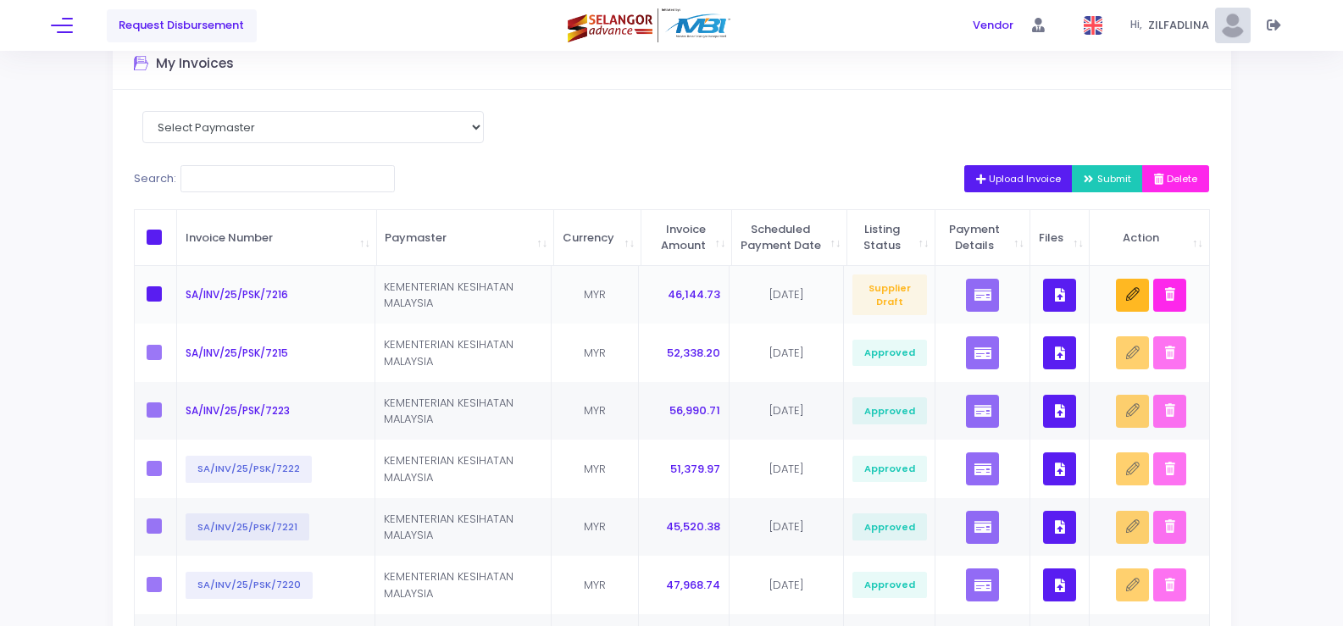
click at [1060, 312] on button "button" at bounding box center [1059, 295] width 33 height 33
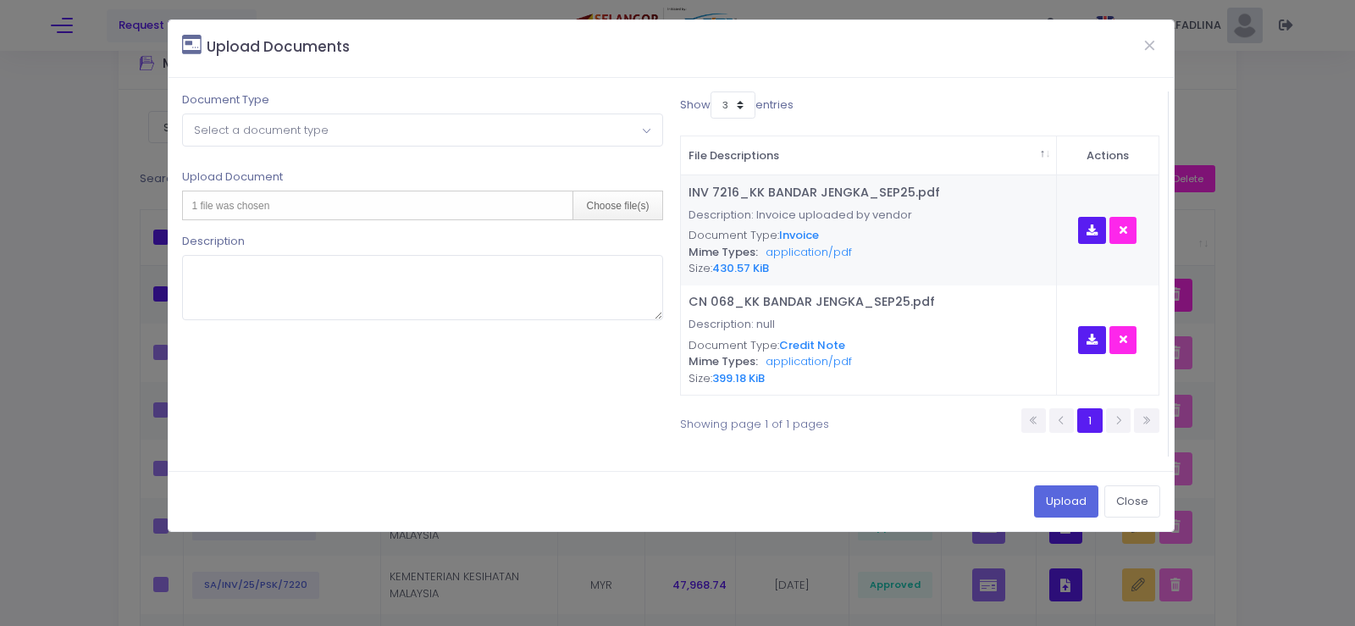
click at [247, 140] on span "Select a document type" at bounding box center [422, 129] width 479 height 30
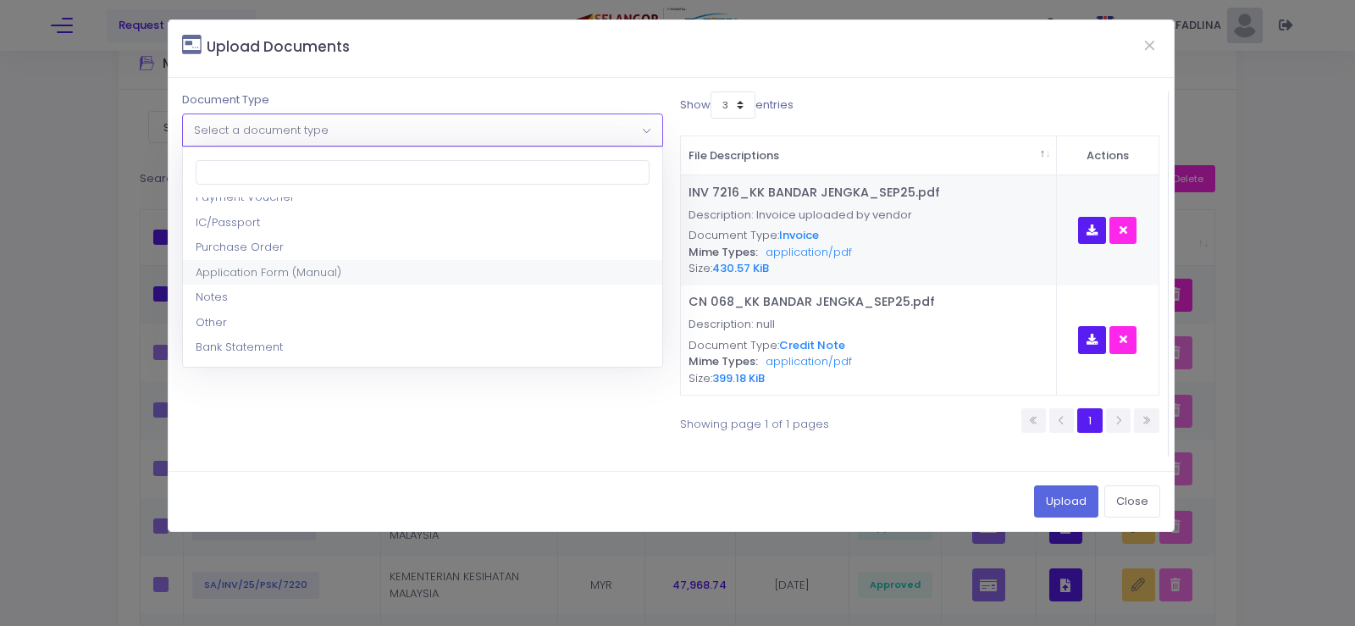
scroll to position [85, 0]
select select "8"
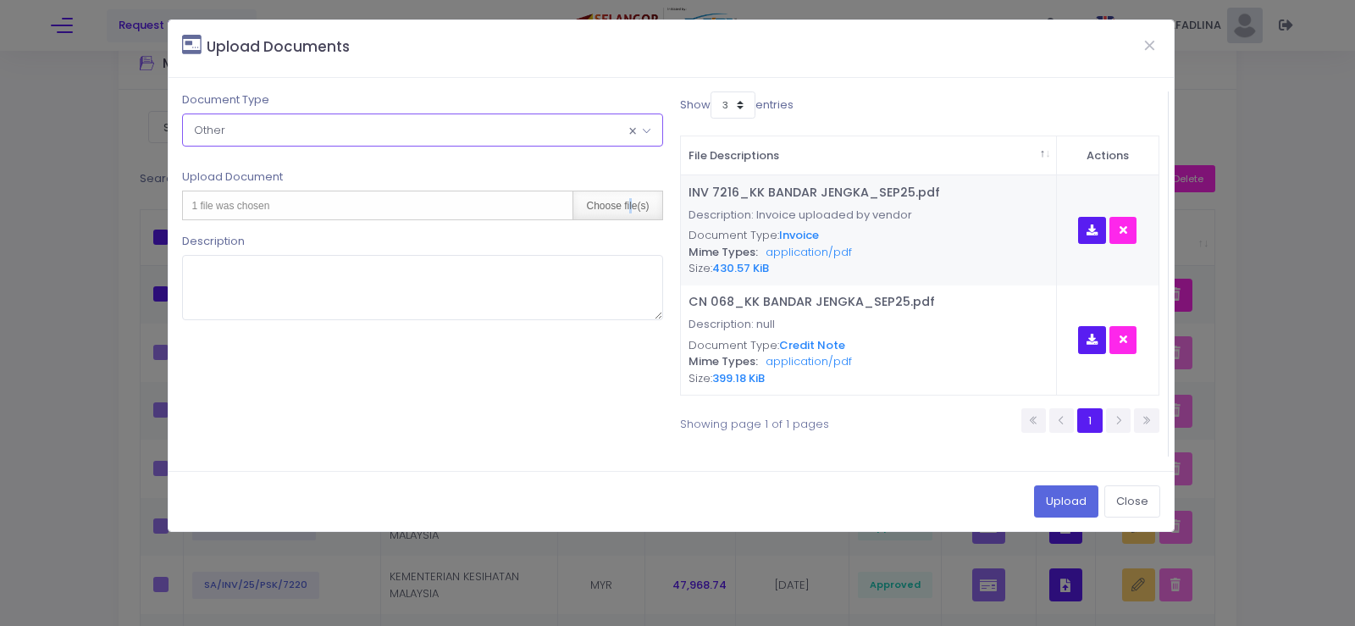
click at [631, 208] on div "Choose file(s)" at bounding box center [617, 205] width 89 height 28
type input "C:\fakepath\DN 056_KK BANDAR JENGKA_SEP25.pdf"
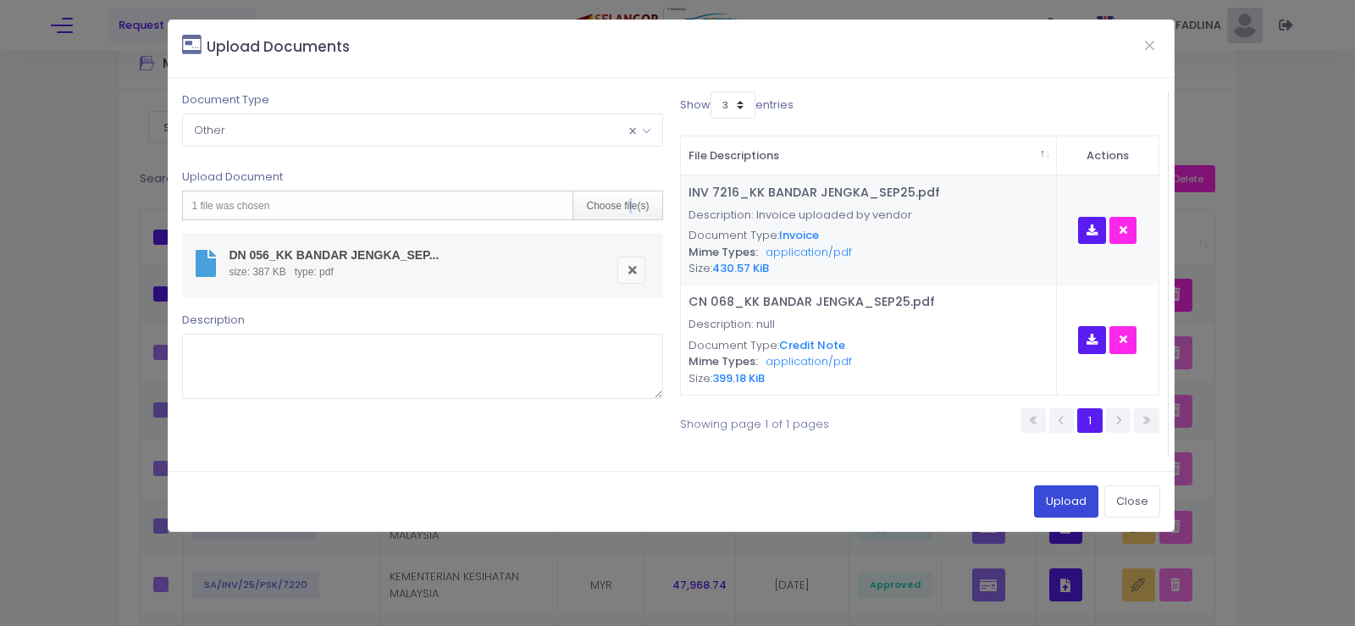
click at [1049, 494] on button "Upload" at bounding box center [1066, 501] width 64 height 32
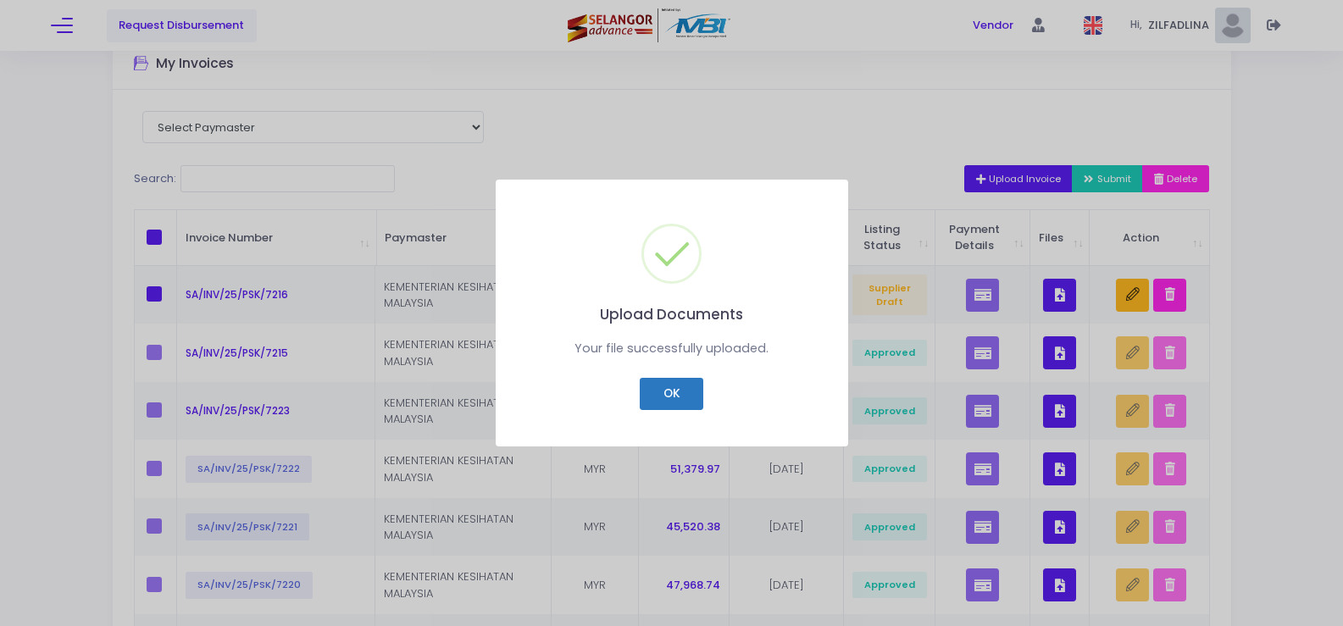
click at [673, 392] on button "OK" at bounding box center [672, 394] width 64 height 32
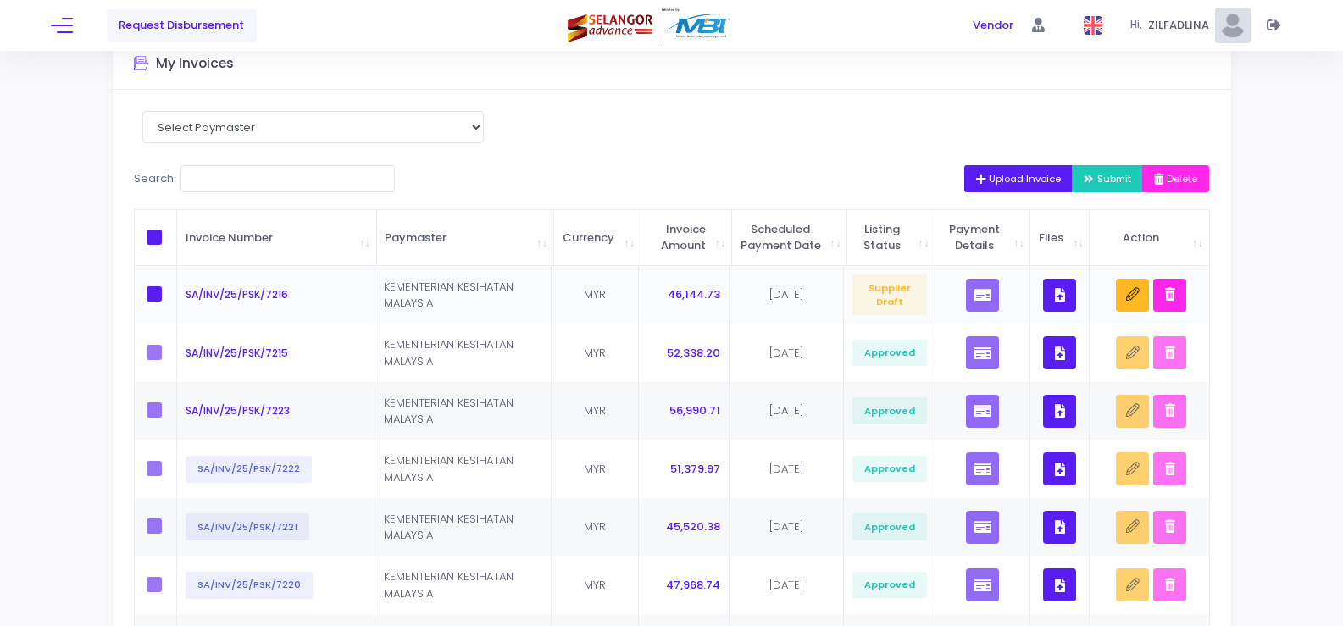
click at [1061, 295] on icon "button" at bounding box center [1060, 295] width 10 height 0
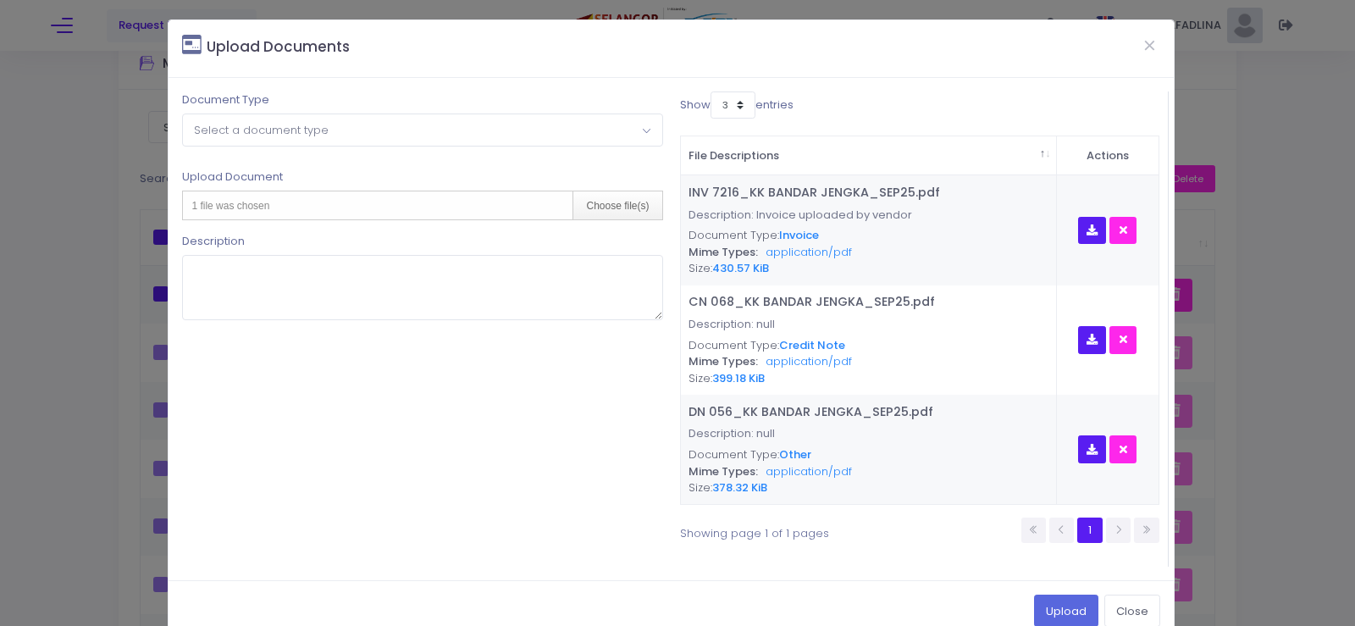
click at [298, 123] on span "Select a document type" at bounding box center [261, 130] width 135 height 16
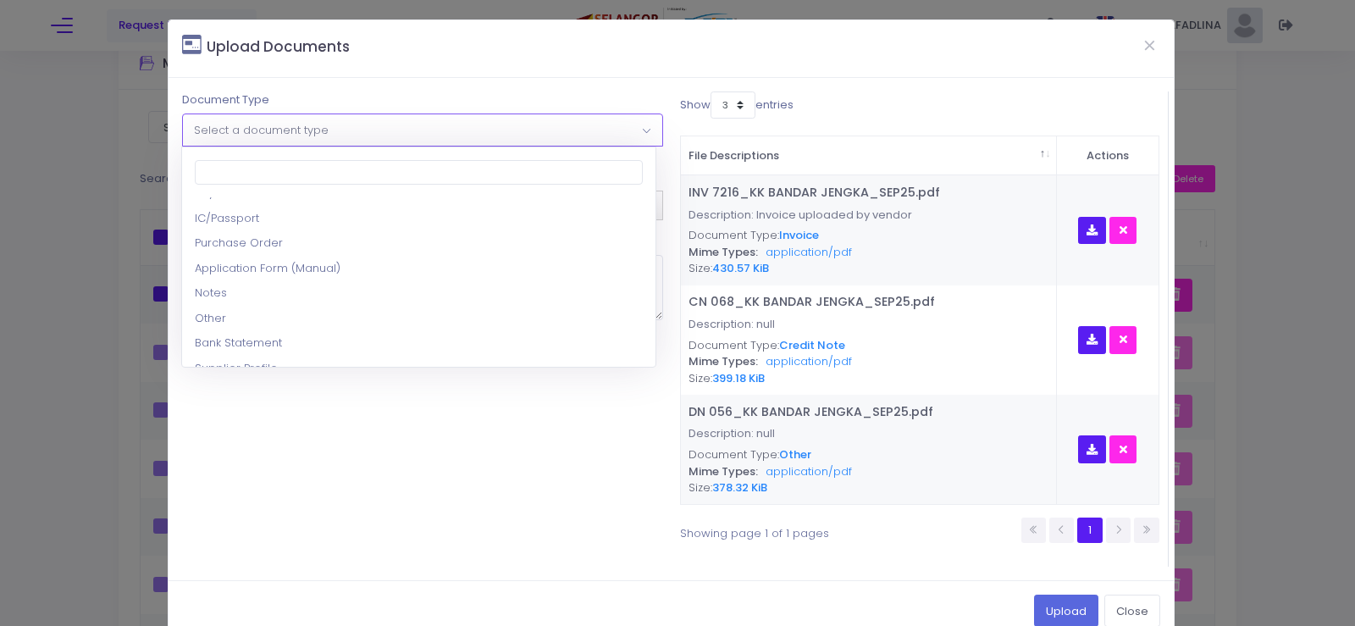
scroll to position [169, 0]
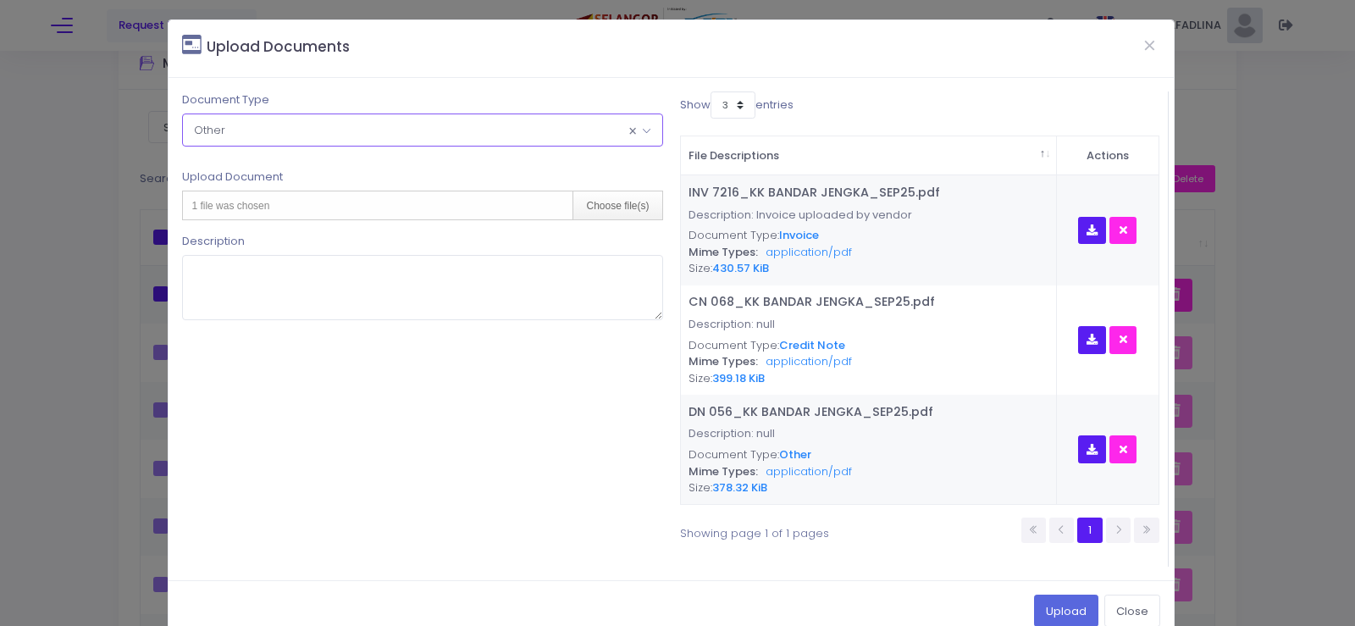
click at [218, 197] on div "1 file was chosen" at bounding box center [226, 205] width 86 height 28
type input "C:\fakepath\PAR OGOS 2025 - KK BANDAR JENGKA.pdf"
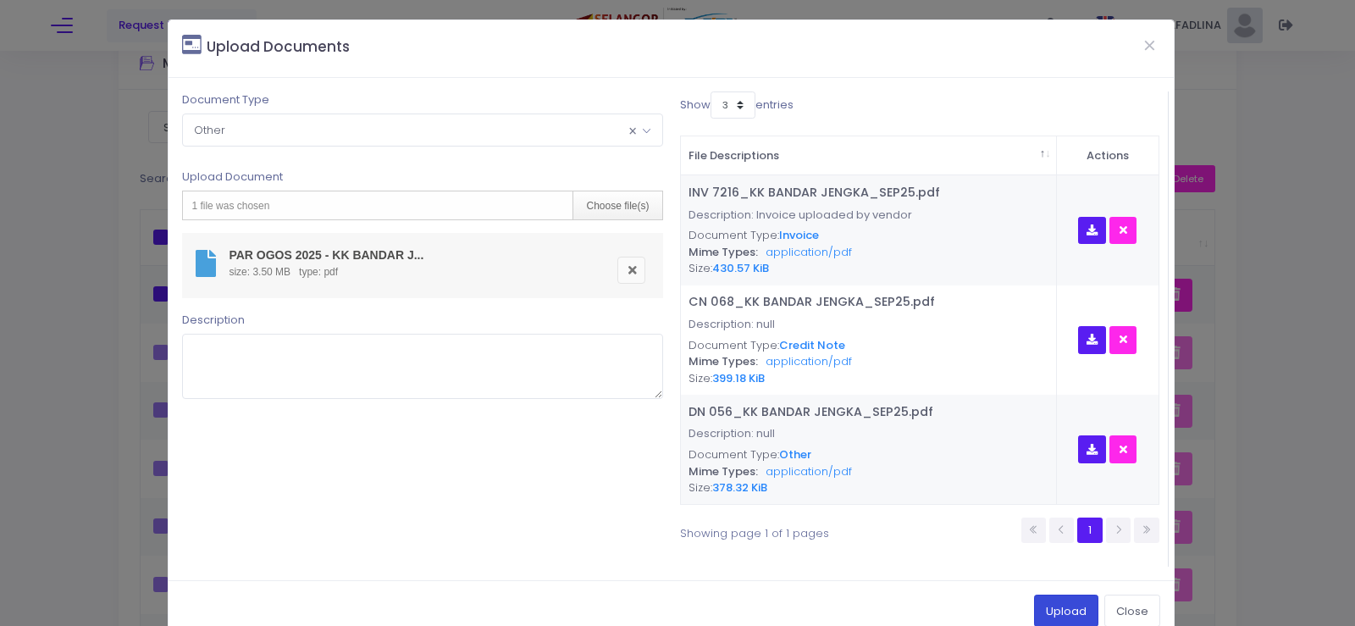
click at [1041, 609] on button "Upload" at bounding box center [1066, 611] width 64 height 32
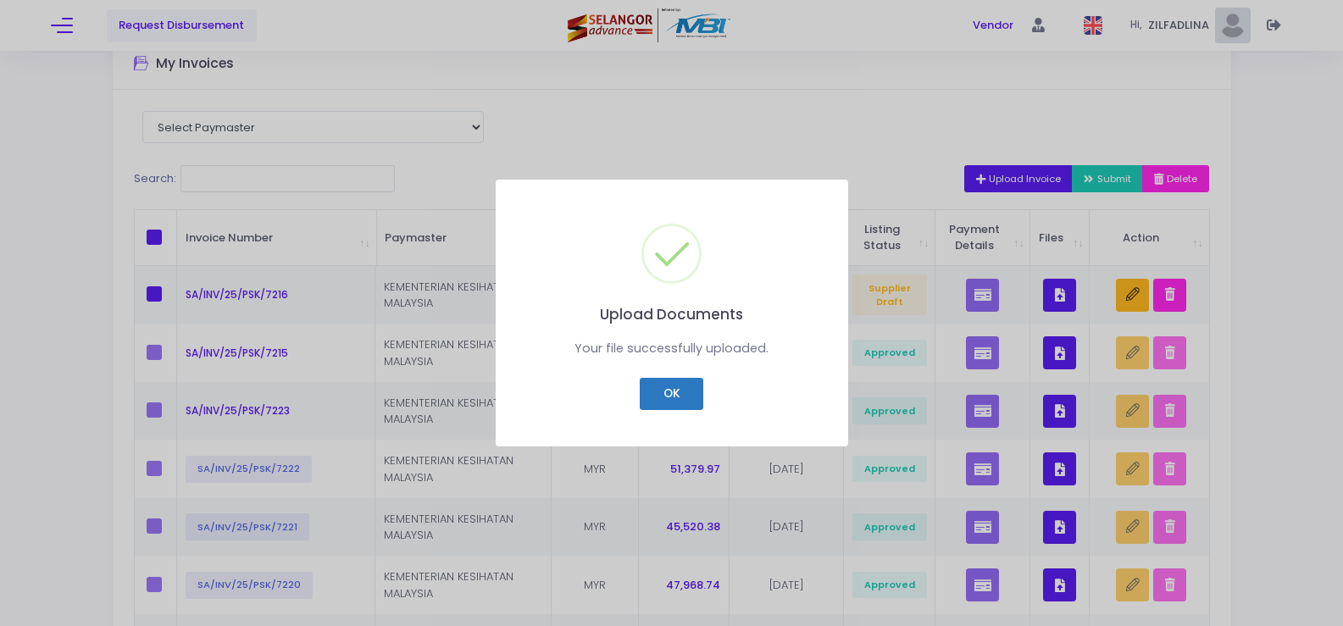
click at [701, 402] on button "OK" at bounding box center [672, 394] width 64 height 32
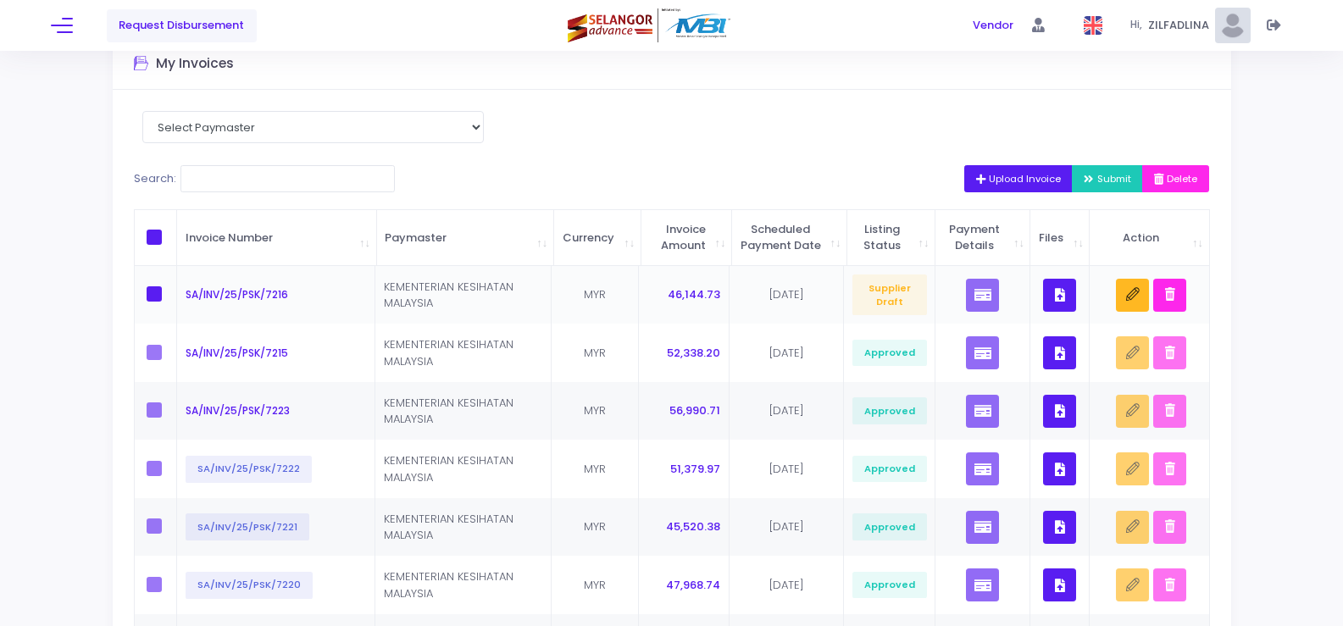
click at [1067, 311] on button "button" at bounding box center [1059, 295] width 33 height 33
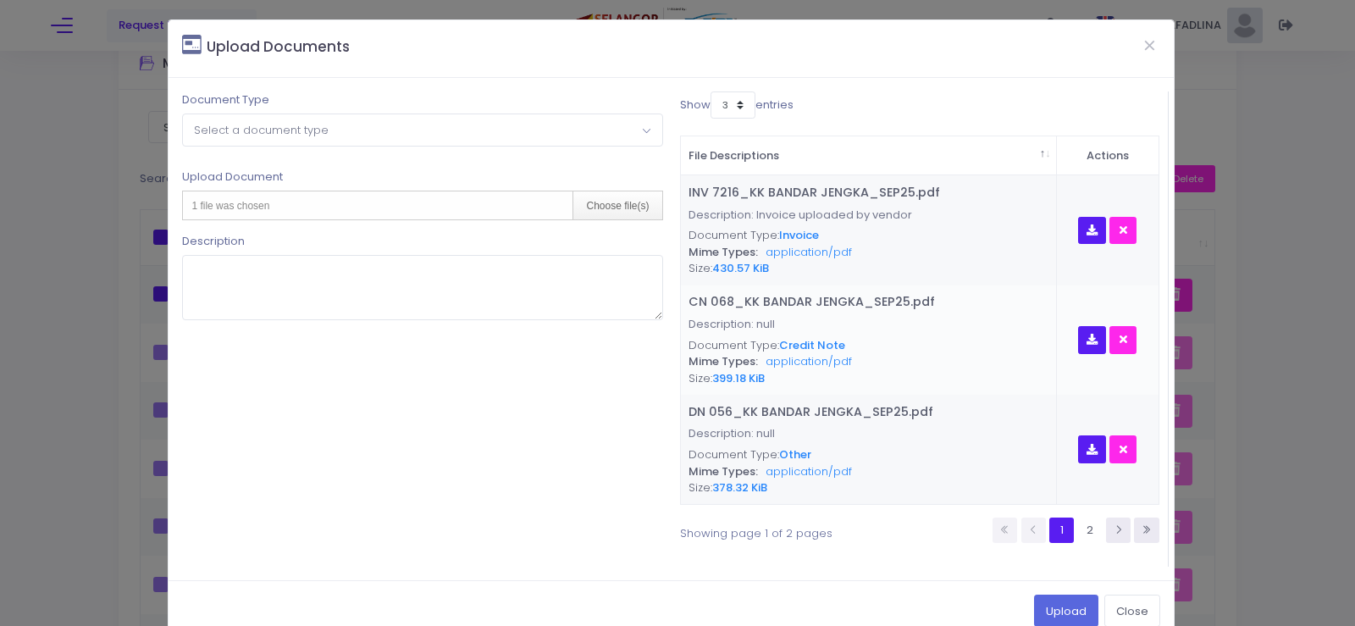
scroll to position [35, 0]
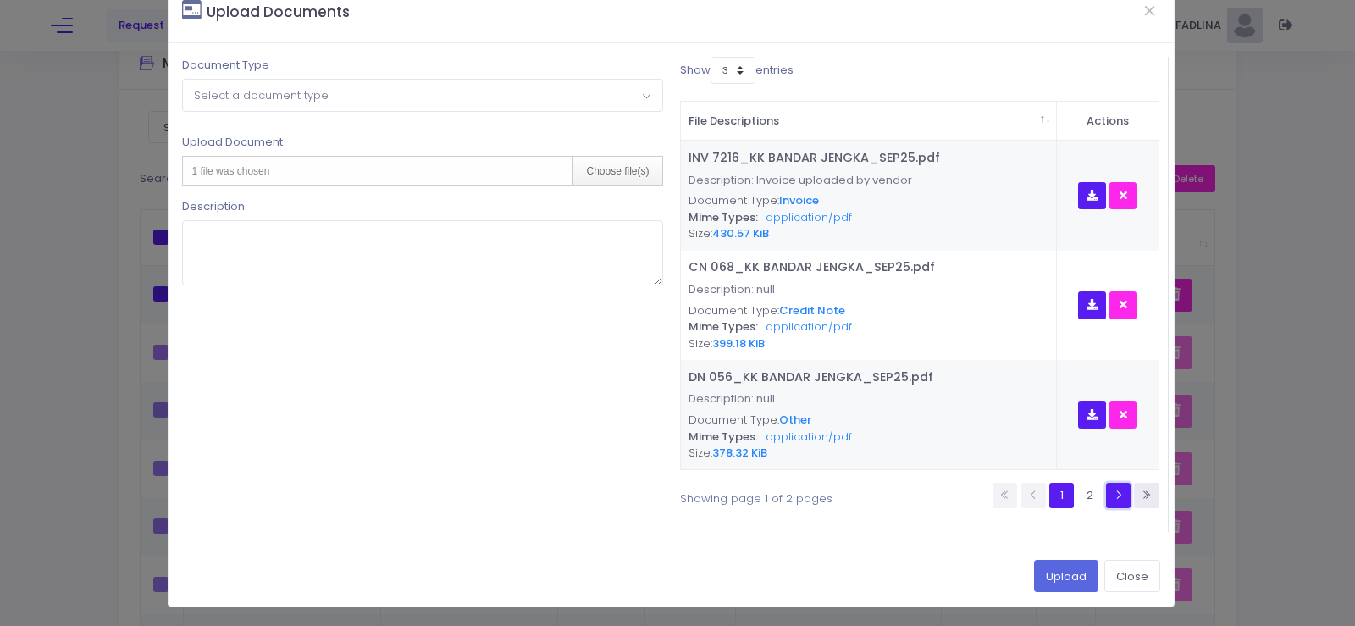
click at [1113, 490] on icon at bounding box center [1118, 495] width 11 height 11
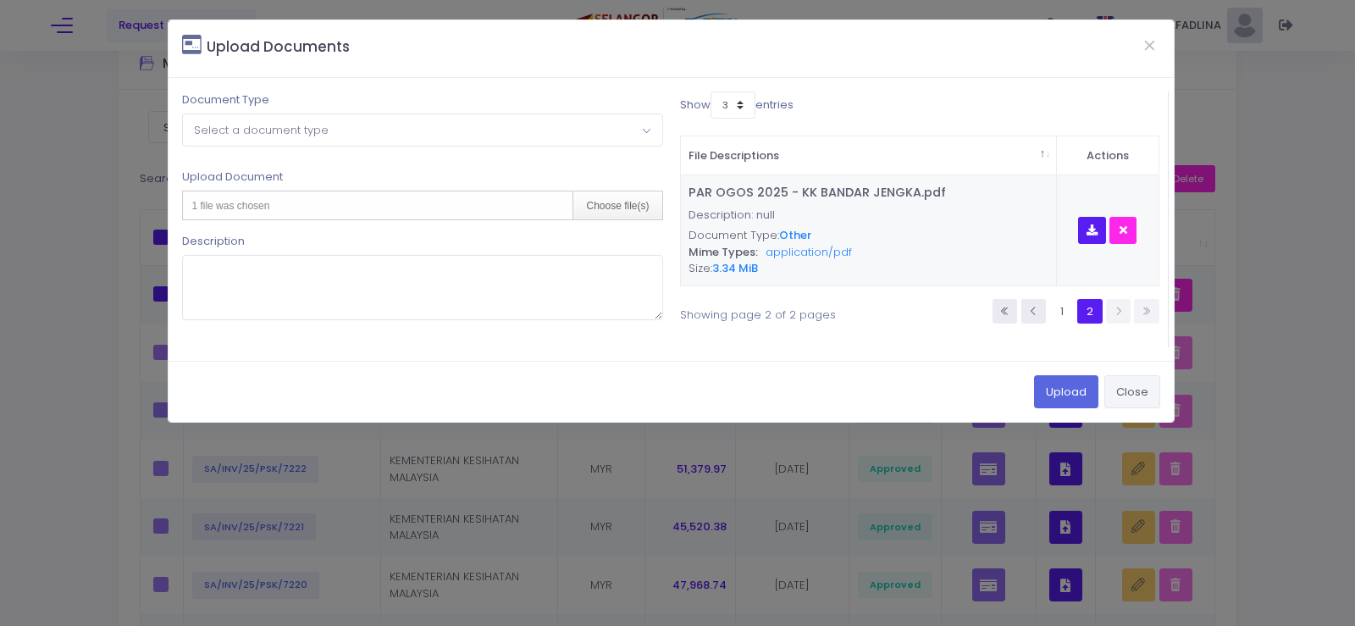
click at [1140, 393] on button "Close" at bounding box center [1133, 391] width 56 height 32
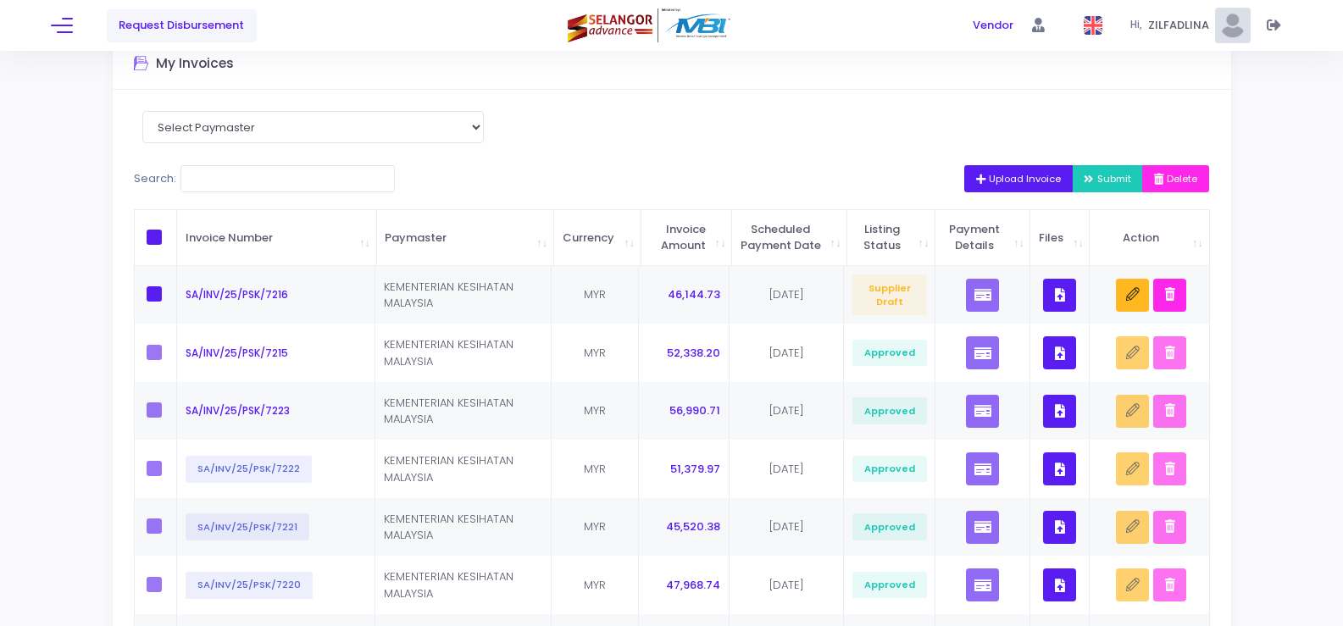
click at [989, 176] on span "Upload Invoice" at bounding box center [1019, 179] width 86 height 14
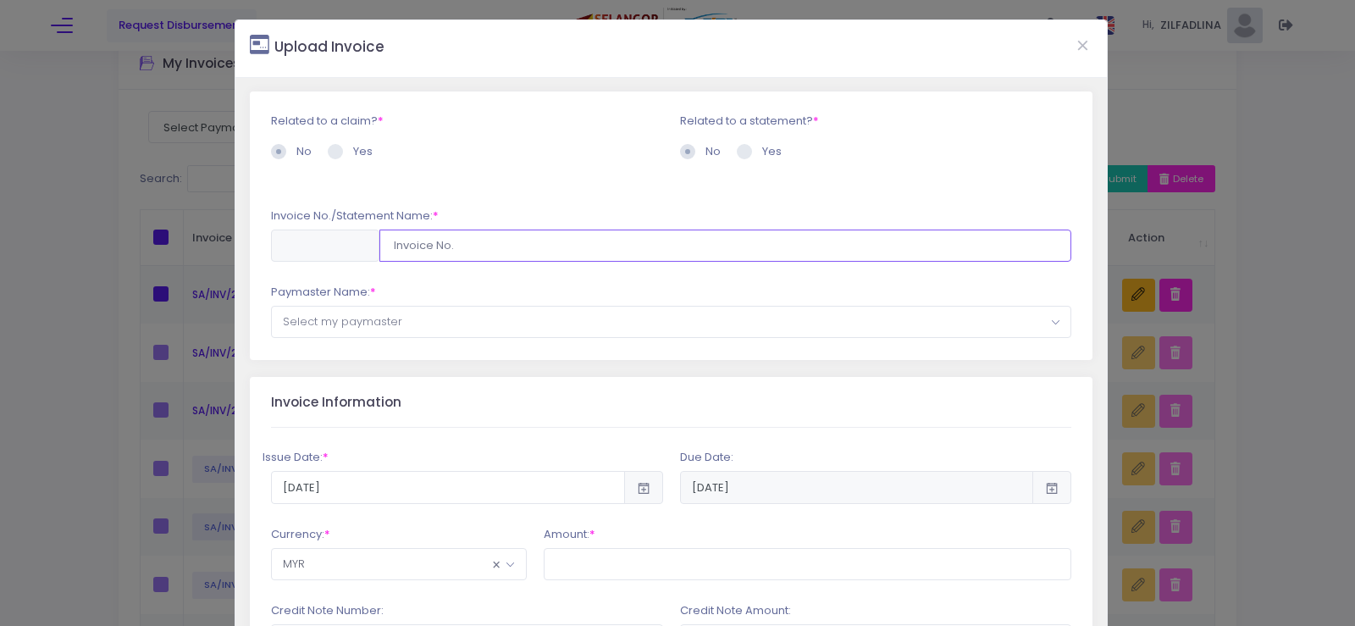
click at [466, 254] on input "text" at bounding box center [725, 246] width 693 height 32
click at [507, 247] on input "SA/INV/25/PSK/7179" at bounding box center [725, 246] width 693 height 32
click at [507, 246] on input "SA/INV/25/PSK/7217" at bounding box center [725, 246] width 693 height 32
type input "SA/INV/25/PSK/7217"
click at [424, 325] on span "Select my paymaster" at bounding box center [672, 322] width 800 height 30
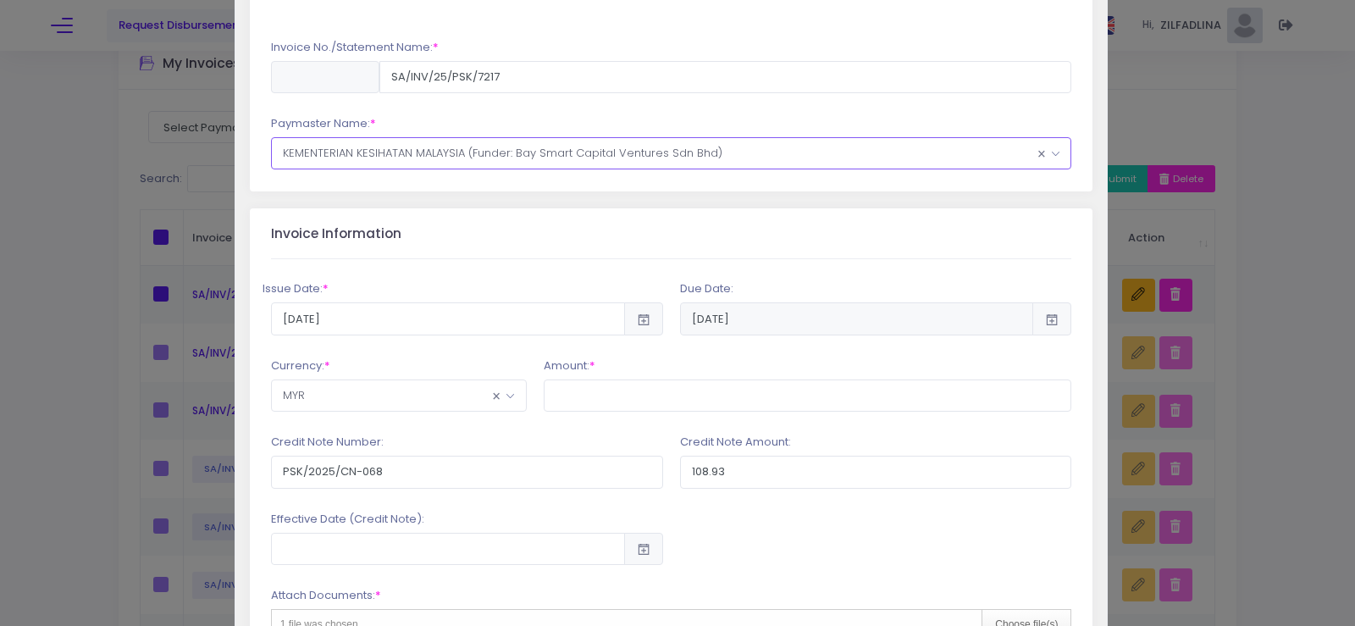
scroll to position [169, 0]
click at [401, 332] on input "2025-10-09" at bounding box center [448, 318] width 354 height 32
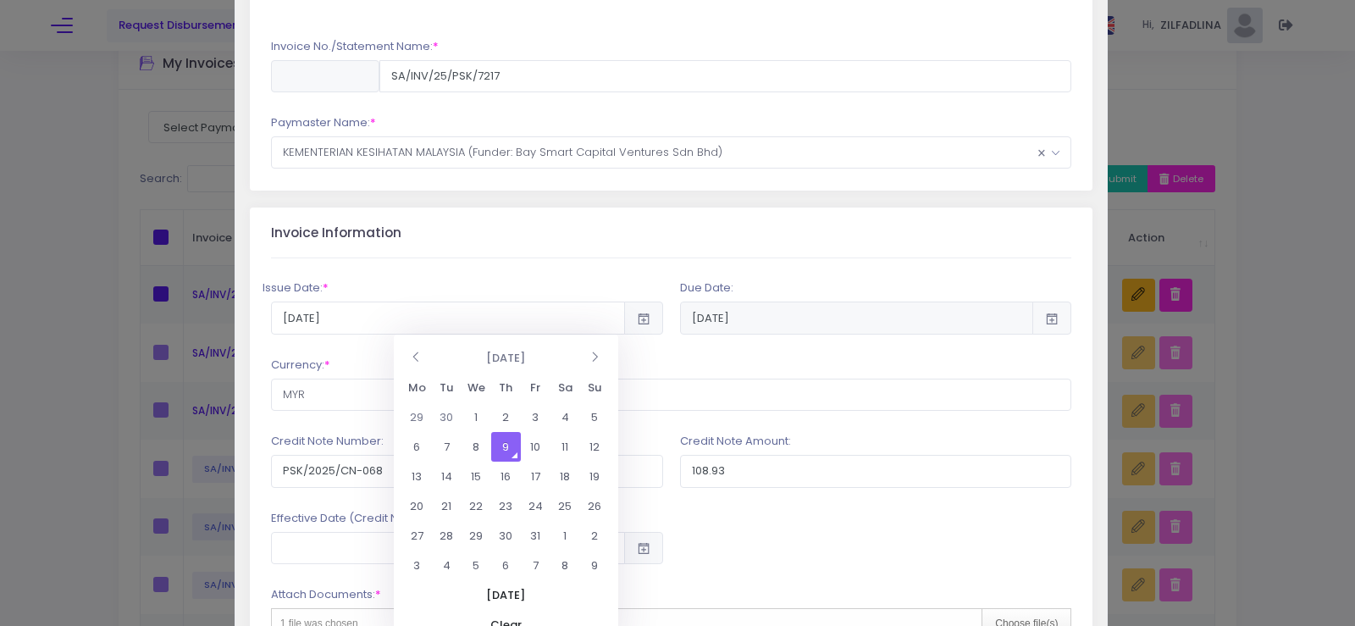
click at [505, 448] on td "9" at bounding box center [506, 447] width 30 height 30
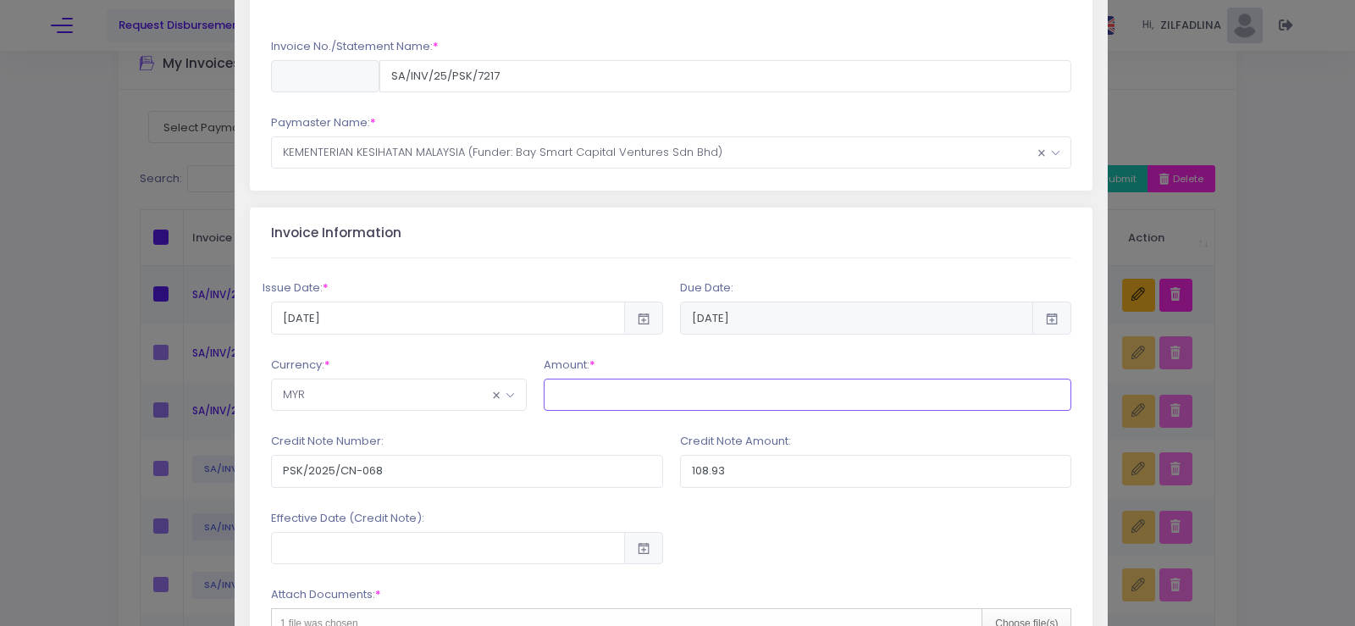
click at [588, 401] on input "text" at bounding box center [808, 395] width 529 height 32
type input "44,795.59"
click at [427, 474] on input "PSK/2025/CN-068" at bounding box center [467, 471] width 392 height 32
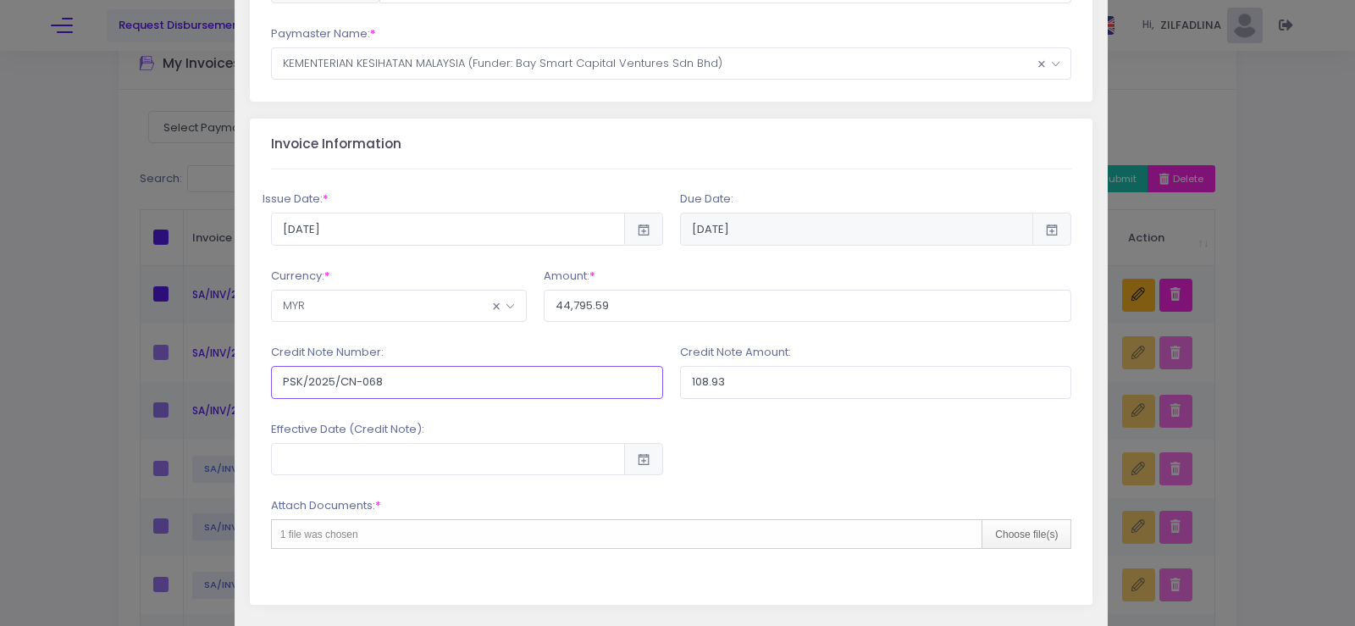
scroll to position [339, 0]
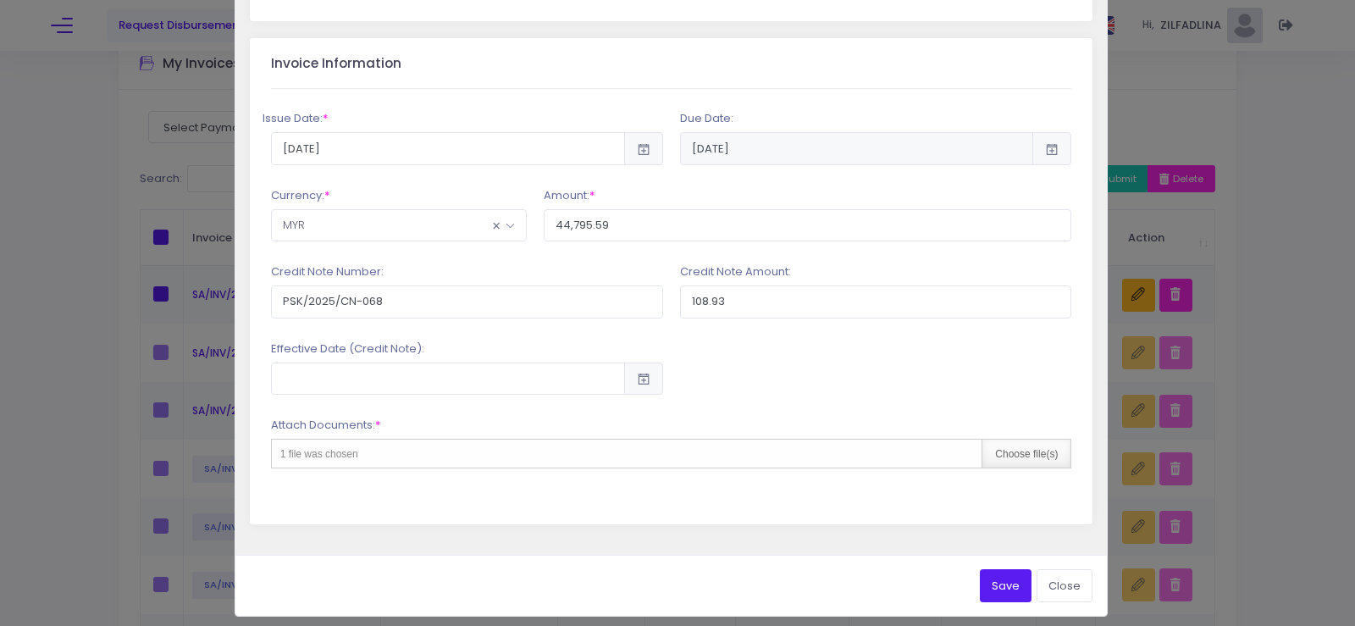
click at [1019, 457] on div "Choose file(s)" at bounding box center [1026, 454] width 89 height 28
type input "C:\fakepath\INV 7217_KK JENGKA 22_SEP25.pdf"
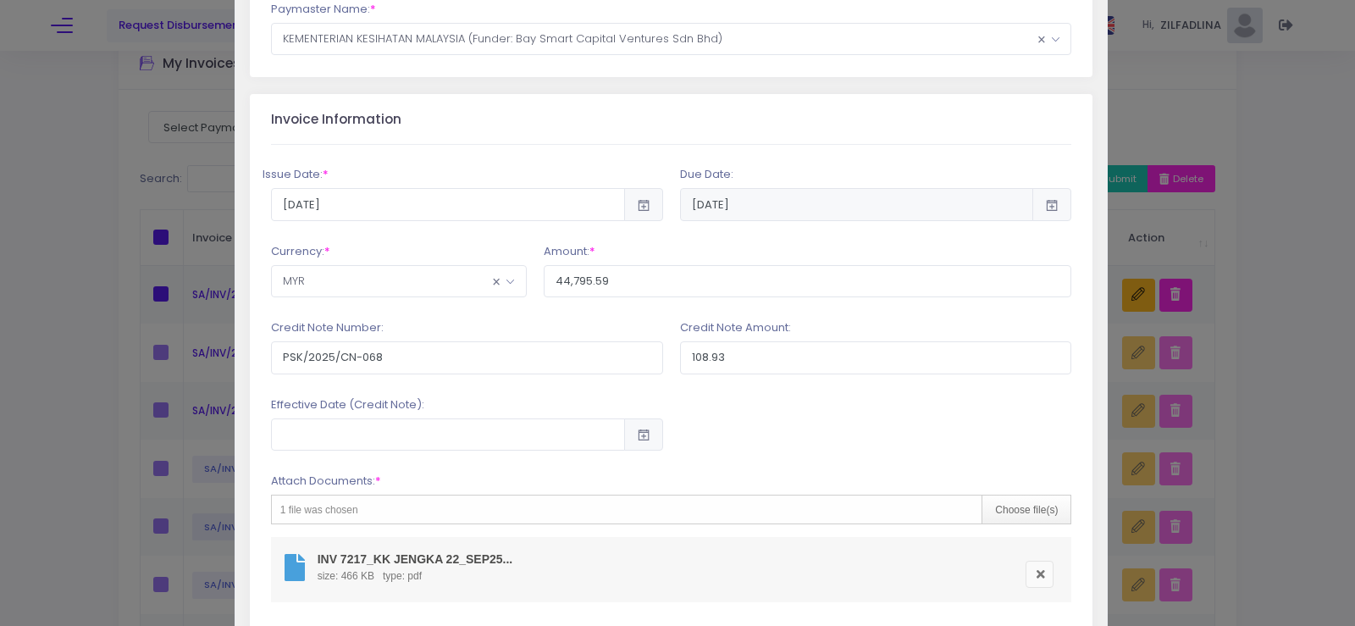
scroll to position [428, 0]
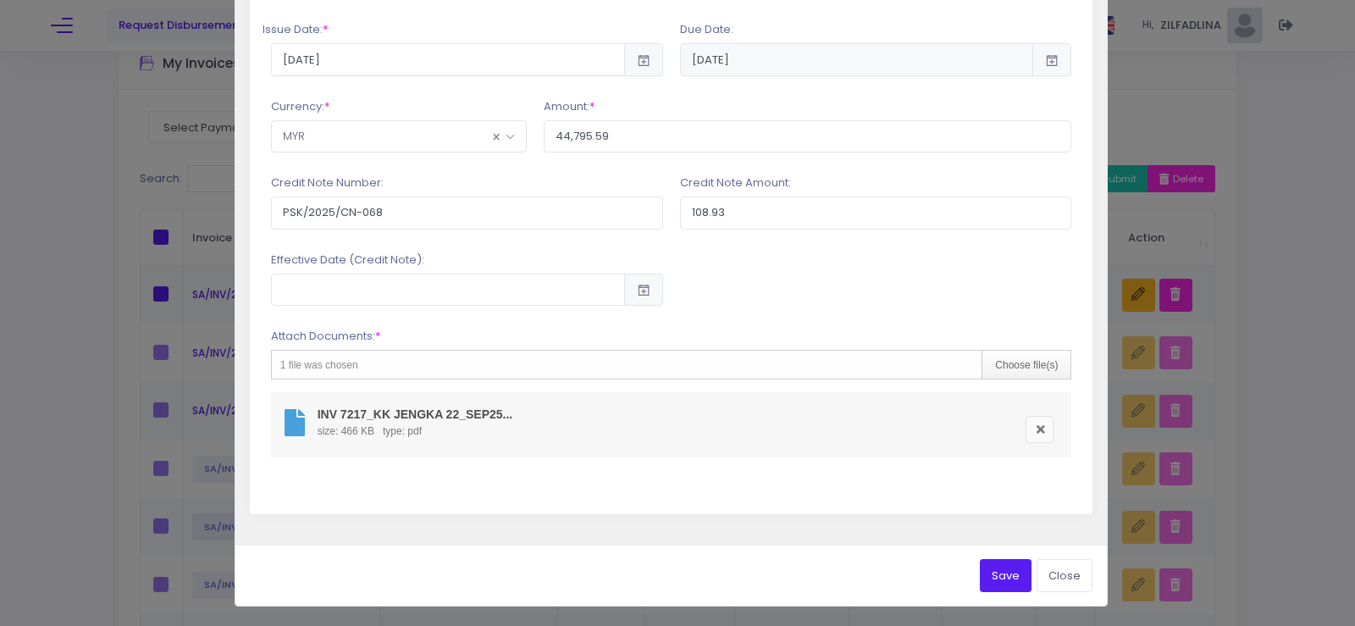
click at [993, 572] on button "Save" at bounding box center [1006, 575] width 52 height 32
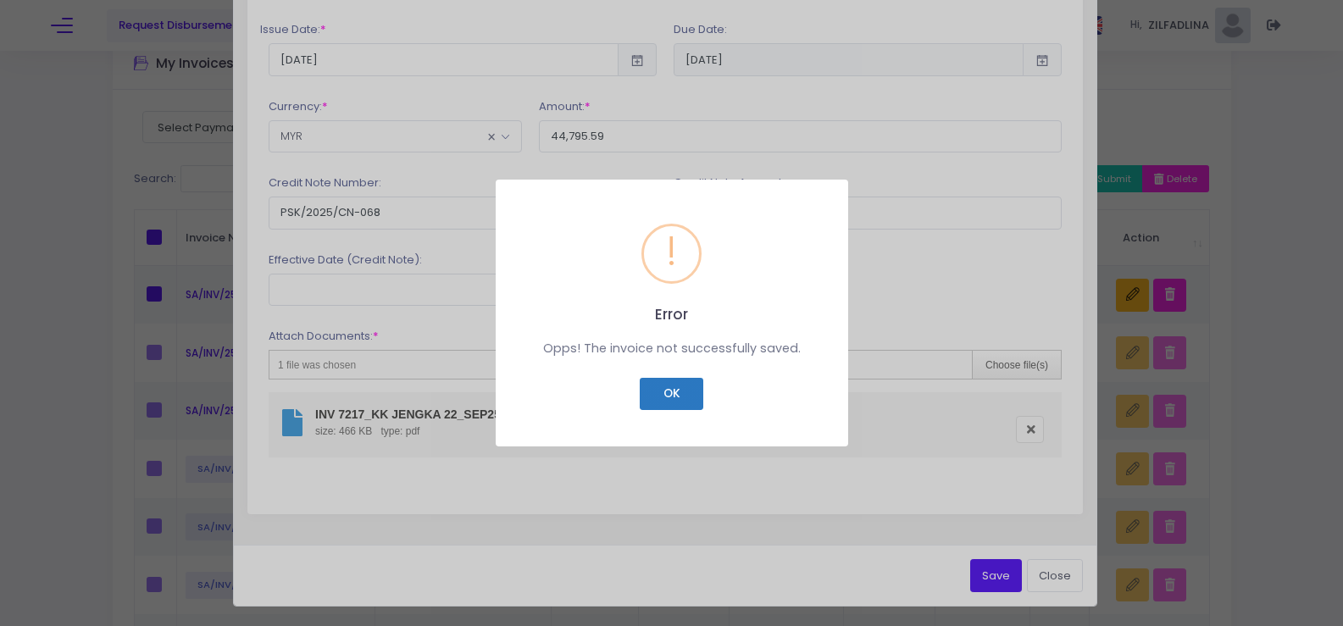
click at [687, 396] on button "OK" at bounding box center [672, 394] width 64 height 32
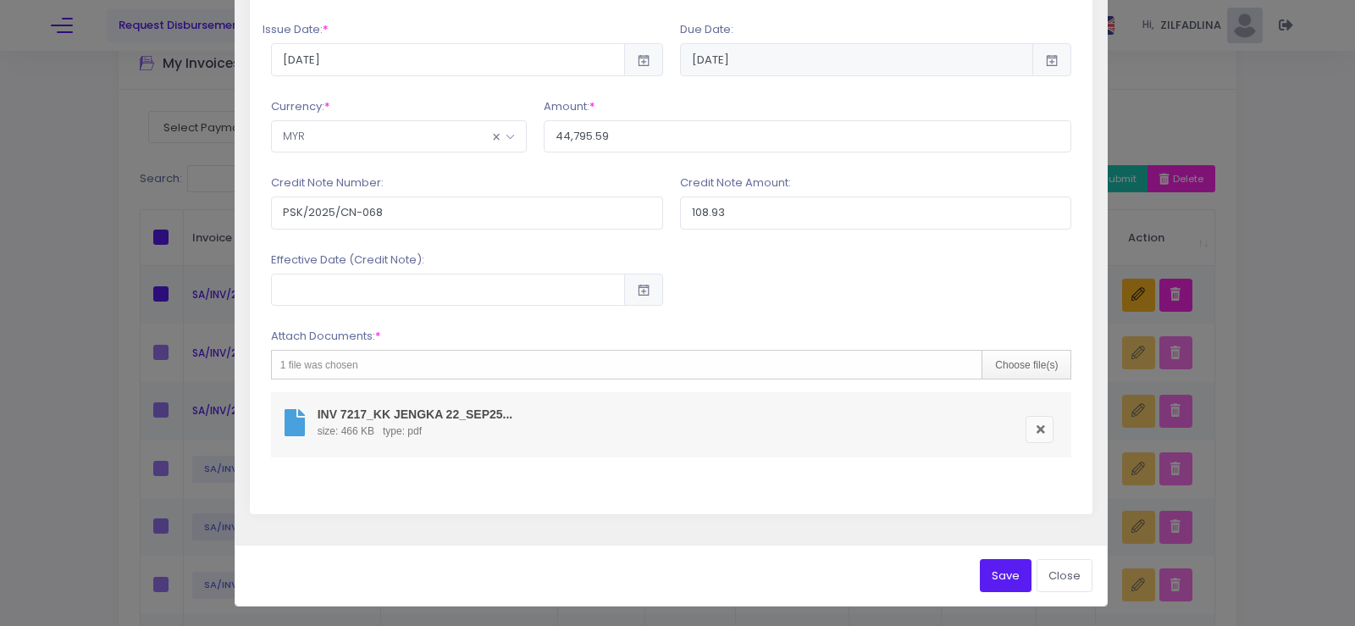
click at [991, 570] on button "Save" at bounding box center [1006, 575] width 52 height 32
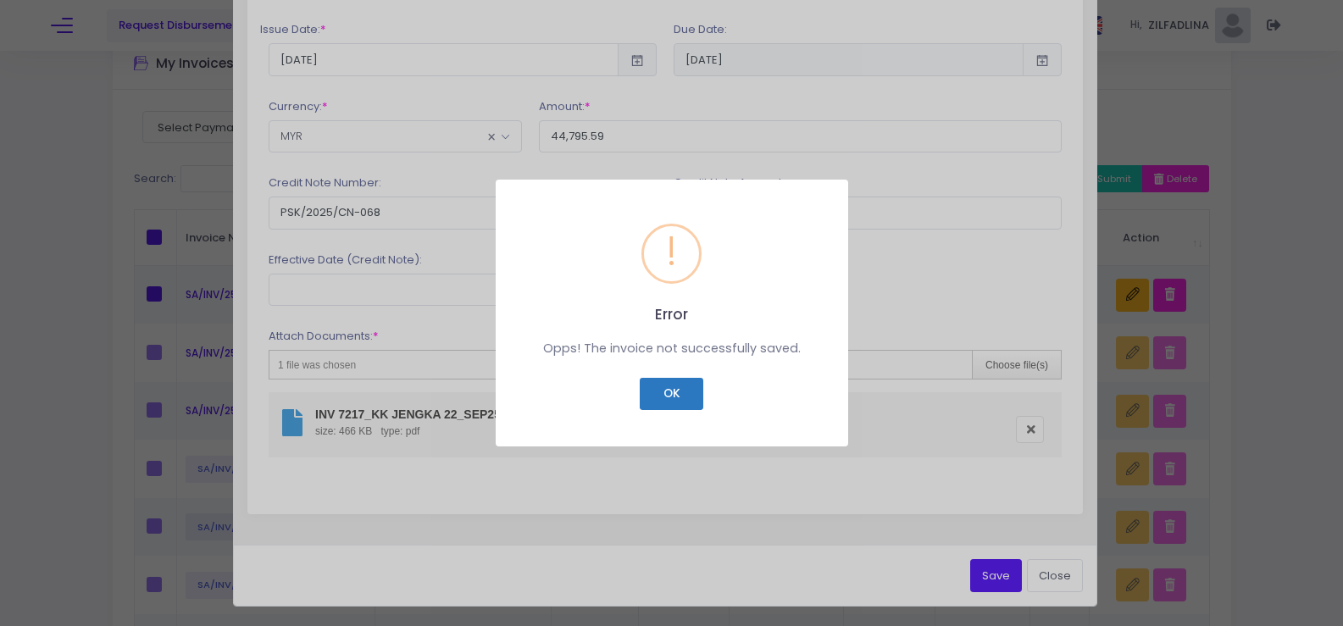
click at [682, 396] on button "OK" at bounding box center [672, 394] width 64 height 32
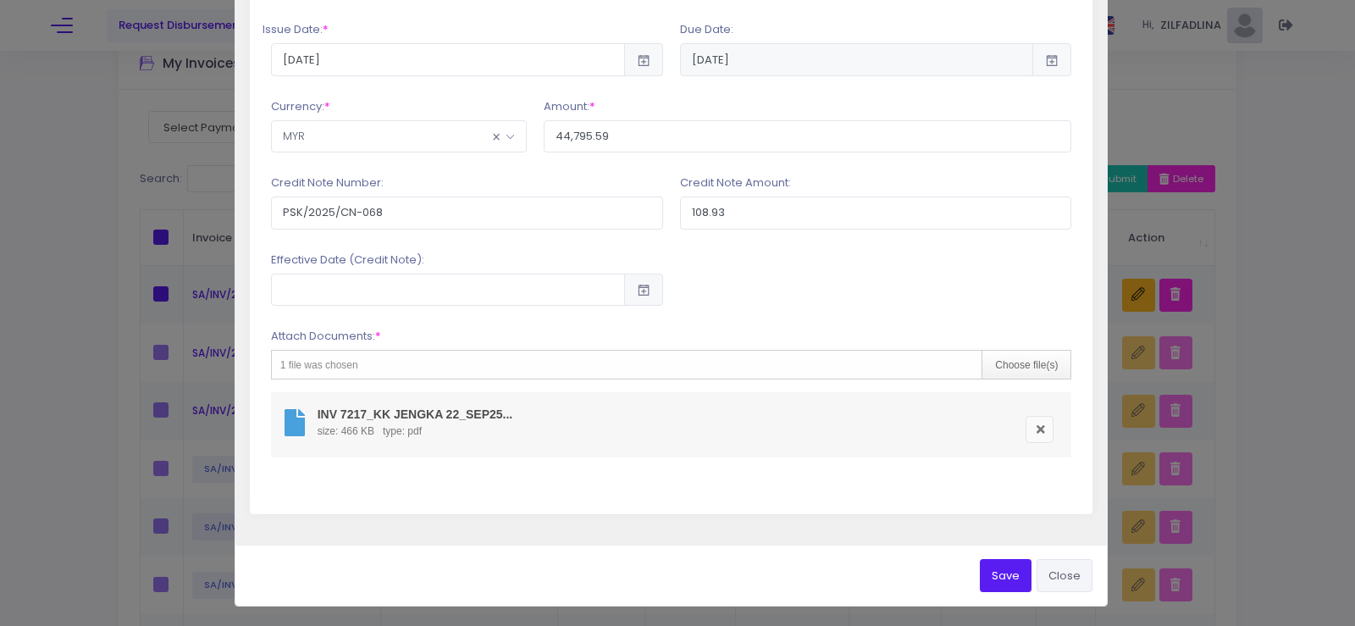
click at [1056, 579] on button "Close" at bounding box center [1065, 575] width 56 height 32
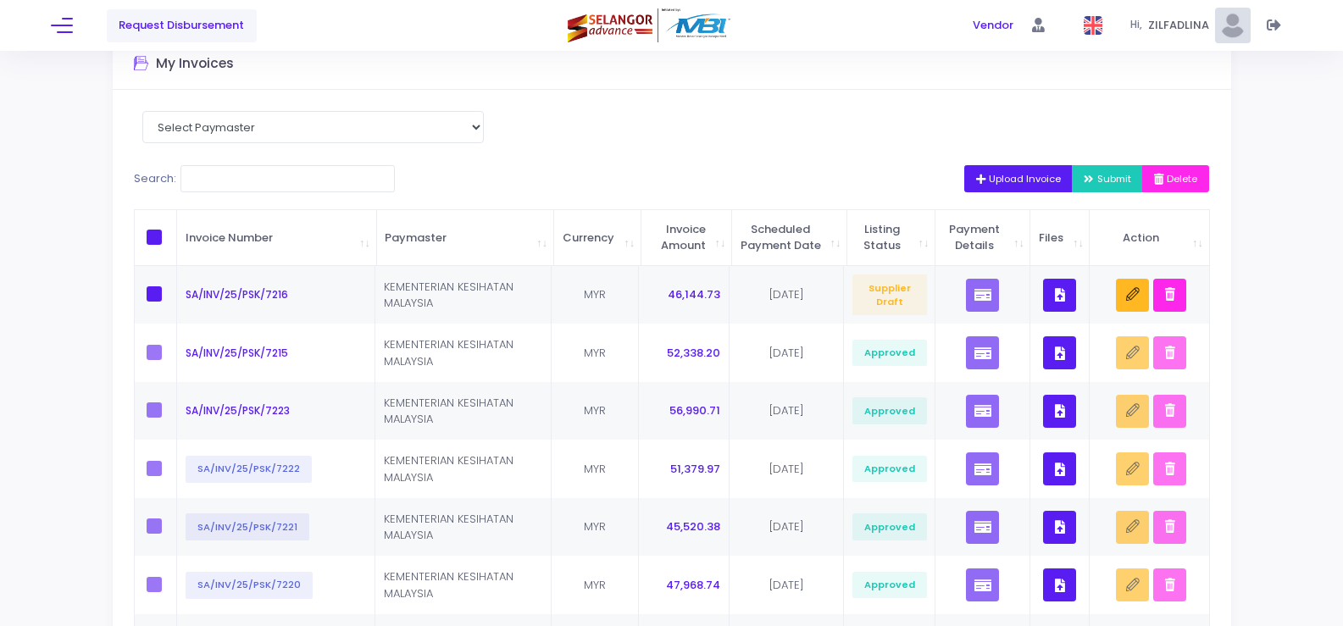
click at [163, 240] on label at bounding box center [159, 237] width 25 height 15
click at [172, 240] on input "checkbox" at bounding box center [177, 235] width 11 height 11
checkbox input "true"
click at [1096, 174] on span "Submit" at bounding box center [1106, 179] width 47 height 14
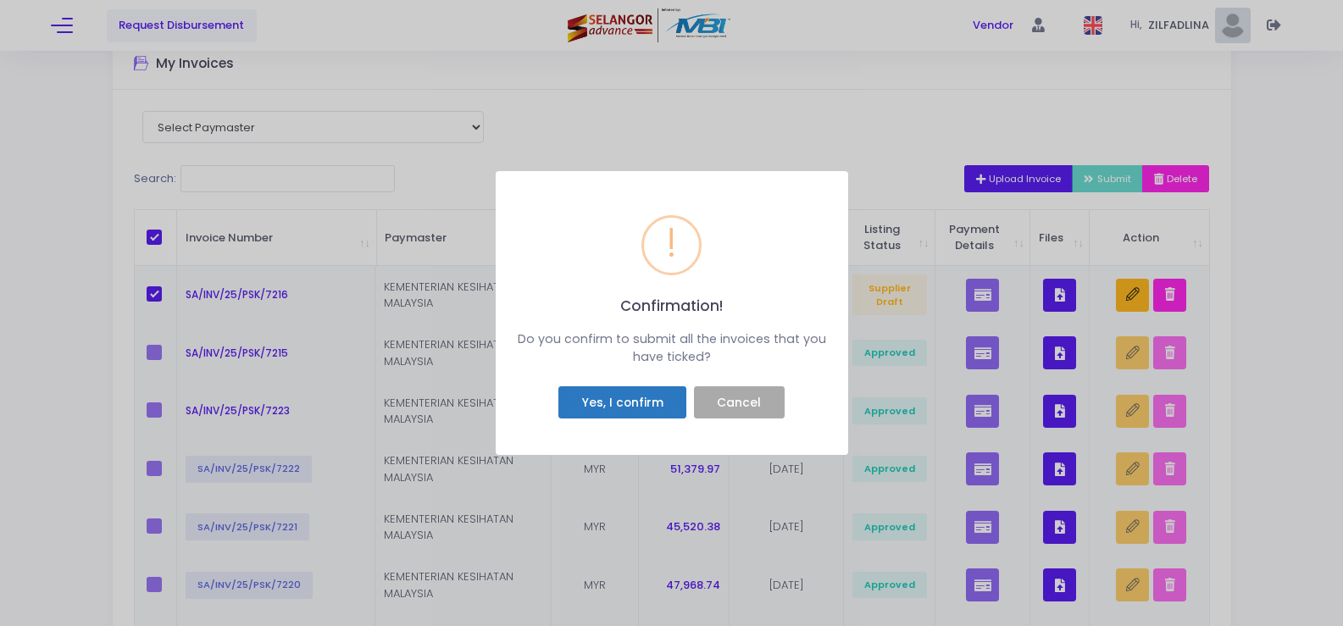
click at [631, 393] on button "Yes, I confirm" at bounding box center [622, 402] width 128 height 32
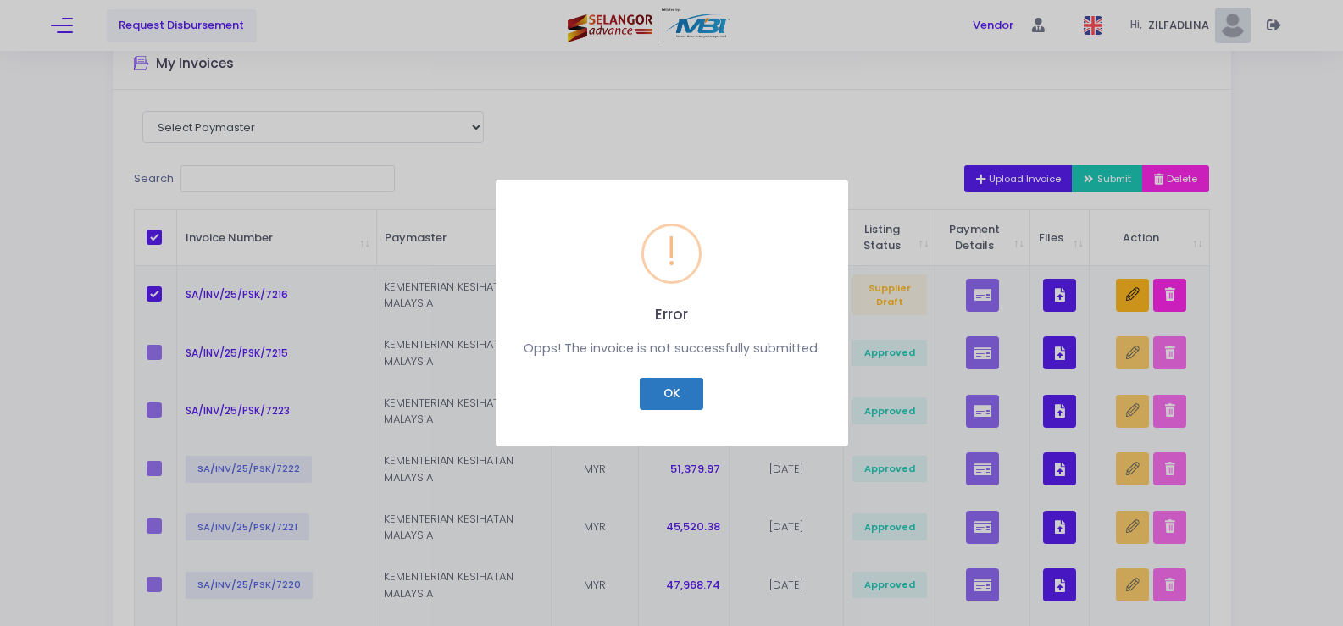
click at [673, 397] on button "OK" at bounding box center [672, 394] width 64 height 32
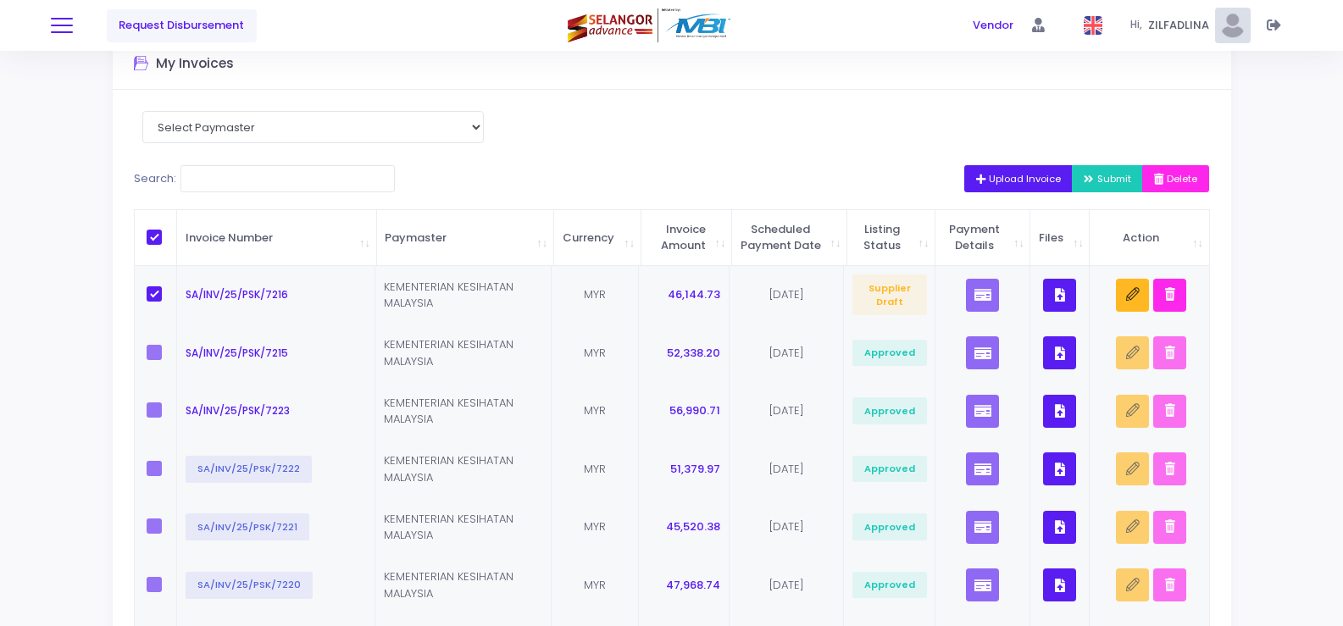
click at [58, 26] on button at bounding box center [62, 25] width 22 height 22
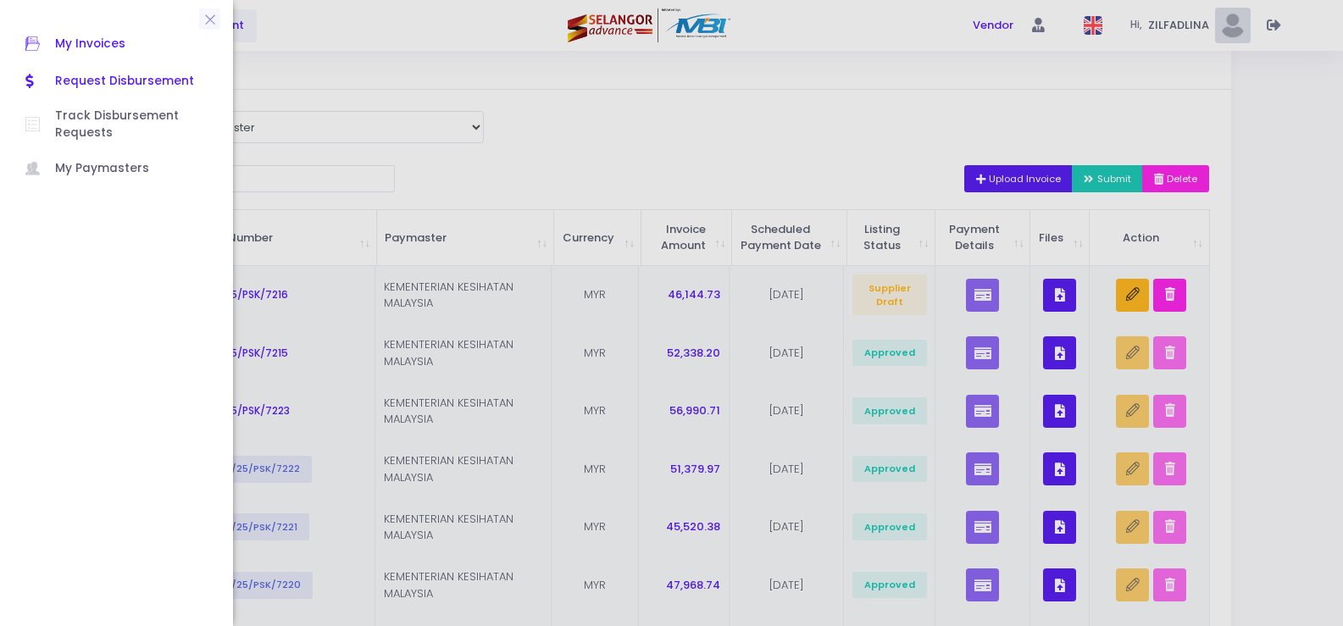
click at [107, 81] on span "Request Disbursement" at bounding box center [131, 81] width 152 height 22
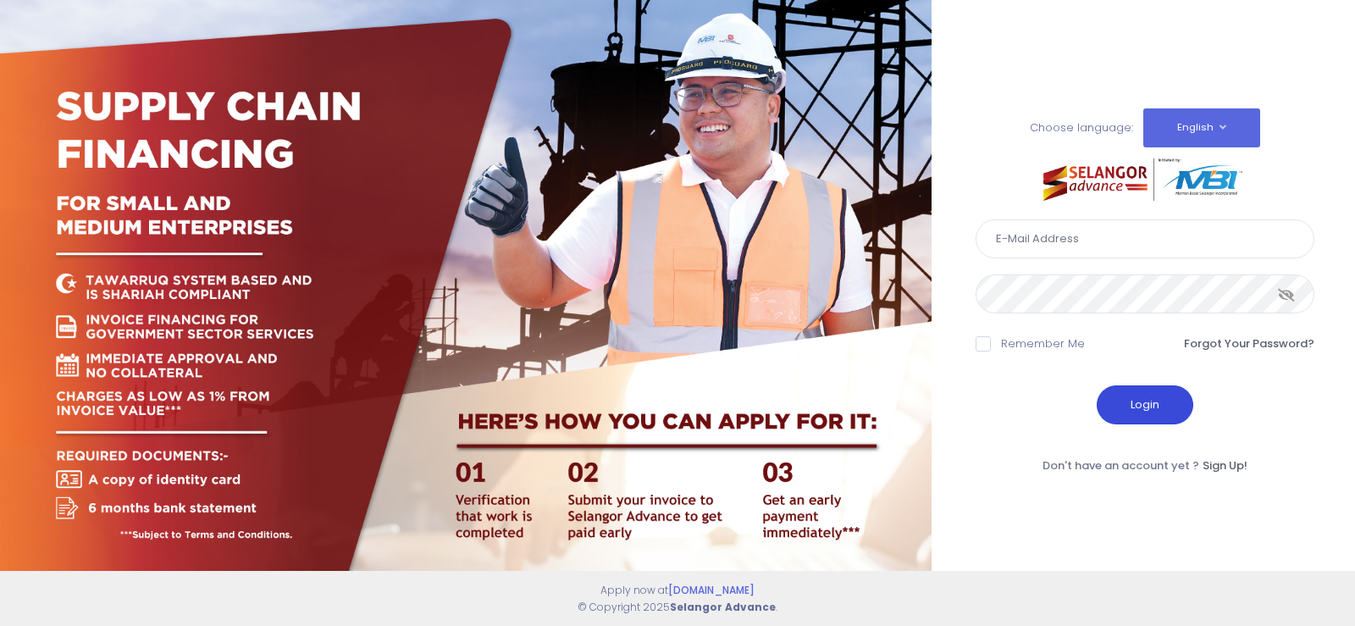
type input "[EMAIL_ADDRESS][DOMAIN_NAME]"
click at [1141, 403] on button "Login" at bounding box center [1145, 404] width 97 height 39
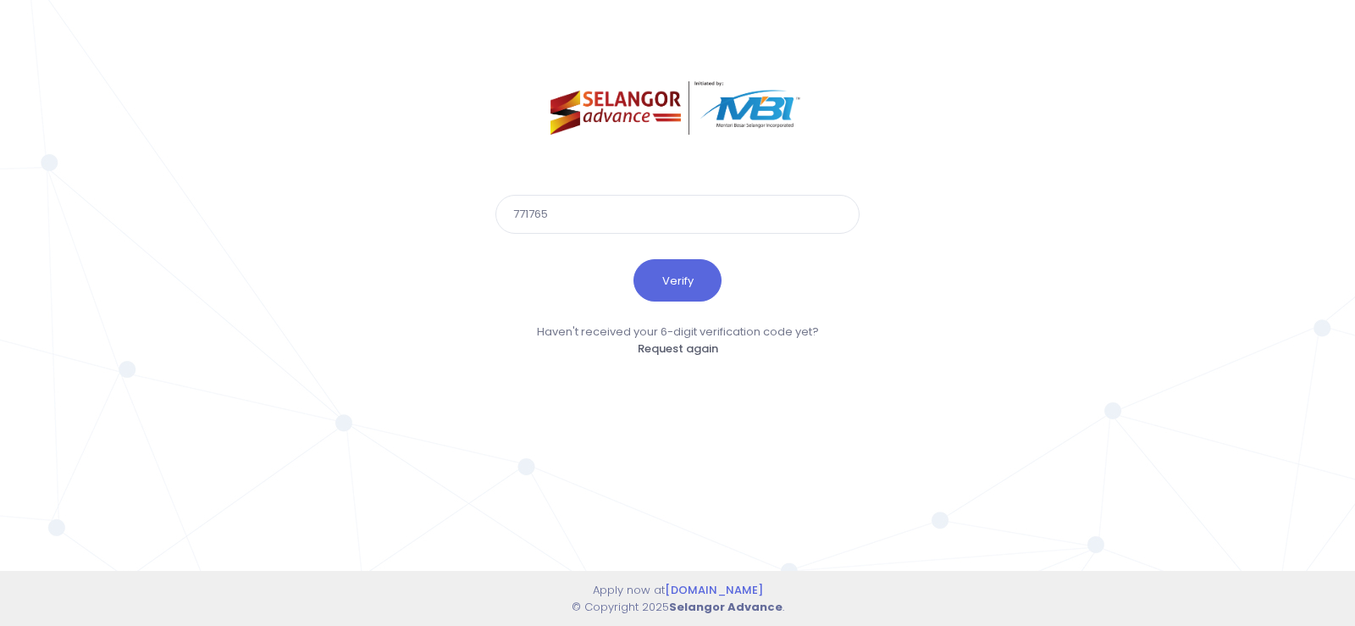
type input "771765"
click at [634, 259] on button "Verify" at bounding box center [678, 280] width 88 height 42
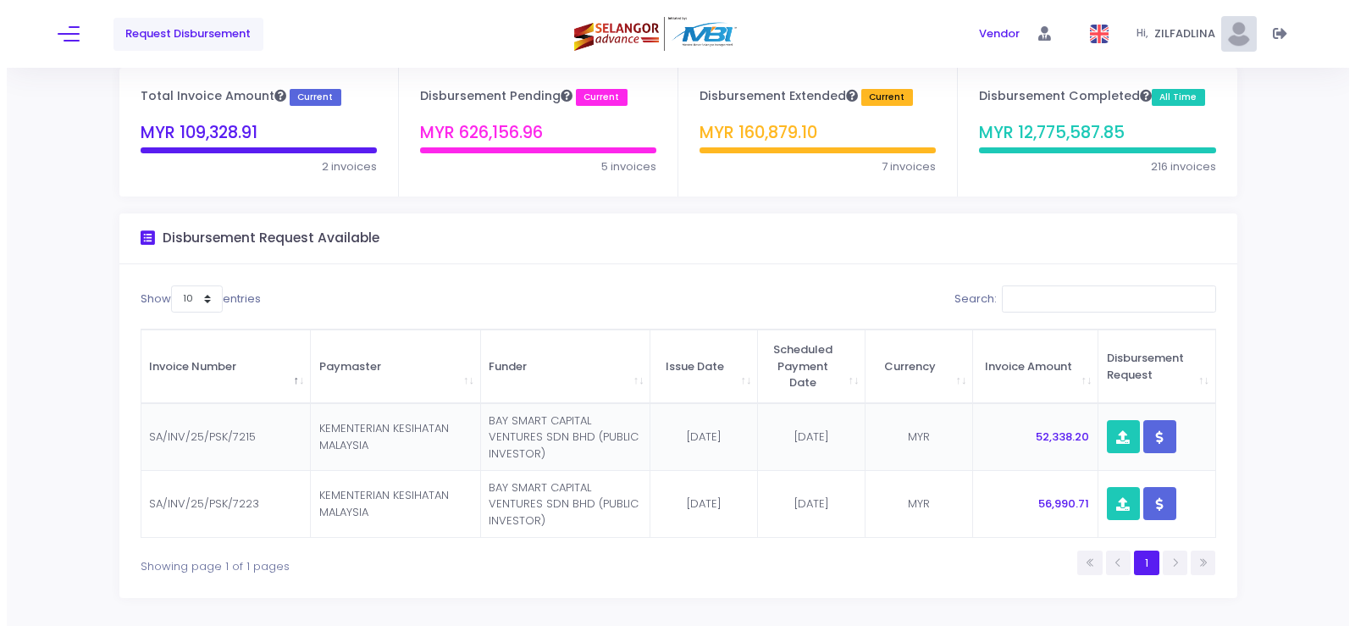
scroll to position [109, 0]
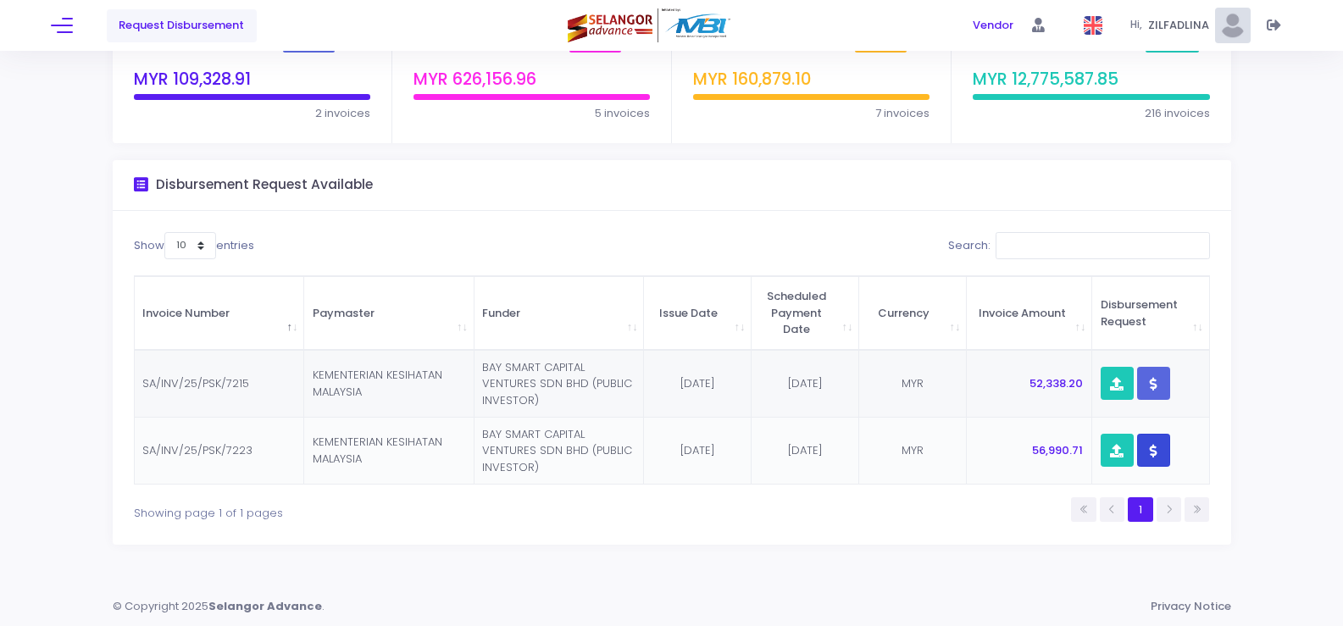
click at [1153, 451] on icon "button" at bounding box center [1153, 451] width 8 height 0
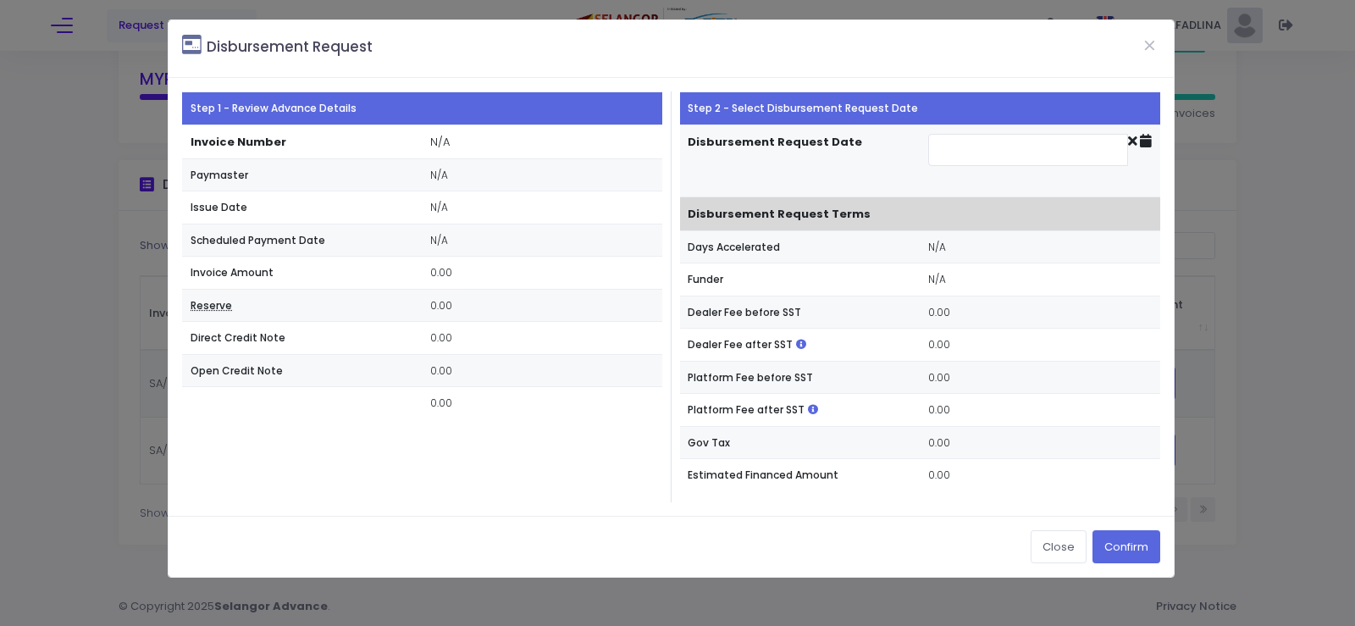
type input "[DATE]"
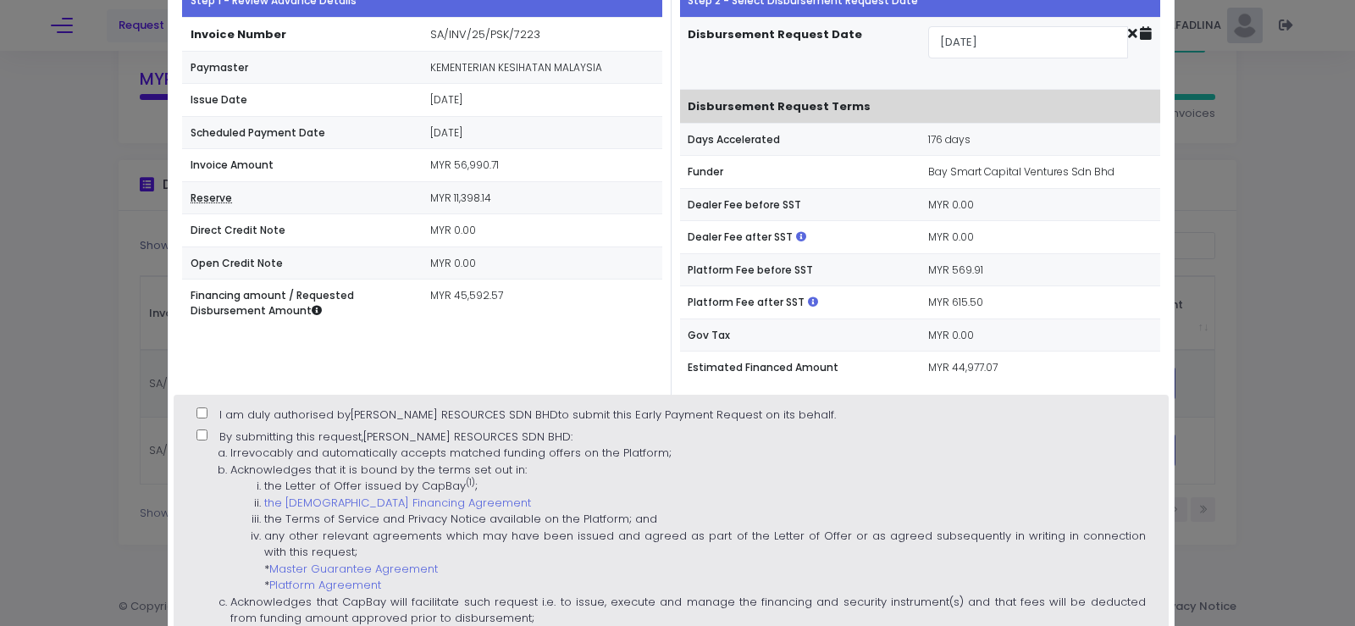
scroll to position [169, 0]
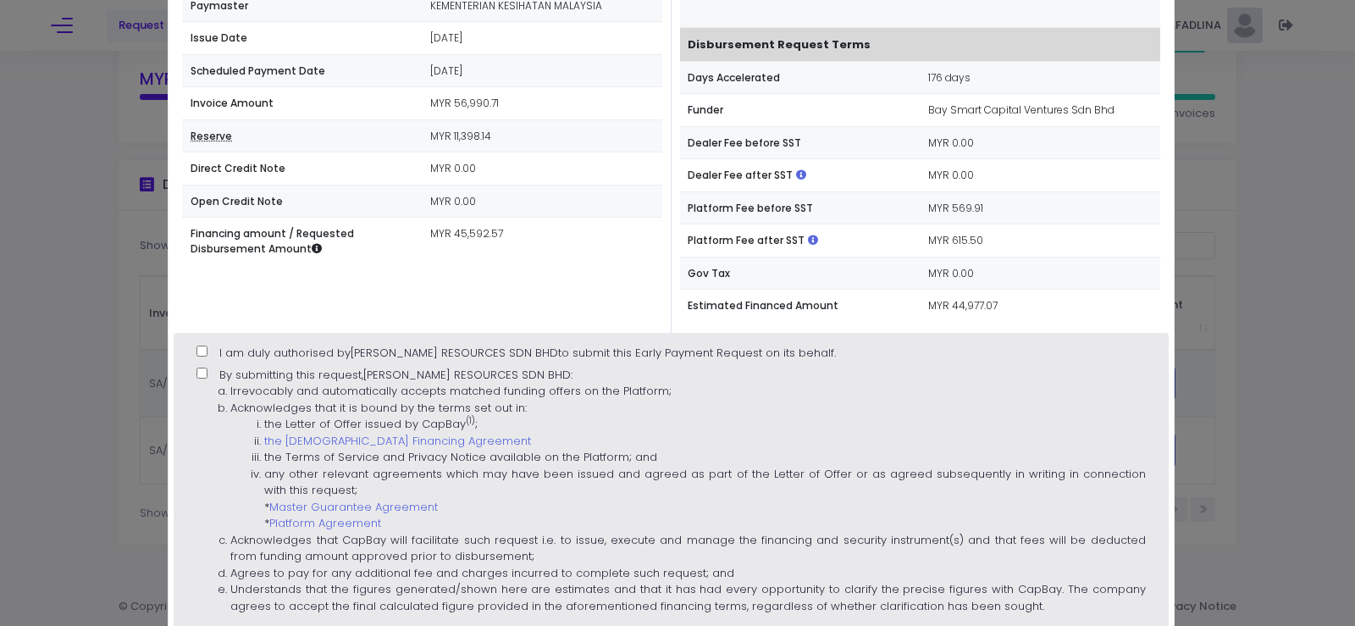
click at [224, 351] on span "I am duly authorised by [PERSON_NAME] RESOURCES SDN BHD to submit this Early Pa…" at bounding box center [527, 353] width 617 height 16
click at [208, 351] on input "I am duly authorised by [PERSON_NAME] RESOURCES SDN BHD to submit this Early Pa…" at bounding box center [202, 351] width 11 height 11
checkbox input "true"
click at [203, 374] on input "By submitting this request, [PERSON_NAME] RESOURCES SDN BHD : Irrevocably and a…" at bounding box center [202, 373] width 11 height 11
checkbox input "true"
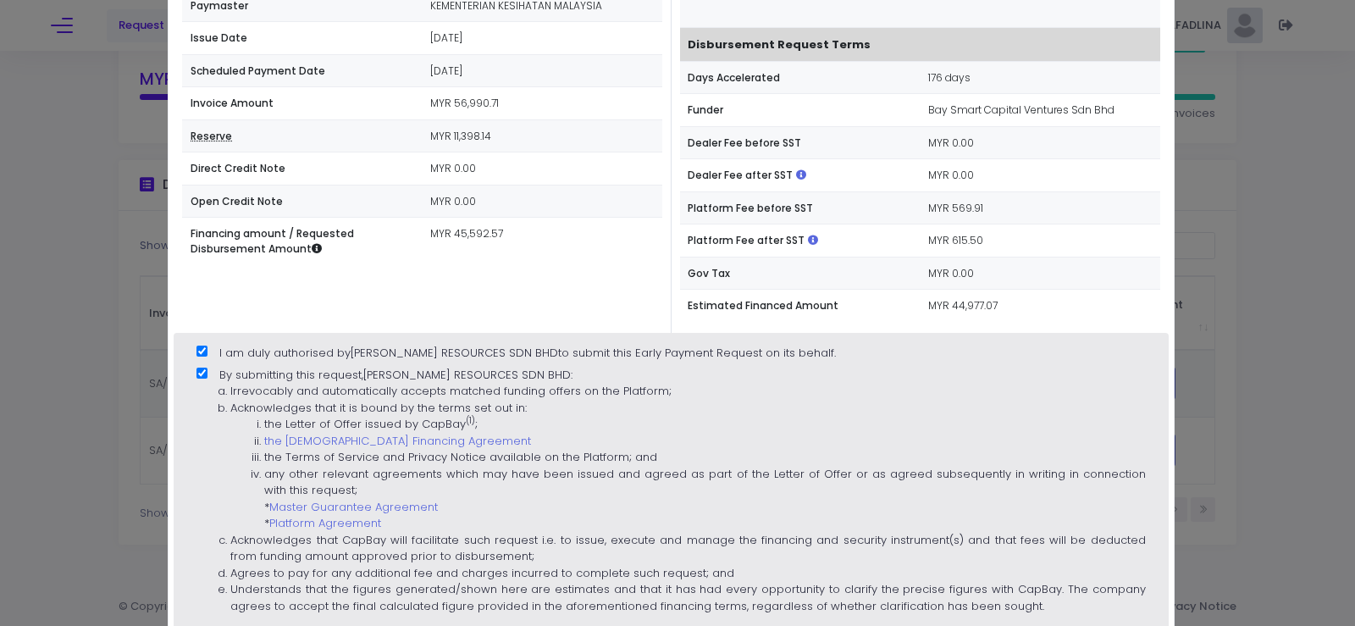
scroll to position [508, 0]
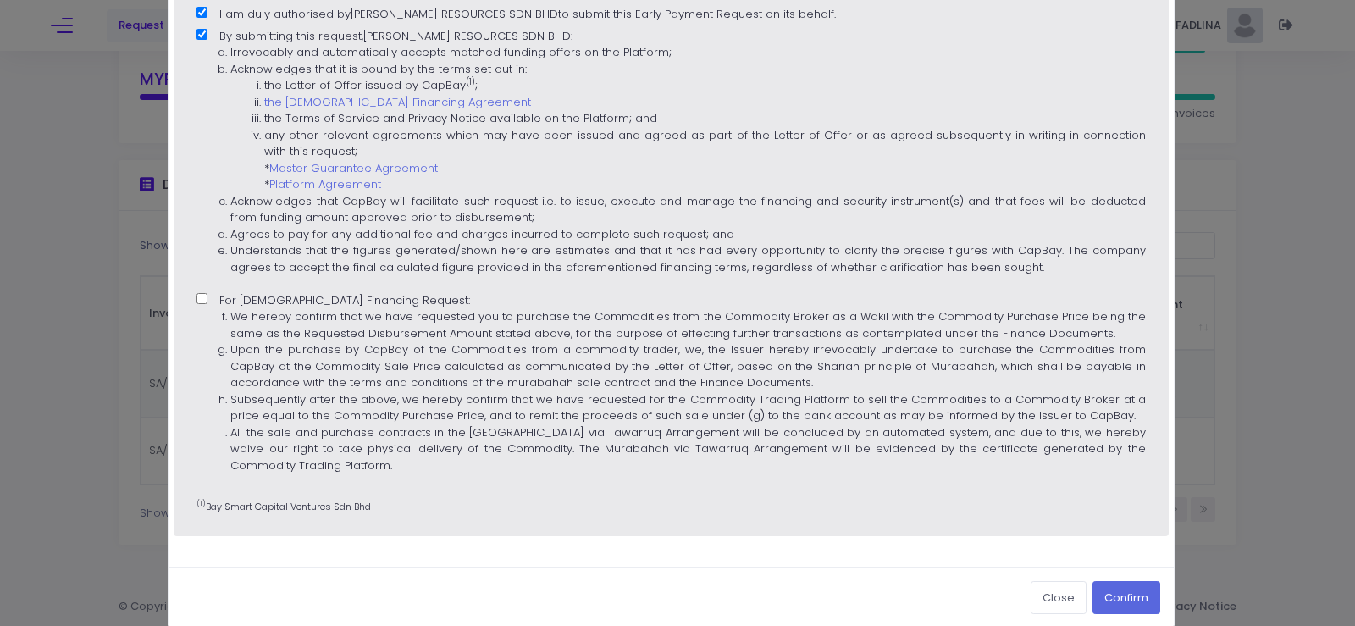
click at [201, 293] on input "For [DEMOGRAPHIC_DATA] Financing Request: We hereby confirm that we have reques…" at bounding box center [202, 298] width 11 height 11
checkbox input "true"
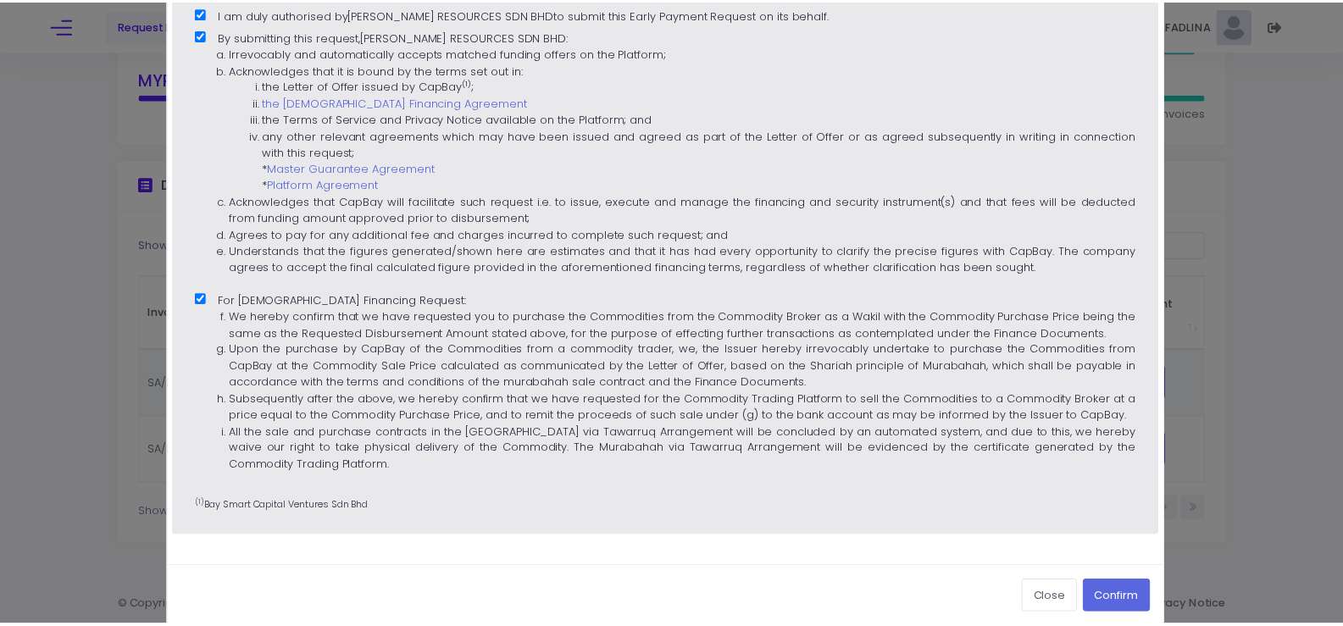
scroll to position [530, 0]
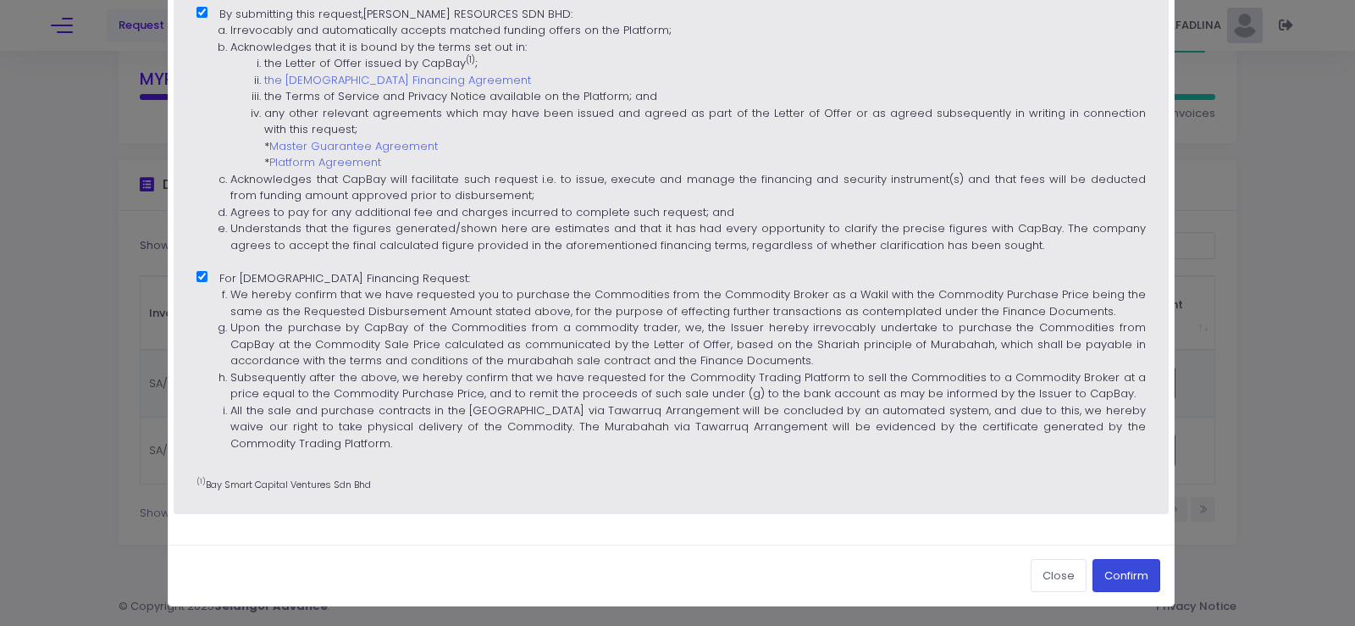
click at [1122, 573] on button "Confirm" at bounding box center [1127, 575] width 68 height 32
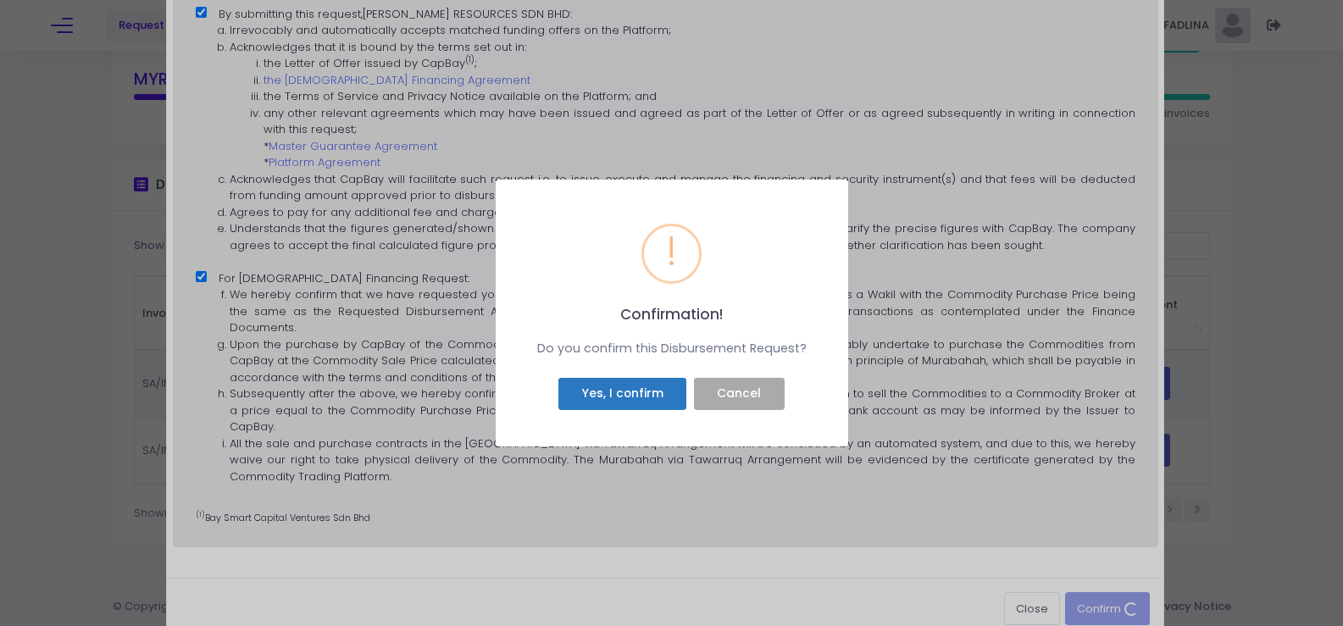
click at [598, 390] on button "Yes, I confirm" at bounding box center [622, 394] width 128 height 32
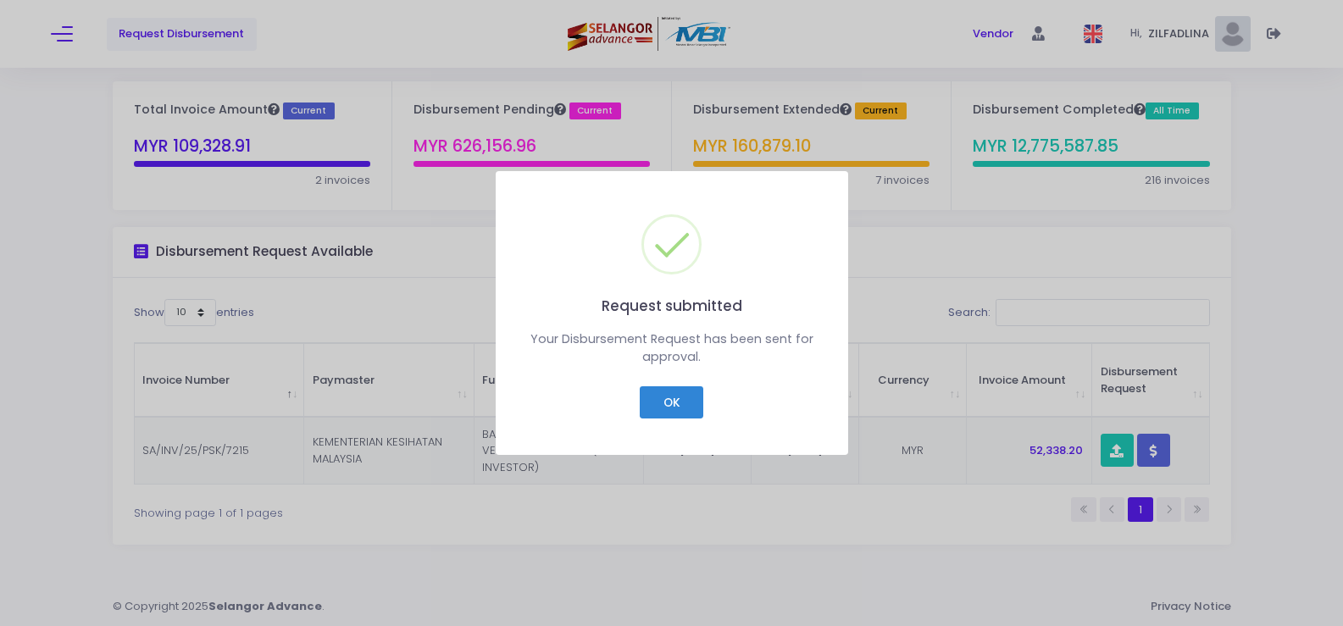
scroll to position [42, 0]
click at [673, 401] on button "OK" at bounding box center [672, 402] width 64 height 32
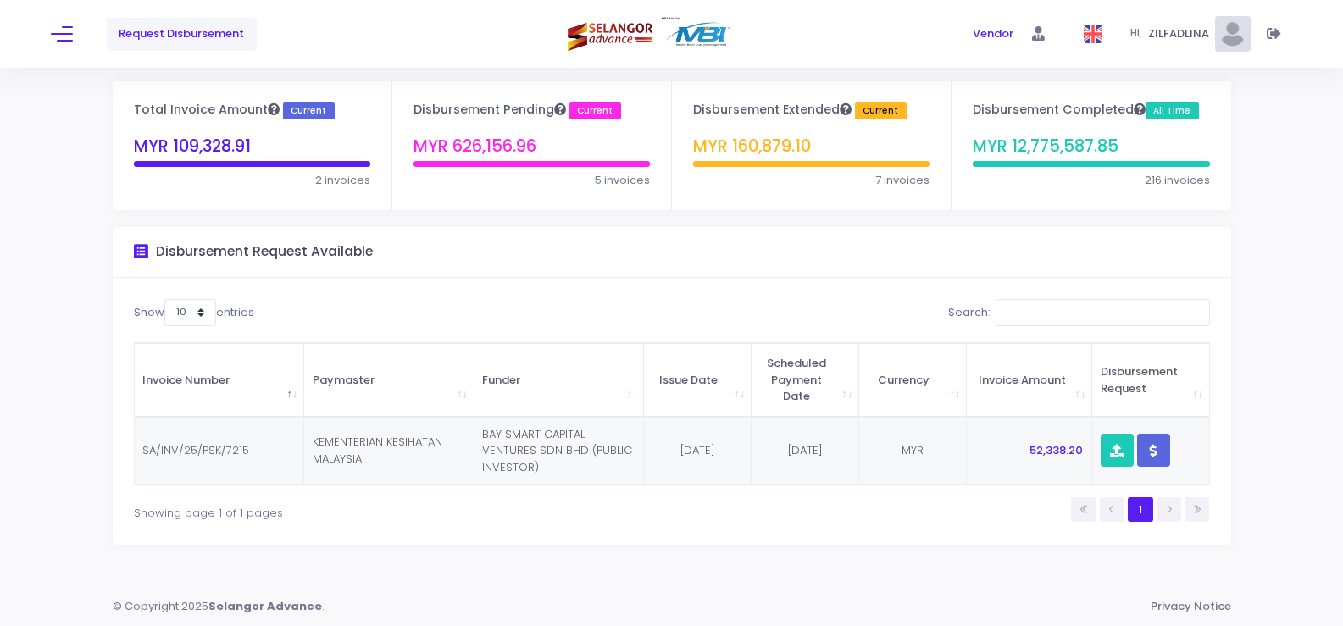
click at [49, 40] on div "Request Disbursement Vendor" at bounding box center [671, 34] width 1343 height 68
click at [65, 33] on span at bounding box center [62, 34] width 22 height 2
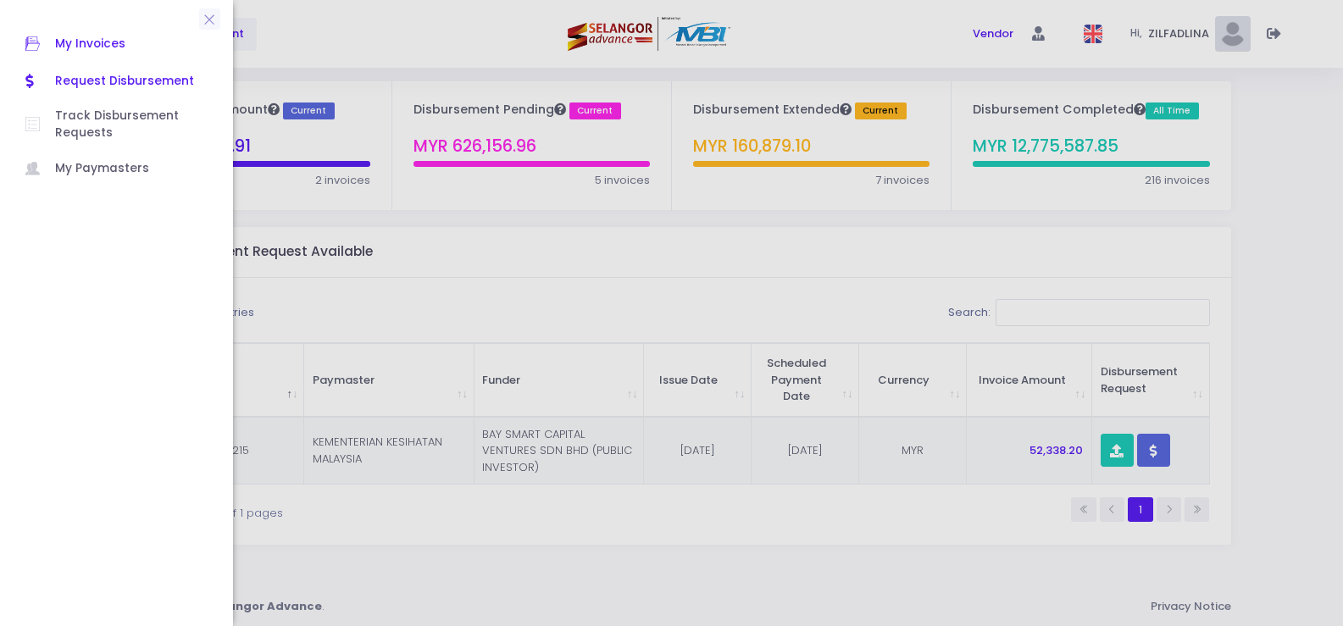
click at [93, 37] on span "My Invoices" at bounding box center [131, 44] width 152 height 22
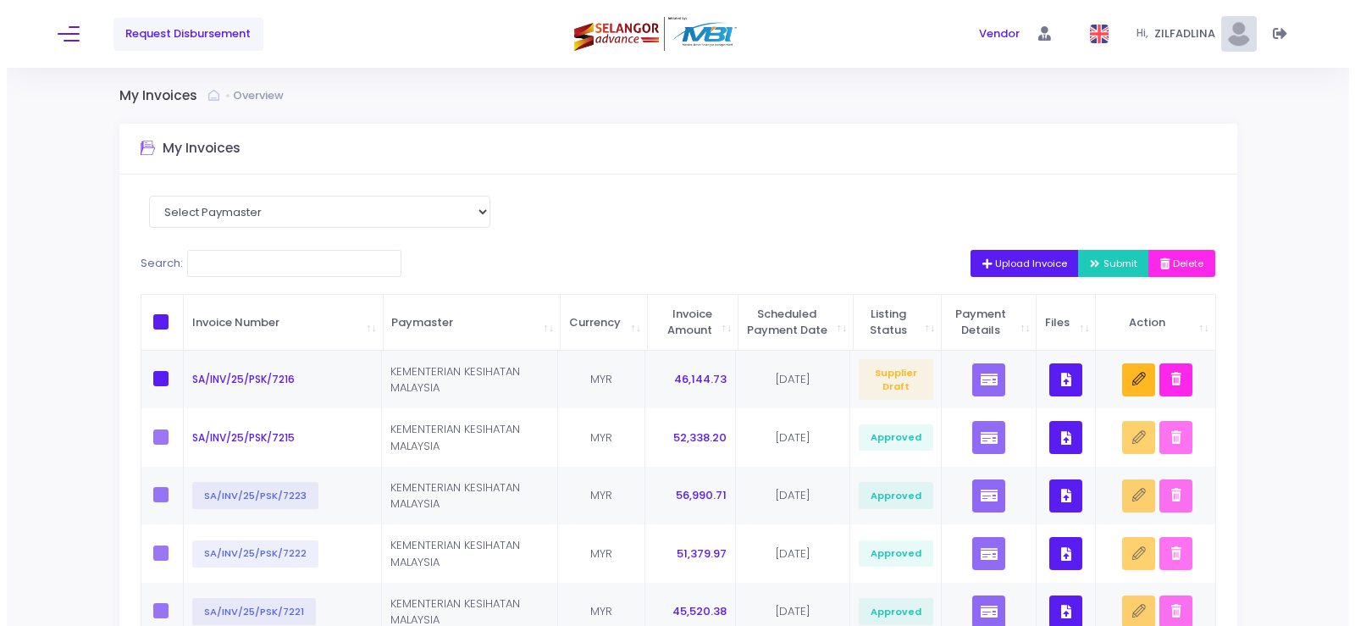
scroll to position [85, 0]
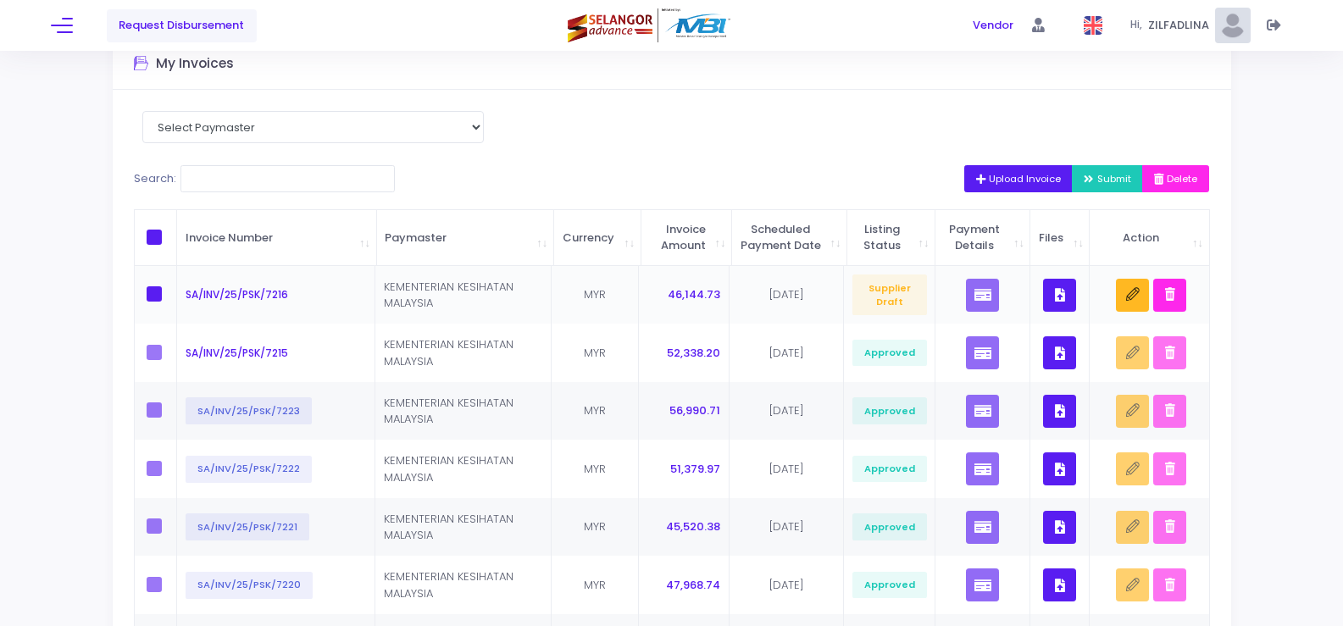
click at [1053, 312] on button "button" at bounding box center [1059, 295] width 33 height 33
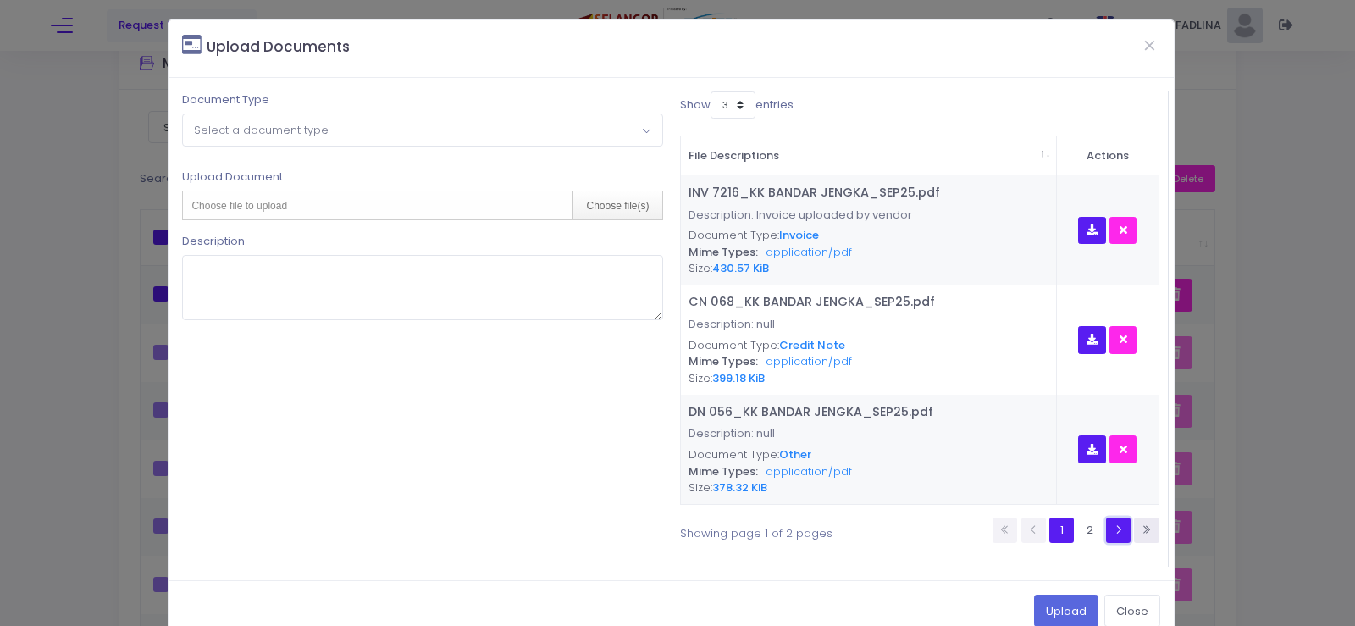
click at [1107, 536] on link at bounding box center [1118, 530] width 25 height 25
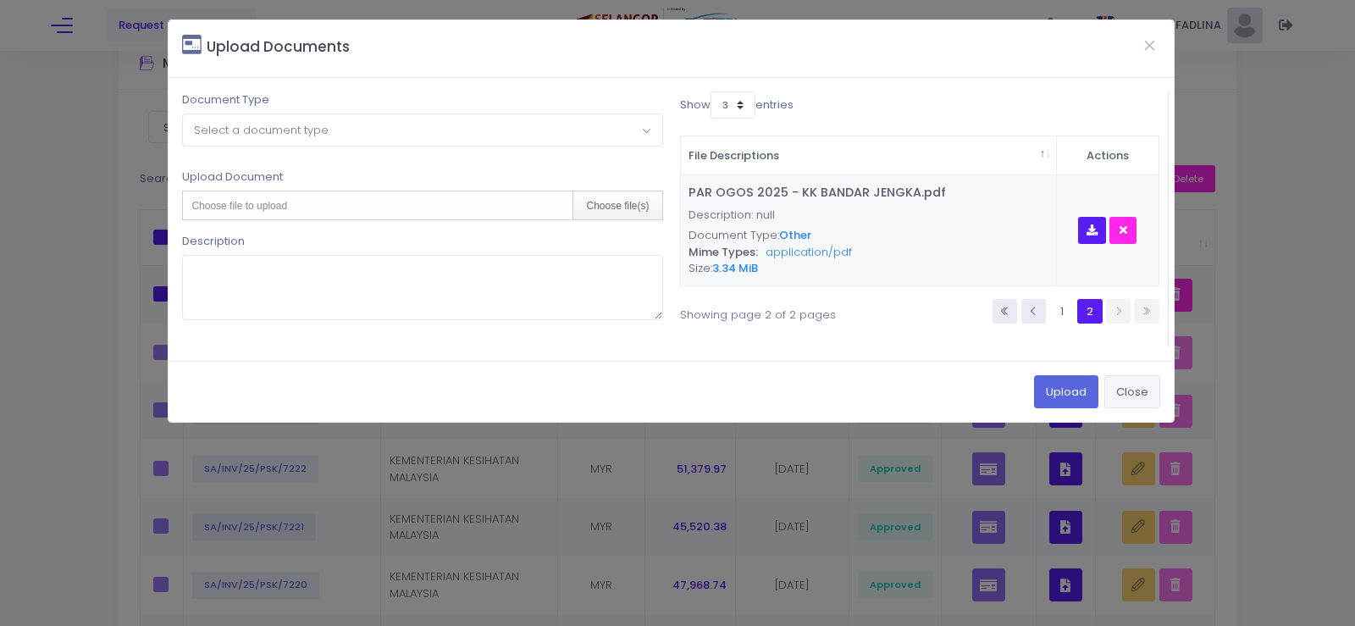
click at [1113, 390] on button "Close" at bounding box center [1133, 391] width 56 height 32
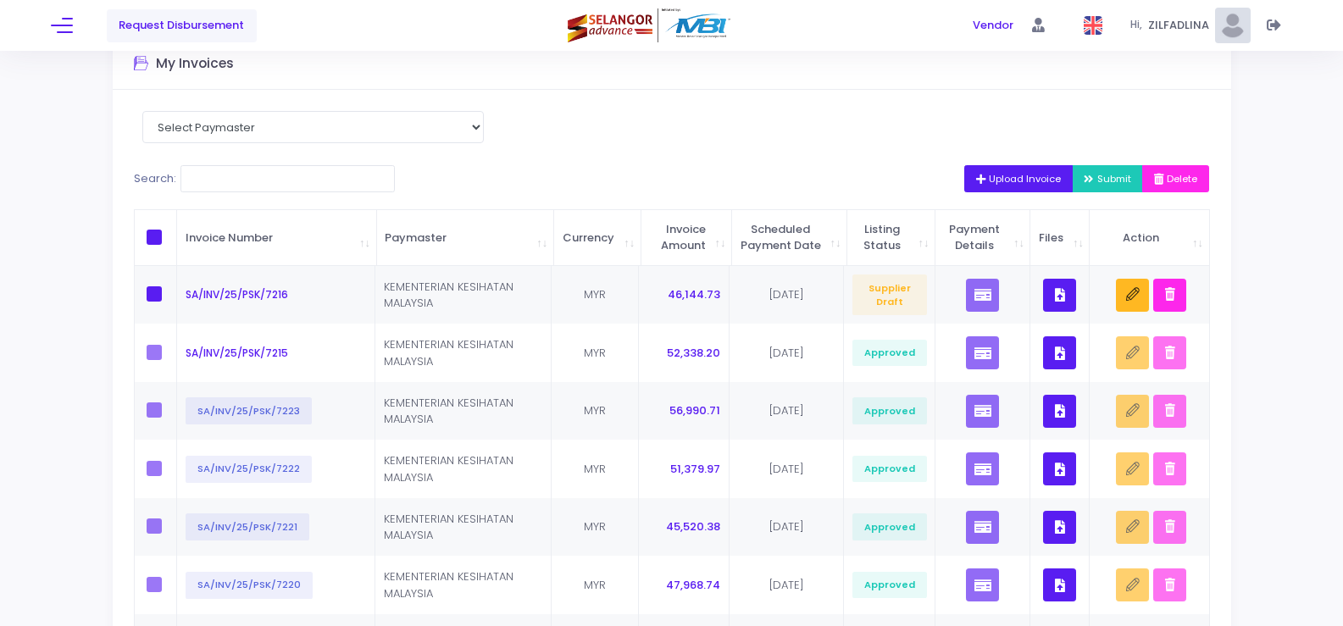
click at [978, 172] on span "Upload Invoice" at bounding box center [1019, 179] width 86 height 14
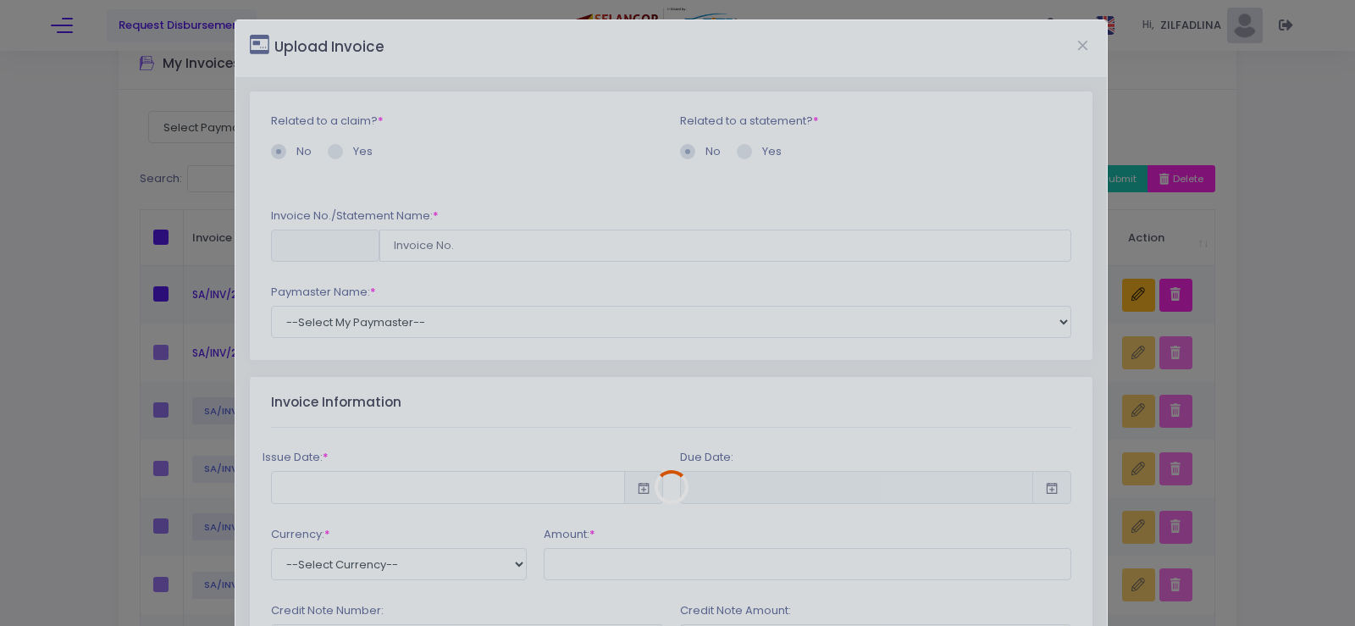
click at [417, 240] on div at bounding box center [670, 487] width 871 height 934
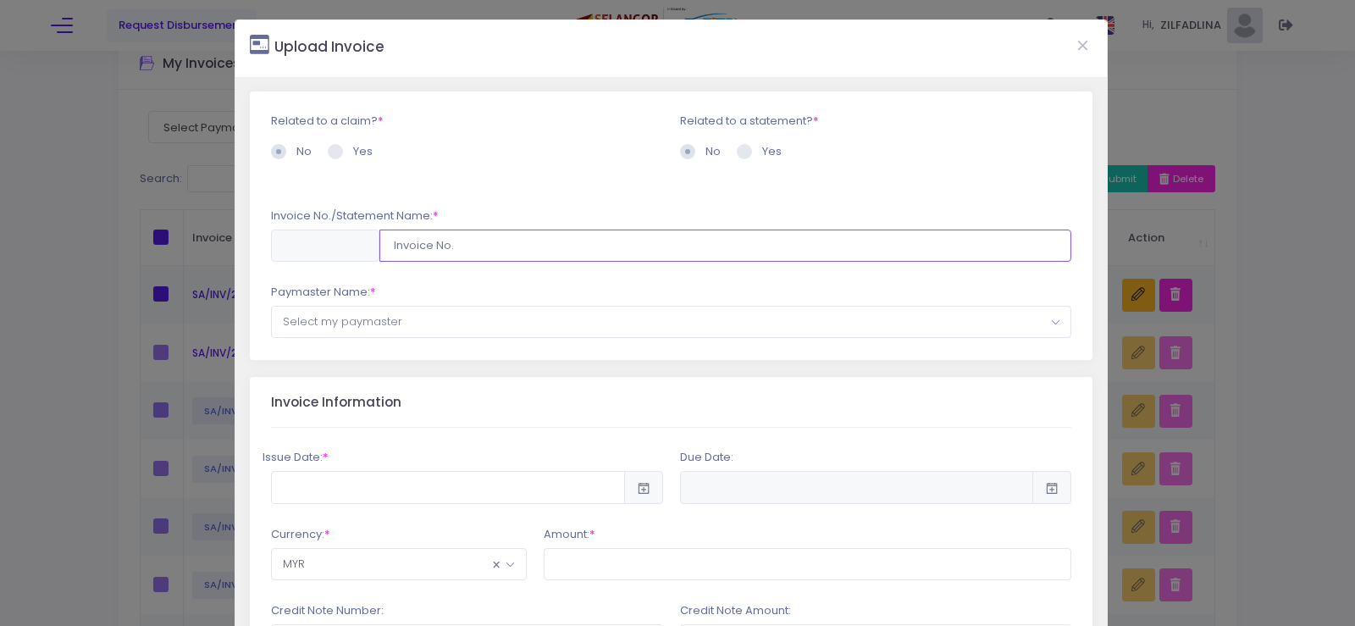
click at [417, 240] on input "text" at bounding box center [725, 246] width 693 height 32
type input "SA/INV/25/PSK/7217"
click at [372, 322] on span "Select my paymaster" at bounding box center [342, 321] width 119 height 16
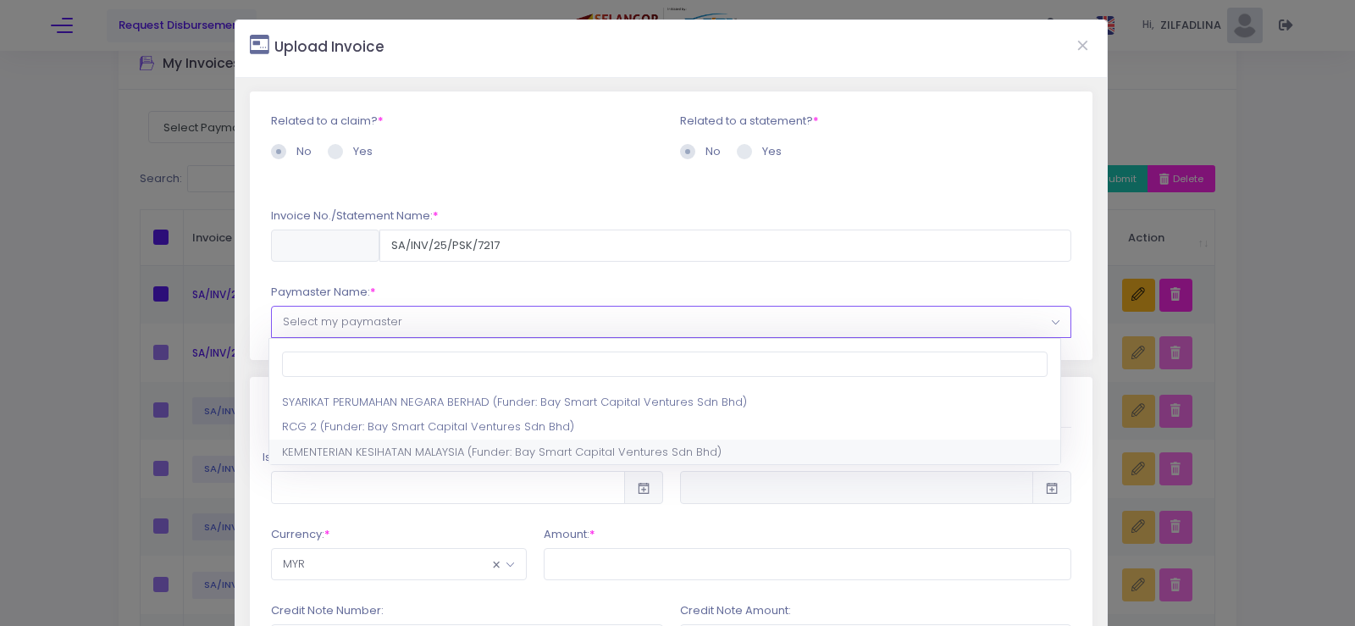
select select "1297,1444,180"
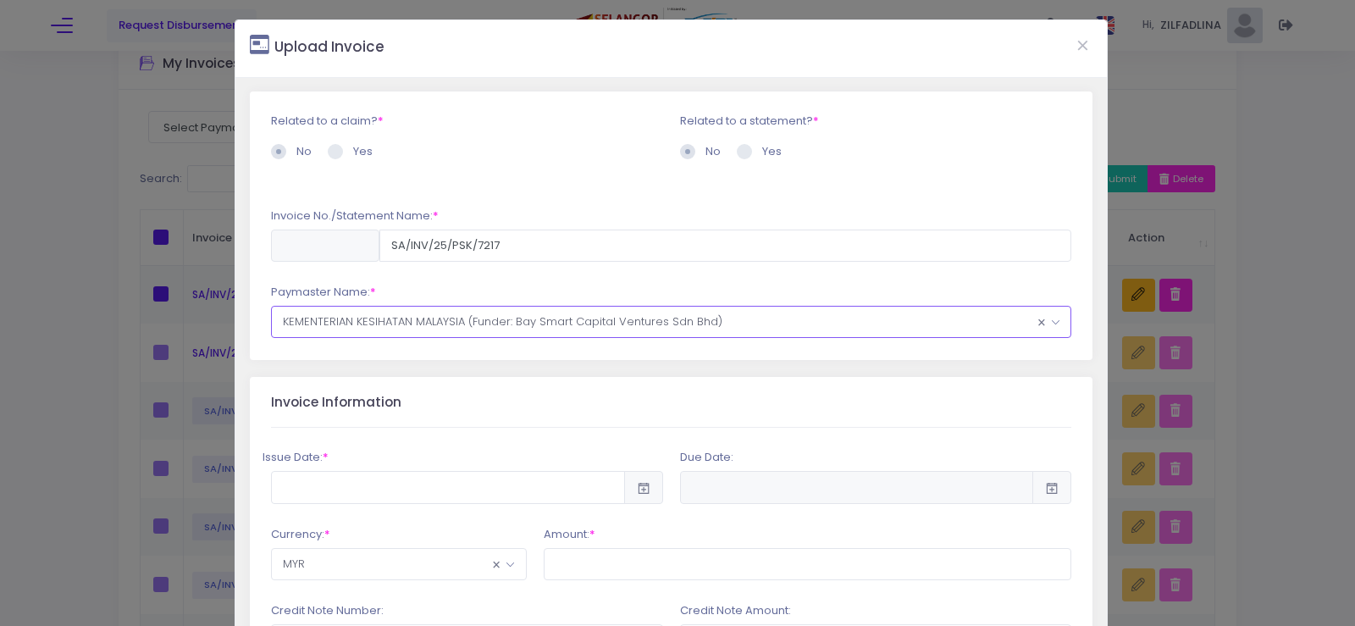
scroll to position [169, 0]
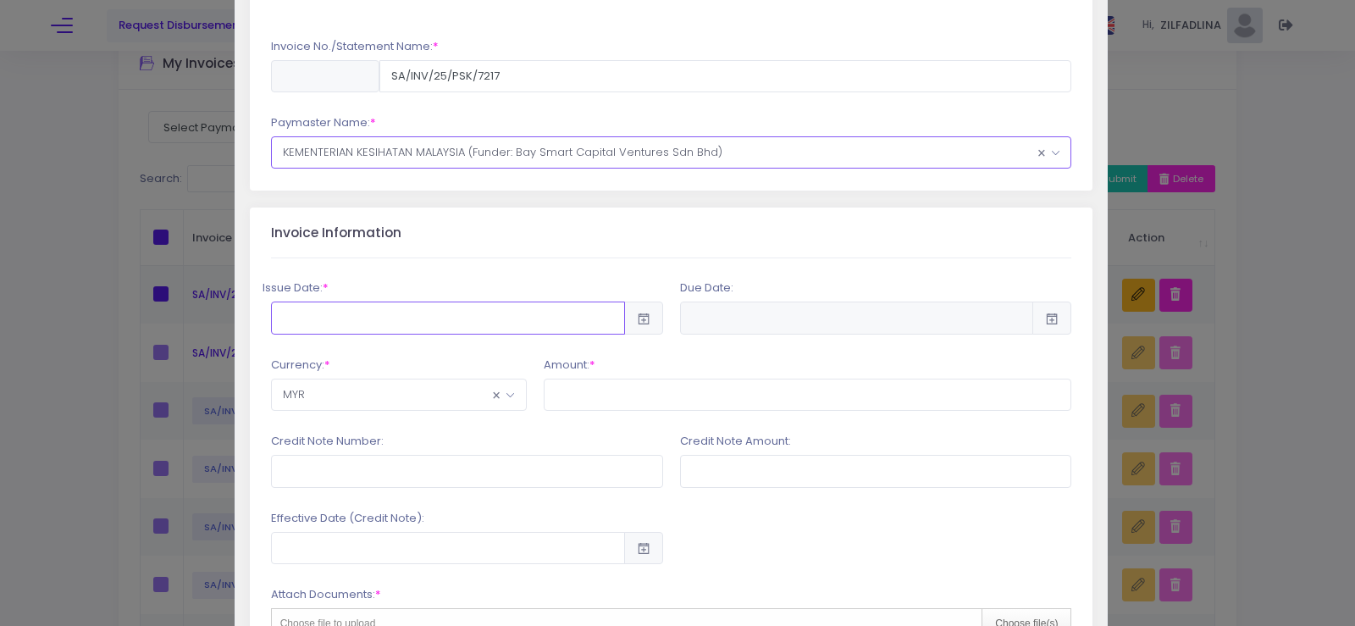
click at [413, 316] on input "text" at bounding box center [448, 318] width 354 height 32
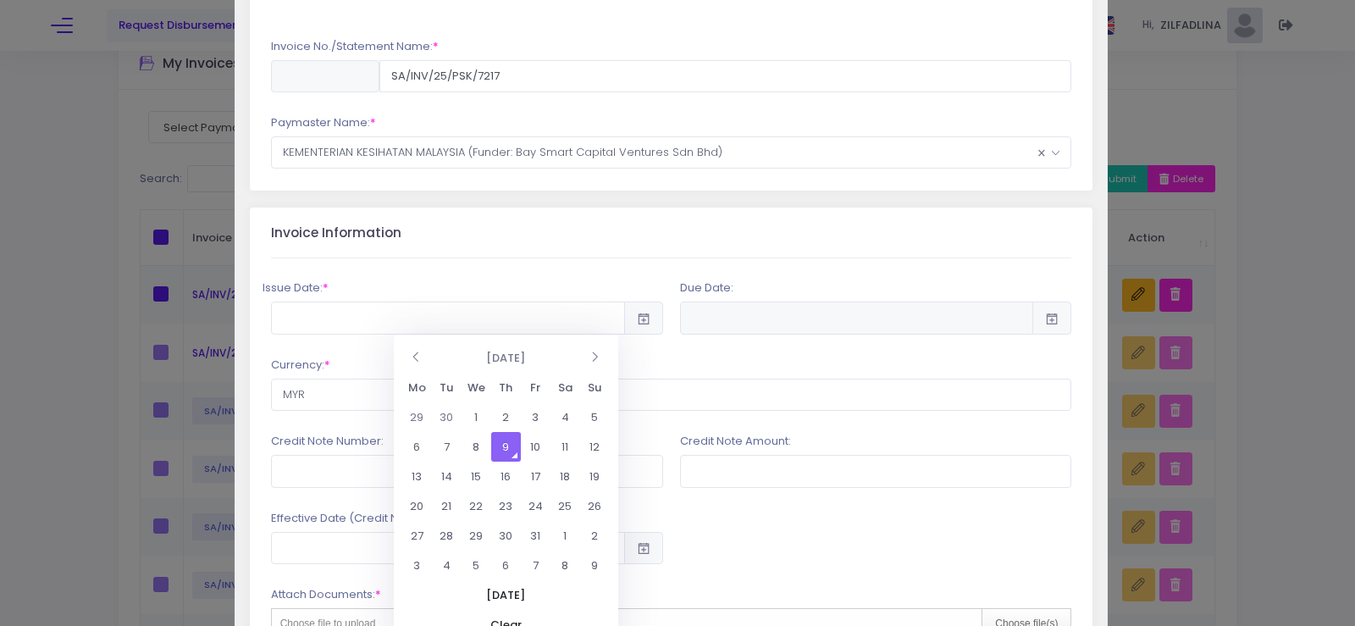
click at [503, 437] on td "9" at bounding box center [506, 447] width 30 height 30
type input "2025-10-09"
type input "2026-04-07"
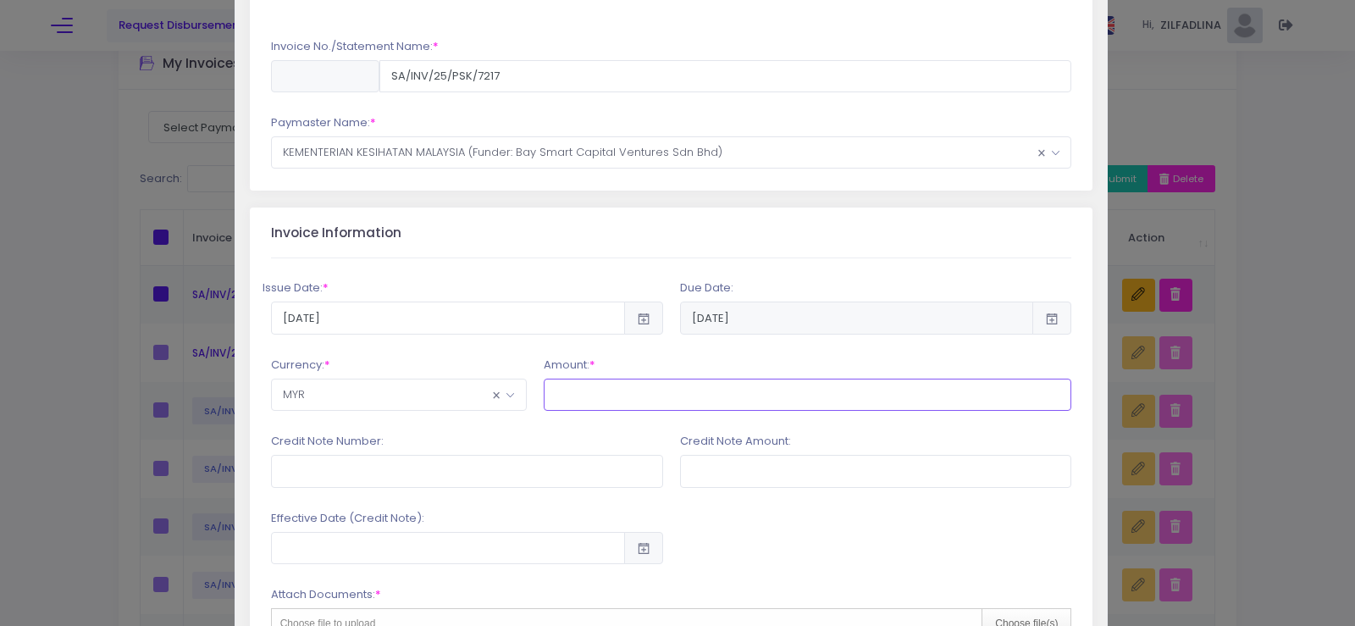
click at [616, 388] on input "text" at bounding box center [808, 395] width 529 height 32
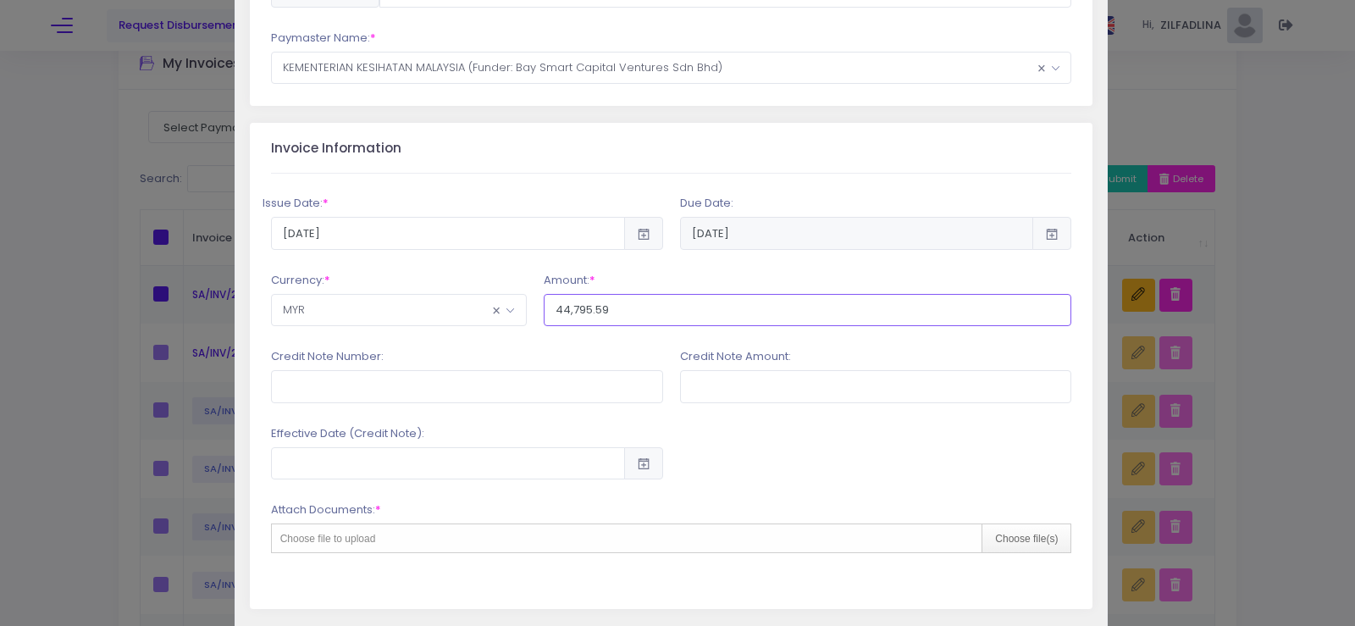
scroll to position [339, 0]
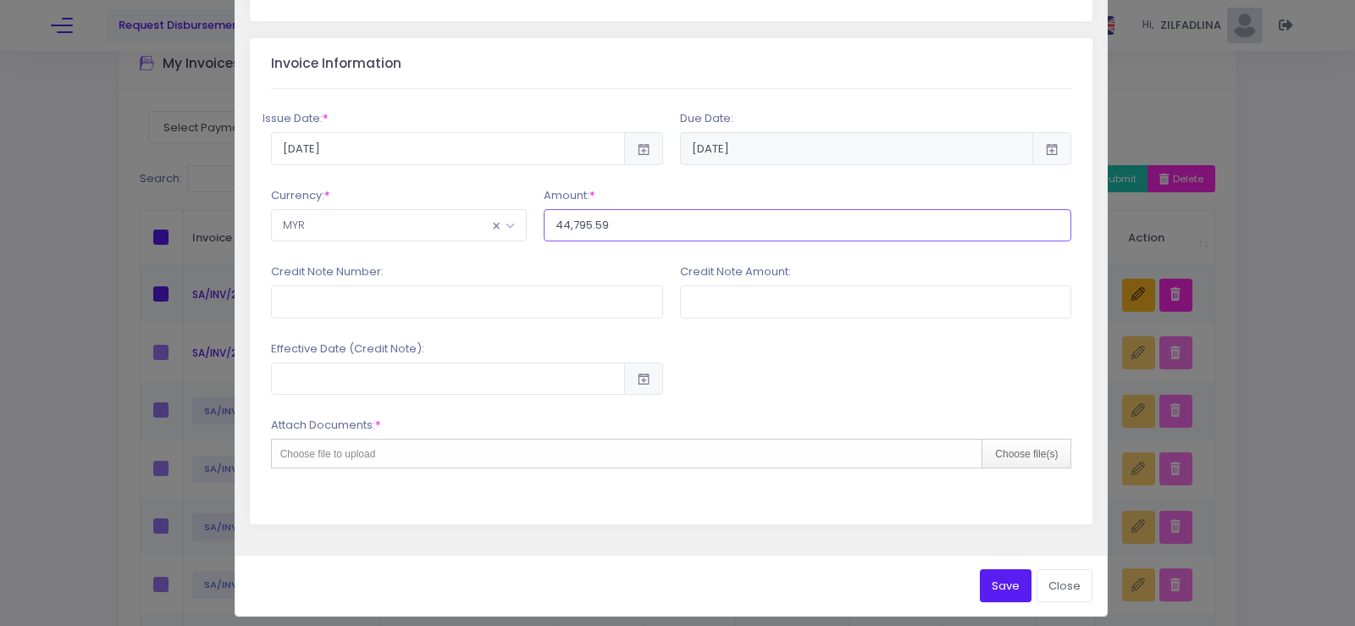
type input "44,795.59"
click at [465, 312] on input "text" at bounding box center [467, 301] width 392 height 32
type input "PSK/2025/CN-037"
drag, startPoint x: 412, startPoint y: 291, endPoint x: 226, endPoint y: 314, distance: 187.0
click at [226, 314] on div "Upload Invoice Related to a claim? * No * * * * ×" at bounding box center [677, 313] width 1355 height 626
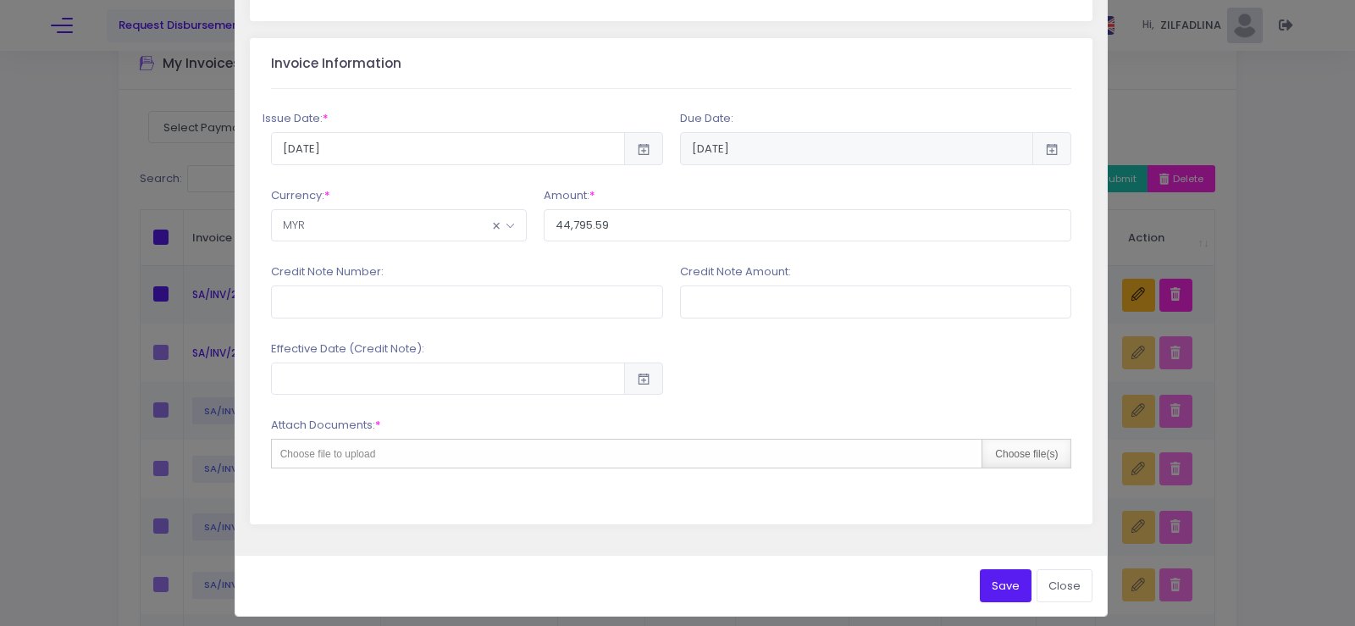
click at [1032, 457] on div "Choose file(s)" at bounding box center [1026, 454] width 89 height 28
type input "C:\fakepath\INV 7217_KK JENGKA 22_SEP25.pdf"
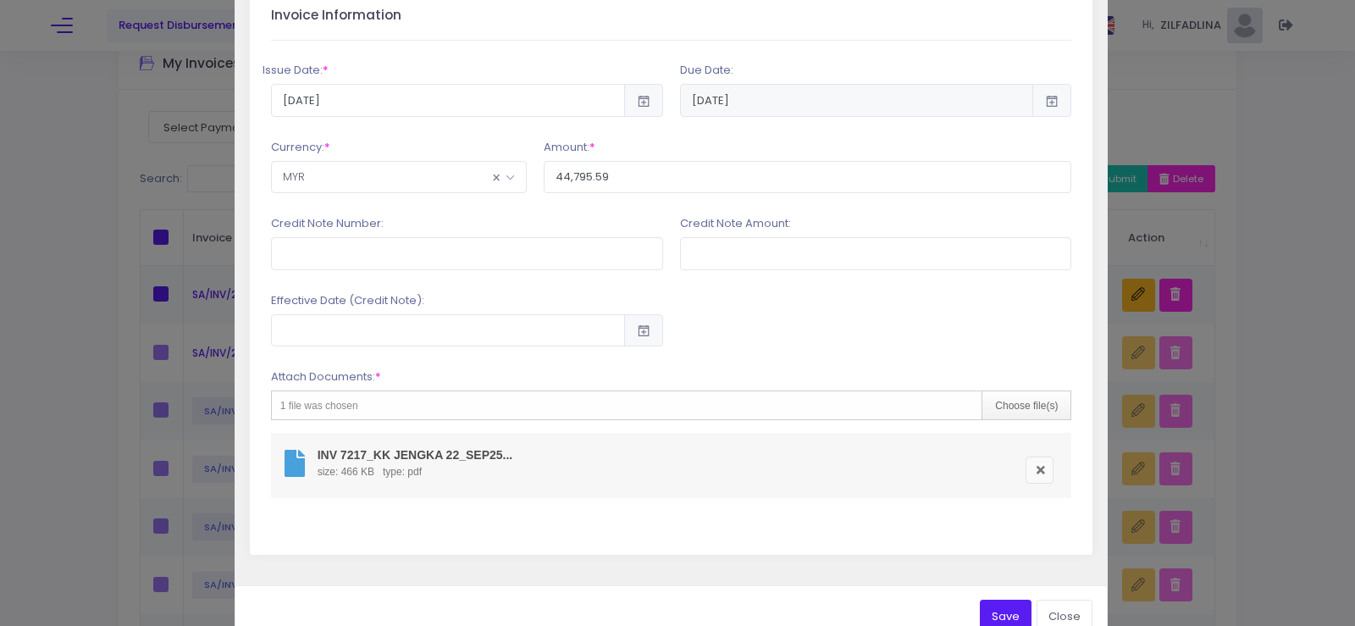
scroll to position [428, 0]
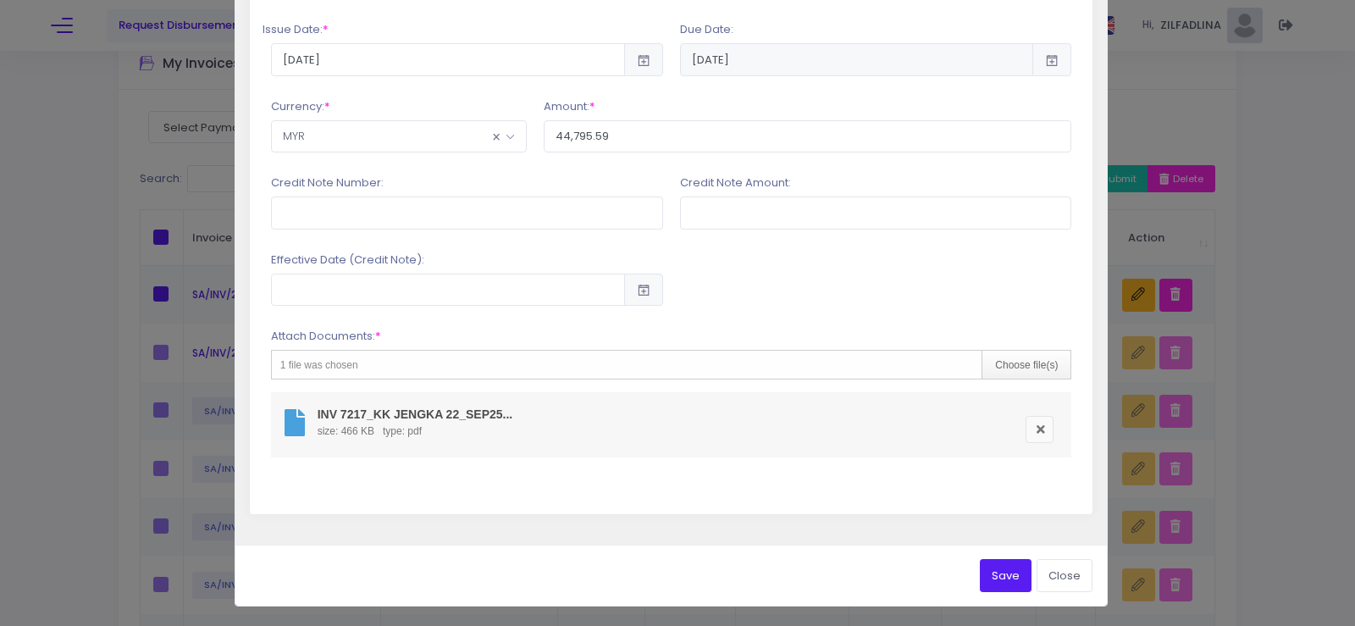
click at [999, 579] on button "Save" at bounding box center [1006, 575] width 52 height 32
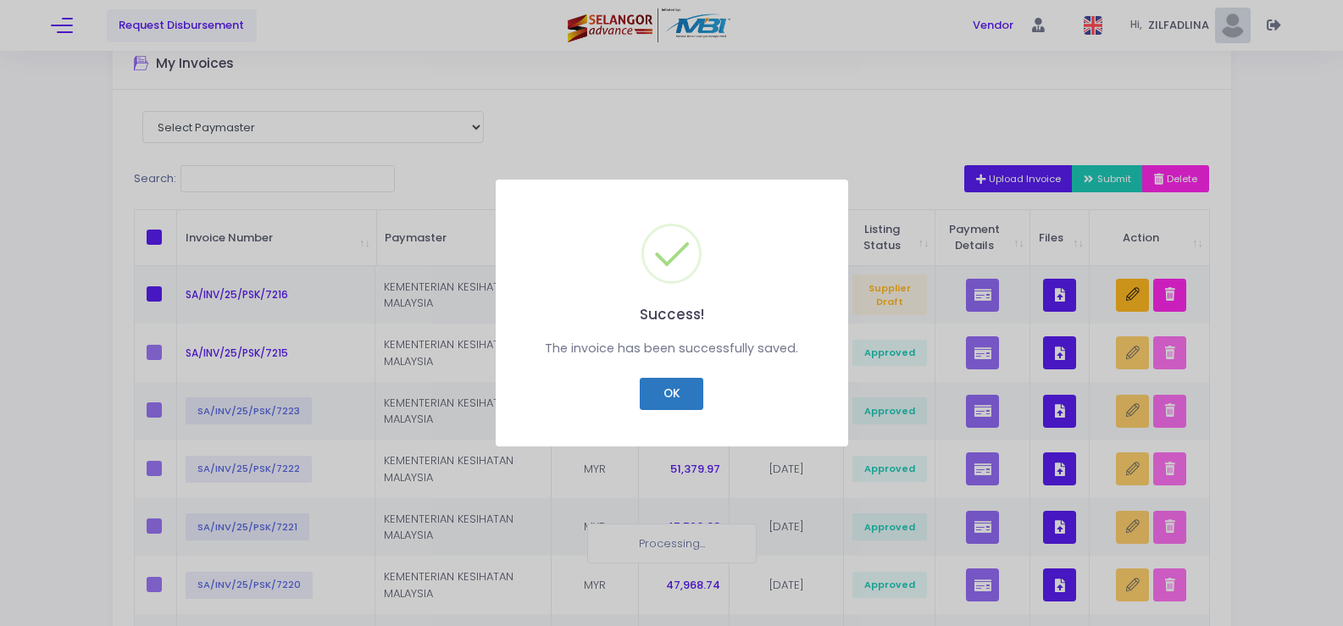
click at [684, 401] on button "OK" at bounding box center [672, 394] width 64 height 32
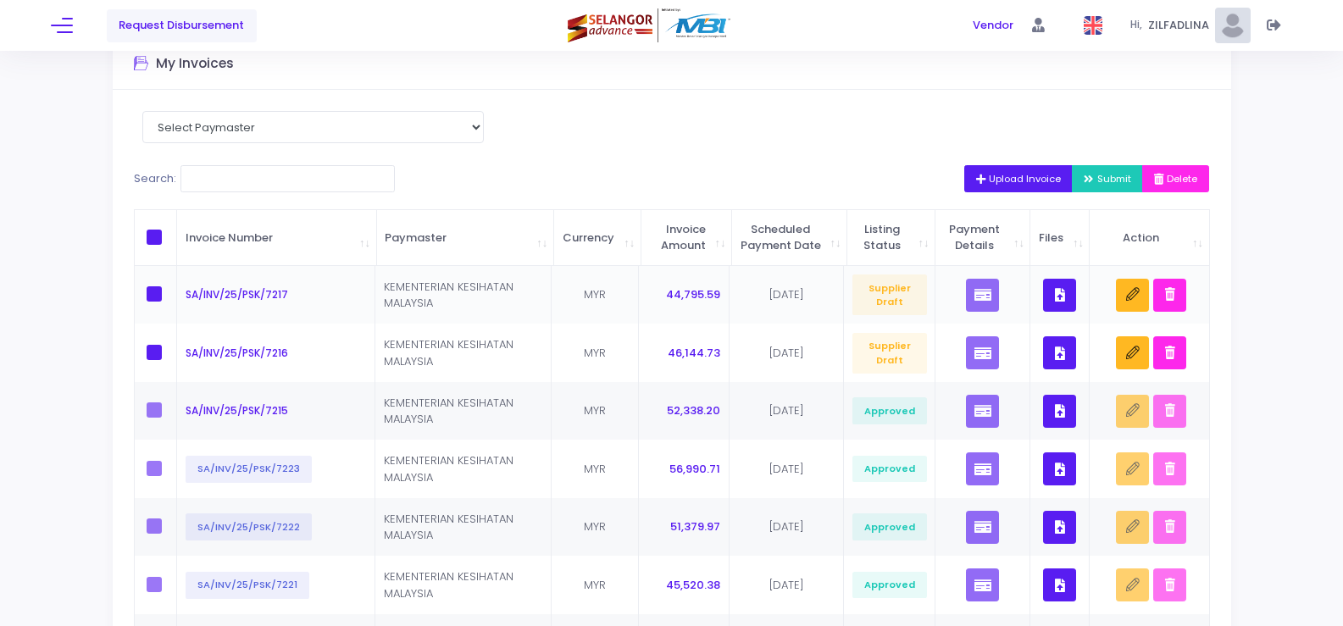
click at [1055, 295] on icon "button" at bounding box center [1060, 295] width 10 height 0
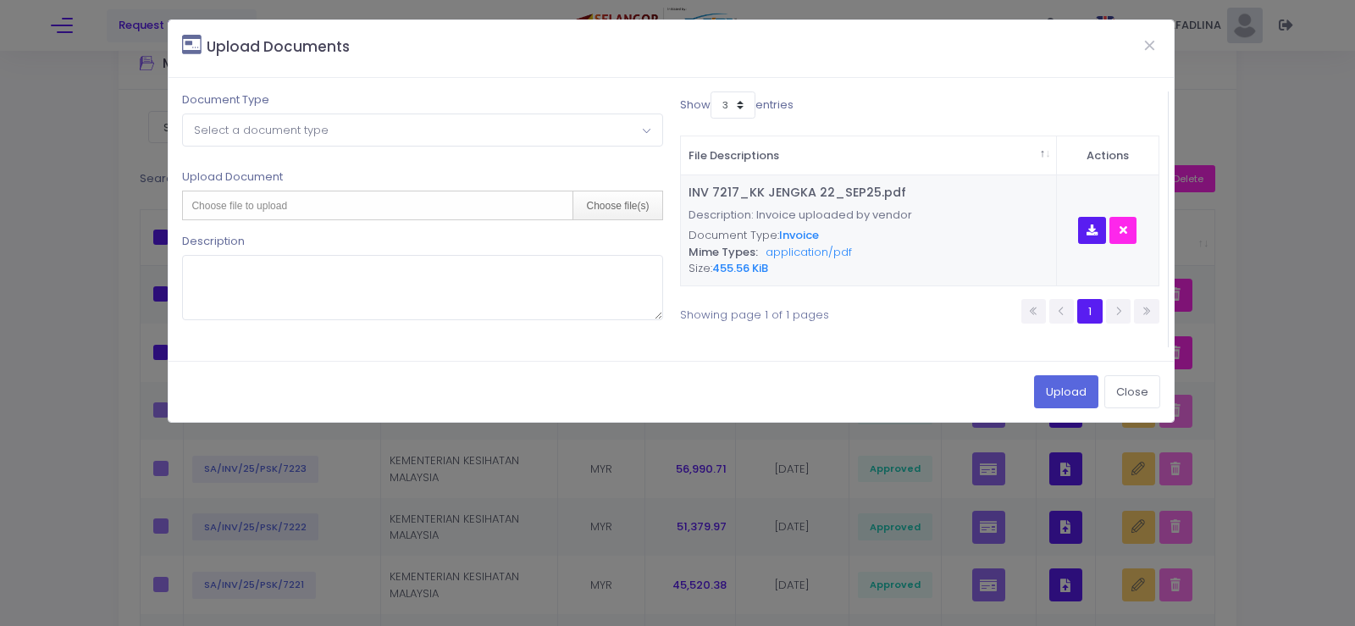
click at [315, 133] on span "Select a document type" at bounding box center [261, 130] width 135 height 16
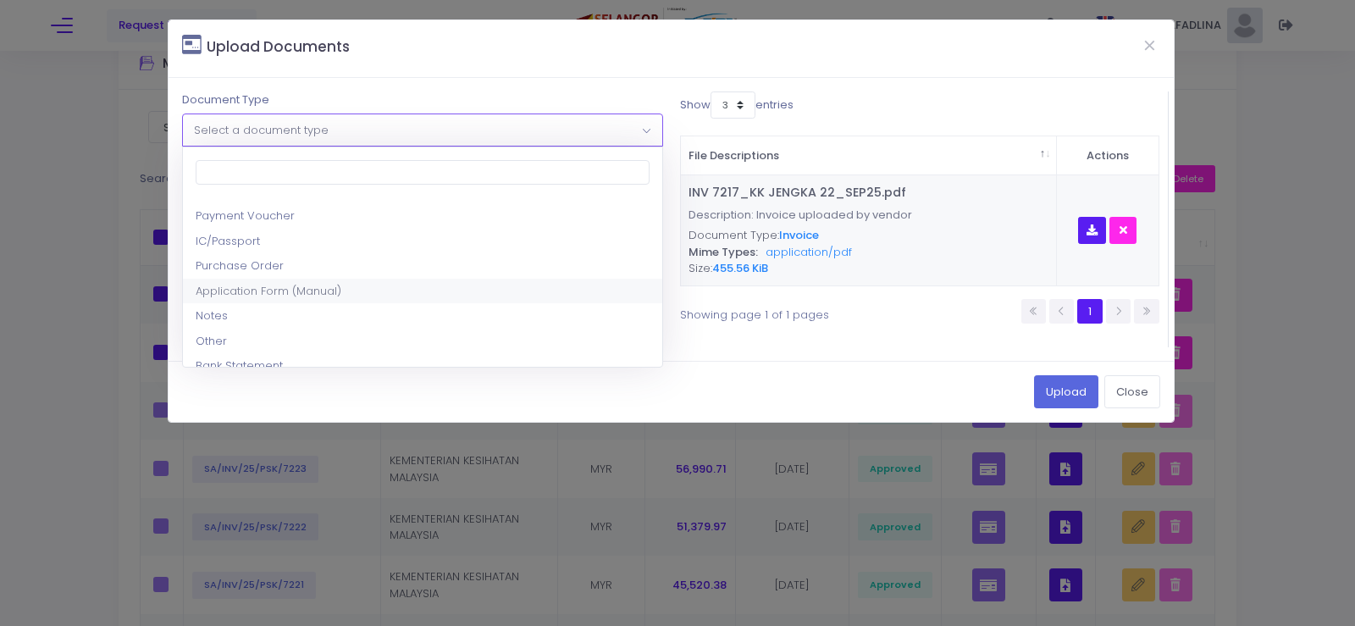
scroll to position [85, 0]
select select "8"
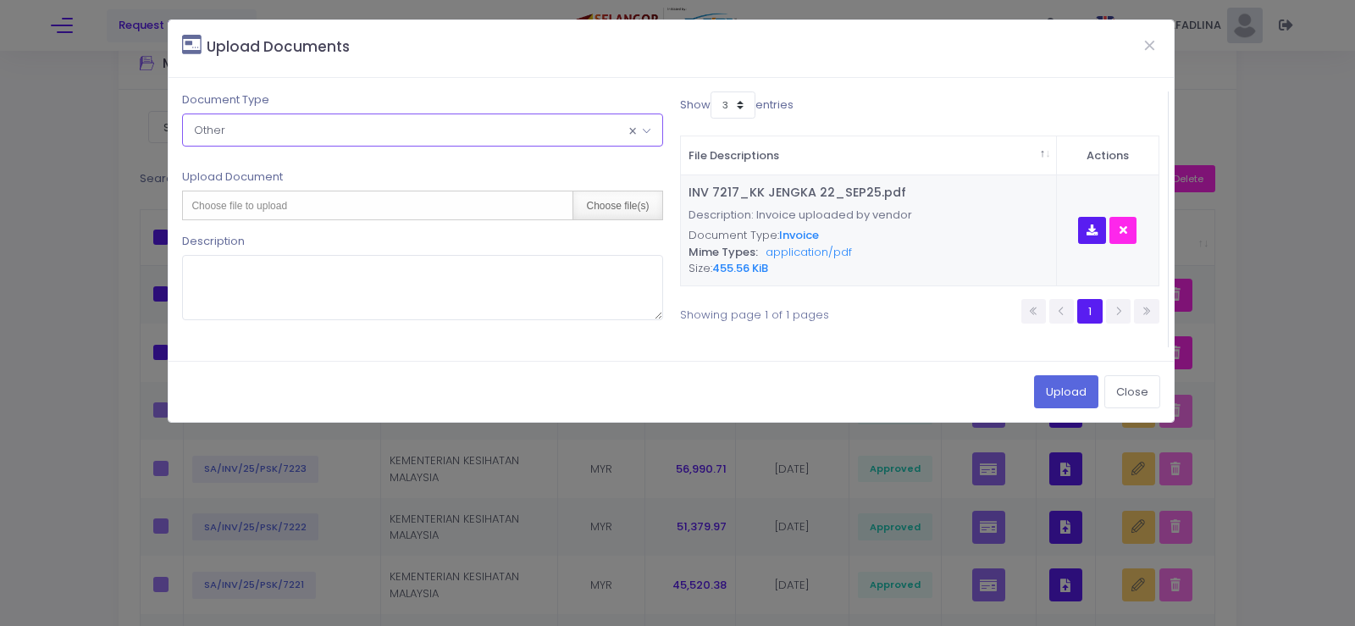
click at [640, 201] on div "Choose file(s)" at bounding box center [617, 205] width 89 height 28
type input "C:\fakepath\DN 064_KK JENGKA 22_SEP25.pdf"
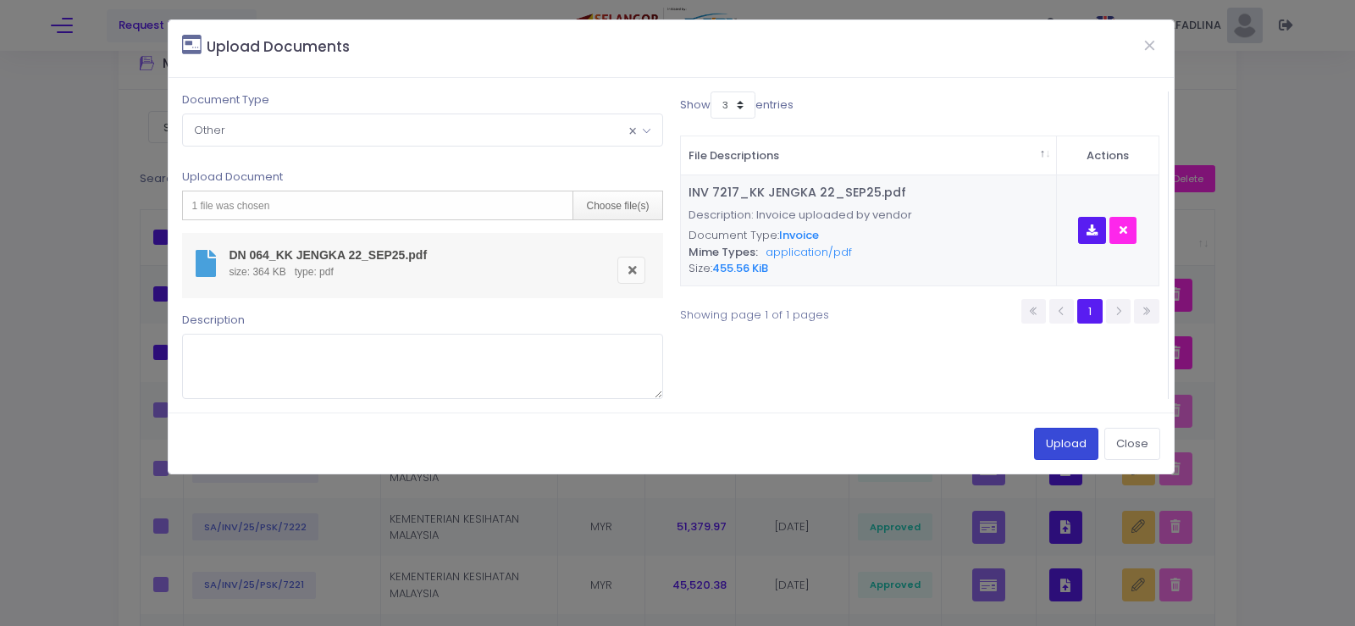
click at [1053, 440] on button "Upload" at bounding box center [1066, 444] width 64 height 32
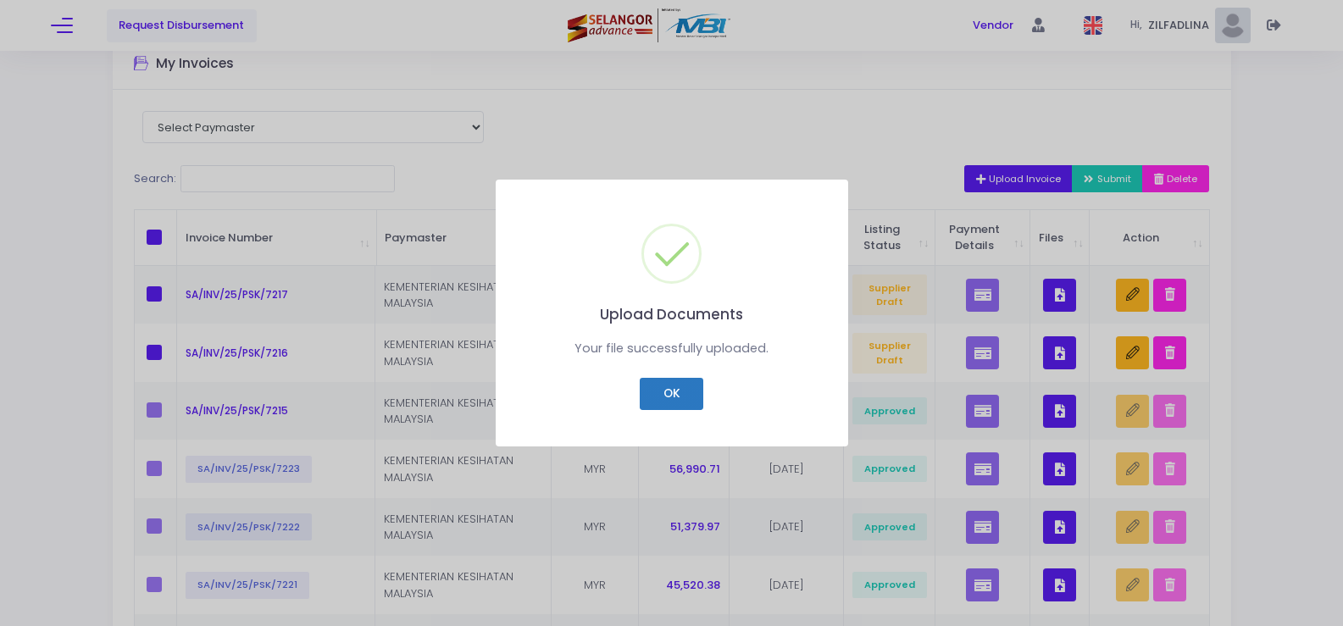
click at [685, 391] on button "OK" at bounding box center [672, 394] width 64 height 32
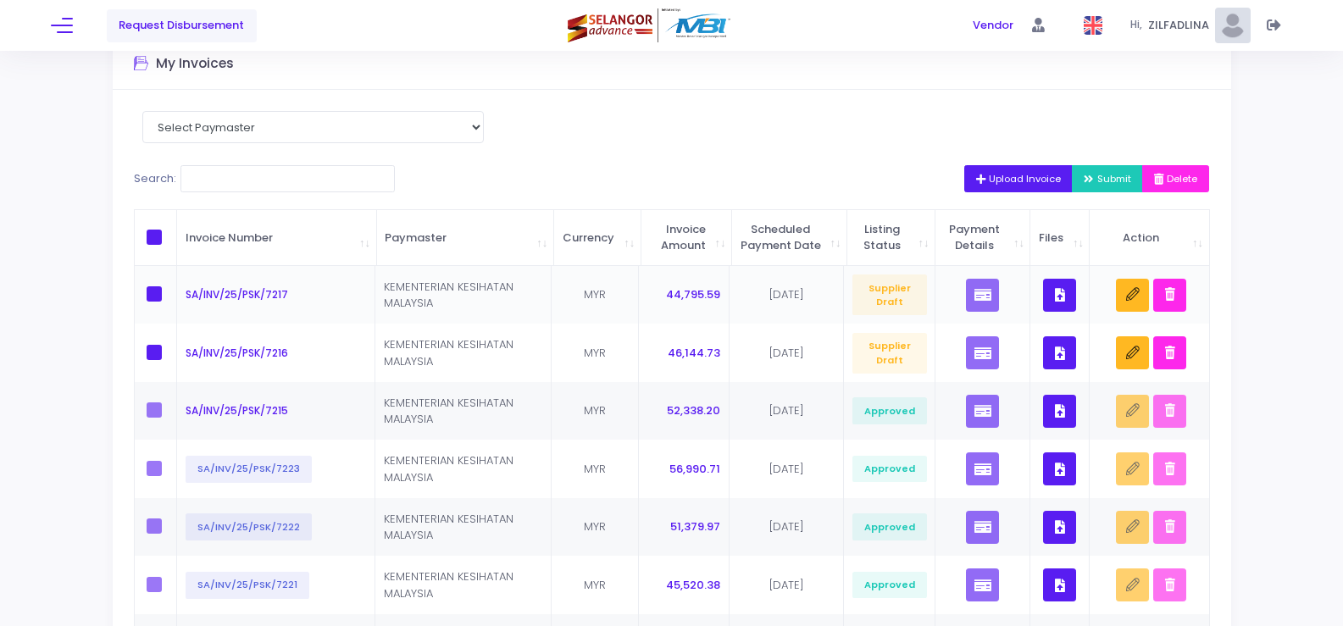
click at [1061, 295] on icon "button" at bounding box center [1060, 295] width 10 height 0
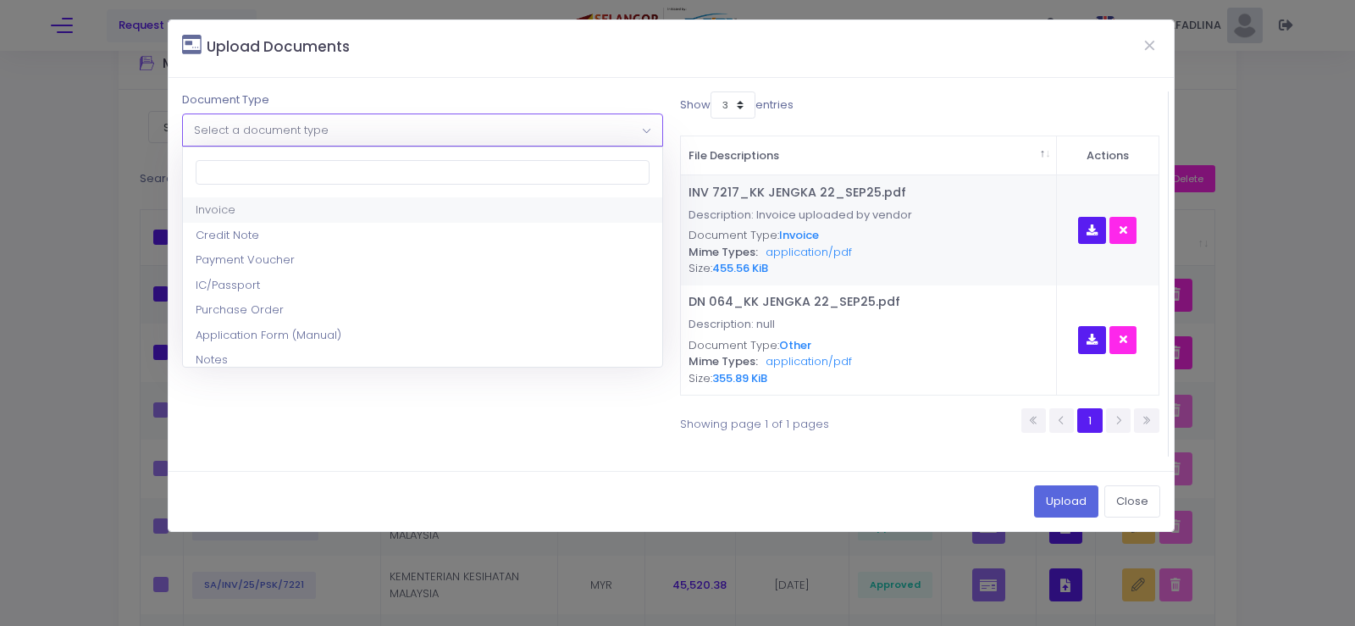
click at [368, 128] on span "Select a document type" at bounding box center [422, 129] width 479 height 30
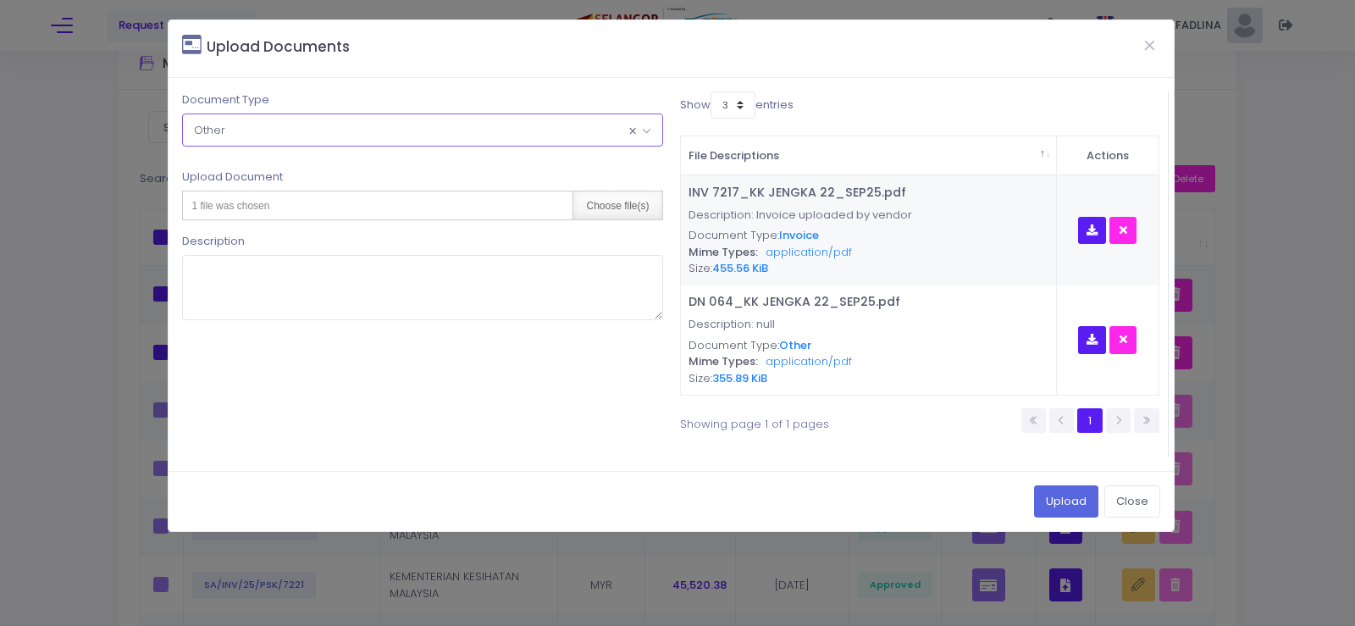
click at [633, 209] on div "Choose file(s)" at bounding box center [617, 205] width 89 height 28
type input "C:\fakepath\PAR OGOS 2025 - KK JENGKA 22.pdf"
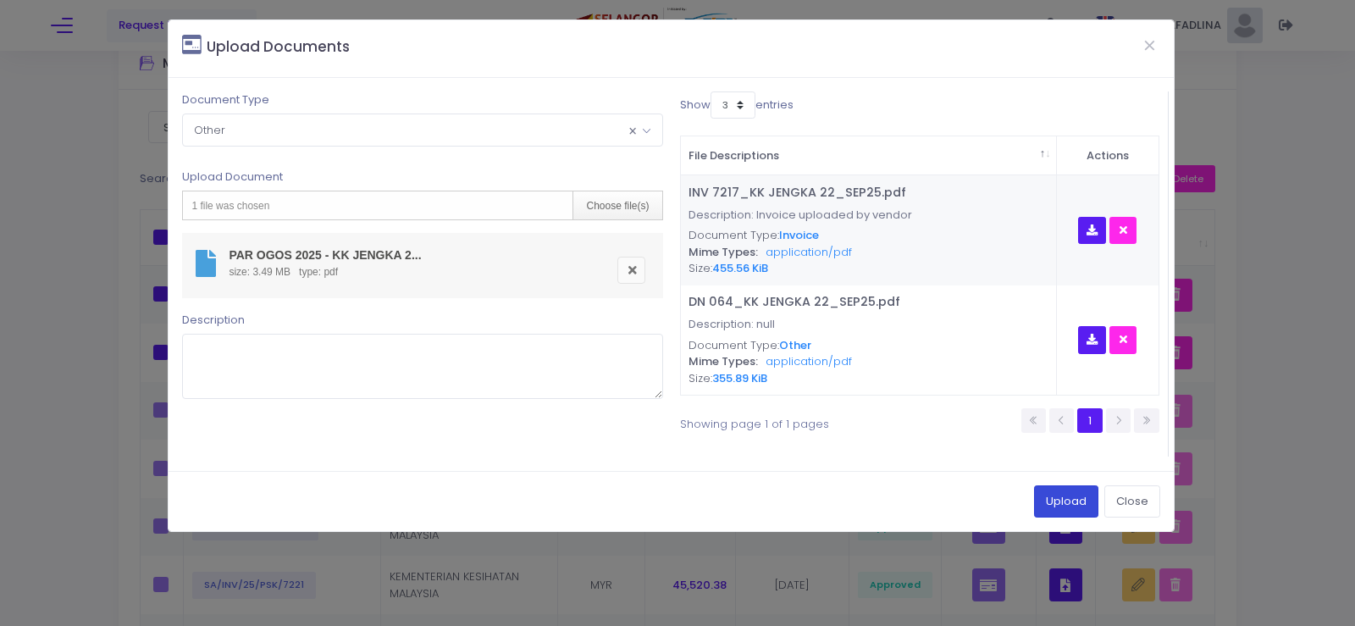
click at [1080, 501] on button "Upload" at bounding box center [1066, 501] width 64 height 32
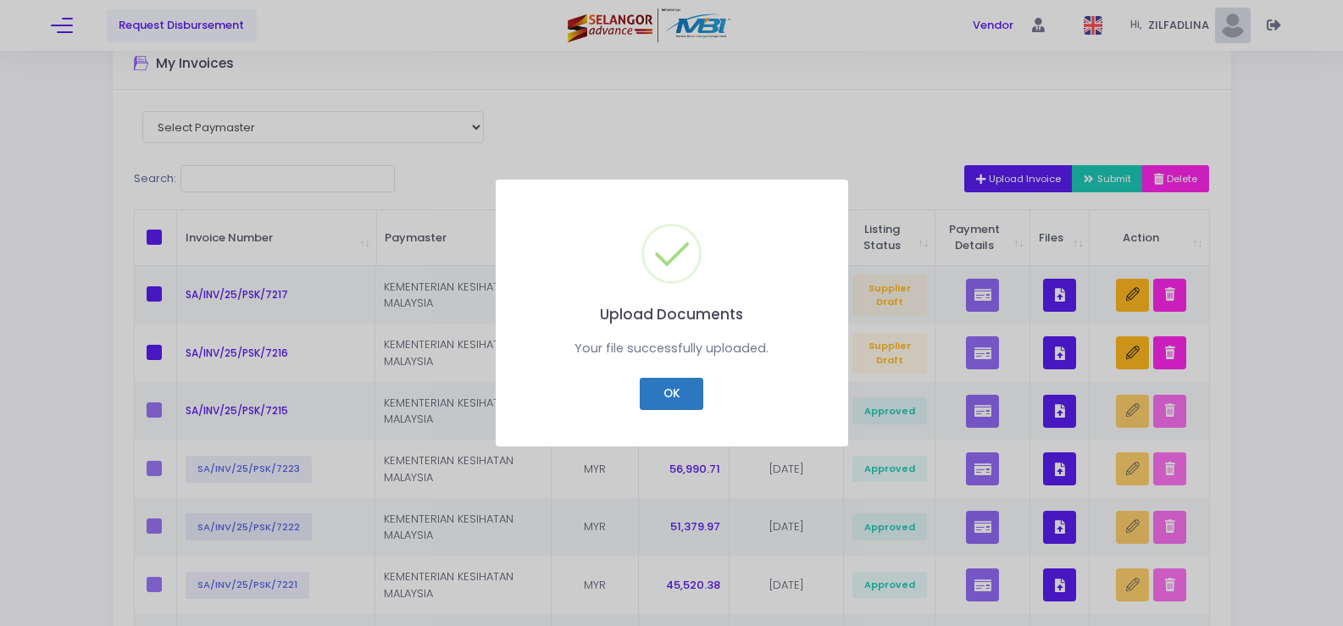
click at [642, 395] on button "OK" at bounding box center [672, 394] width 64 height 32
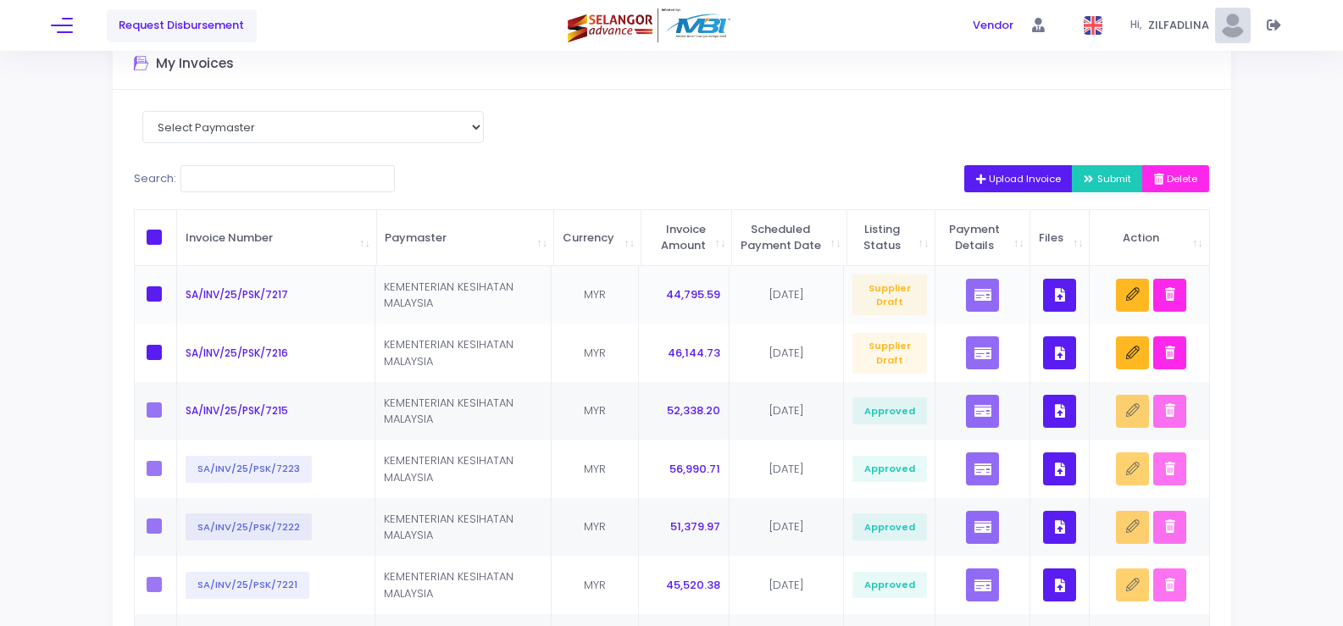
click at [1054, 310] on button "button" at bounding box center [1059, 295] width 33 height 33
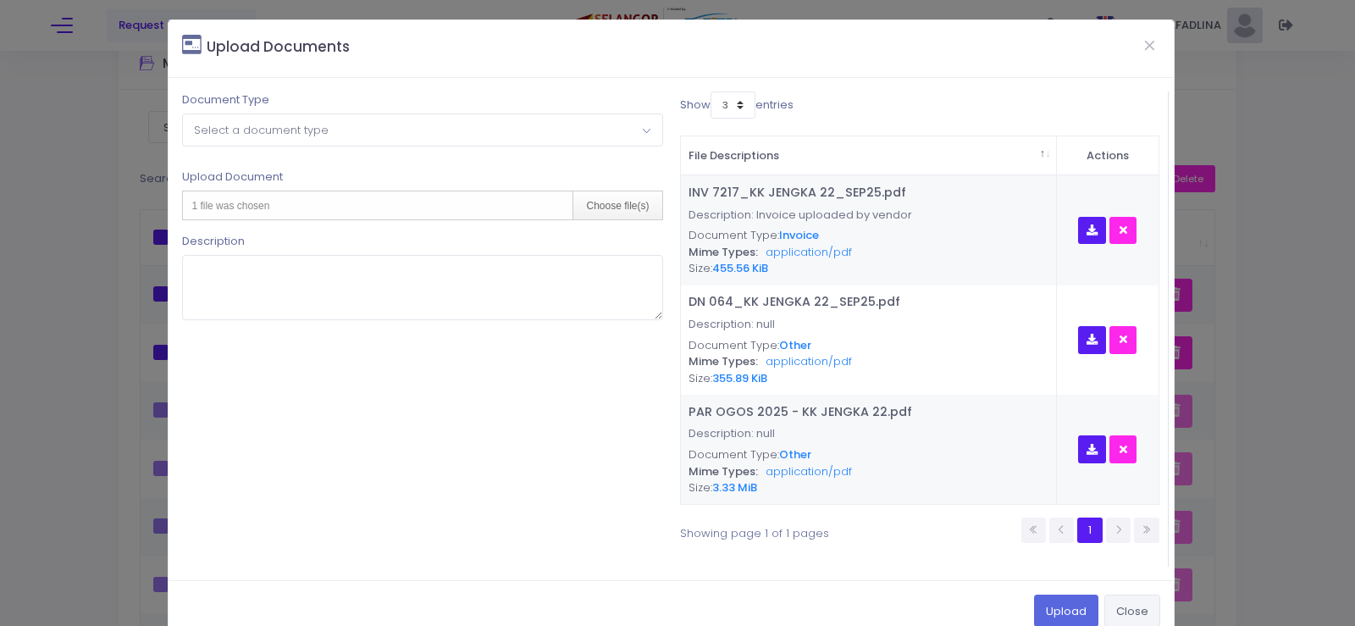
click at [1125, 609] on button "Close" at bounding box center [1133, 611] width 56 height 32
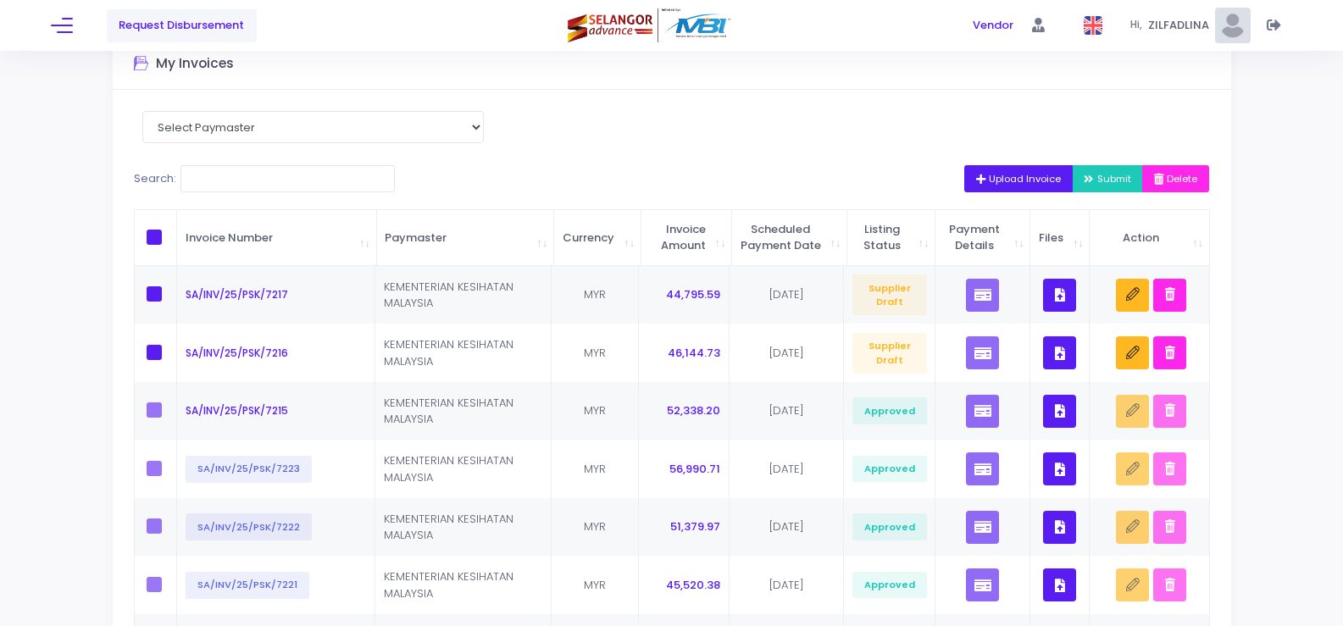
click at [993, 183] on span "Upload Invoice" at bounding box center [1019, 179] width 86 height 14
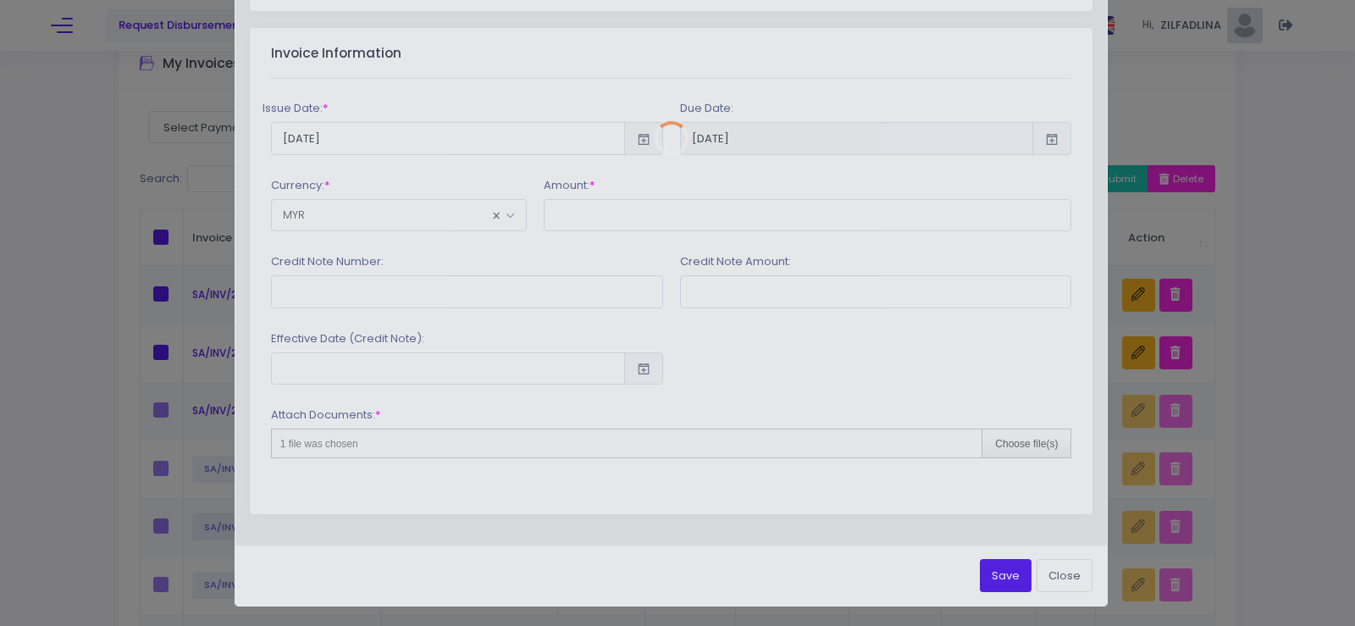
scroll to position [0, 0]
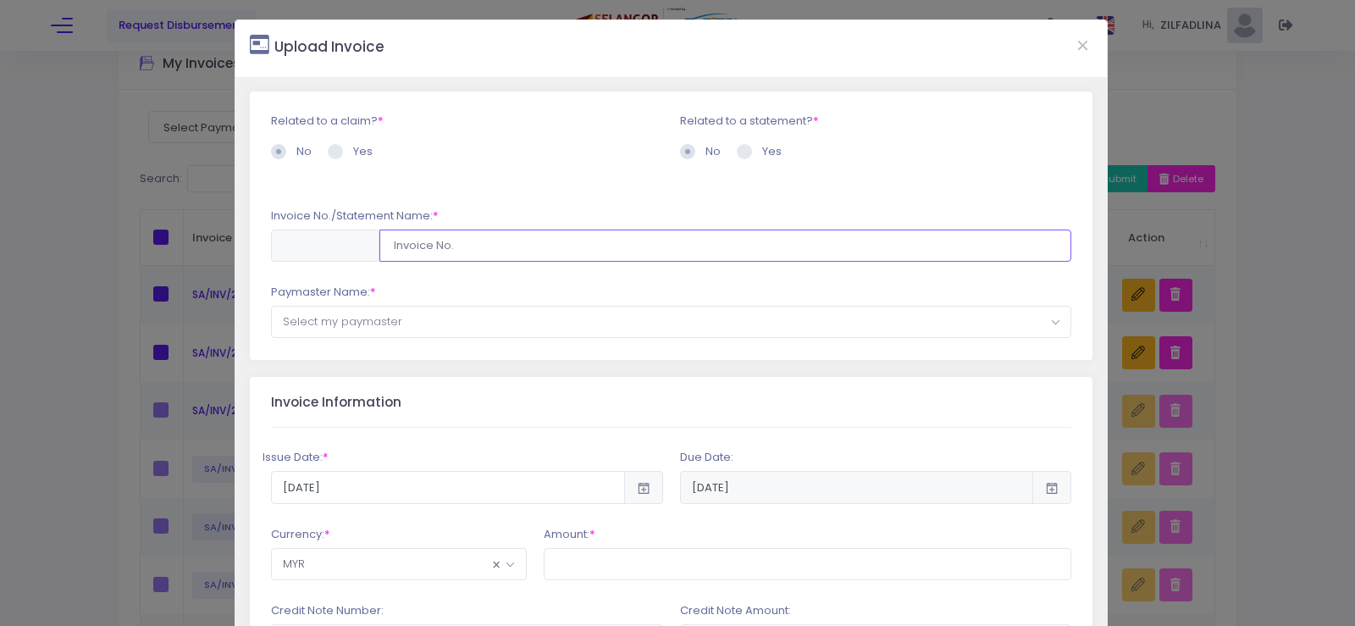
click at [501, 258] on input "text" at bounding box center [725, 246] width 693 height 32
type input "SA/INV/25/PSK/7218"
click at [482, 315] on span "Select my paymaster" at bounding box center [672, 322] width 800 height 30
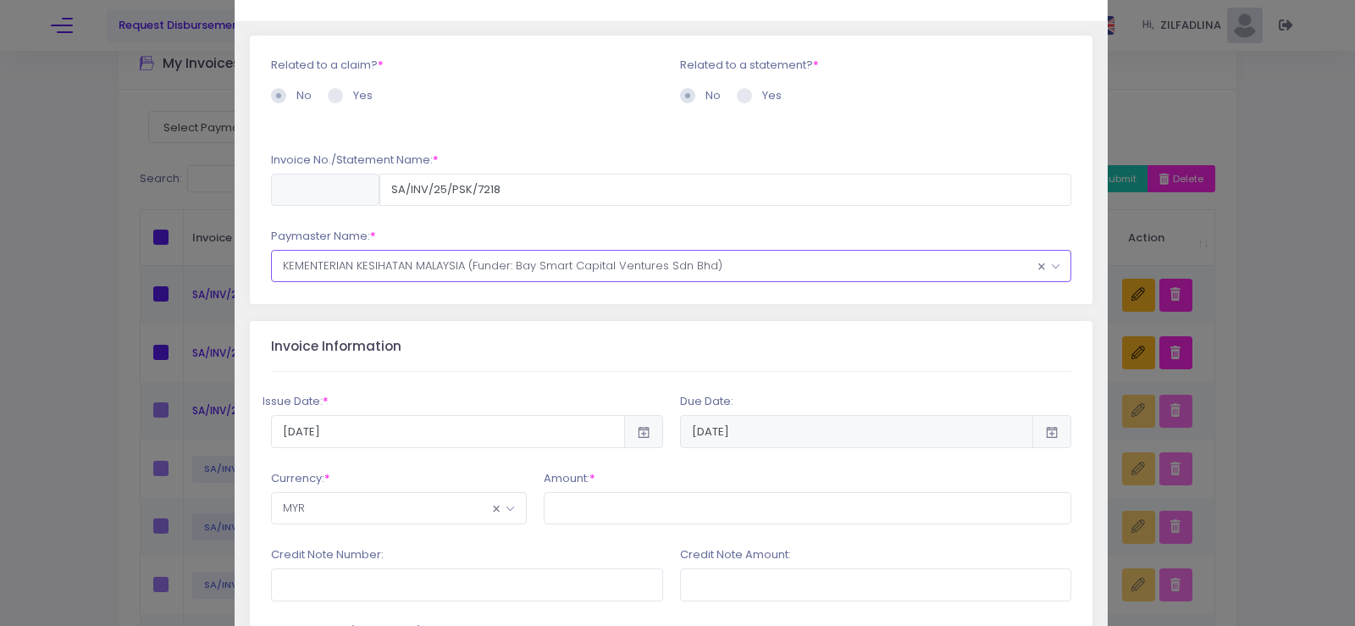
scroll to position [85, 0]
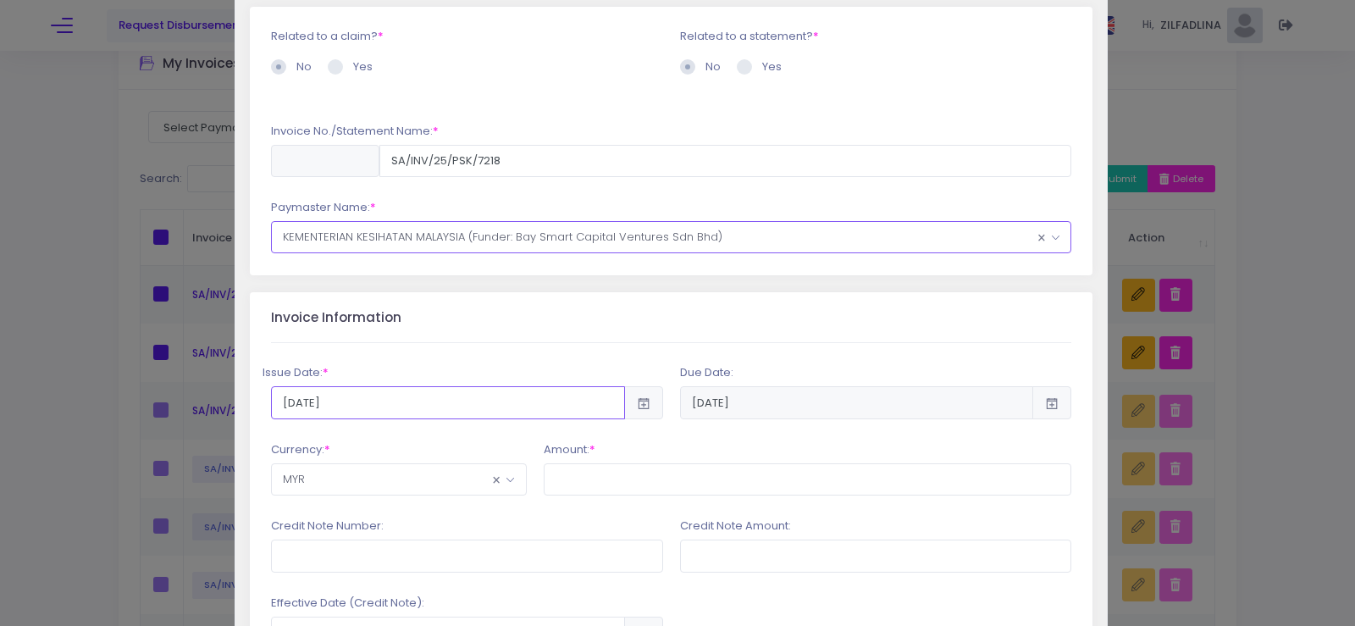
click at [531, 412] on input "2025-10-09" at bounding box center [448, 402] width 354 height 32
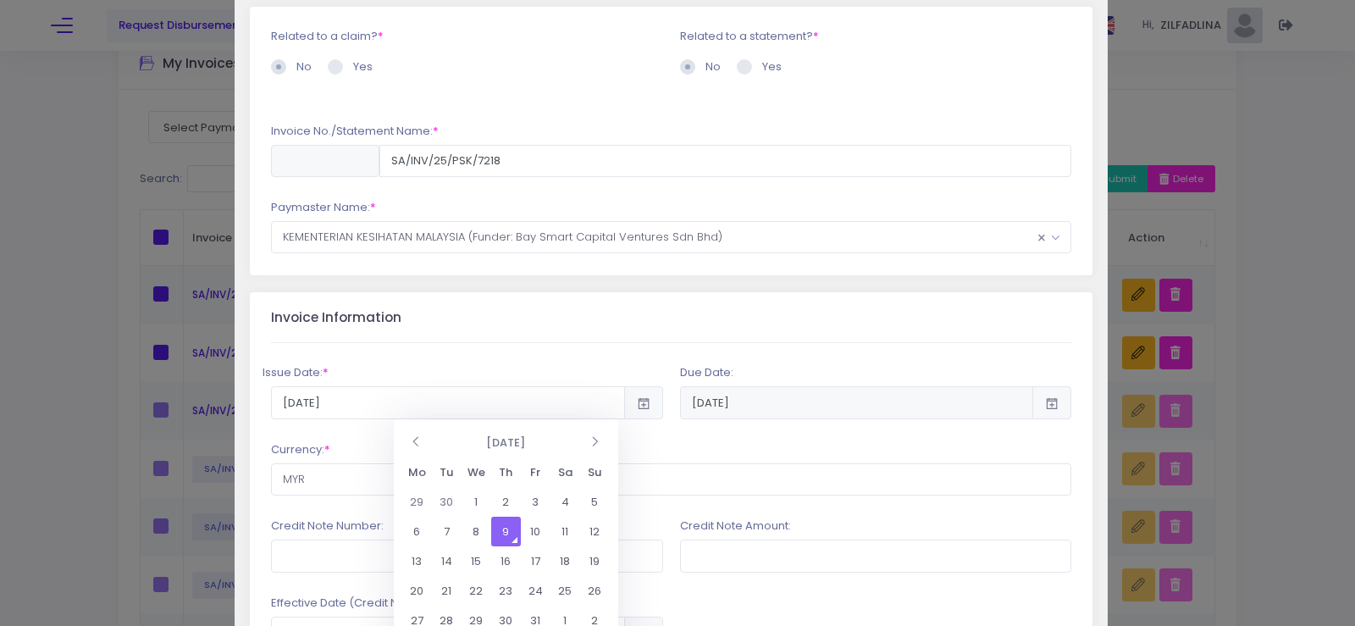
click at [515, 530] on td "9" at bounding box center [506, 532] width 30 height 30
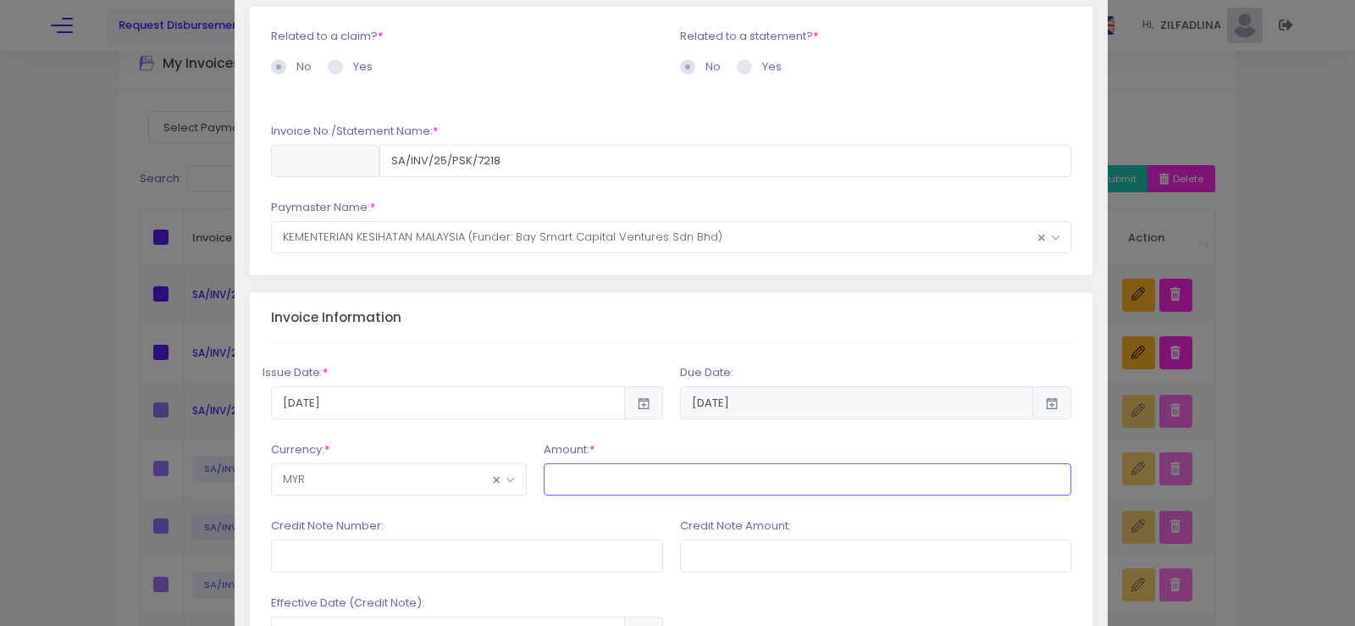
click at [568, 490] on input "text" at bounding box center [808, 479] width 529 height 32
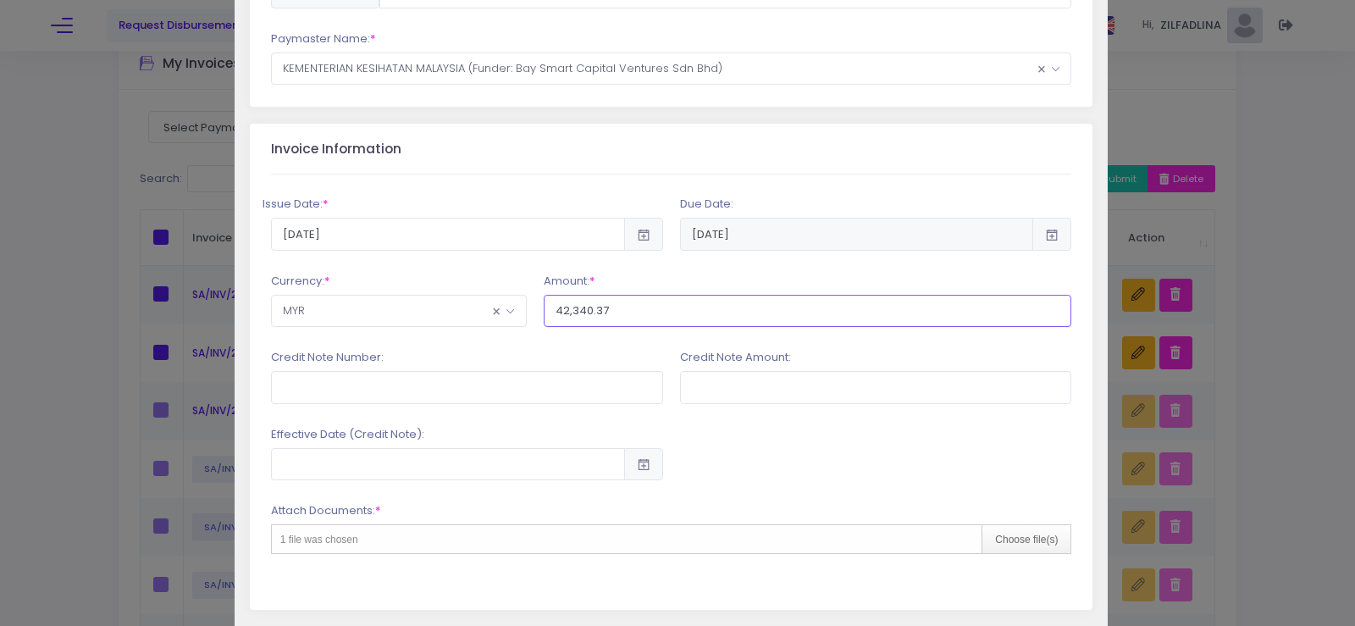
scroll to position [254, 0]
type input "42,340.37"
click at [555, 385] on input "text" at bounding box center [467, 386] width 392 height 32
click at [1044, 534] on div "Choose file(s)" at bounding box center [1026, 538] width 89 height 28
type input "C:\fakepath\ilovepdf_extracted-pages (6).zip"
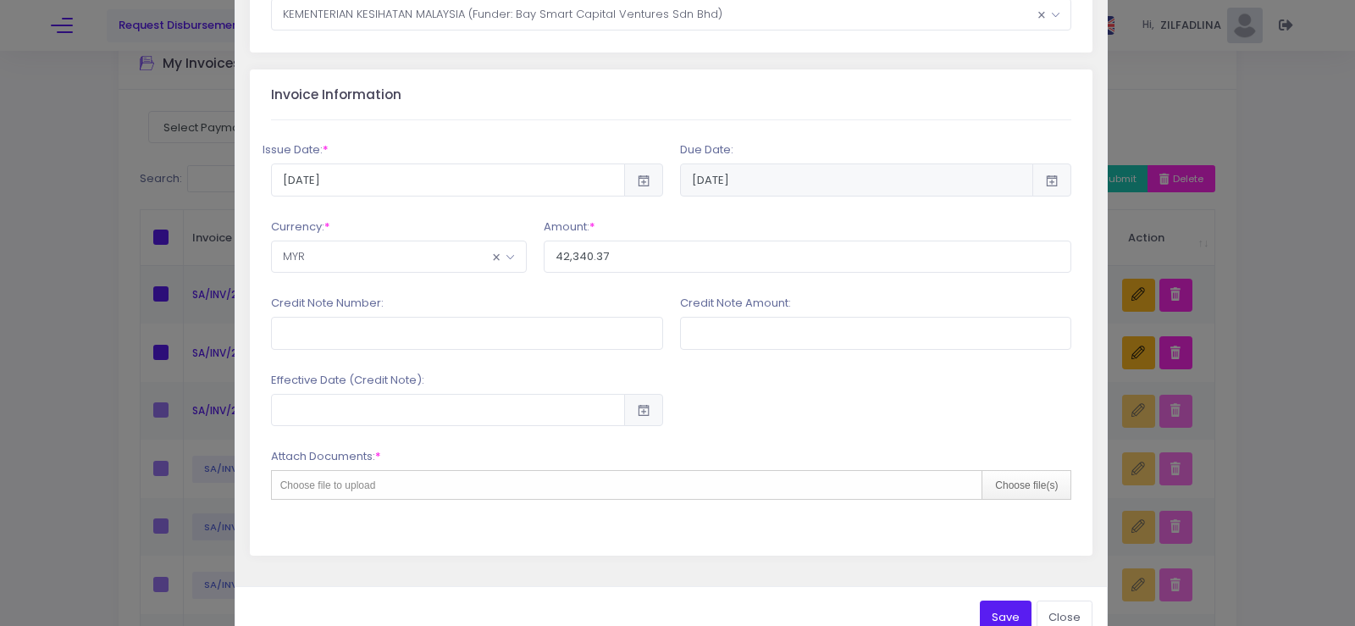
scroll to position [349, 0]
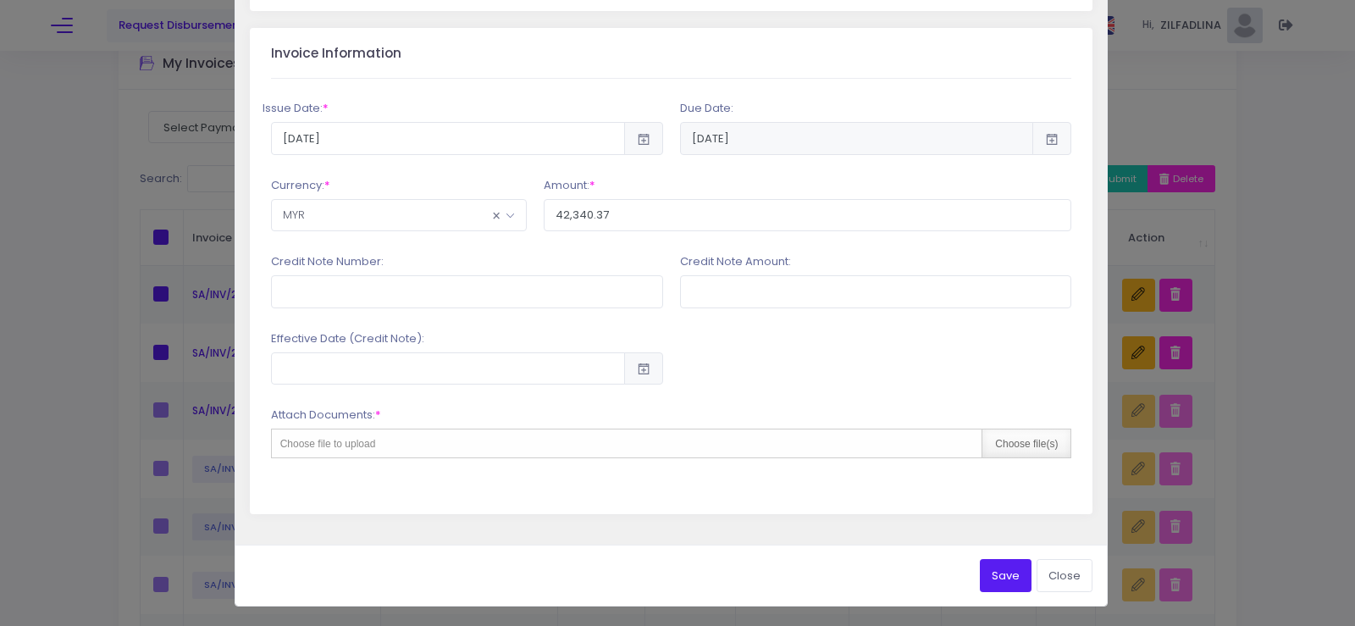
click at [1011, 434] on div "Choose file(s)" at bounding box center [1026, 443] width 89 height 28
click at [1029, 455] on div "Choose file(s)" at bounding box center [1026, 443] width 89 height 28
type input "C:\fakepath\INV 7218_KK PEKAN TAJAU_SEP25.pdf"
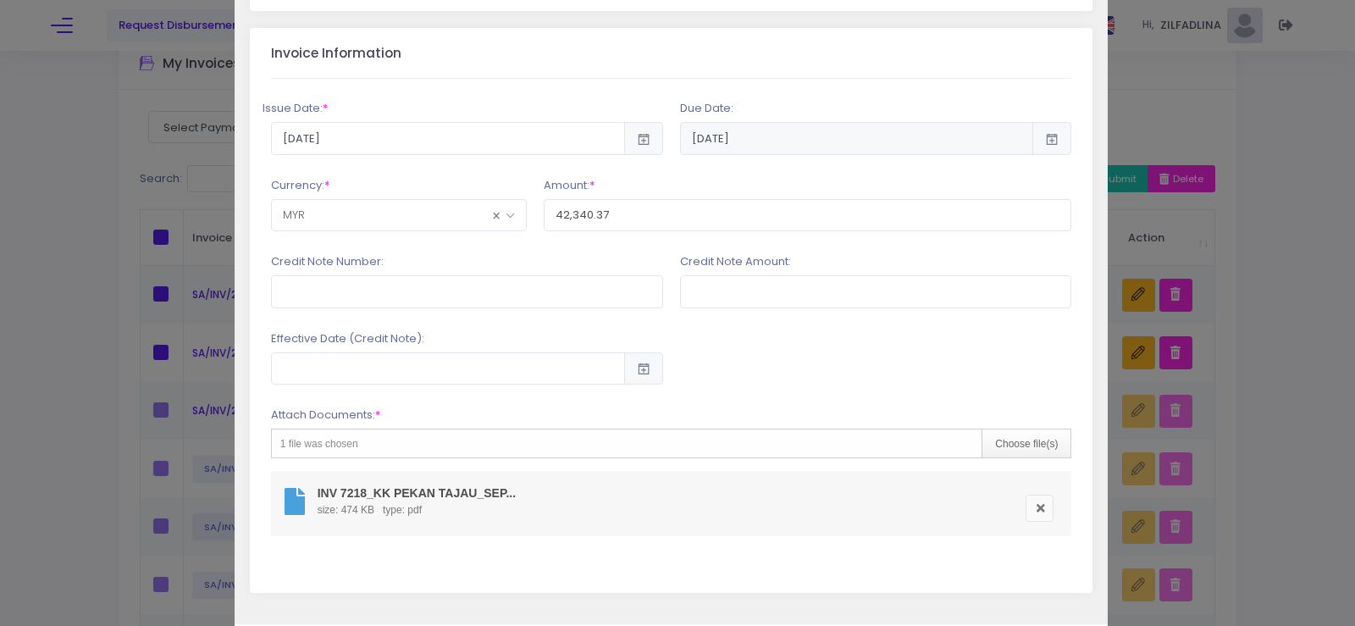
scroll to position [428, 0]
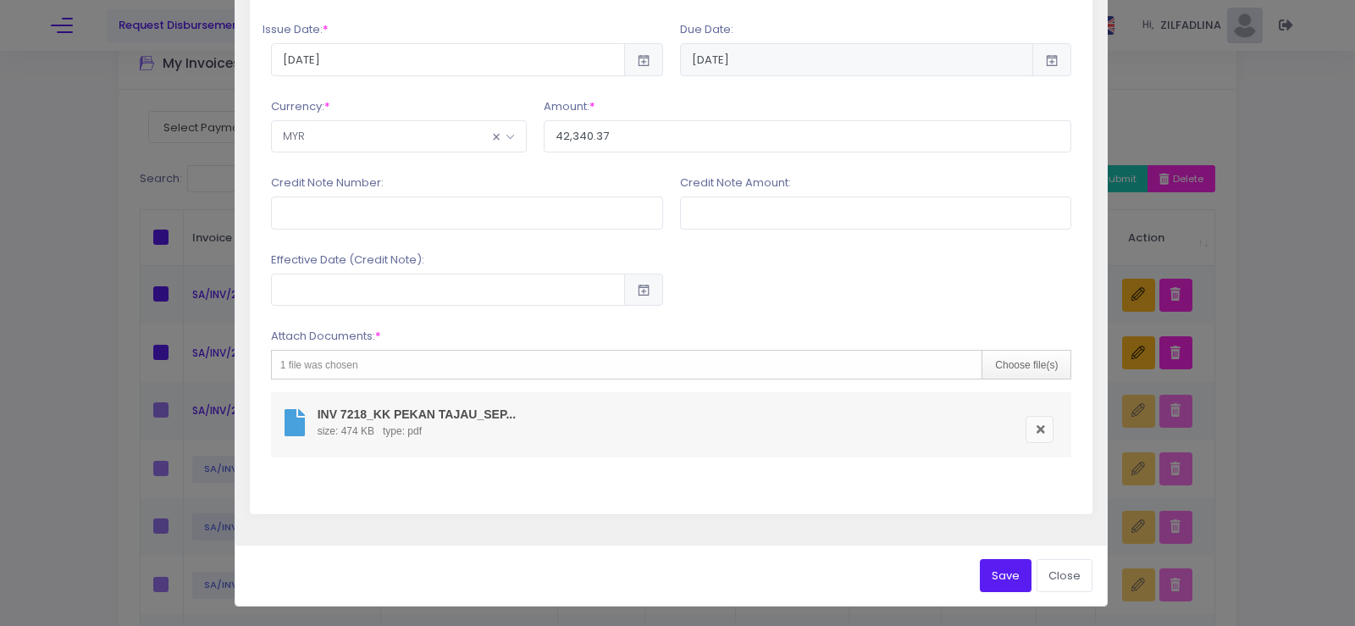
click at [994, 584] on button "Save" at bounding box center [1006, 575] width 52 height 32
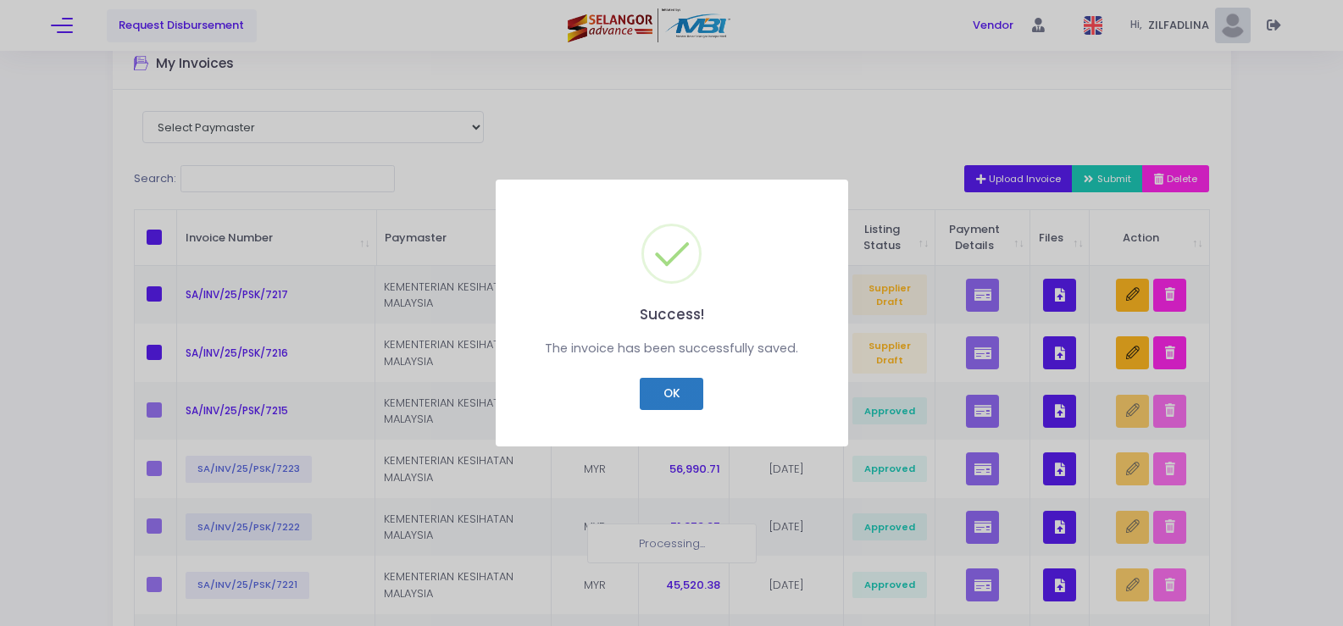
click at [663, 386] on button "OK" at bounding box center [672, 394] width 64 height 32
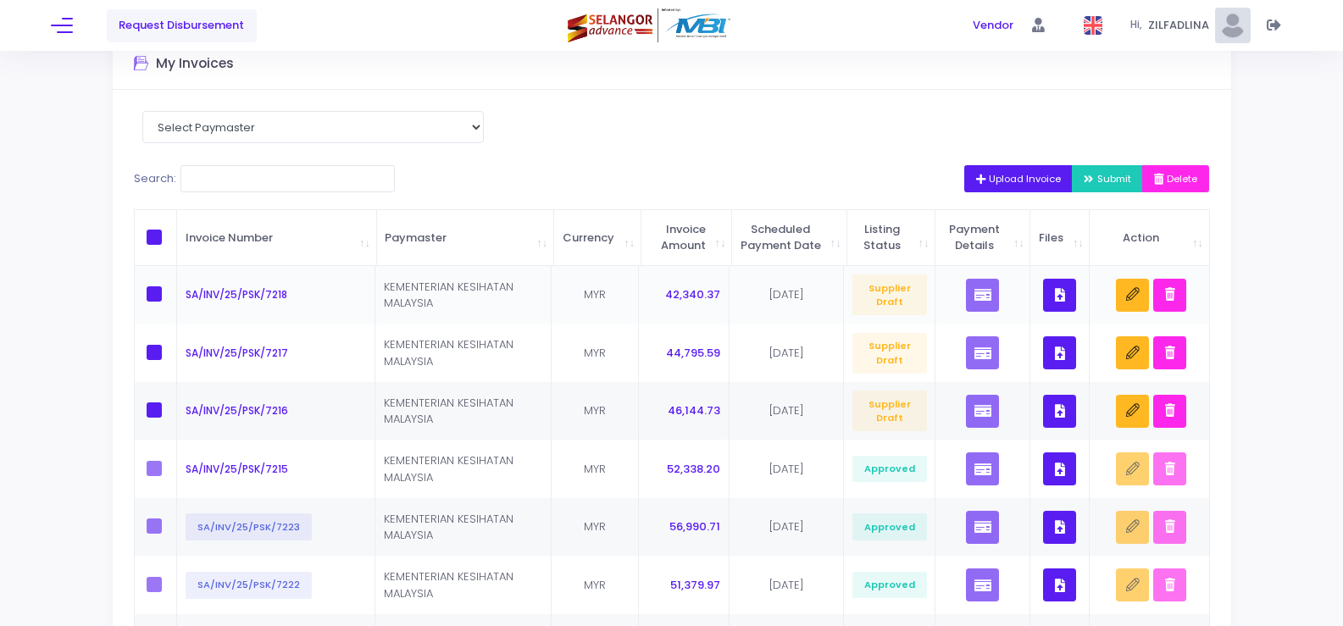
click at [1060, 295] on icon "button" at bounding box center [1060, 295] width 10 height 0
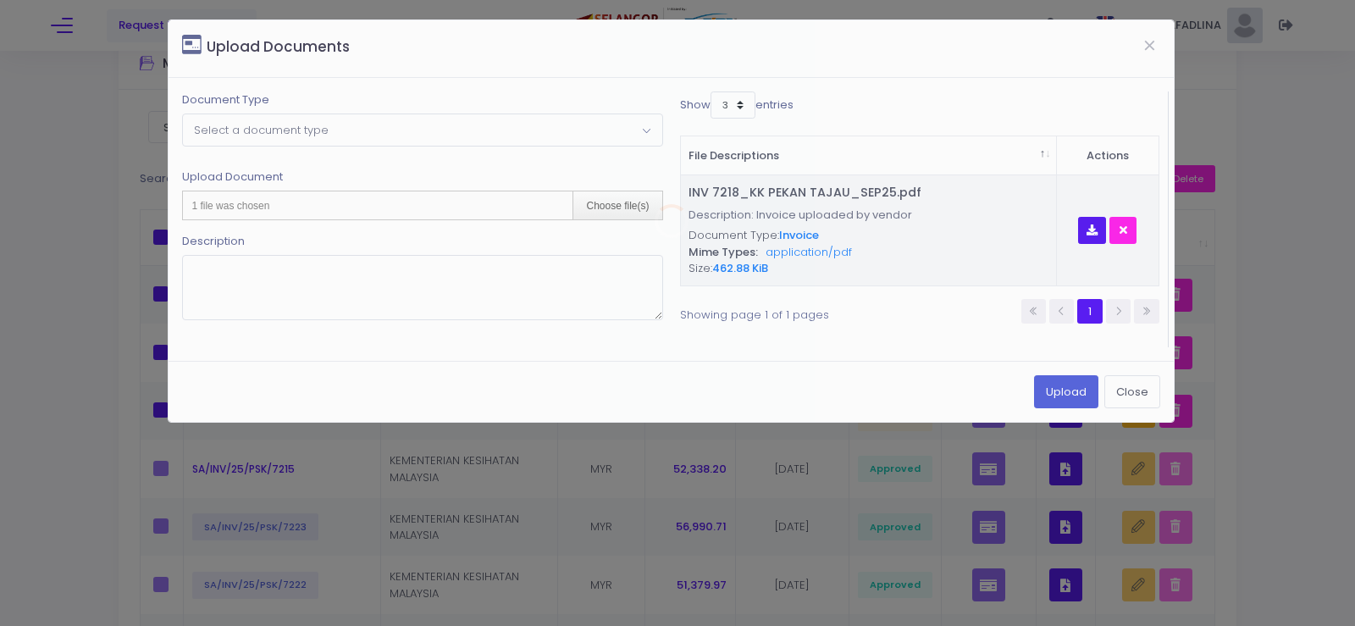
click at [251, 133] on span "Select a document type" at bounding box center [261, 130] width 135 height 16
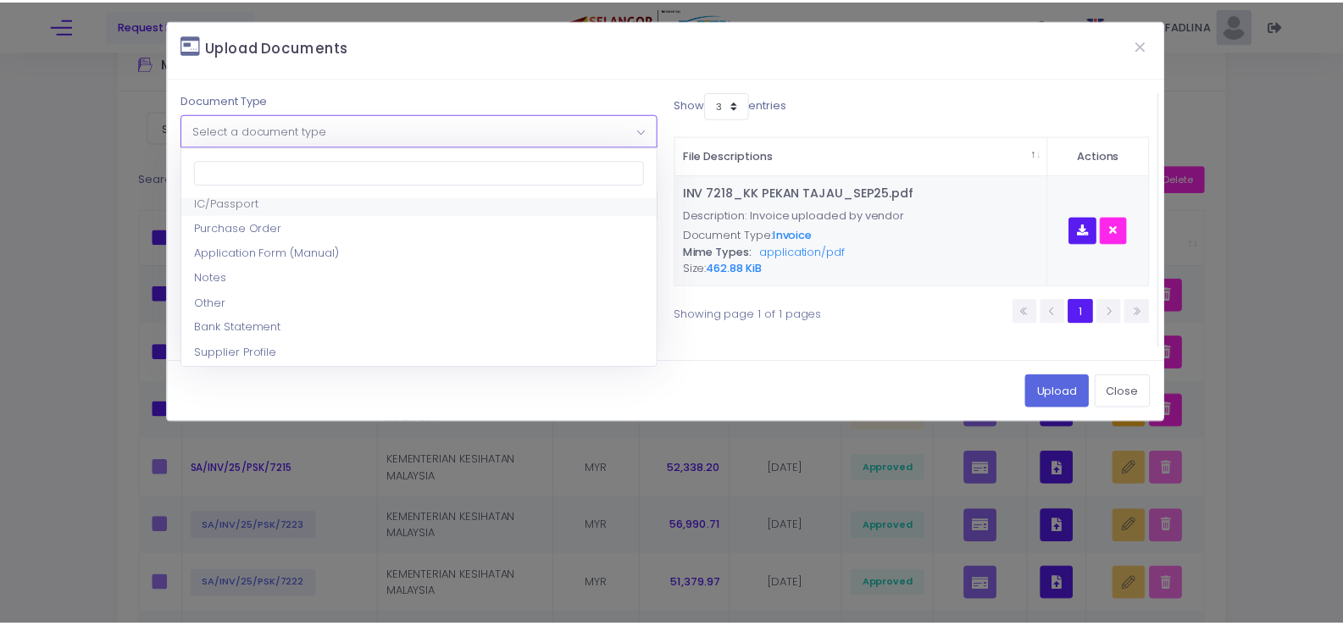
scroll to position [169, 0]
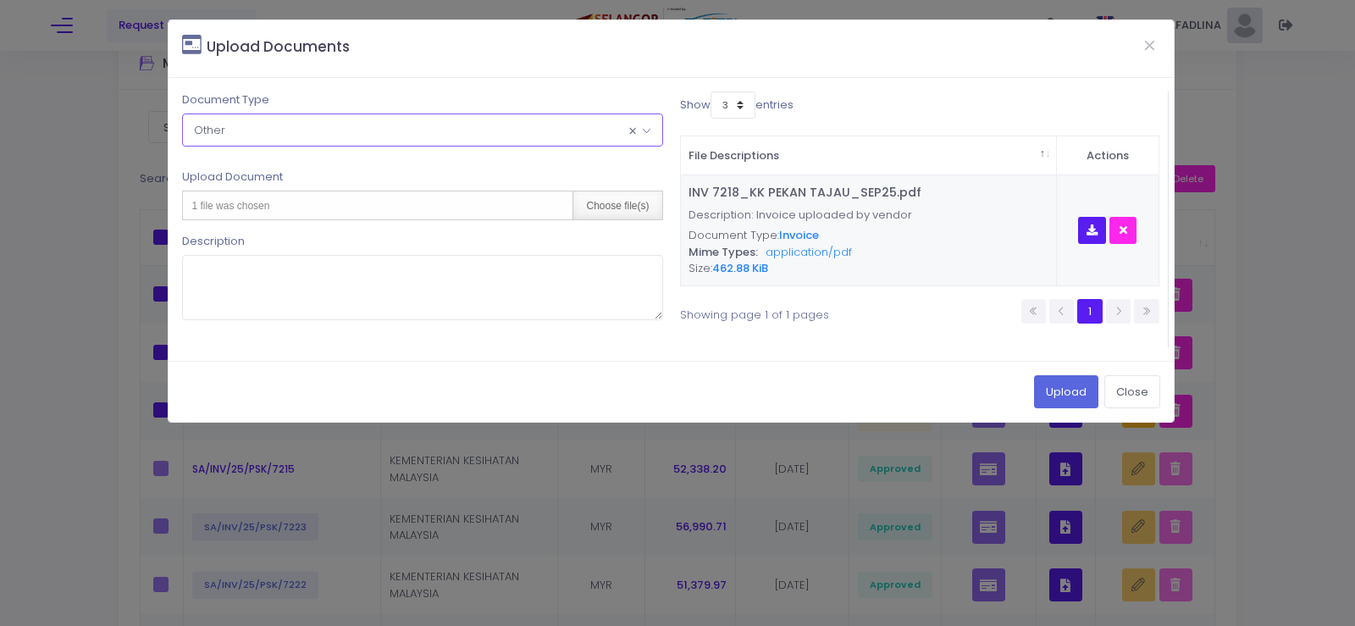
click at [622, 196] on div "Choose file(s)" at bounding box center [617, 205] width 89 height 28
type input "C:\fakepath\PAR OGOS 2025 - KK PEKAN TAJAU.pdf"
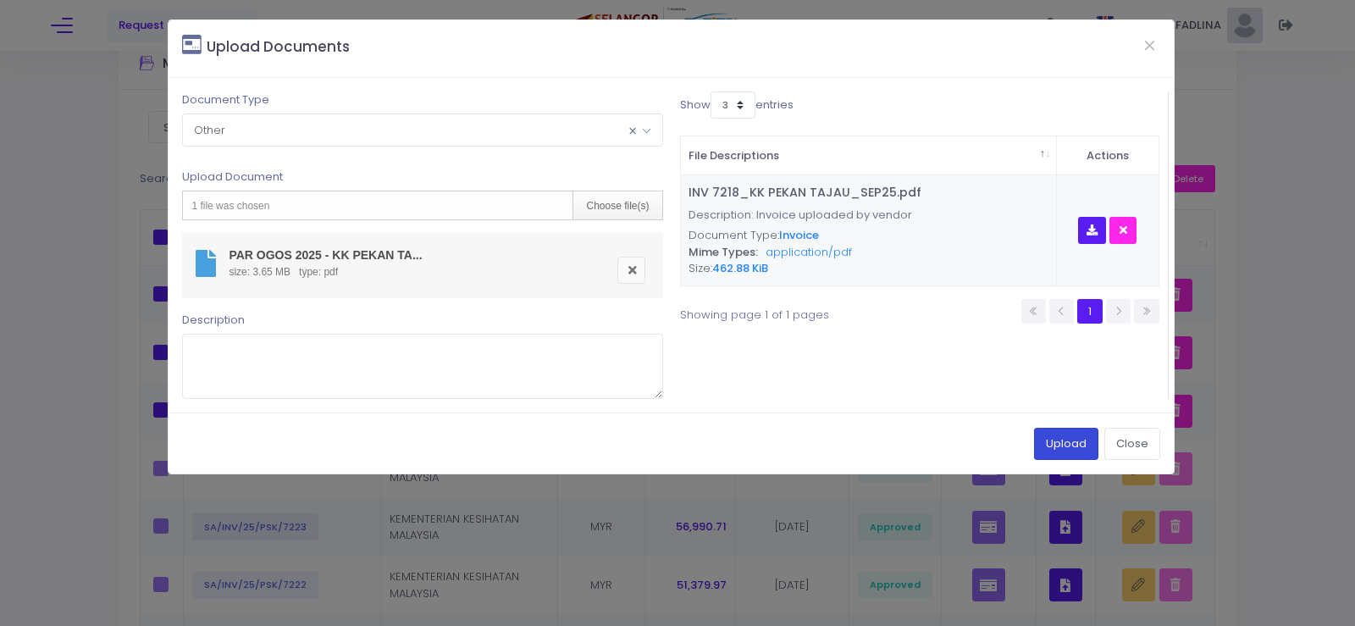
click at [1053, 441] on button "Upload" at bounding box center [1066, 444] width 64 height 32
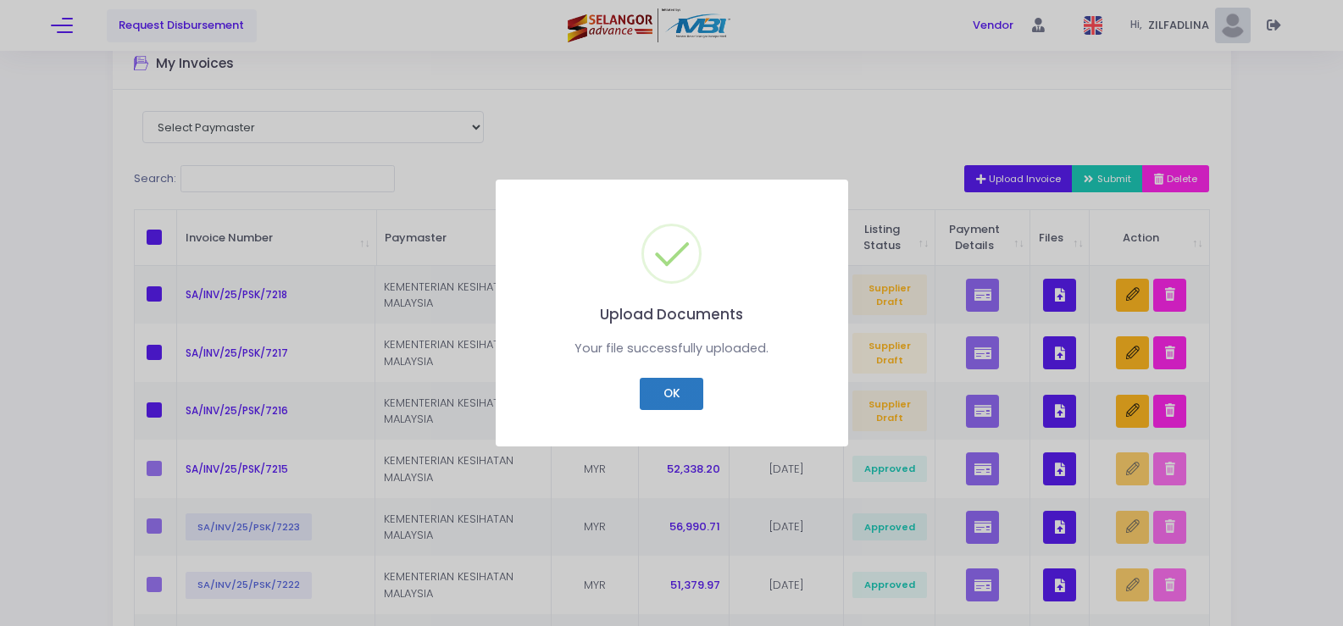
click at [683, 395] on button "OK" at bounding box center [672, 394] width 64 height 32
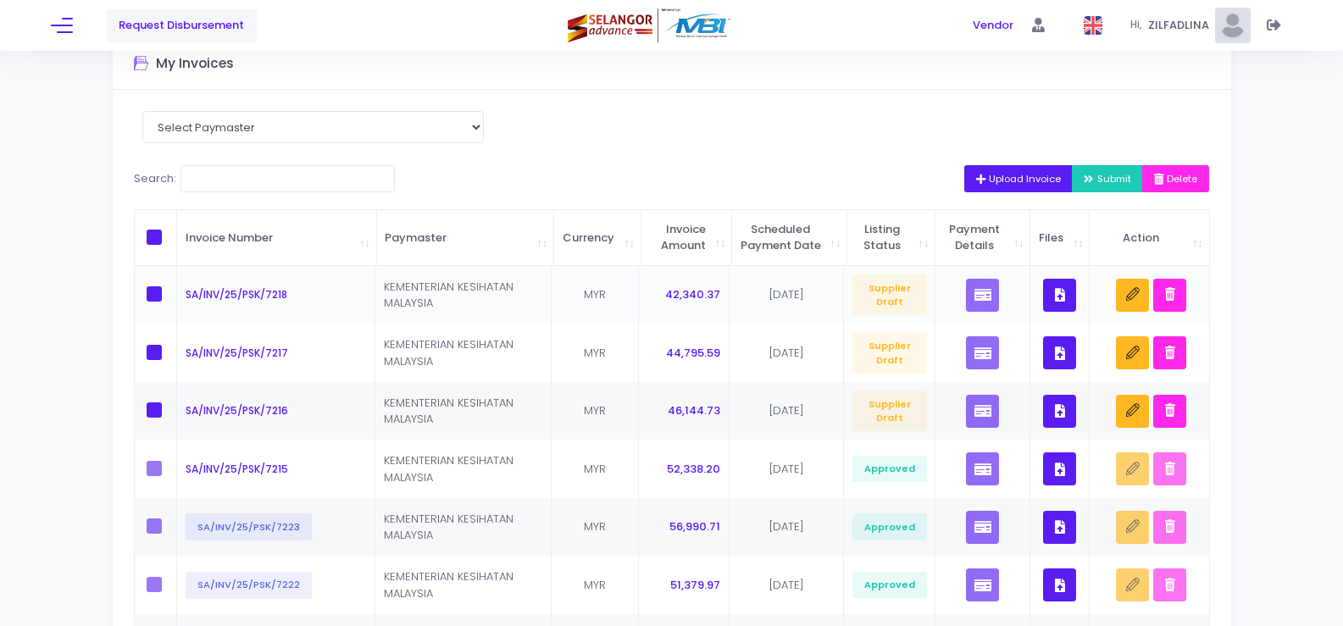
click at [1056, 295] on icon "button" at bounding box center [1060, 295] width 10 height 0
click at [1054, 359] on button "button" at bounding box center [1059, 352] width 33 height 33
click at [1060, 418] on button "button" at bounding box center [1059, 411] width 33 height 33
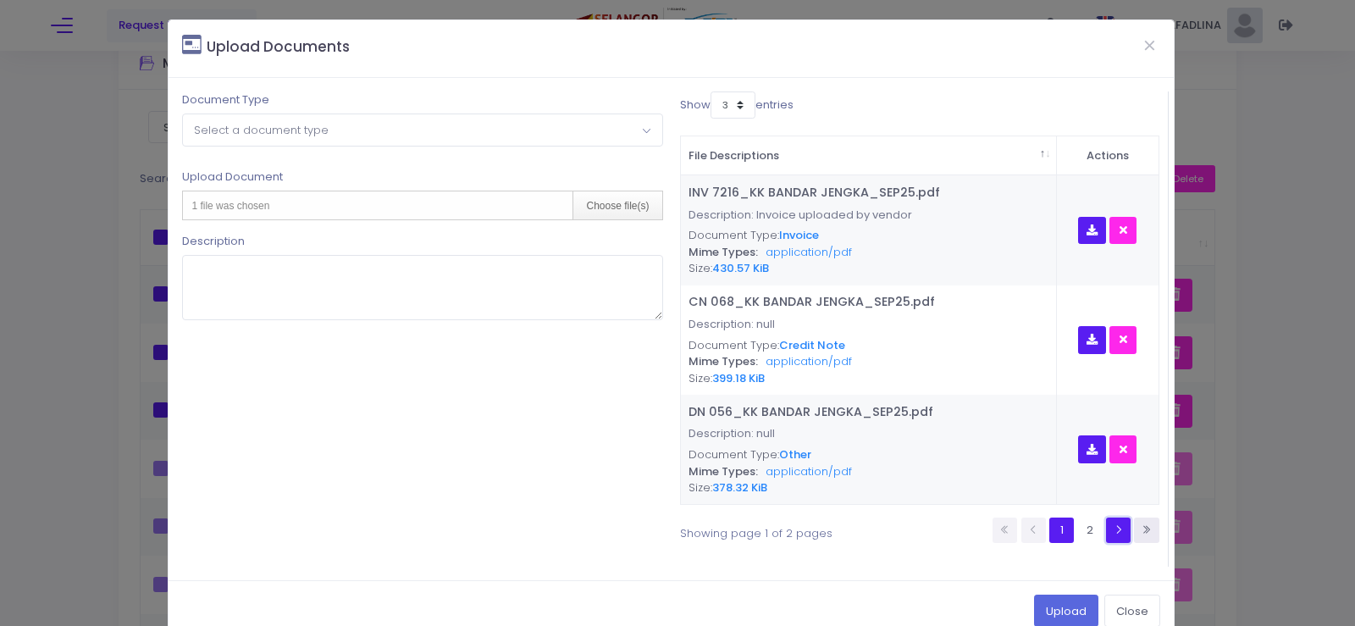
click at [1116, 524] on link at bounding box center [1118, 530] width 25 height 25
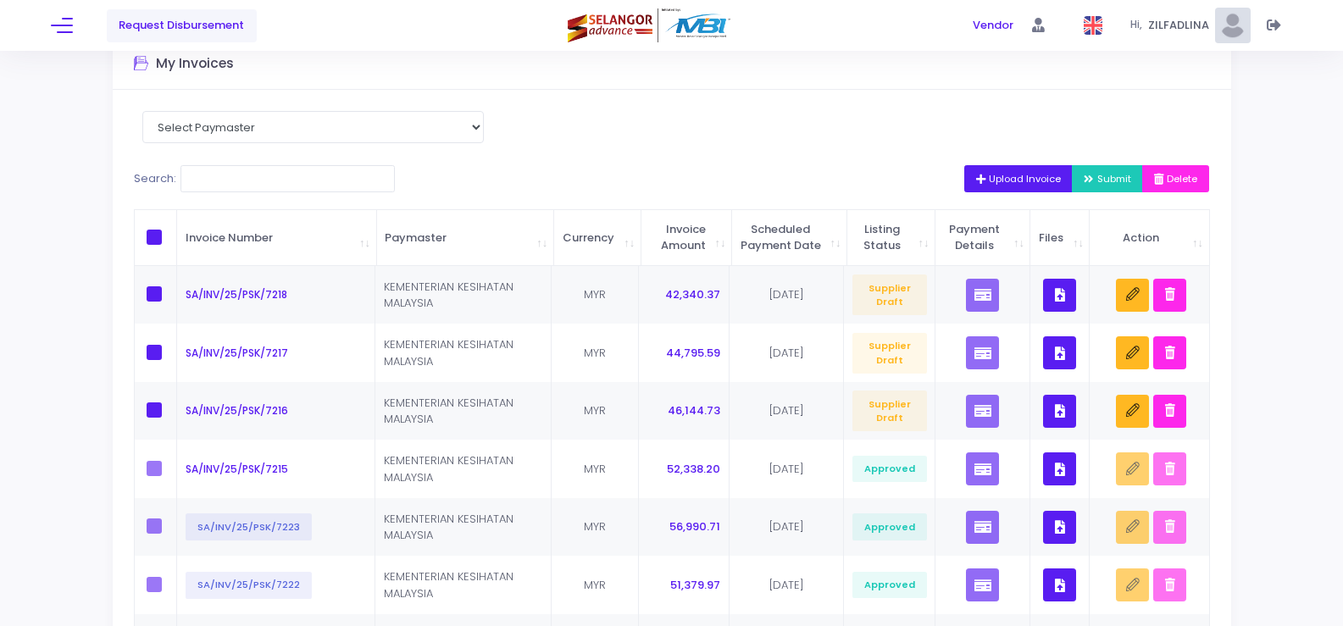
click at [150, 241] on span at bounding box center [154, 237] width 15 height 15
click at [172, 241] on input "checkbox" at bounding box center [177, 235] width 11 height 11
checkbox input "true"
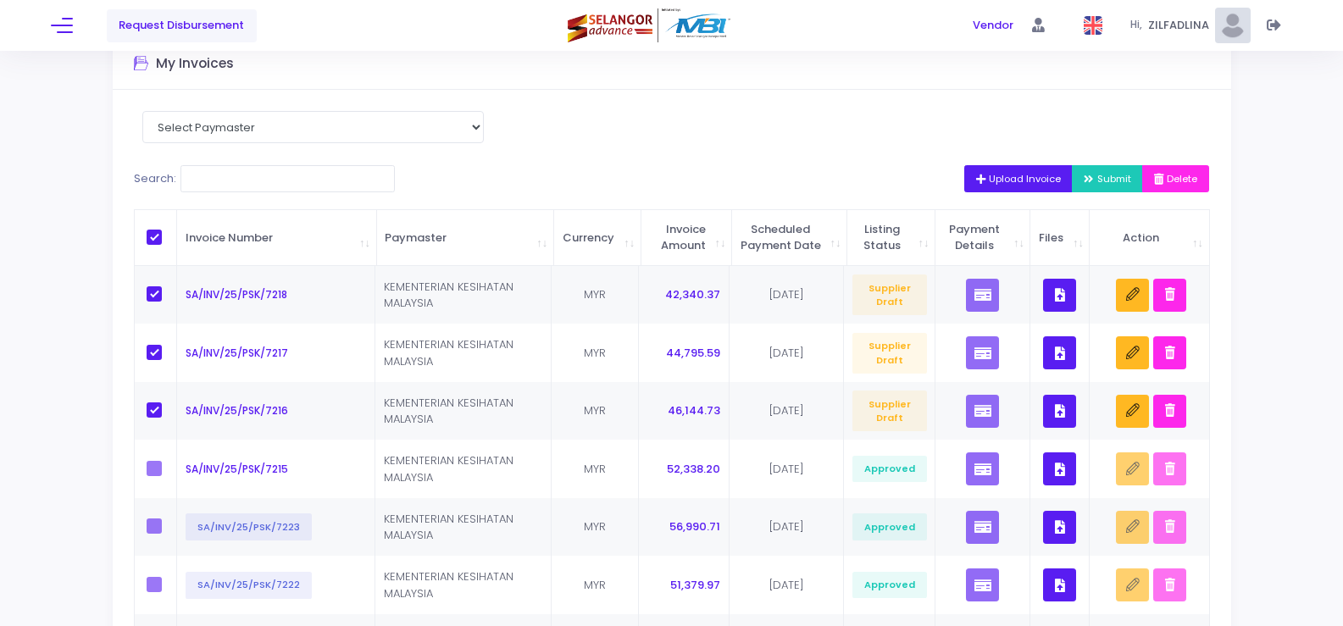
checkbox input "true"
click at [1089, 178] on span "Submit" at bounding box center [1106, 179] width 47 height 14
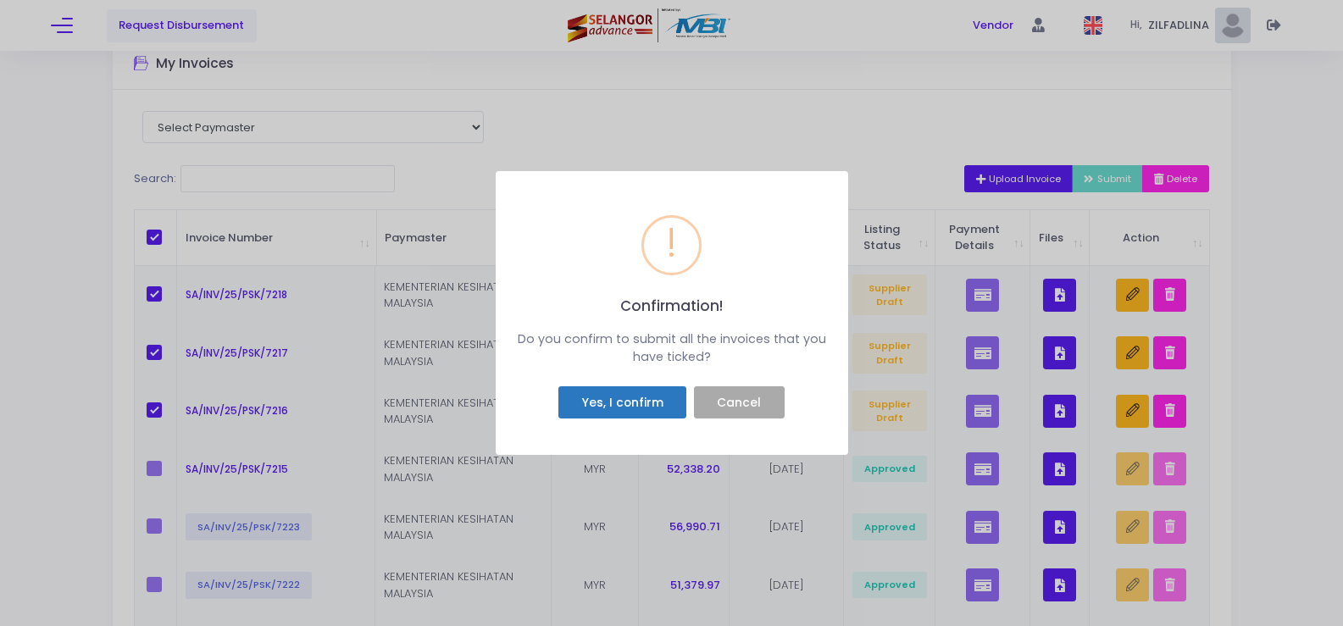
click at [623, 407] on button "Yes, I confirm" at bounding box center [622, 402] width 128 height 32
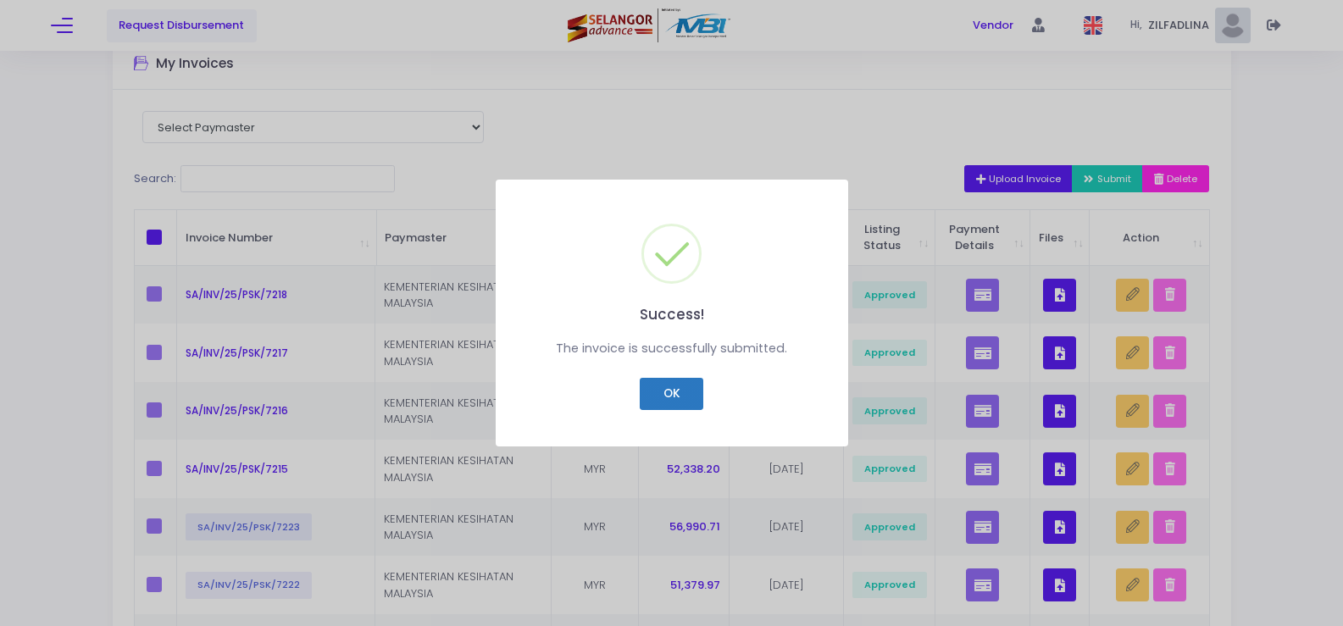
click at [665, 393] on button "OK" at bounding box center [672, 394] width 64 height 32
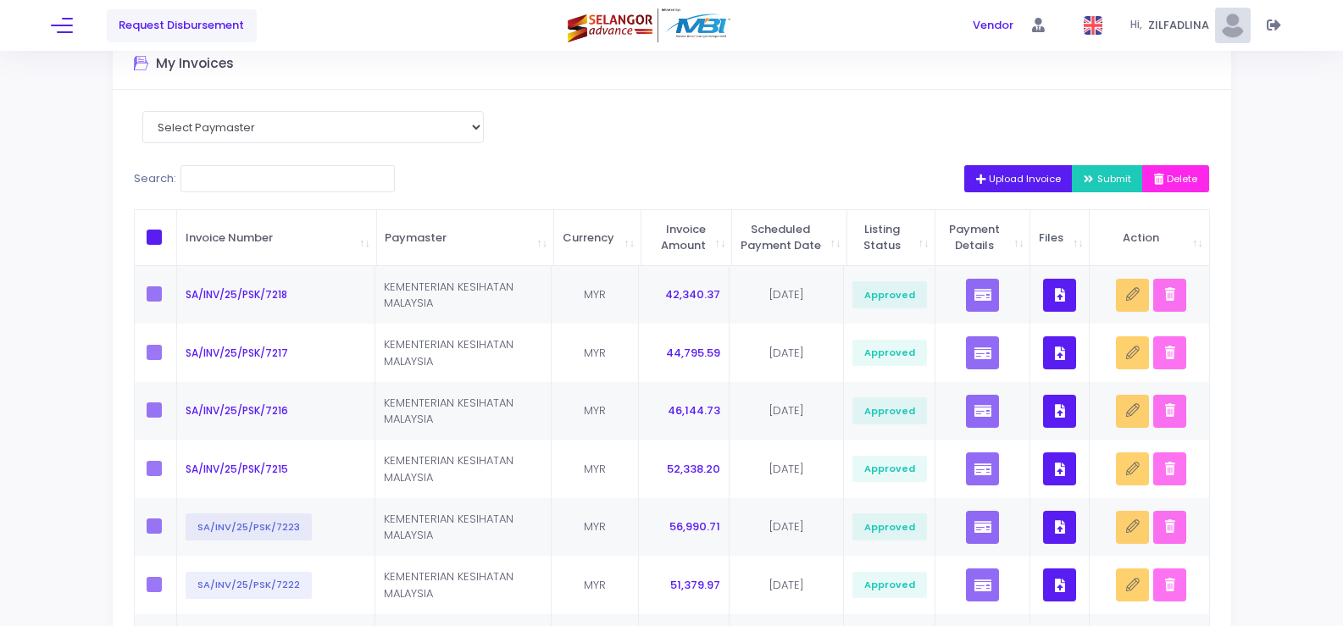
click at [84, 30] on div "Request Disbursement" at bounding box center [257, 25] width 413 height 51
click at [81, 26] on div "Request Disbursement" at bounding box center [257, 25] width 413 height 51
click at [59, 27] on button at bounding box center [62, 25] width 22 height 22
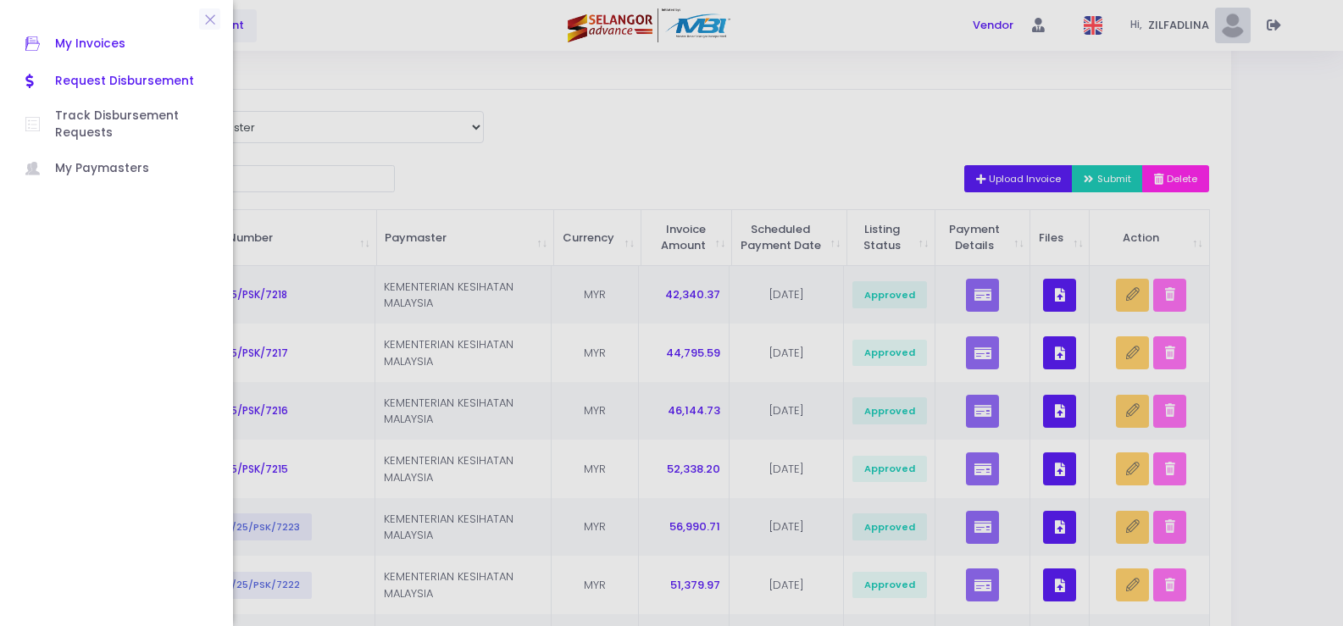
click at [109, 75] on span "Request Disbursement" at bounding box center [131, 81] width 152 height 22
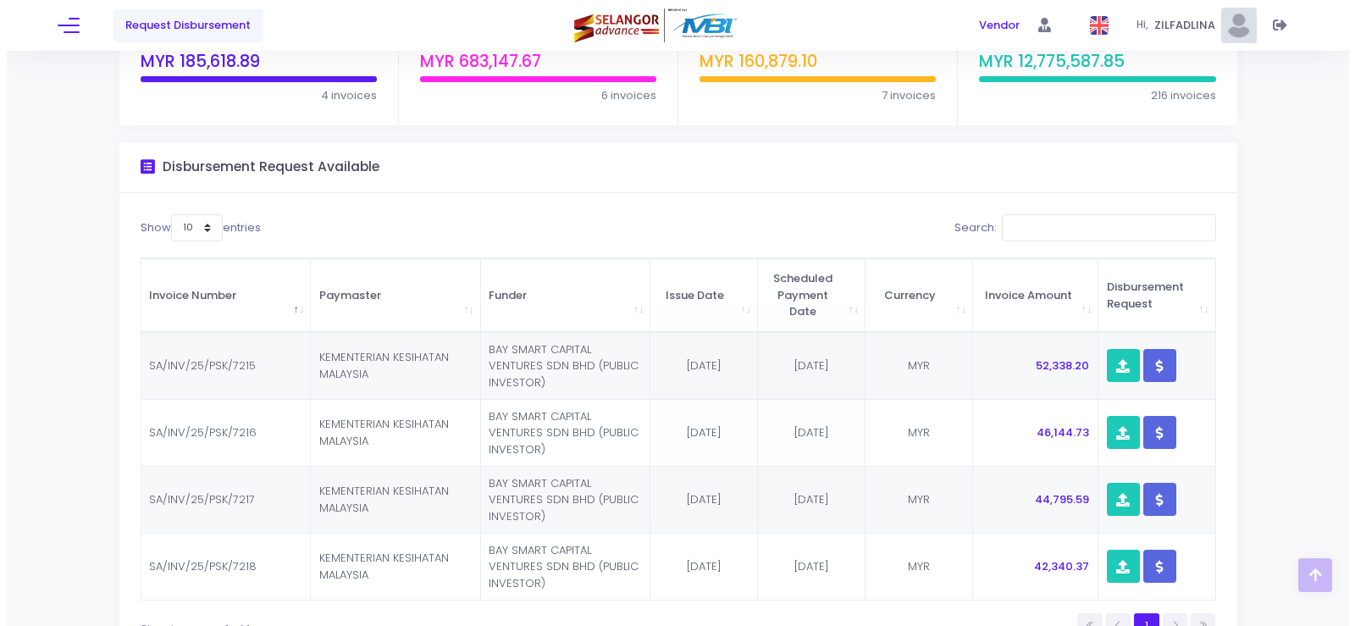
scroll to position [243, 0]
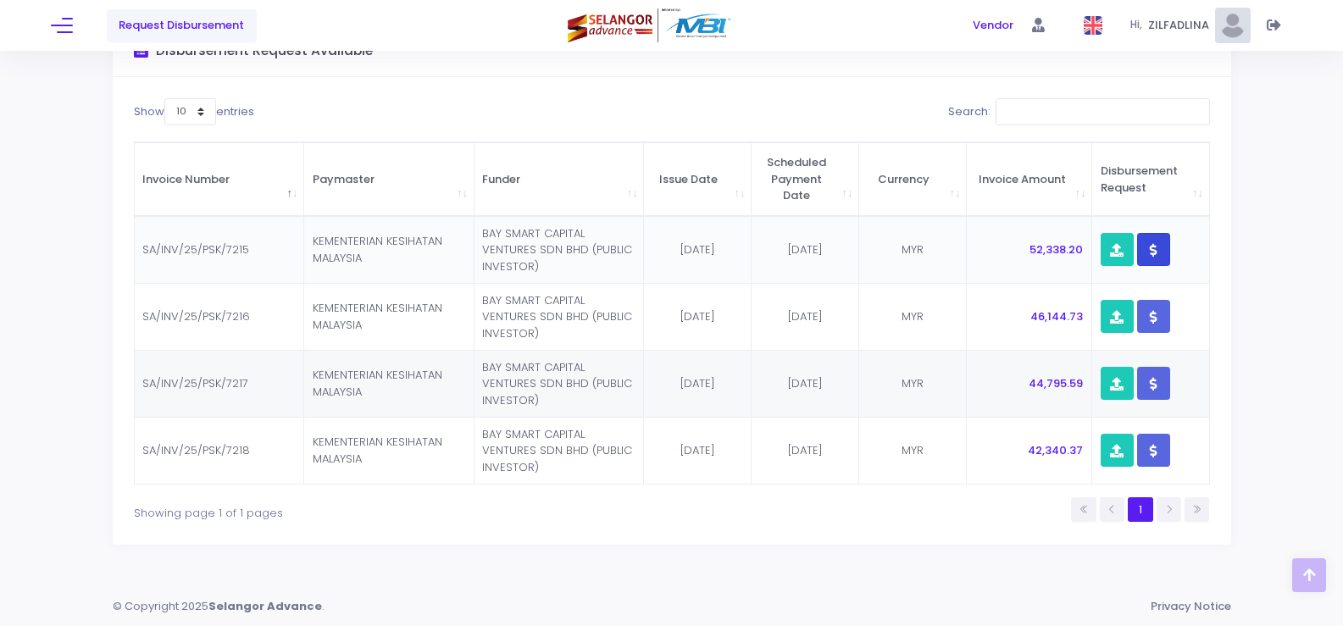
click at [1154, 250] on icon "button" at bounding box center [1153, 250] width 8 height 0
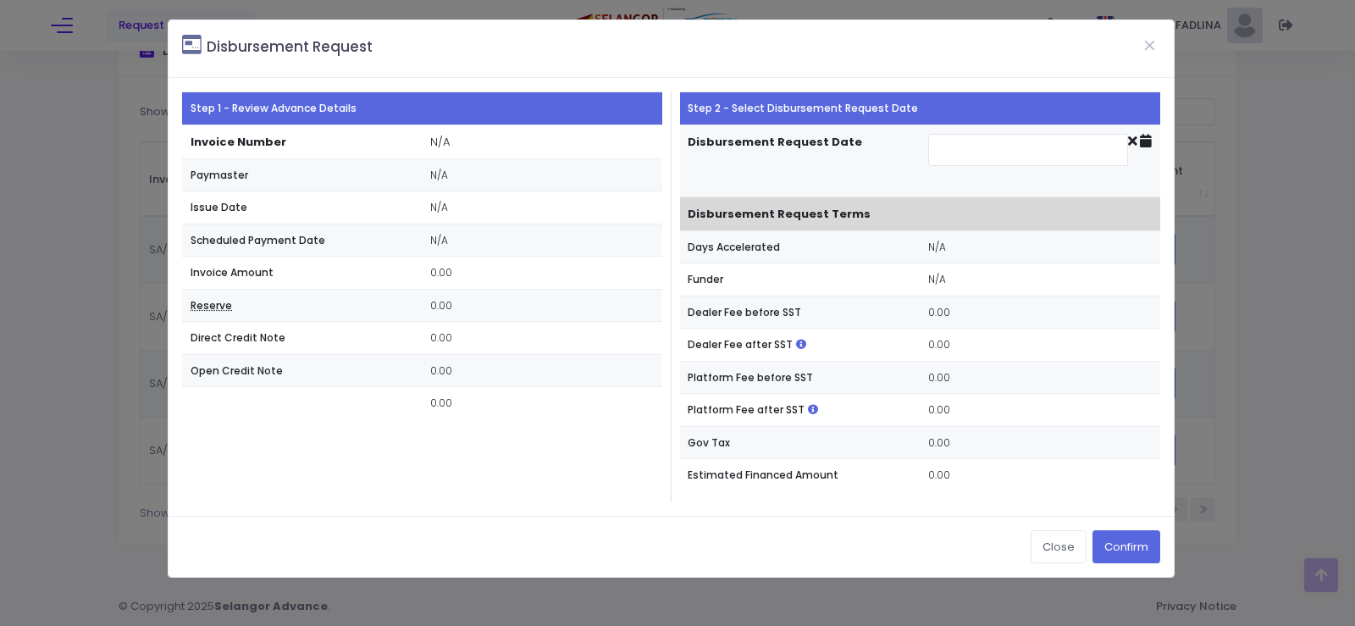
type input "[DATE]"
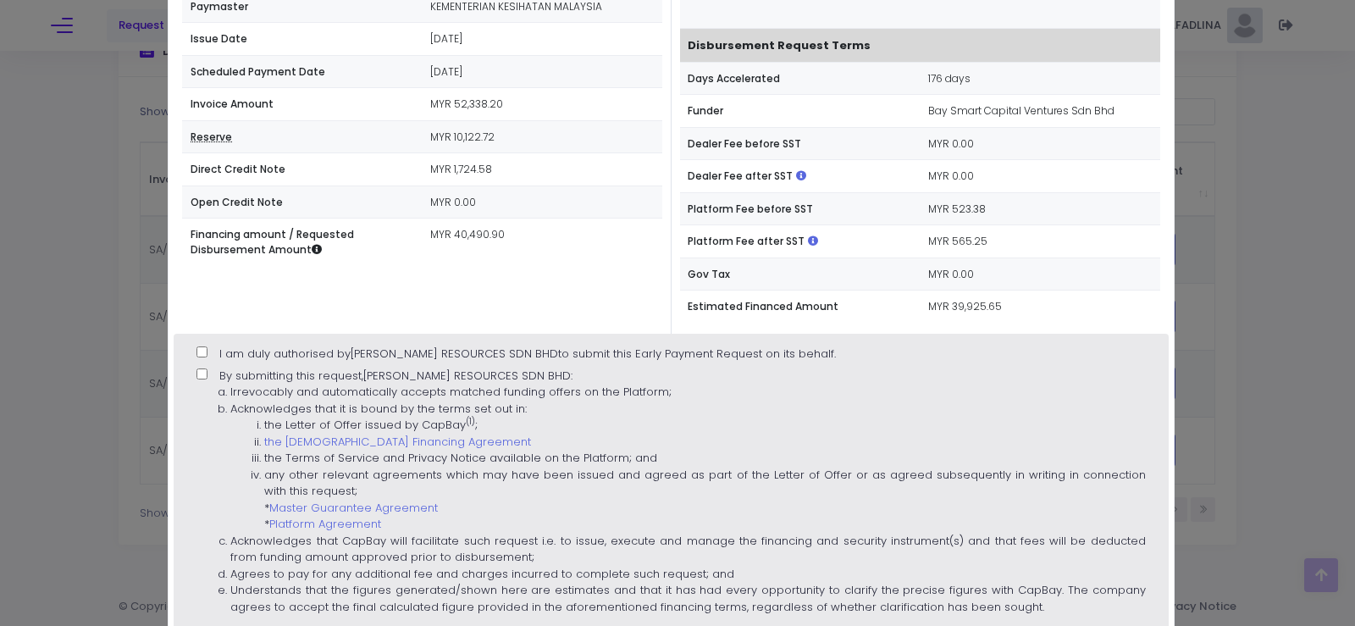
scroll to position [169, 0]
click at [206, 348] on input "I am duly authorised by [PERSON_NAME] RESOURCES SDN BHD to submit this Early Pa…" at bounding box center [202, 351] width 11 height 11
checkbox input "true"
click at [204, 368] on input "By submitting this request, [PERSON_NAME] RESOURCES SDN BHD : Irrevocably and a…" at bounding box center [202, 373] width 11 height 11
checkbox input "true"
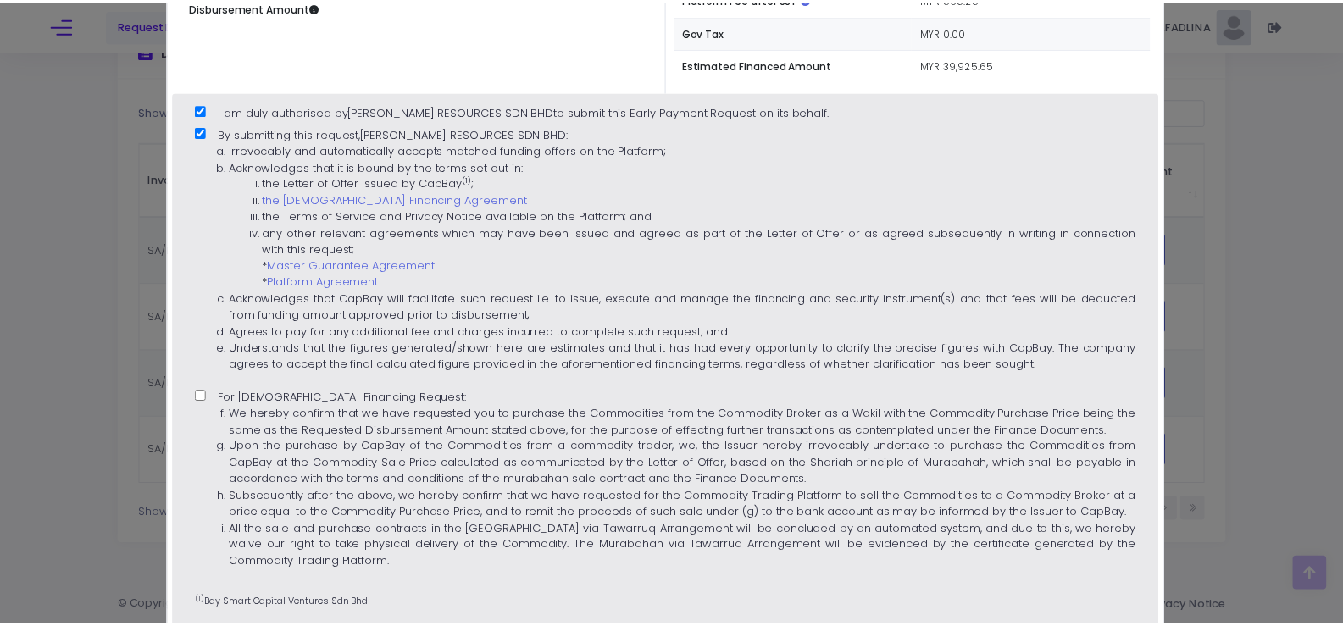
scroll to position [508, 0]
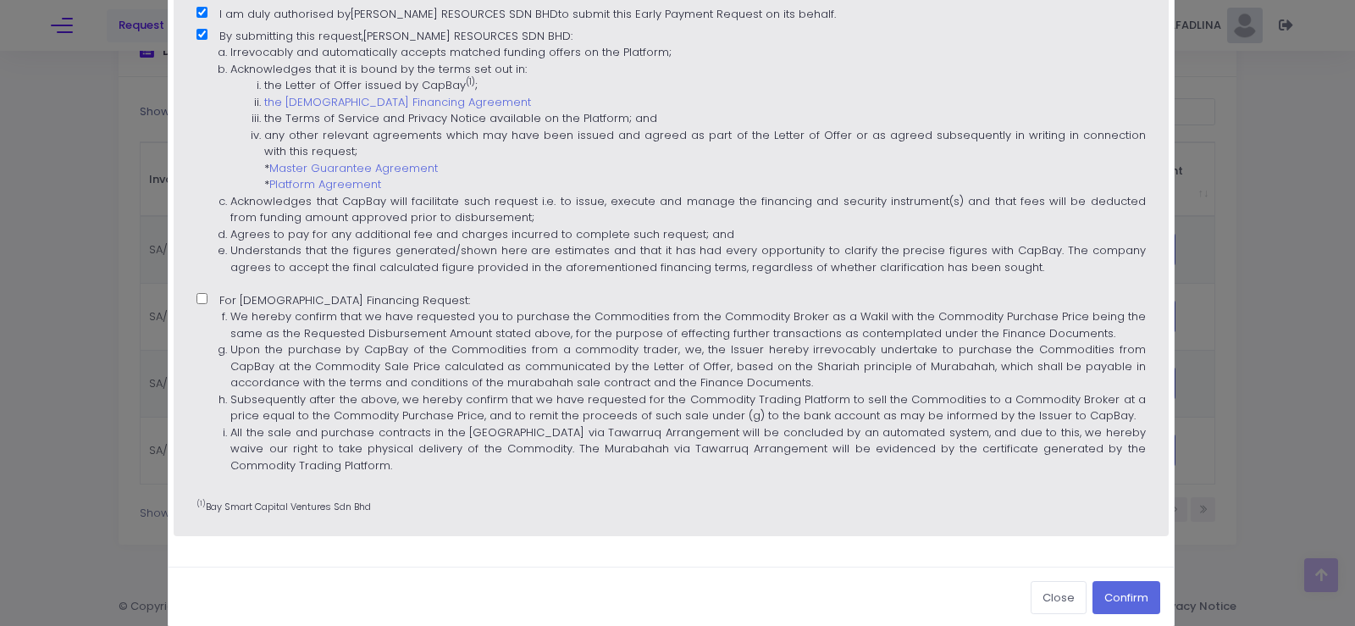
click at [217, 306] on label "For [DEMOGRAPHIC_DATA] Financing Request: We hereby confirm that we have reques…" at bounding box center [671, 388] width 949 height 193
click at [208, 304] on input "For [DEMOGRAPHIC_DATA] Financing Request: We hereby confirm that we have reques…" at bounding box center [202, 298] width 11 height 11
checkbox input "true"
click at [1110, 595] on button "Confirm" at bounding box center [1127, 597] width 68 height 32
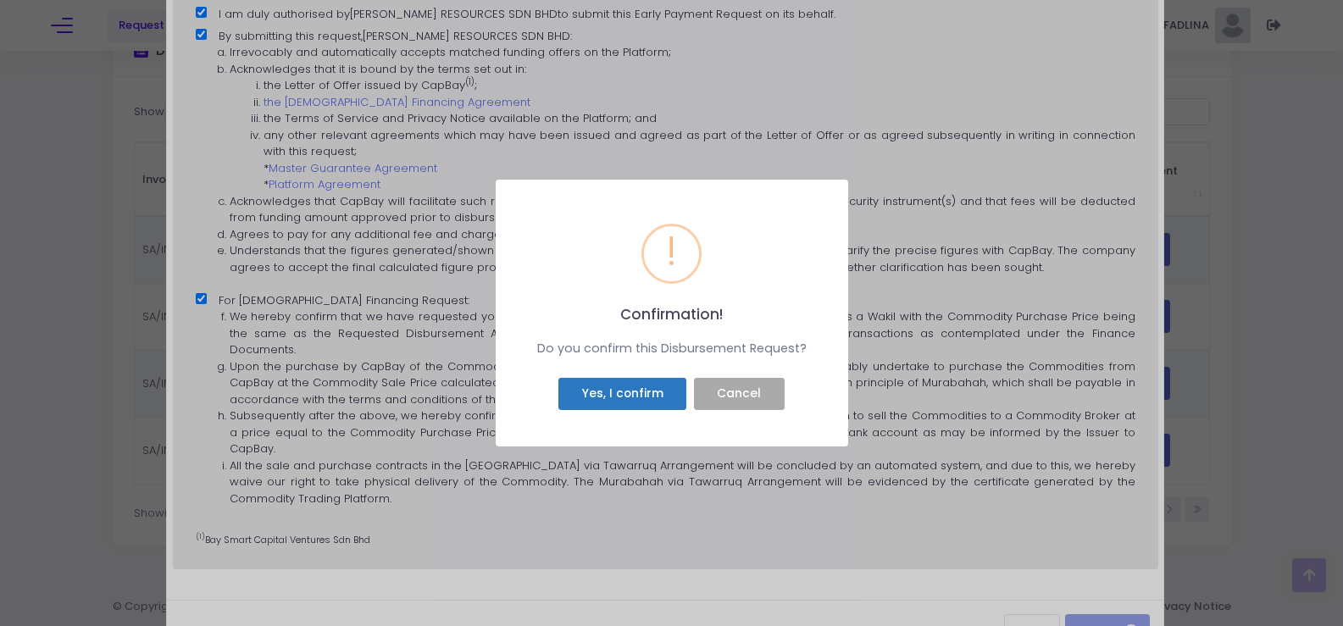
click at [617, 401] on button "Yes, I confirm" at bounding box center [622, 394] width 128 height 32
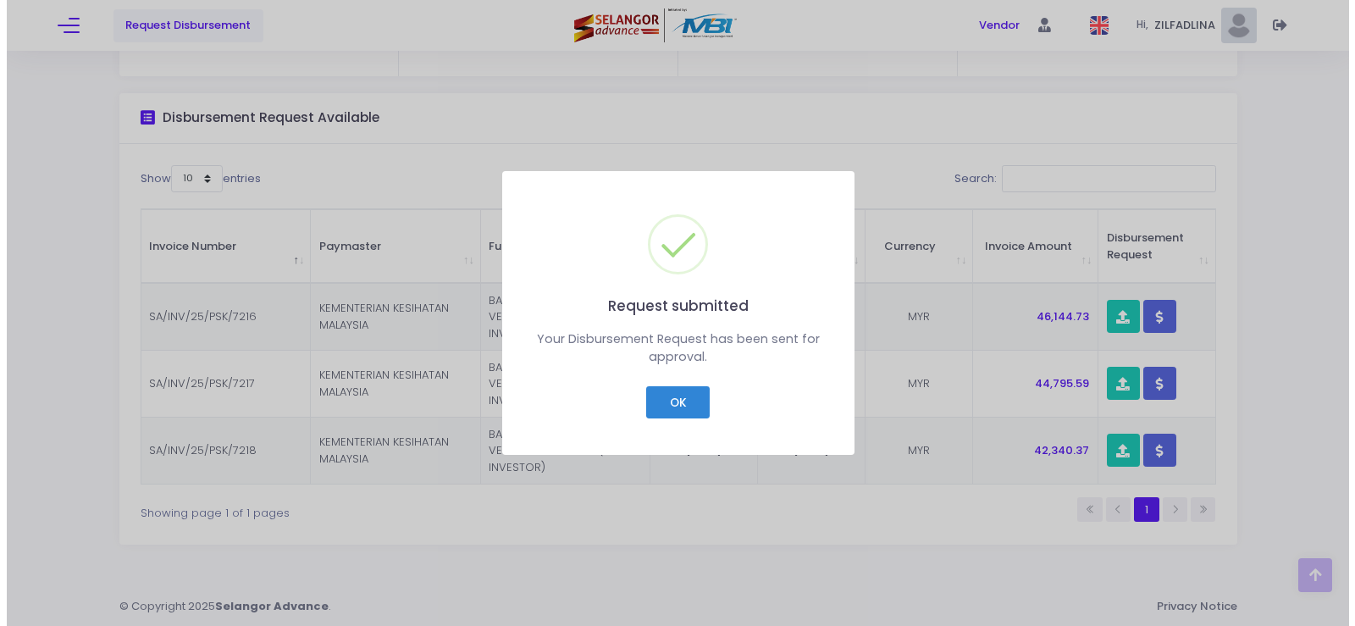
scroll to position [176, 0]
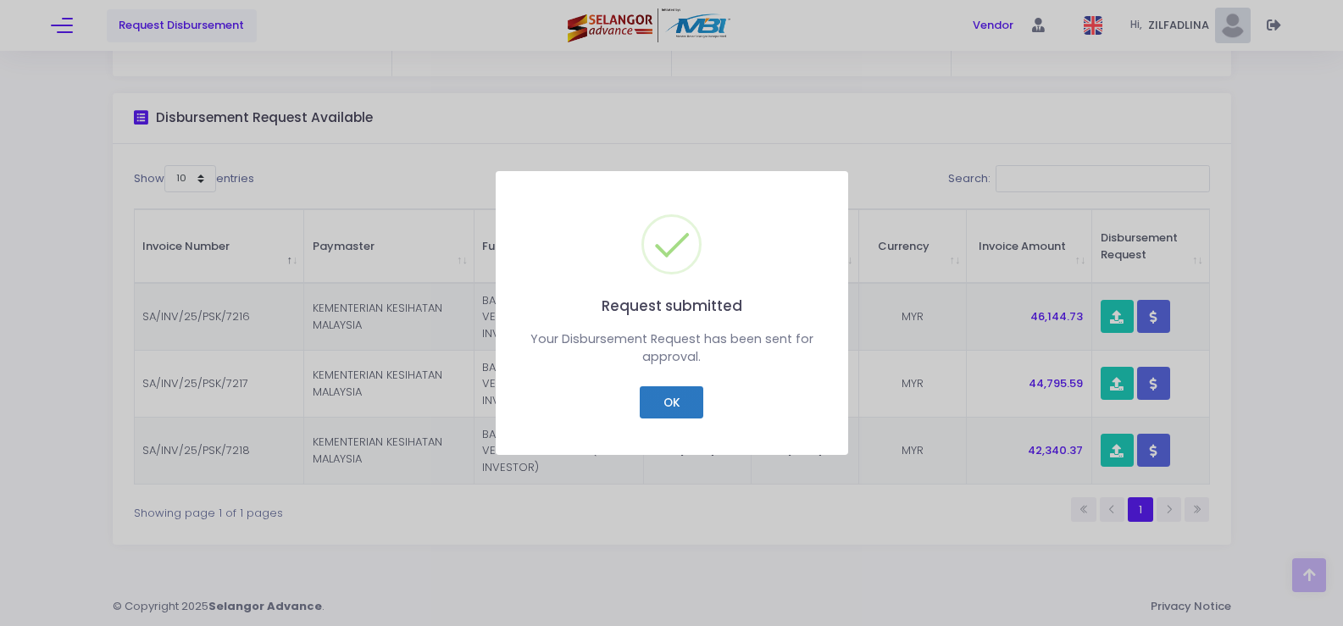
click at [676, 393] on button "OK" at bounding box center [672, 402] width 64 height 32
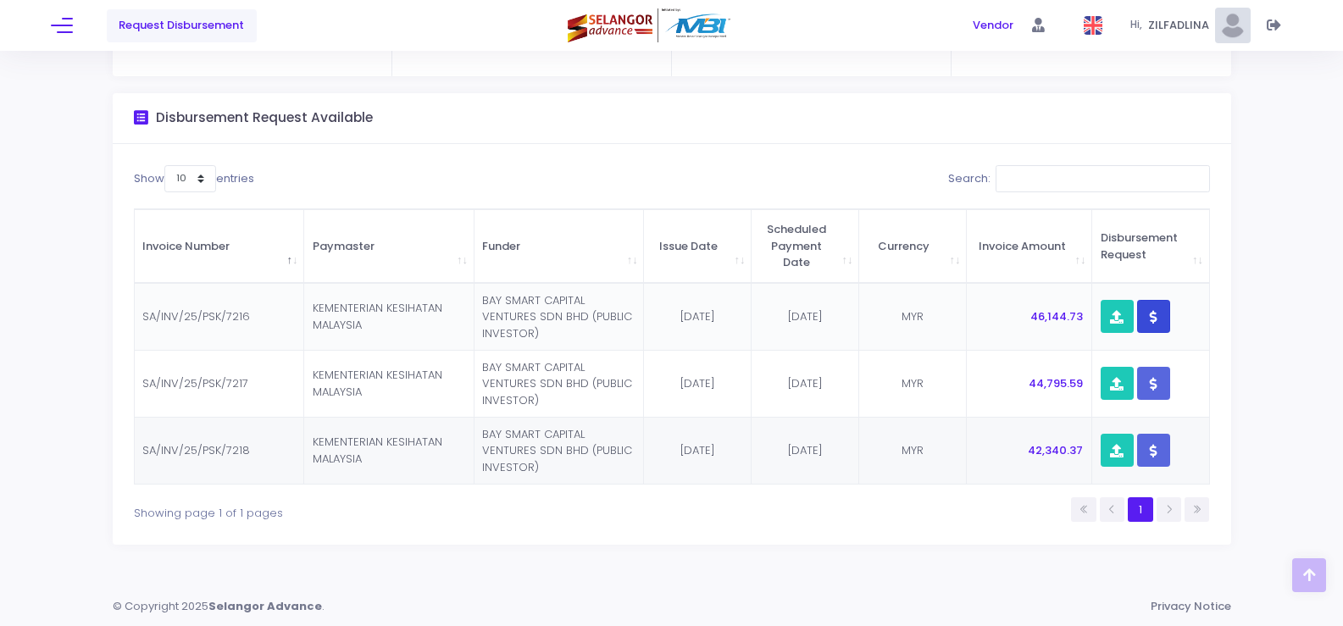
click at [1160, 321] on button "button" at bounding box center [1153, 316] width 33 height 33
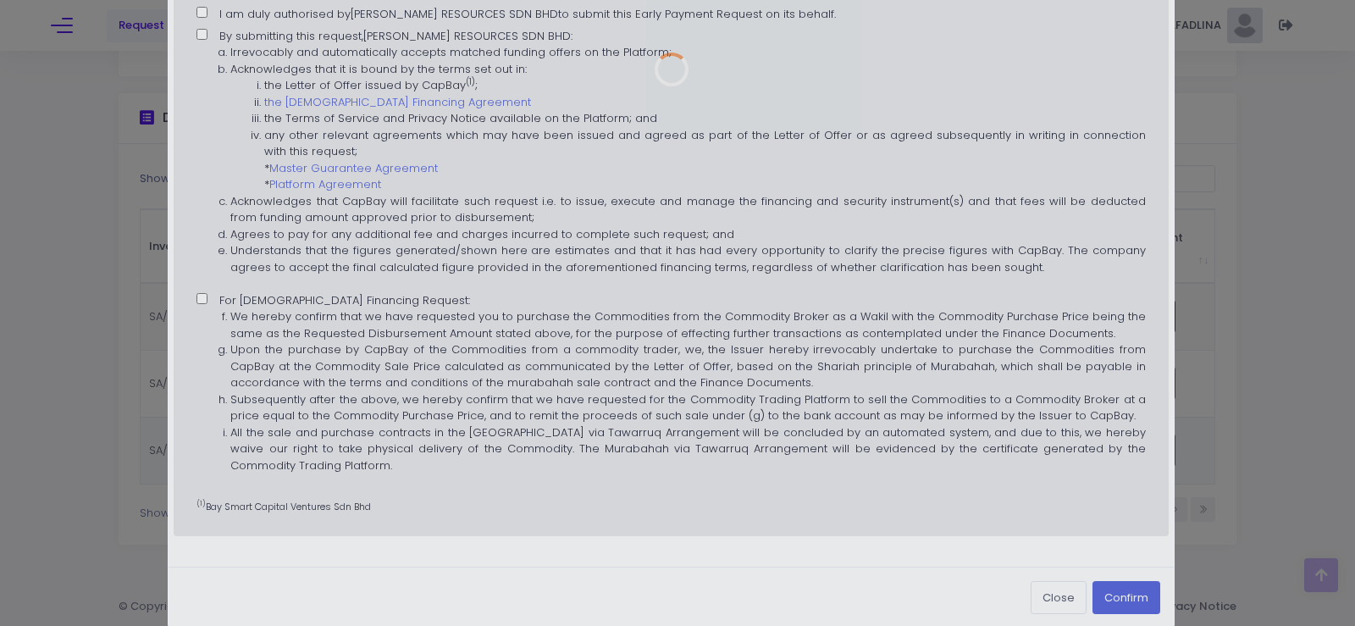
scroll to position [0, 0]
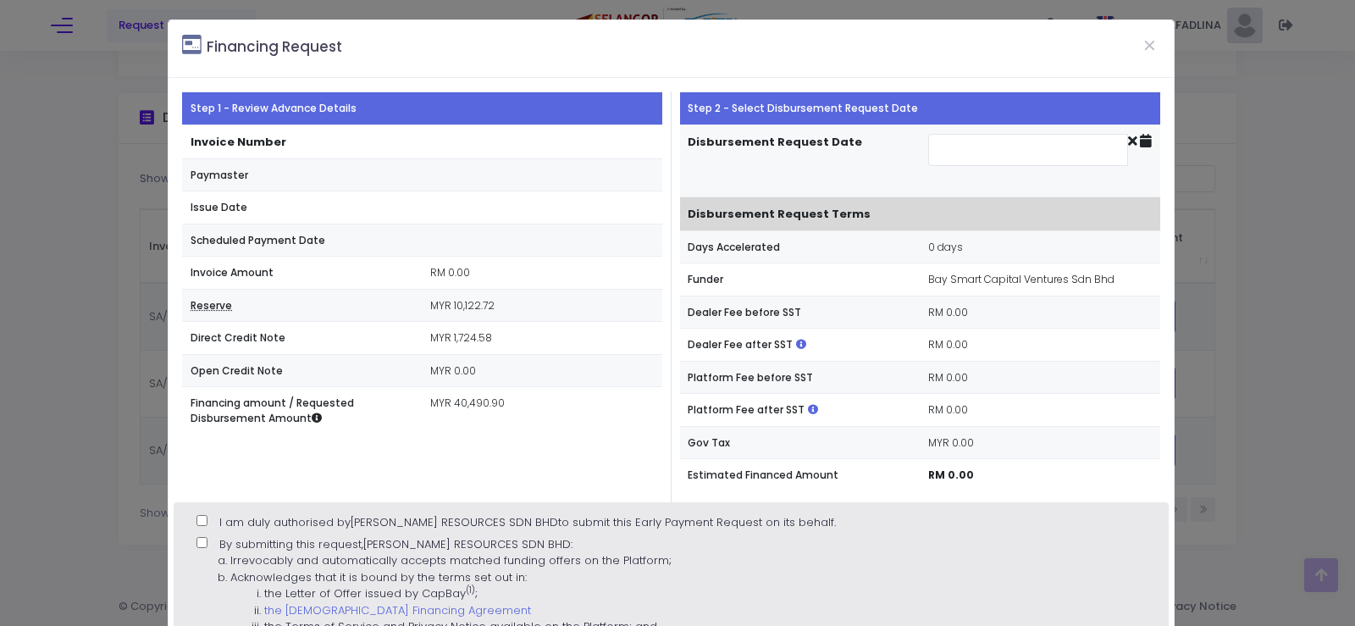
type input "[DATE]"
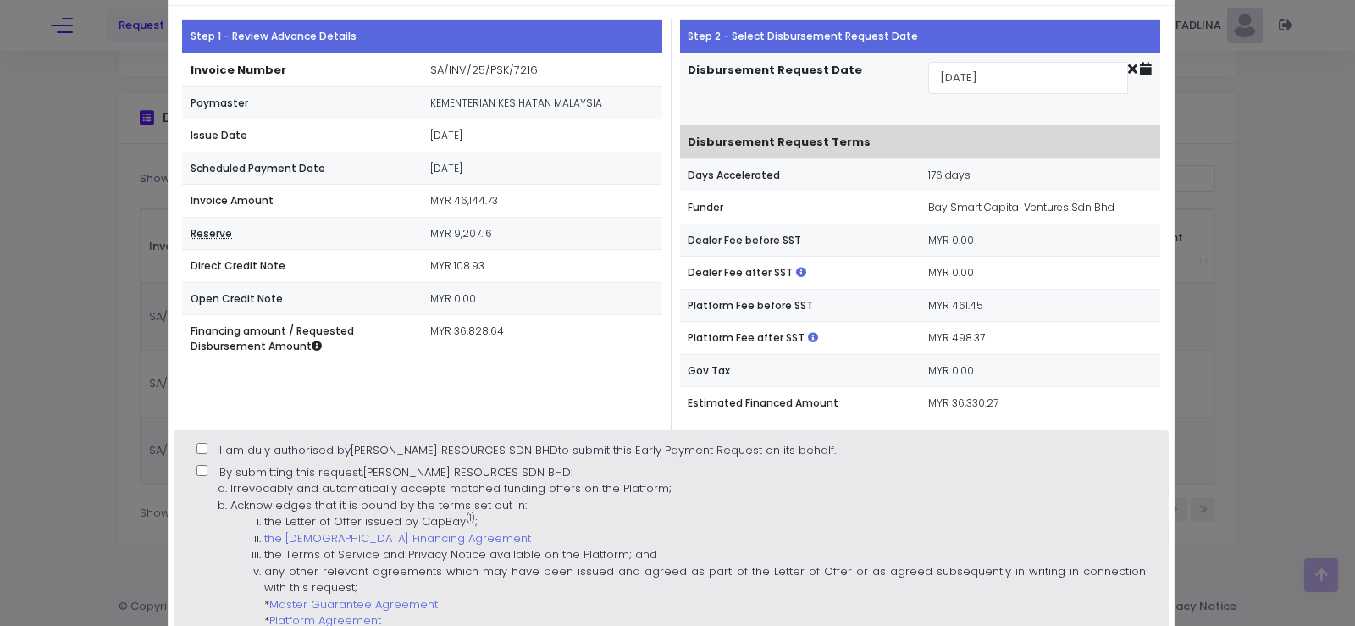
scroll to position [169, 0]
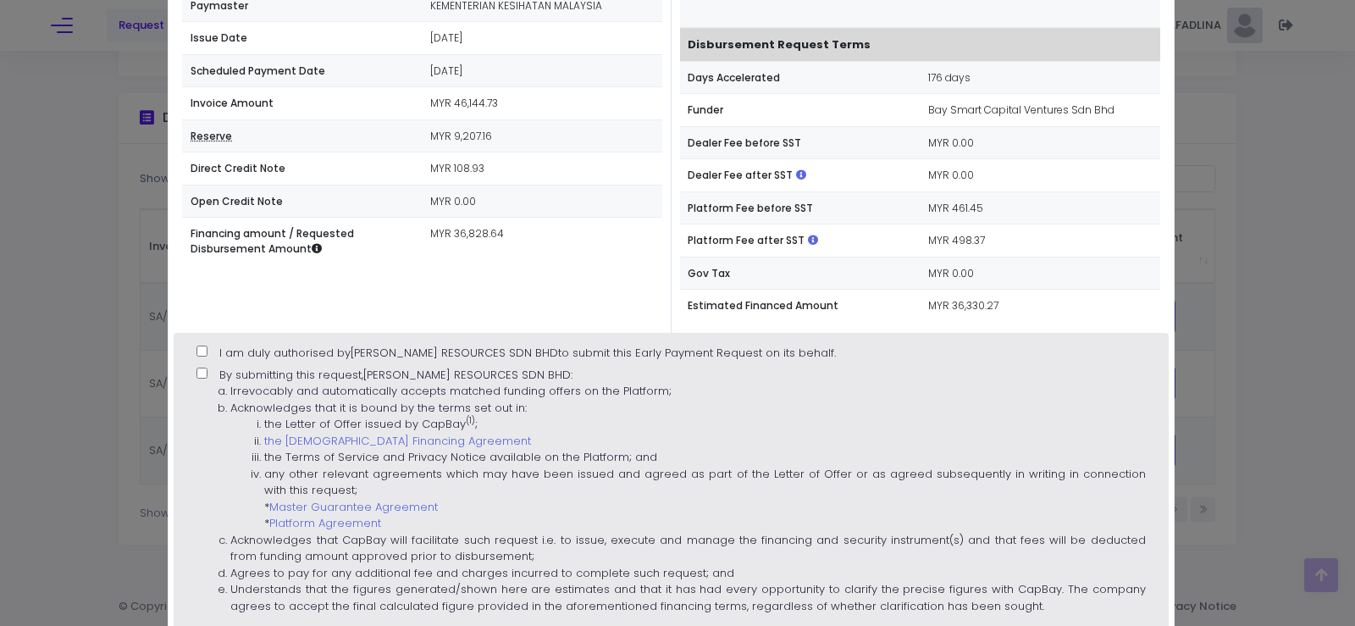
click at [219, 351] on span "I am duly authorised by [PERSON_NAME] RESOURCES SDN BHD to submit this Early Pa…" at bounding box center [527, 353] width 617 height 16
click at [208, 351] on input "I am duly authorised by [PERSON_NAME] RESOURCES SDN BHD to submit this Early Pa…" at bounding box center [202, 351] width 11 height 11
checkbox input "true"
click at [197, 385] on ol "Irrevocably and automatically accepts matched funding offers on the Platform; A…" at bounding box center [671, 498] width 949 height 231
click at [197, 379] on input "By submitting this request, [PERSON_NAME] RESOURCES SDN BHD : Irrevocably and a…" at bounding box center [202, 373] width 11 height 11
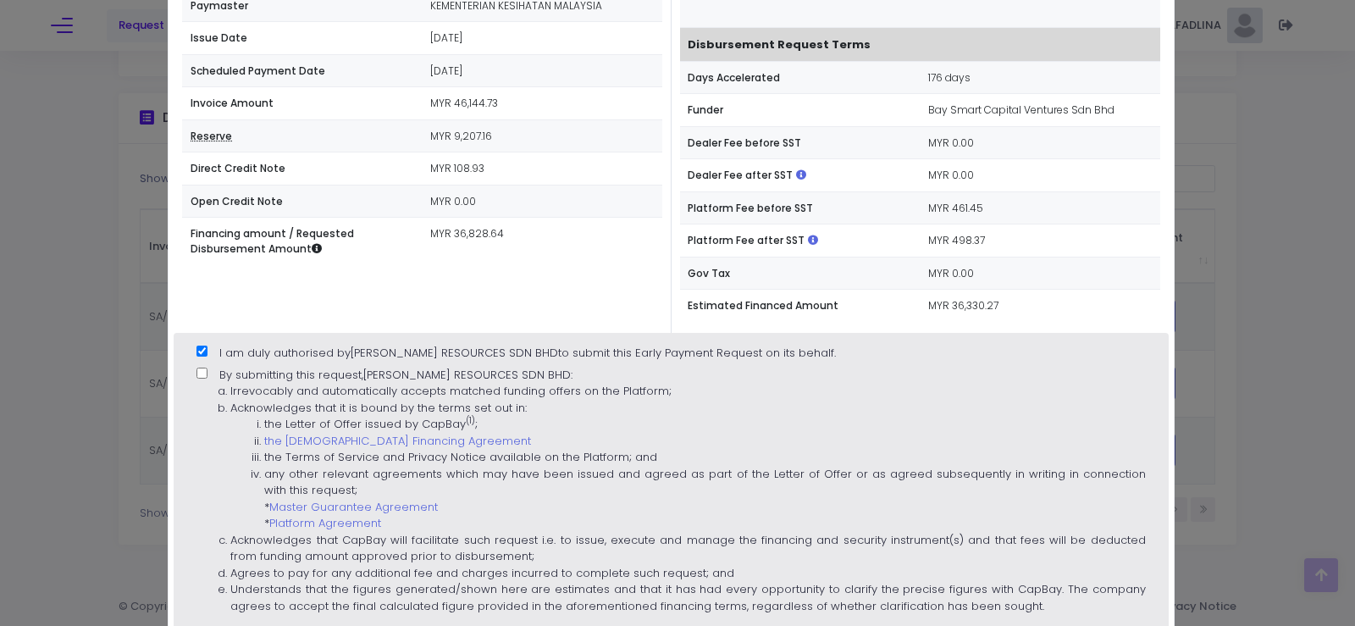
checkbox input "true"
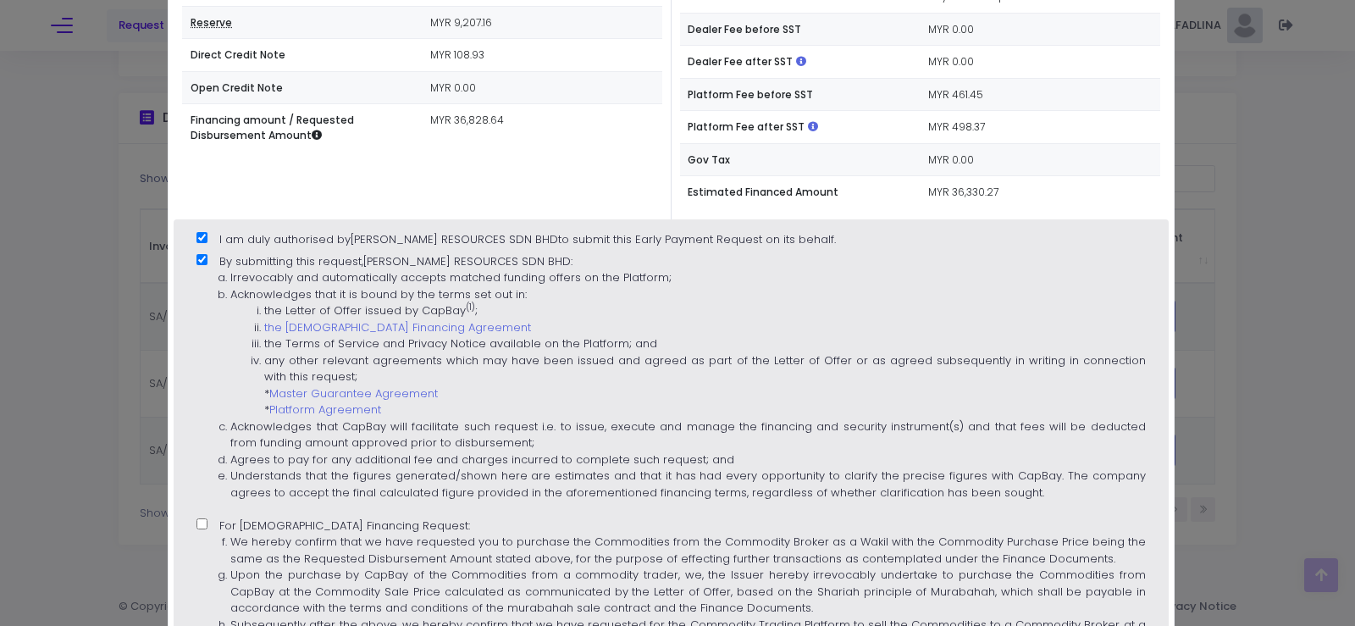
scroll to position [424, 0]
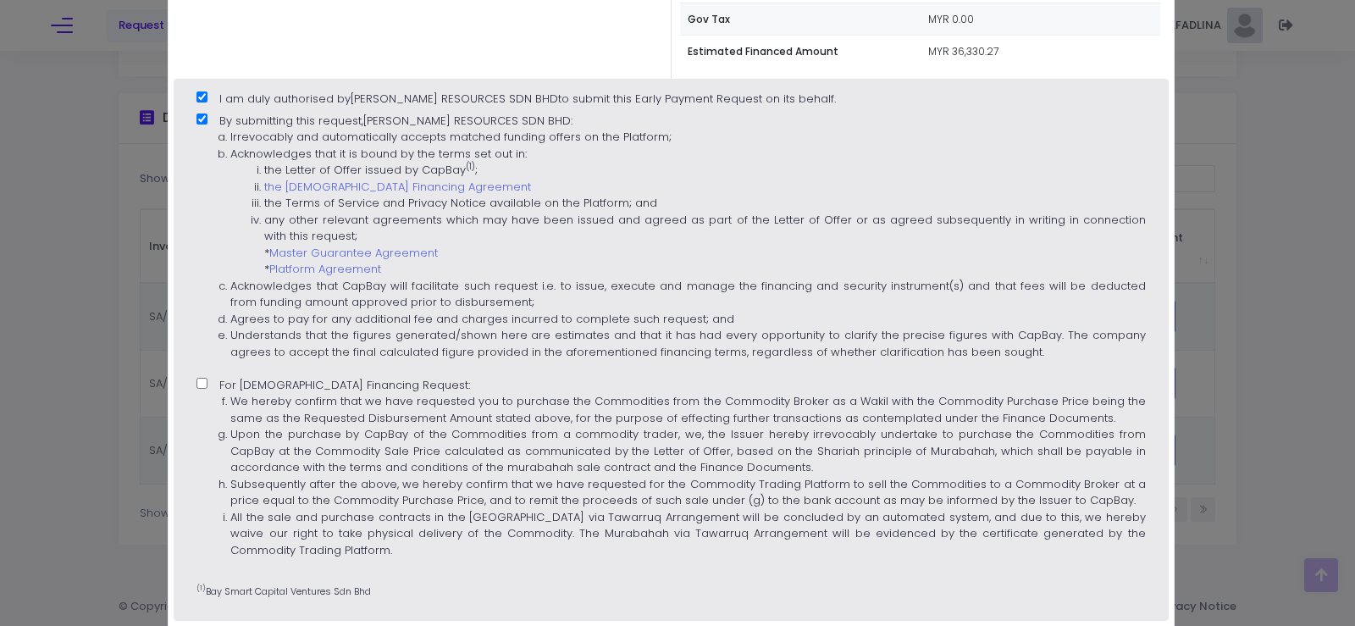
click at [216, 383] on label "For [DEMOGRAPHIC_DATA] Financing Request: We hereby confirm that we have reques…" at bounding box center [671, 473] width 949 height 193
click at [208, 383] on input "For [DEMOGRAPHIC_DATA] Financing Request: We hereby confirm that we have reques…" at bounding box center [202, 383] width 11 height 11
checkbox input "true"
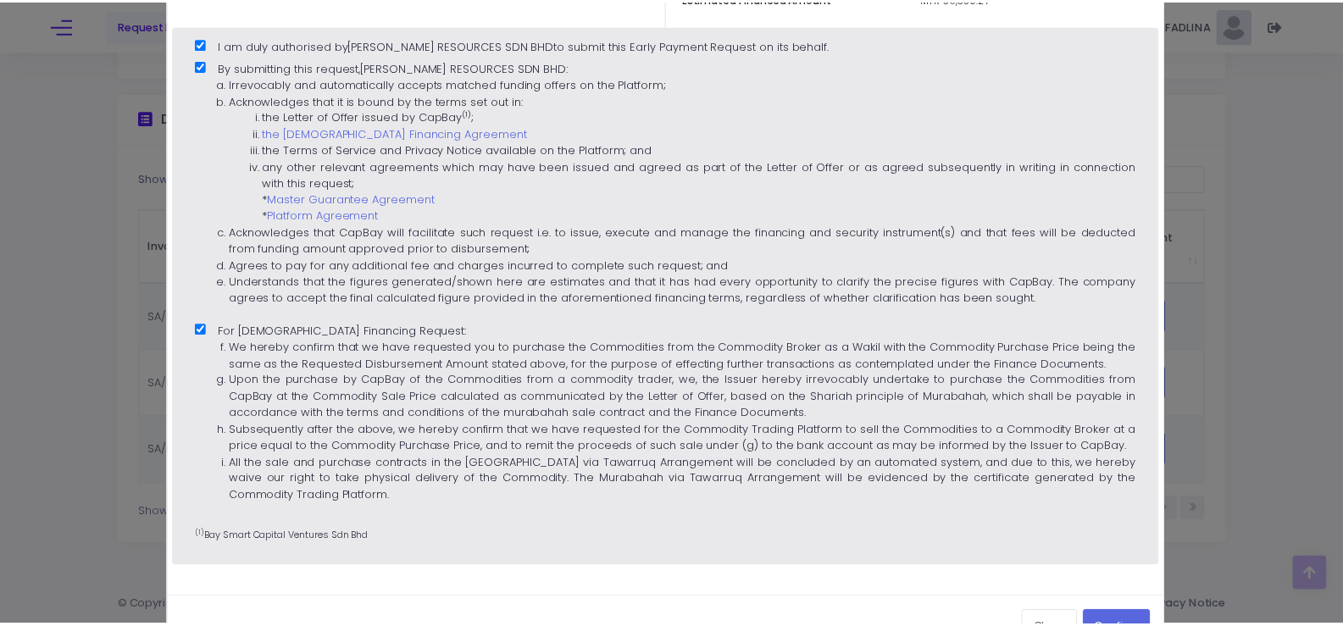
scroll to position [530, 0]
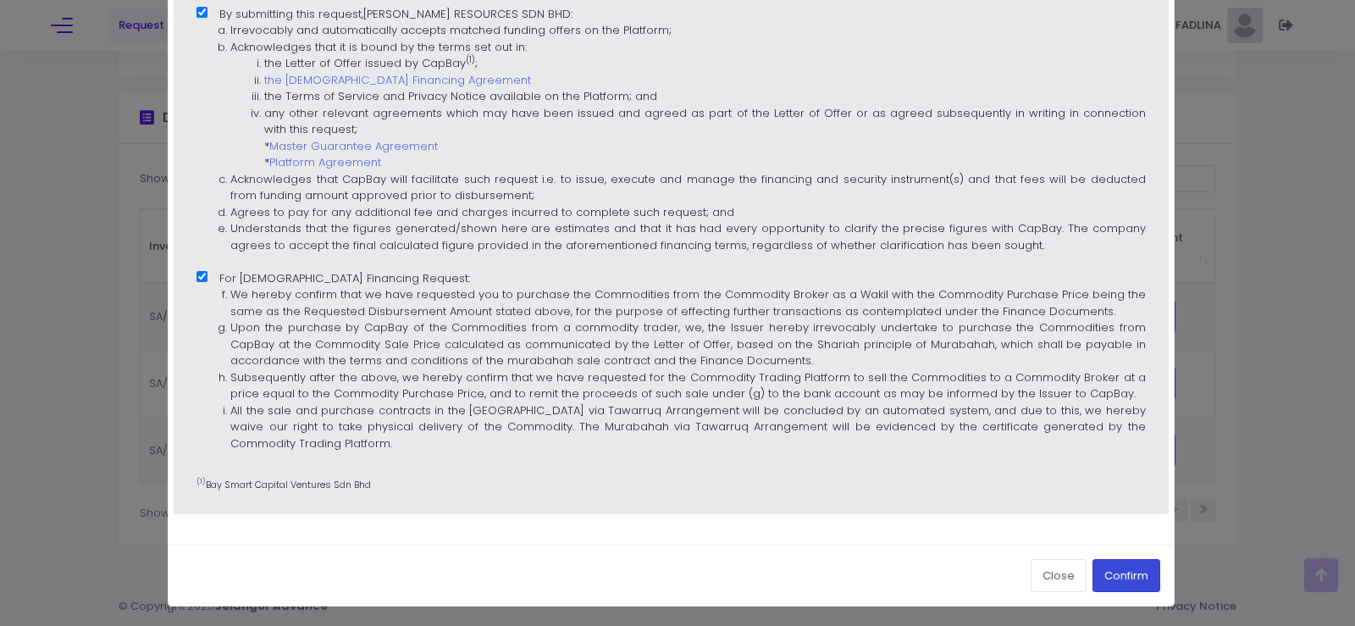
click at [1135, 575] on button "Confirm" at bounding box center [1127, 575] width 68 height 32
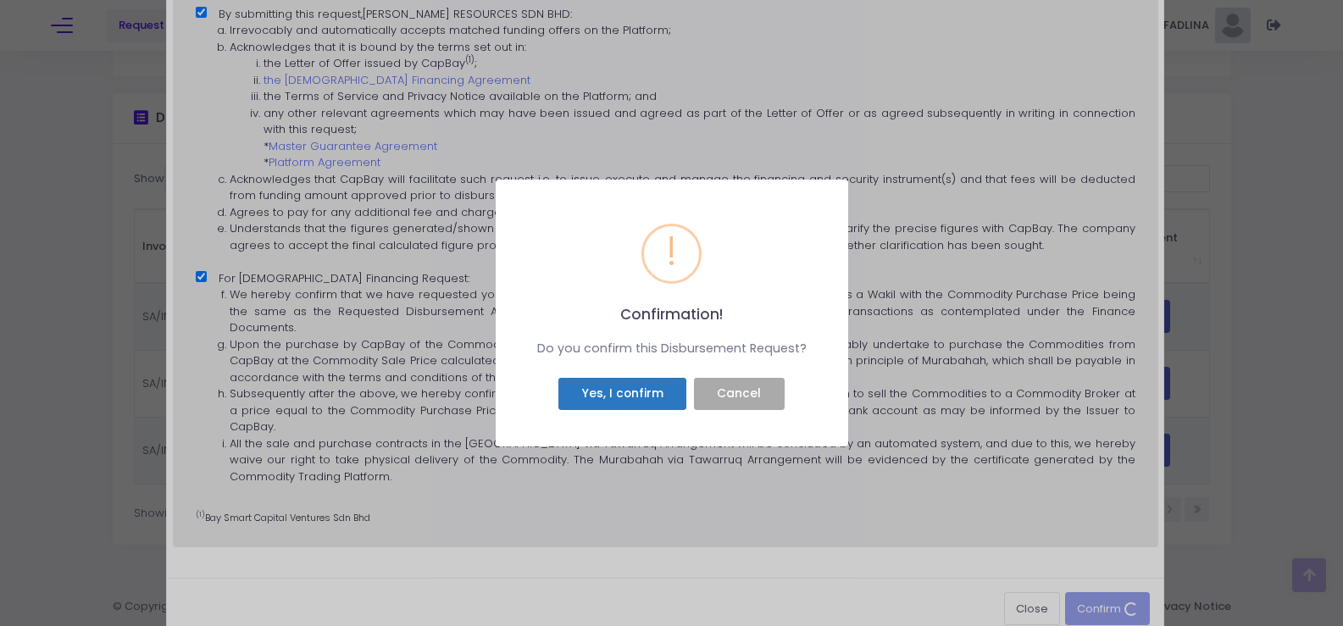
click at [584, 396] on button "Yes, I confirm" at bounding box center [622, 394] width 128 height 32
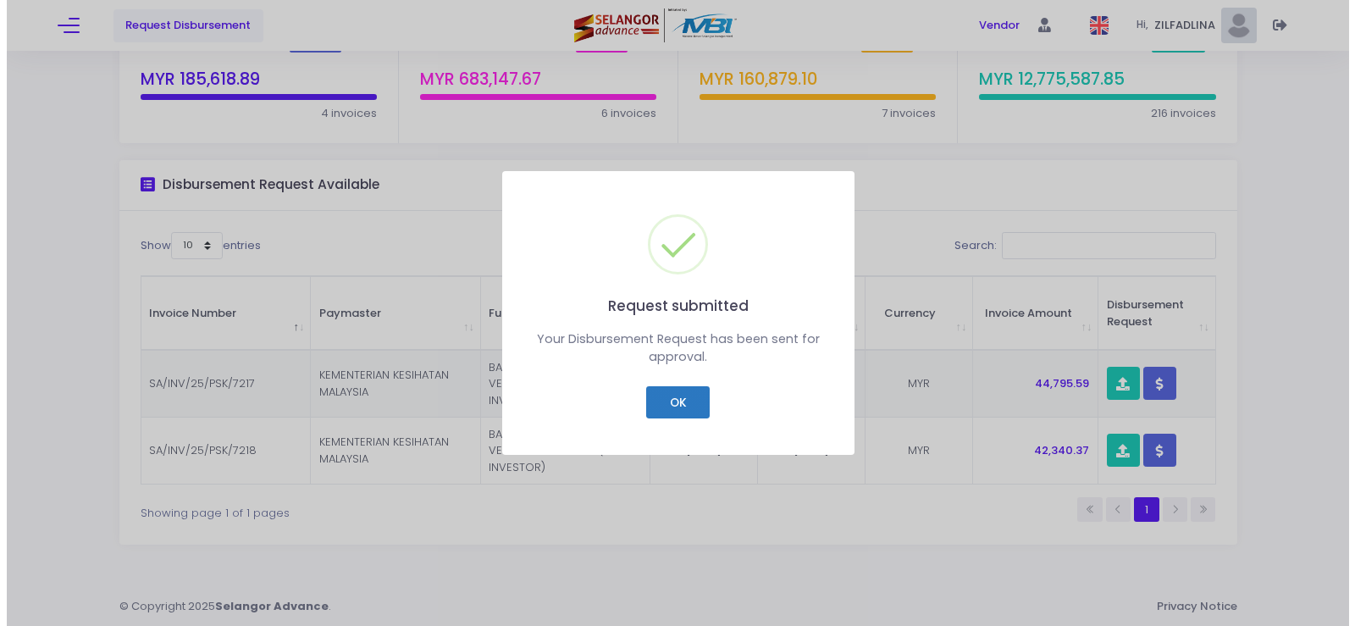
scroll to position [109, 0]
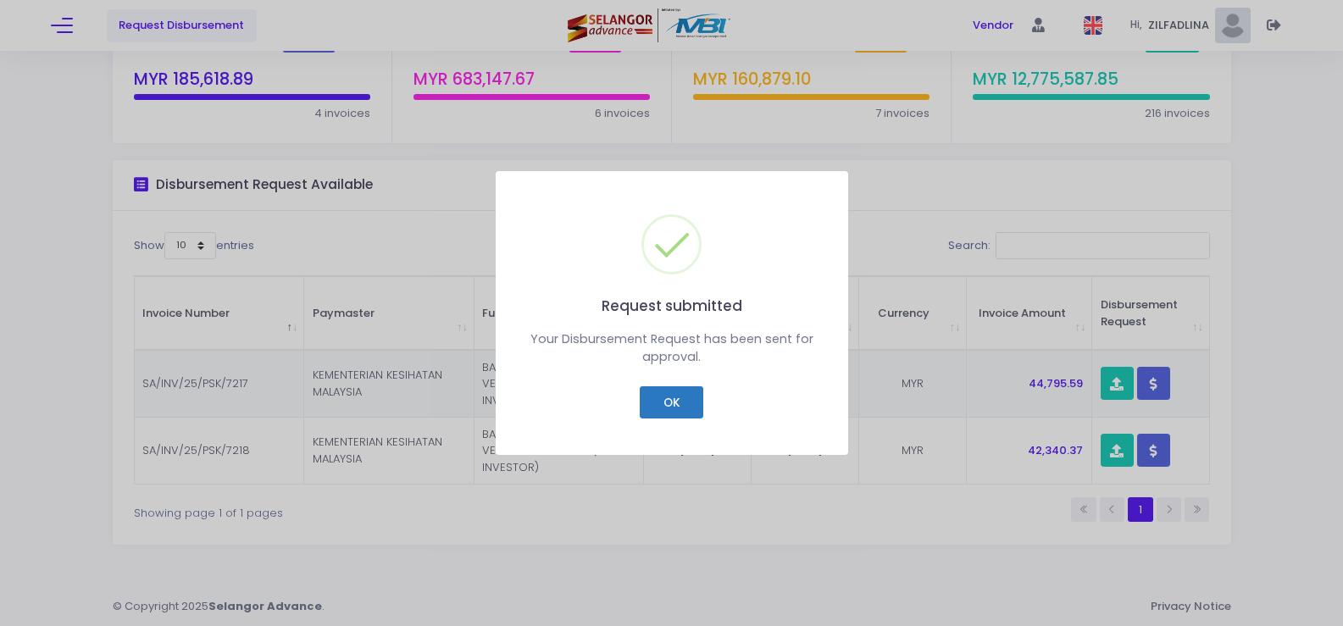
click at [674, 397] on button "OK" at bounding box center [672, 402] width 64 height 32
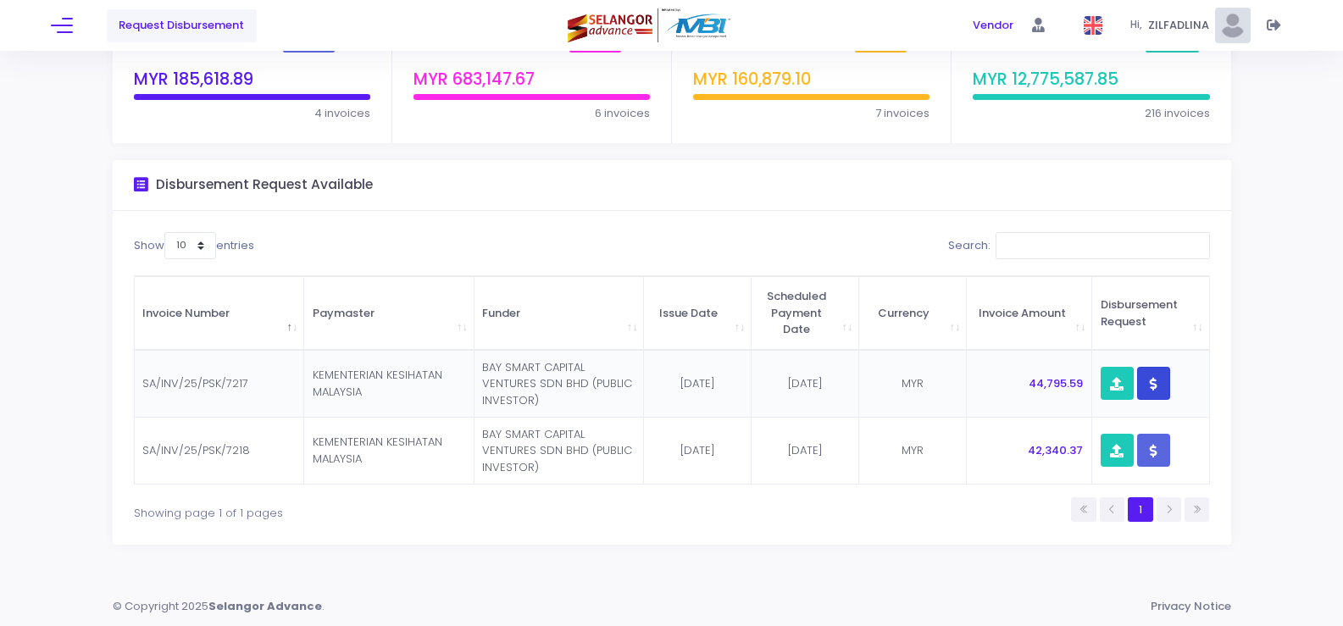
click at [1160, 391] on button "button" at bounding box center [1153, 383] width 33 height 33
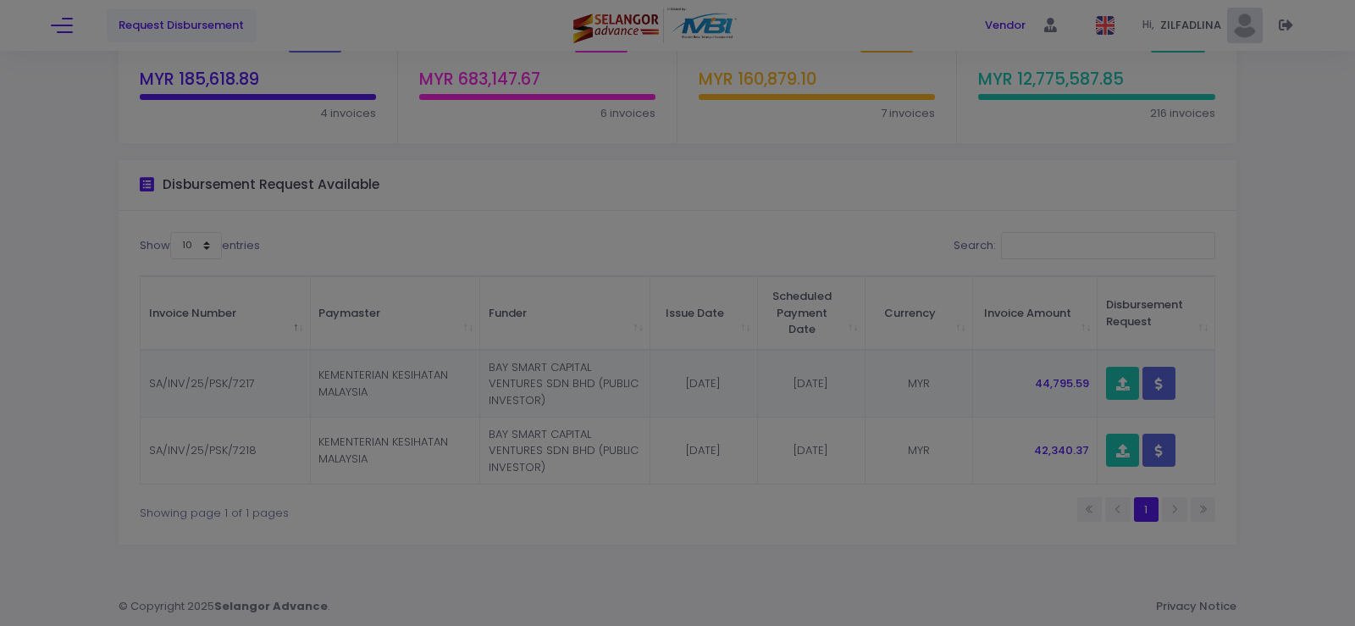
scroll to position [0, 0]
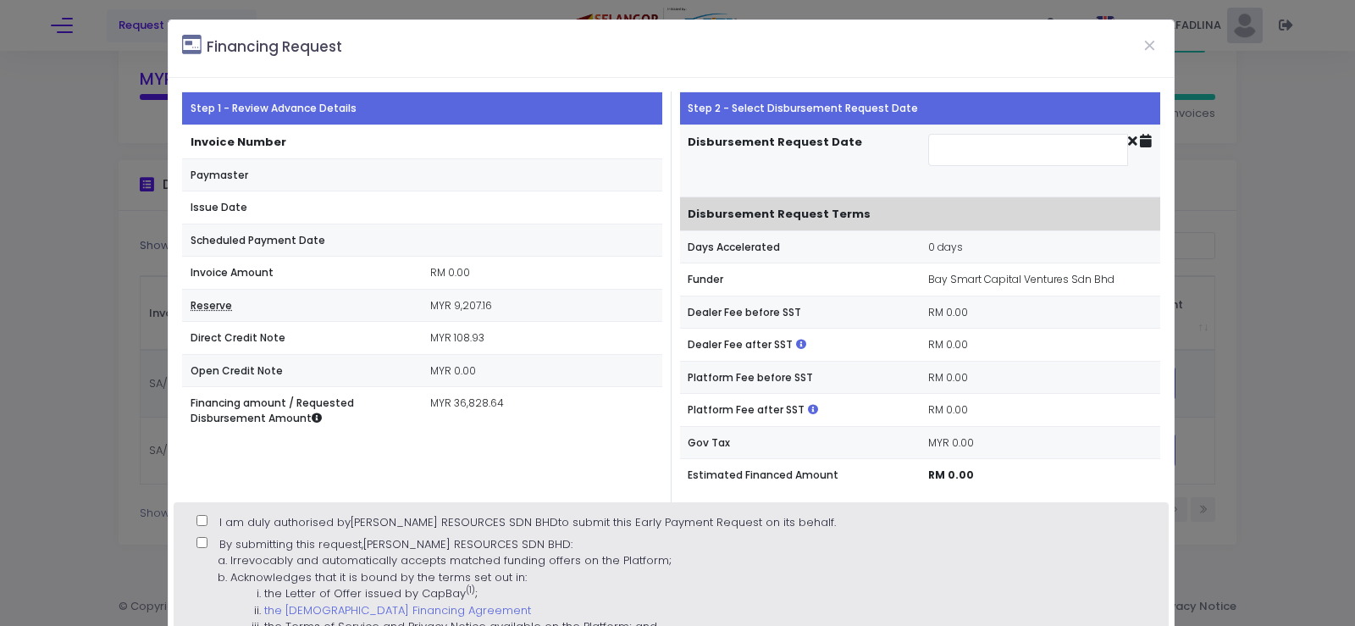
type input "[DATE]"
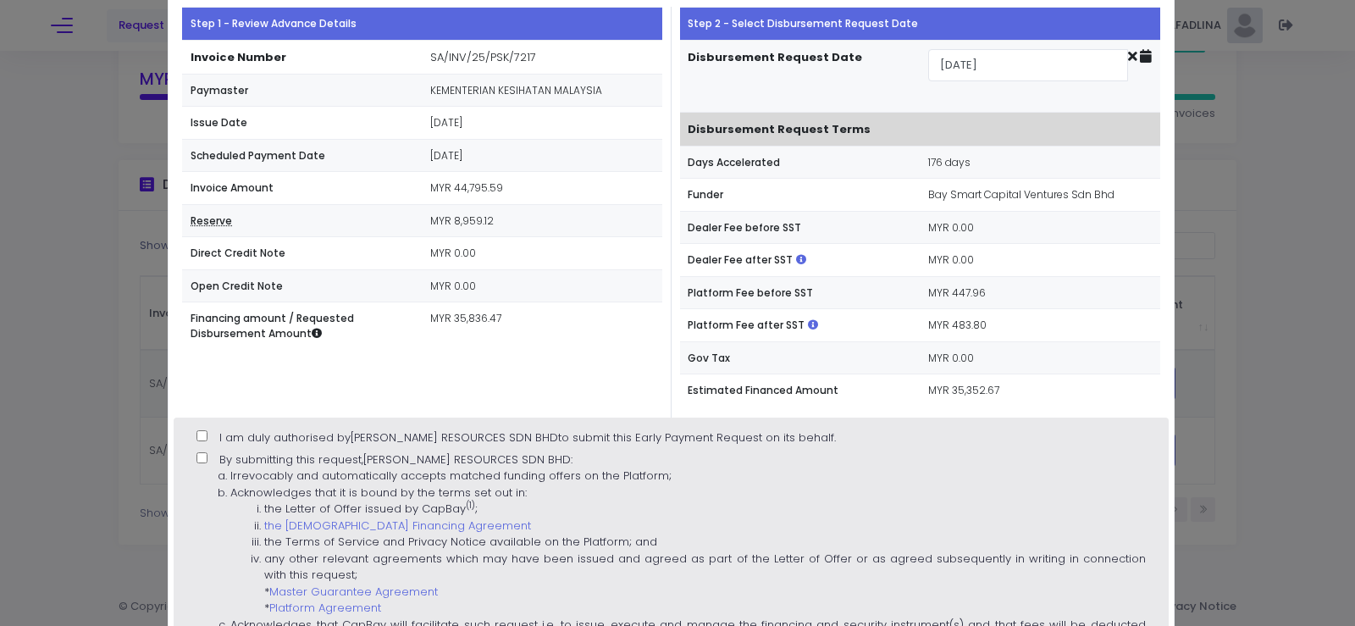
click at [208, 438] on label "I am duly authorised by [PERSON_NAME] RESOURCES SDN BHD to submit this Early Pa…" at bounding box center [517, 437] width 640 height 17
click at [208, 438] on input "I am duly authorised by [PERSON_NAME] RESOURCES SDN BHD to submit this Early Pa…" at bounding box center [202, 435] width 11 height 11
checkbox input "true"
click at [212, 464] on label "By submitting this request, [PERSON_NAME] RESOURCES SDN BHD : Irrevocably and a…" at bounding box center [671, 580] width 949 height 259
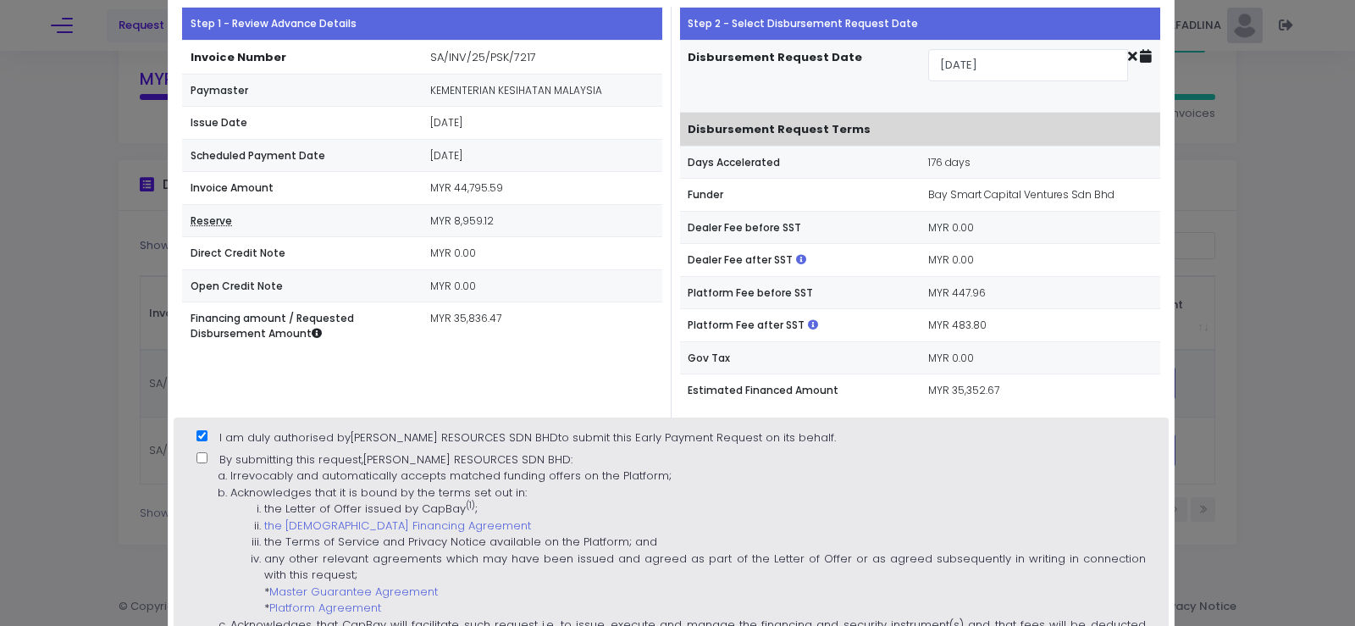
click at [208, 463] on input "By submitting this request, [PERSON_NAME] RESOURCES SDN BHD : Irrevocably and a…" at bounding box center [202, 457] width 11 height 11
checkbox input "true"
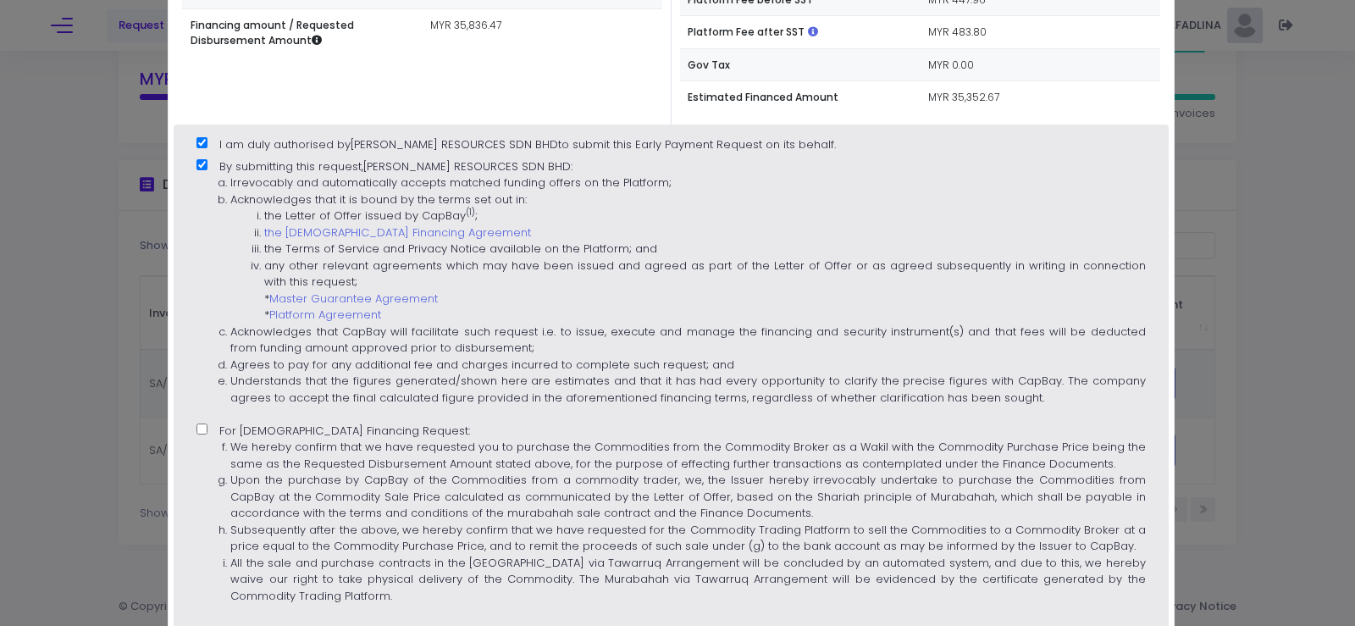
scroll to position [424, 0]
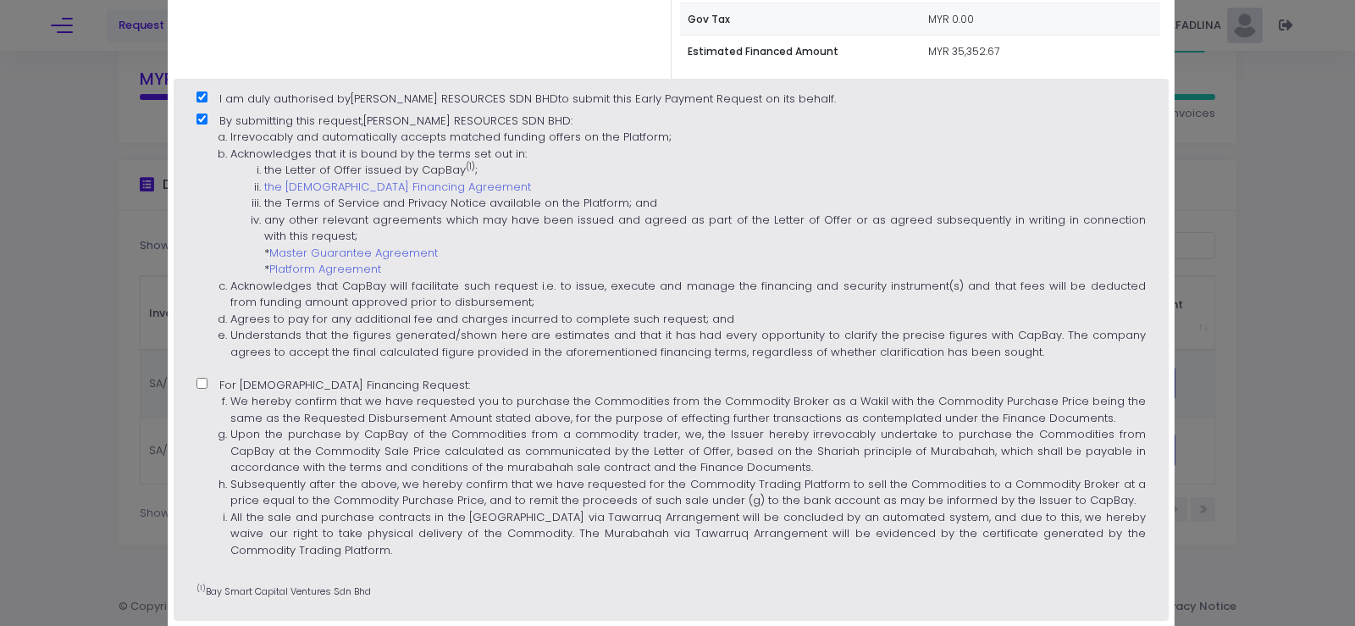
click at [211, 391] on label "For [DEMOGRAPHIC_DATA] Financing Request: We hereby confirm that we have reques…" at bounding box center [671, 473] width 949 height 193
click at [208, 389] on input "For [DEMOGRAPHIC_DATA] Financing Request: We hereby confirm that we have reques…" at bounding box center [202, 383] width 11 height 11
checkbox input "true"
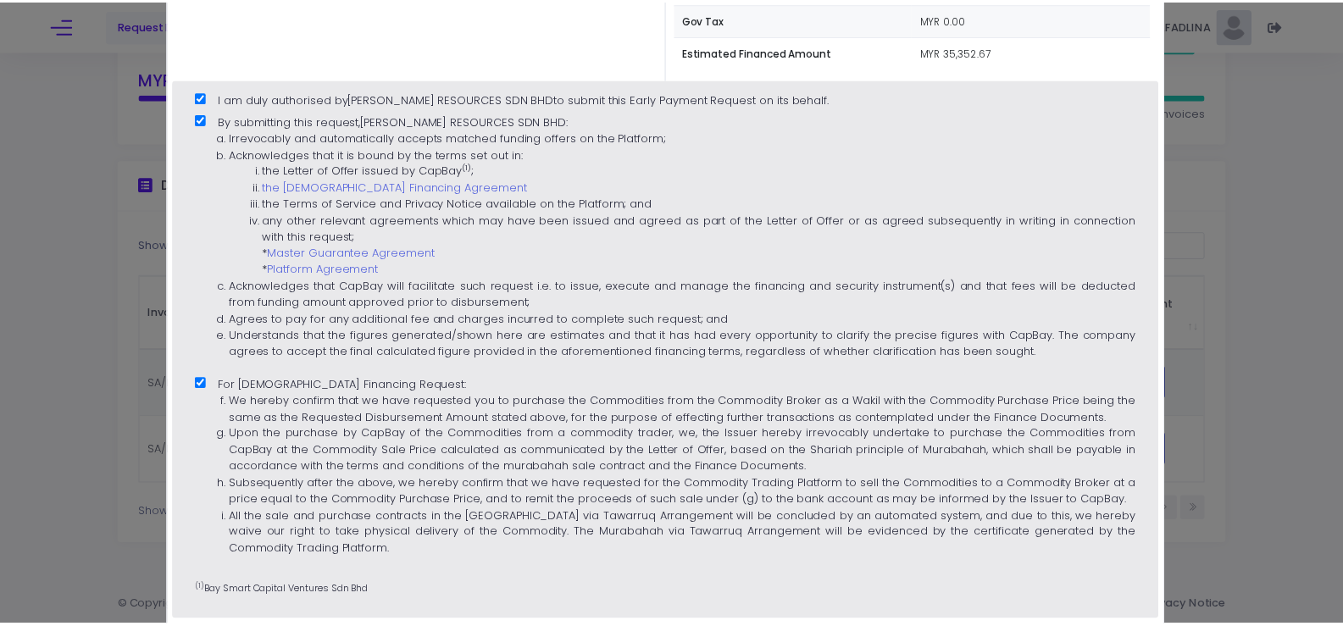
scroll to position [530, 0]
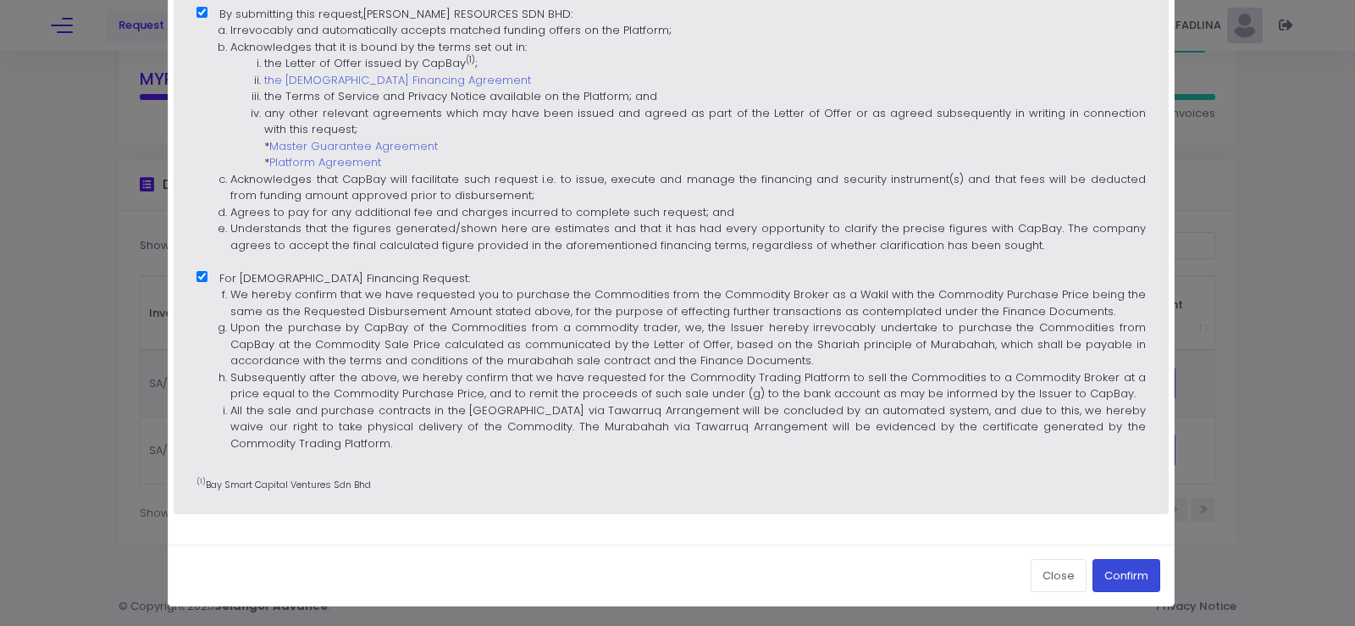
click at [1122, 577] on button "Confirm" at bounding box center [1127, 575] width 68 height 32
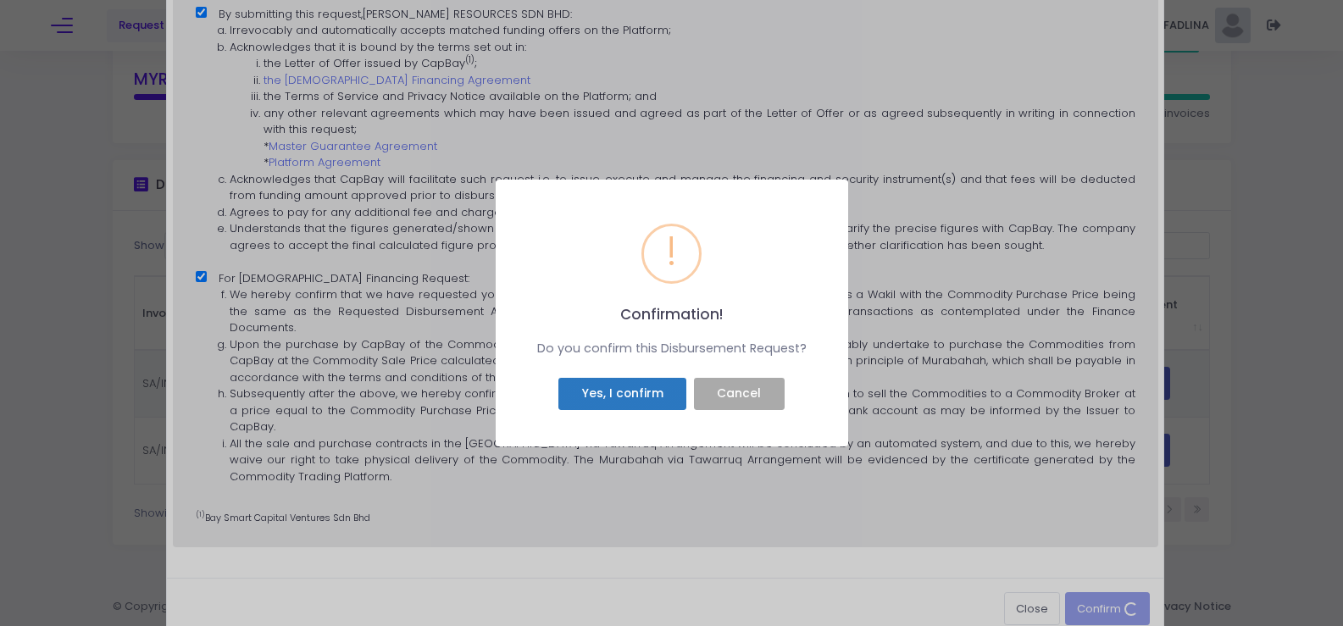
click at [651, 395] on button "Yes, I confirm" at bounding box center [622, 394] width 128 height 32
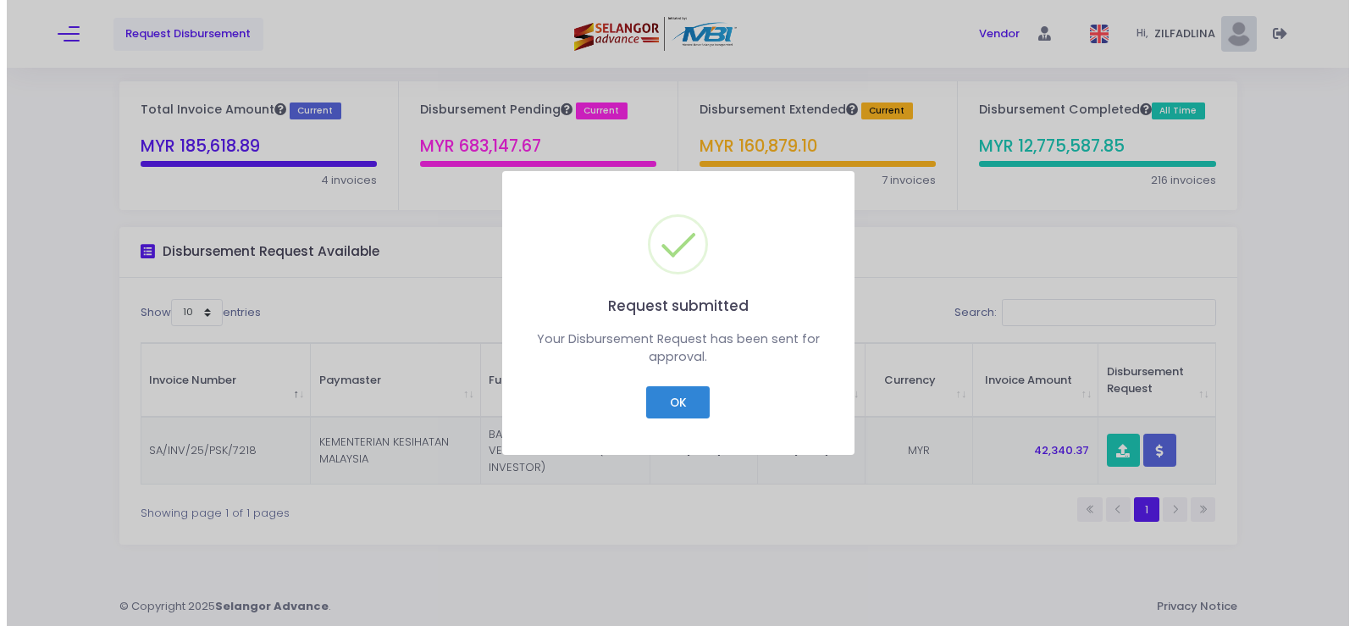
scroll to position [42, 0]
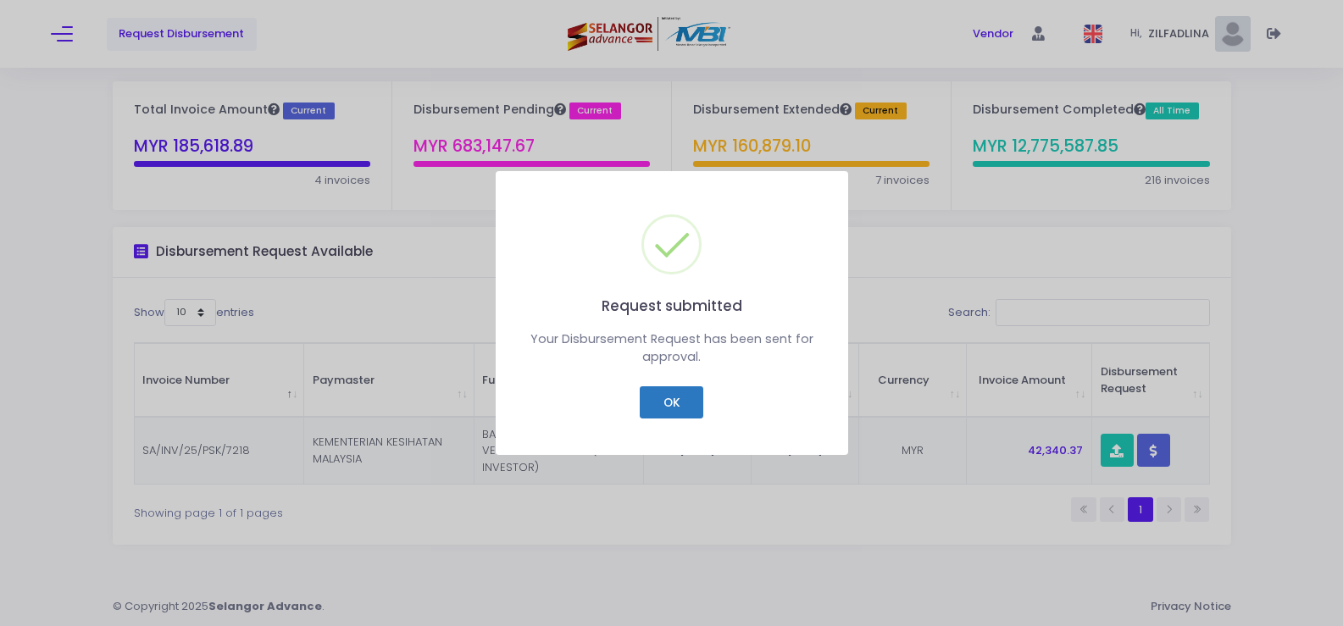
click at [662, 390] on button "OK" at bounding box center [672, 402] width 64 height 32
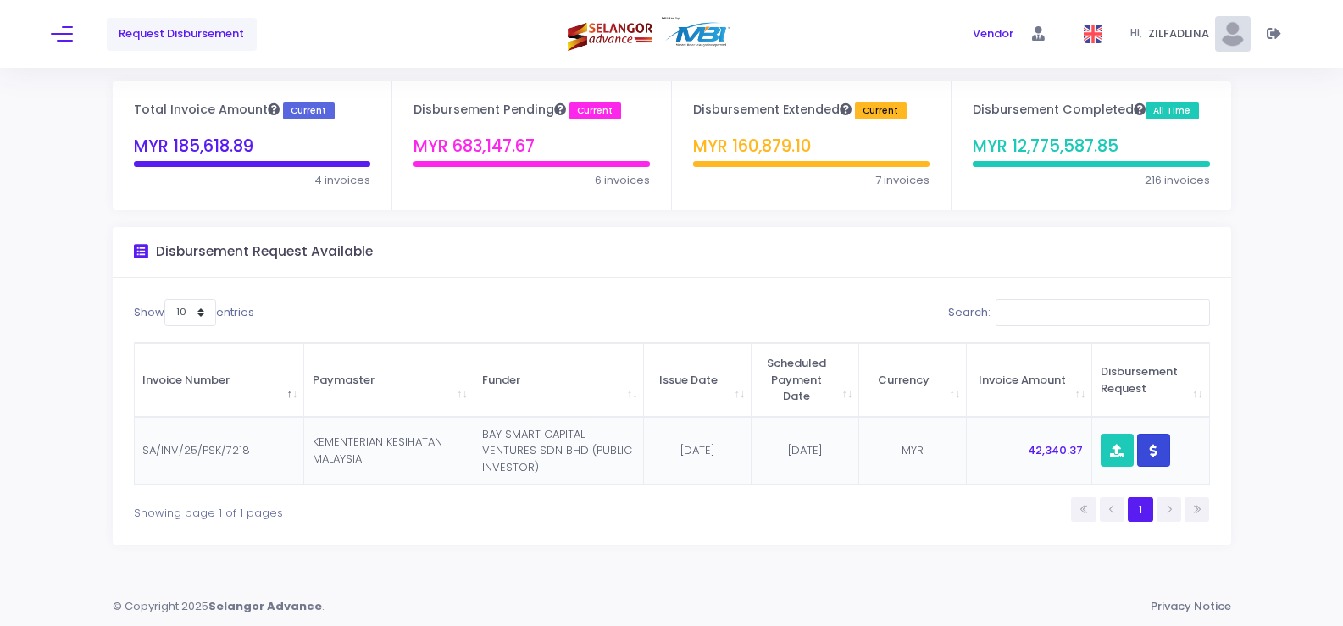
click at [1159, 458] on button "button" at bounding box center [1153, 450] width 33 height 33
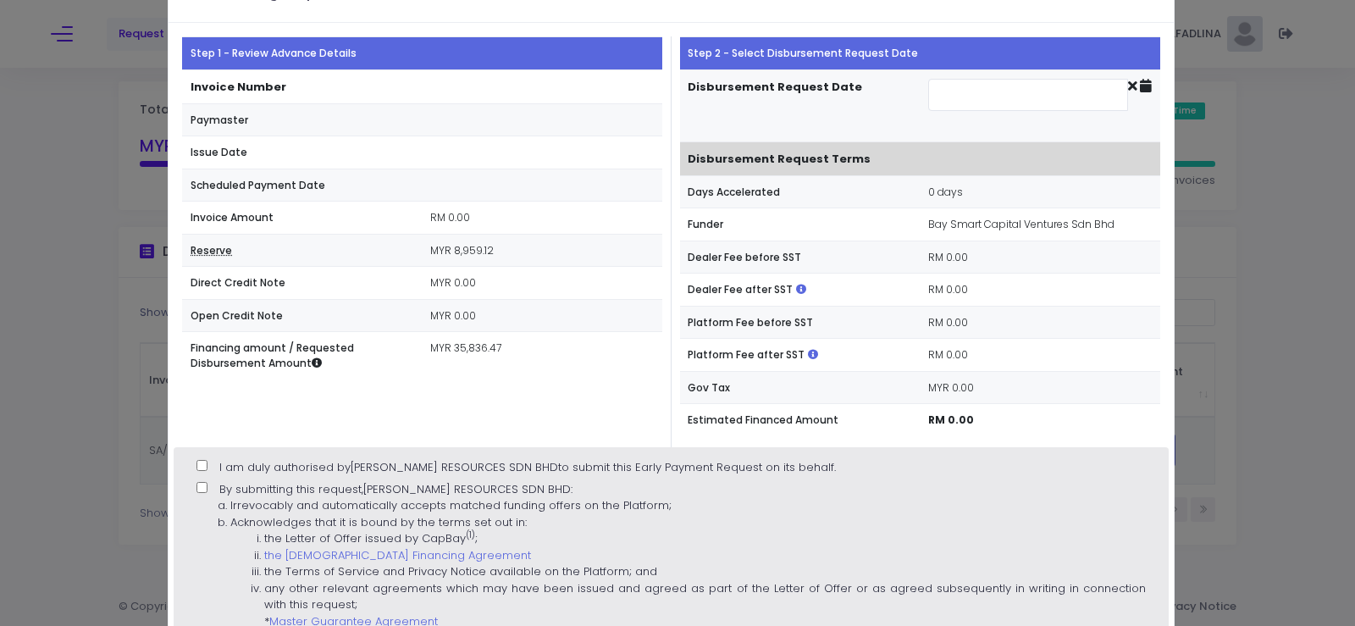
scroll to position [85, 0]
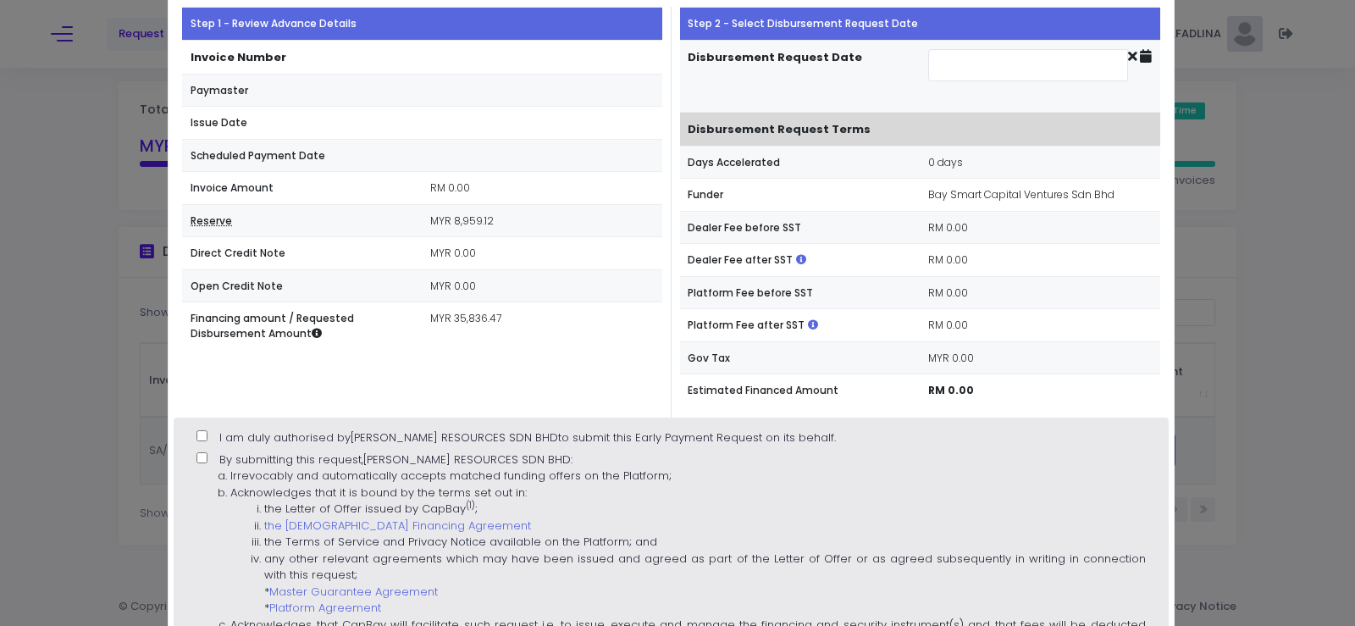
type input "[DATE]"
click at [204, 431] on input "I am duly authorised by [PERSON_NAME] RESOURCES SDN BHD to submit this Early Pa…" at bounding box center [202, 435] width 11 height 11
checkbox input "true"
click at [213, 460] on label "By submitting this request, [PERSON_NAME] RESOURCES SDN BHD : Irrevocably and a…" at bounding box center [671, 580] width 949 height 259
click at [208, 460] on input "By submitting this request, [PERSON_NAME] RESOURCES SDN BHD : Irrevocably and a…" at bounding box center [202, 457] width 11 height 11
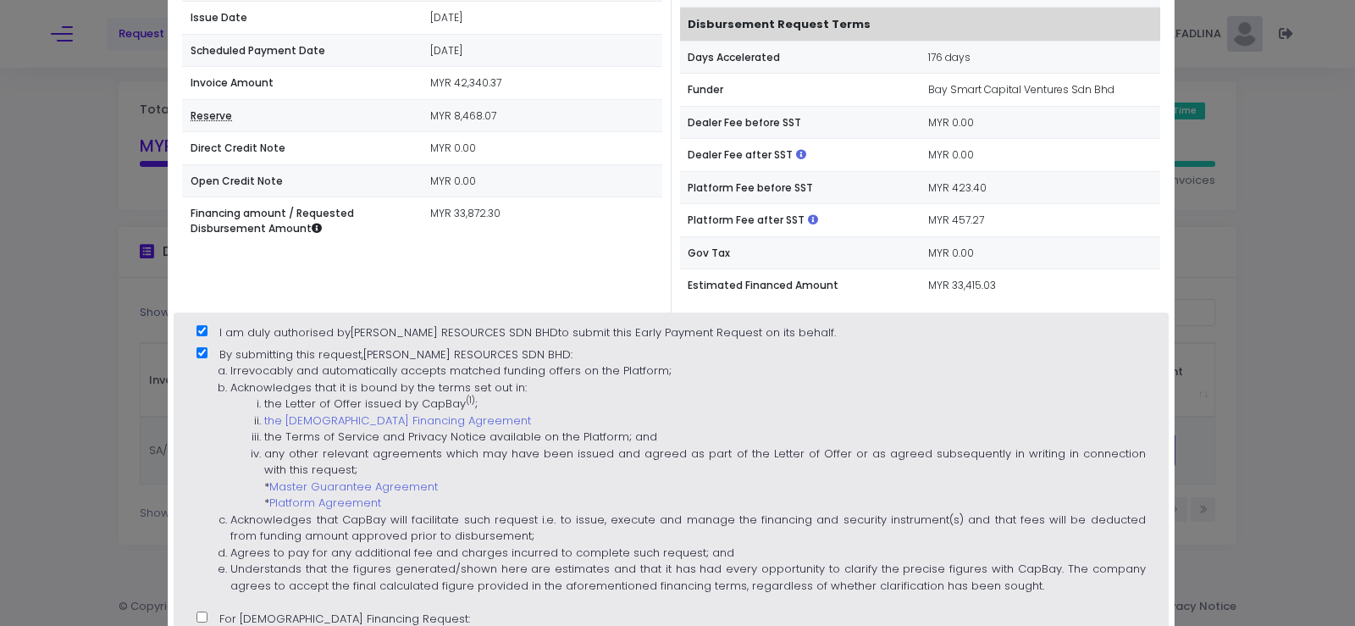
scroll to position [339, 0]
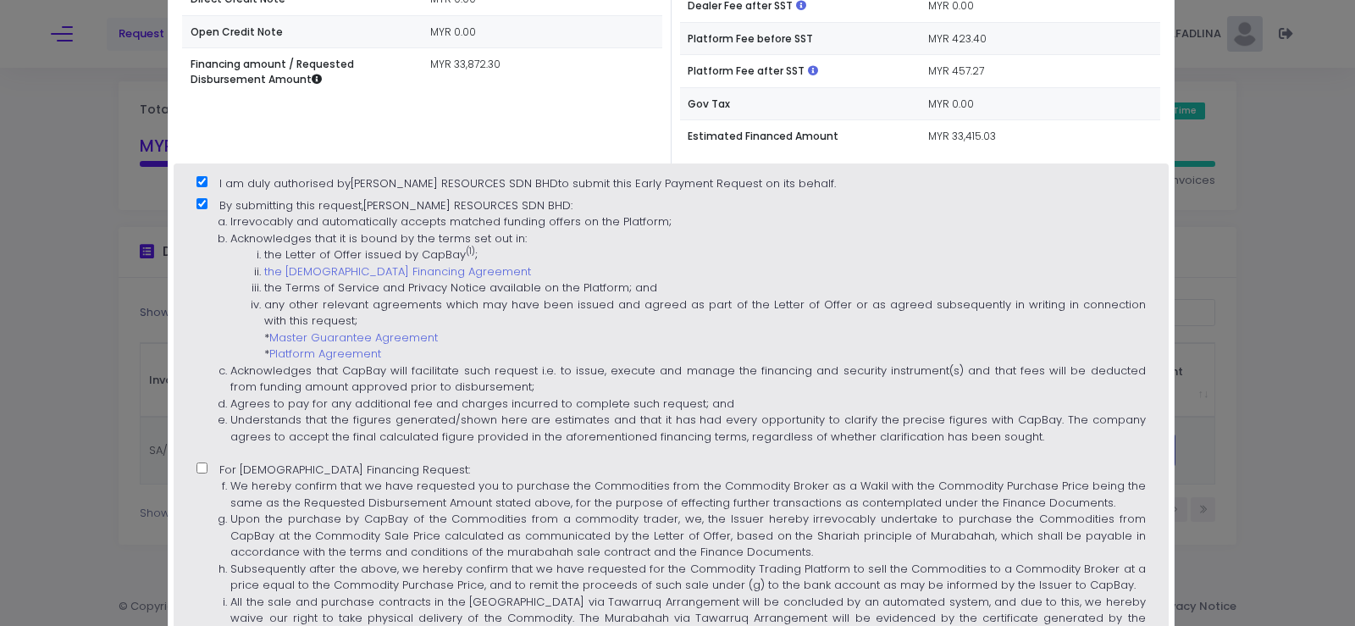
click at [208, 456] on label "By submitting this request, [PERSON_NAME] RESOURCES SDN BHD : Irrevocably and a…" at bounding box center [671, 326] width 949 height 259
click at [208, 209] on input "By submitting this request, [PERSON_NAME] RESOURCES SDN BHD : Irrevocably and a…" at bounding box center [202, 203] width 11 height 11
checkbox input "false"
click at [208, 462] on label "For [DEMOGRAPHIC_DATA] Financing Request: We hereby confirm that we have reques…" at bounding box center [671, 558] width 949 height 193
click at [208, 462] on input "For [DEMOGRAPHIC_DATA] Financing Request: We hereby confirm that we have reques…" at bounding box center [202, 467] width 11 height 11
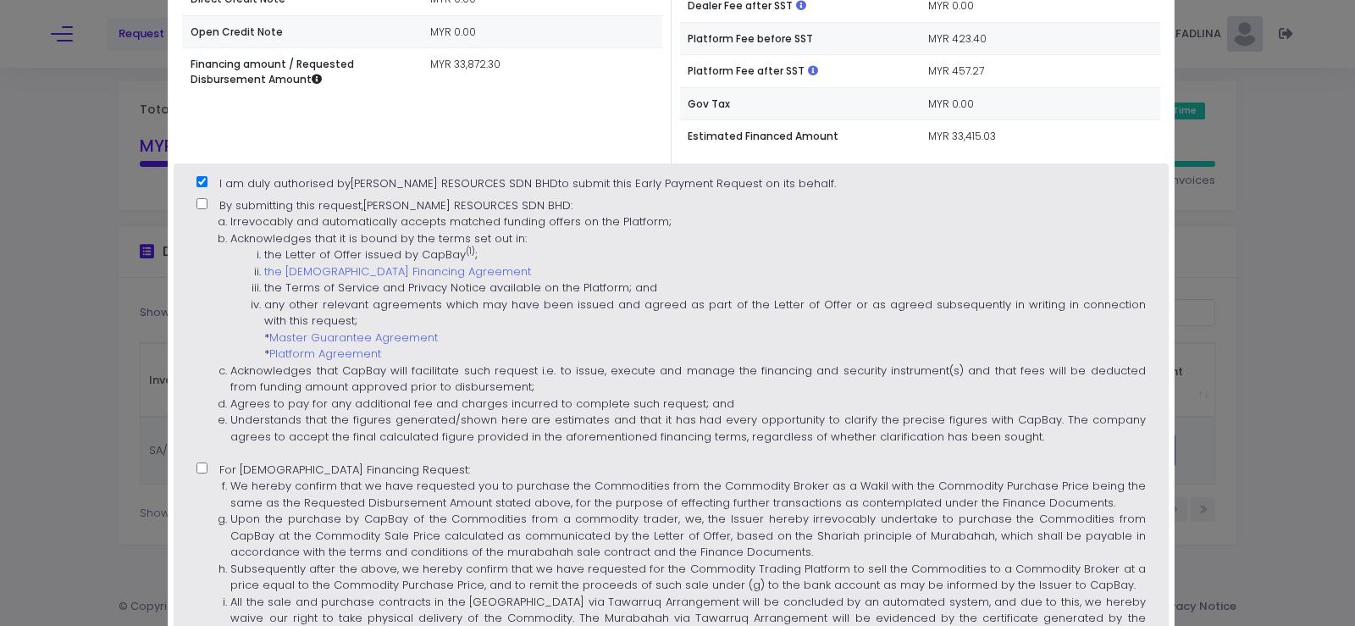
checkbox input "true"
click at [218, 201] on span "By submitting this request, [PERSON_NAME] RESOURCES SDN BHD : Irrevocably and a…" at bounding box center [671, 321] width 949 height 248
click at [208, 201] on input "By submitting this request, [PERSON_NAME] RESOURCES SDN BHD : Irrevocably and a…" at bounding box center [202, 203] width 11 height 11
checkbox input "true"
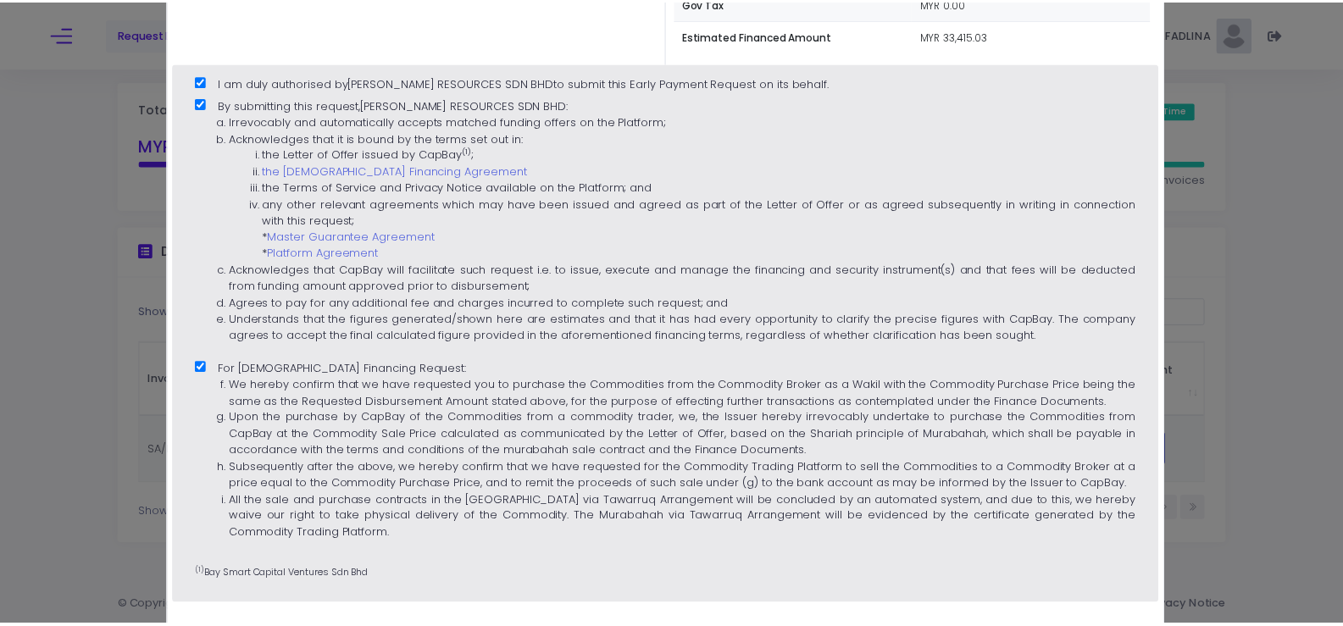
scroll to position [530, 0]
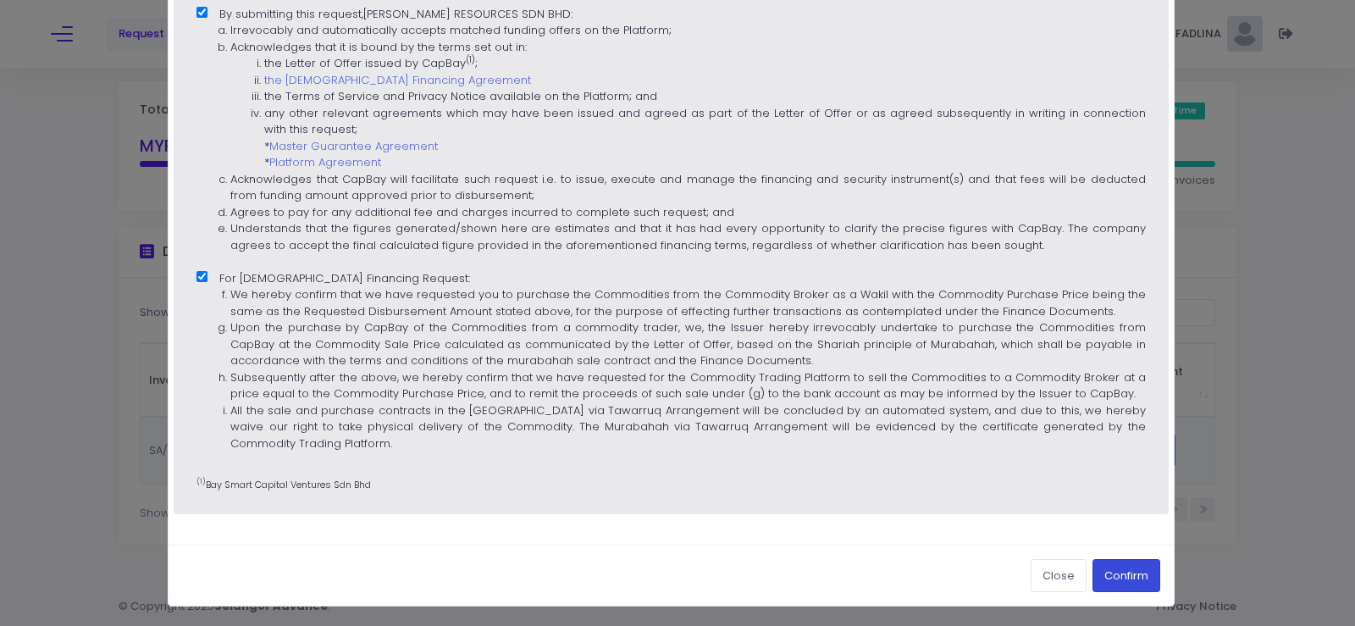
click at [1115, 579] on button "Confirm" at bounding box center [1127, 575] width 68 height 32
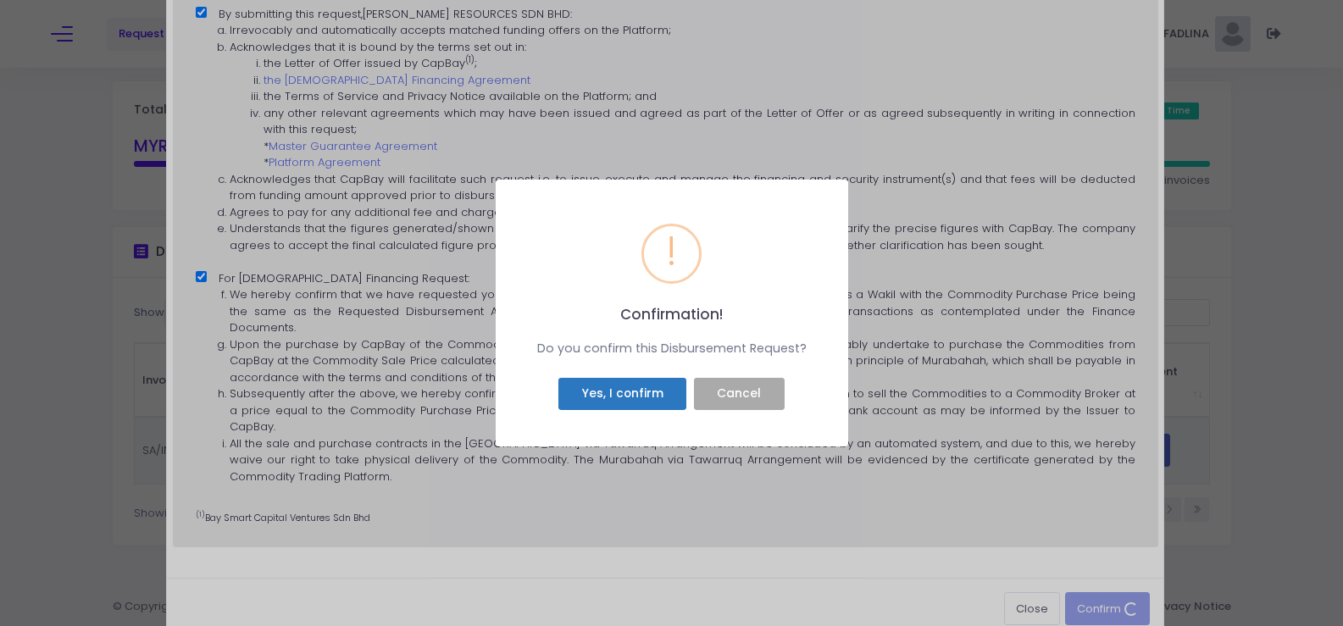
click at [600, 396] on button "Yes, I confirm" at bounding box center [622, 394] width 128 height 32
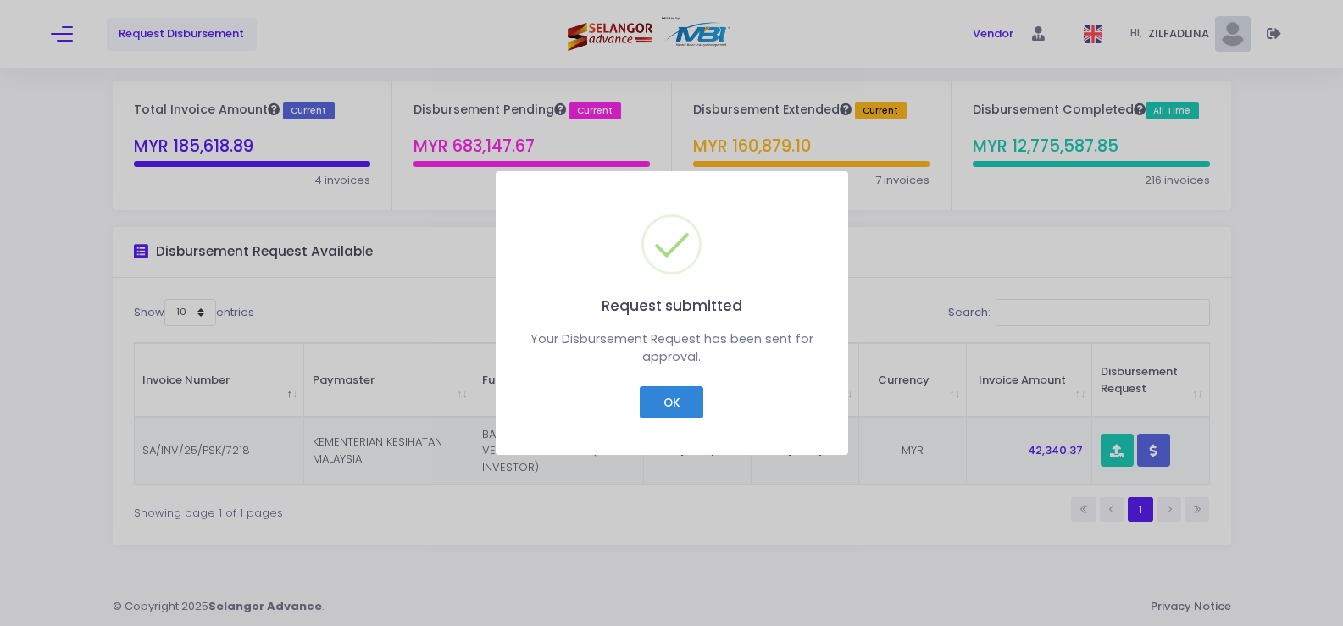
scroll to position [9, 0]
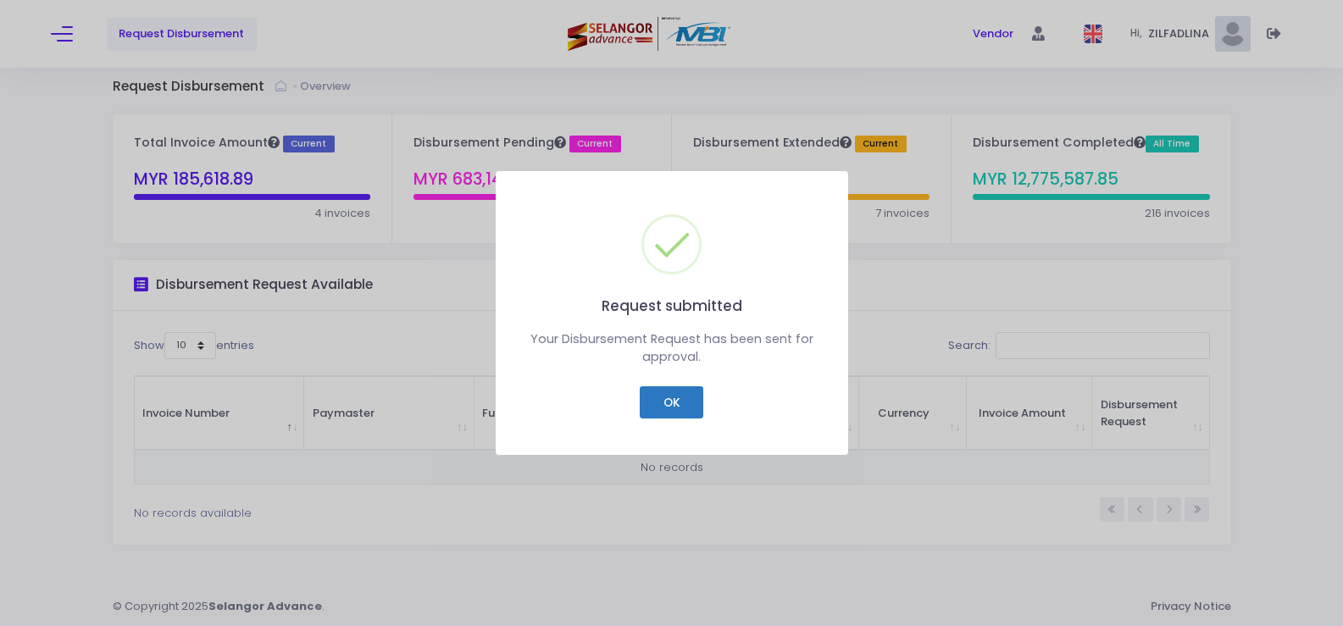
click at [666, 409] on button "OK" at bounding box center [672, 402] width 64 height 32
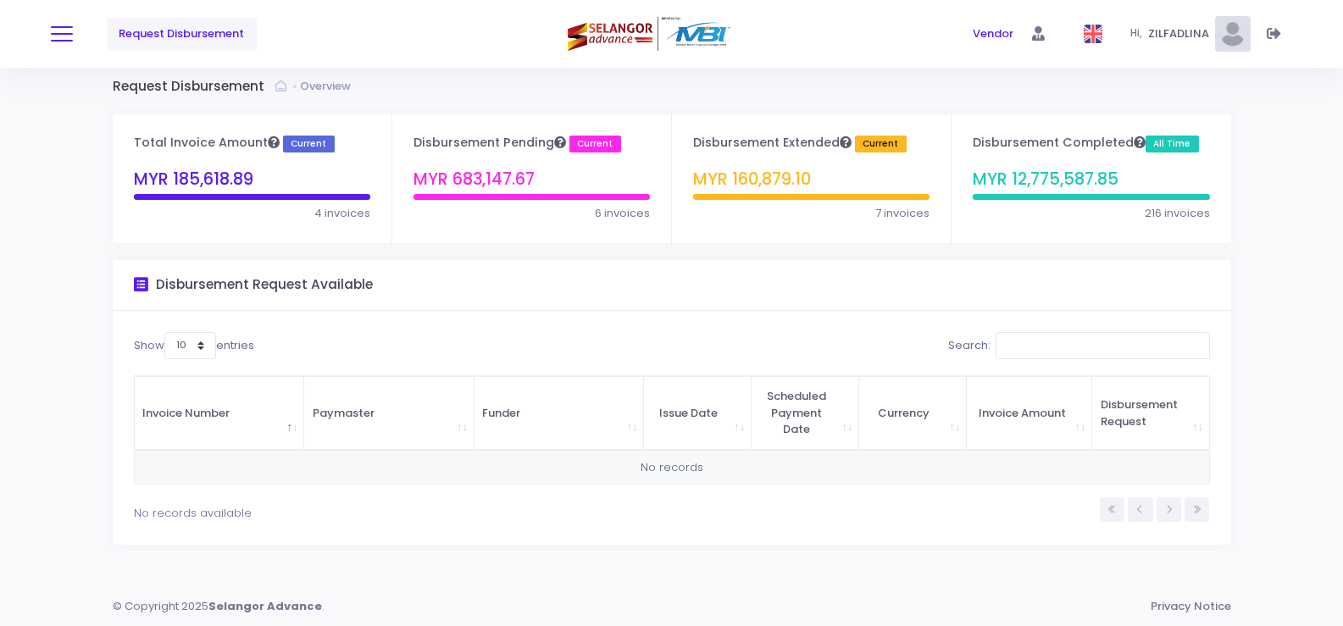
click at [67, 30] on button at bounding box center [62, 34] width 22 height 22
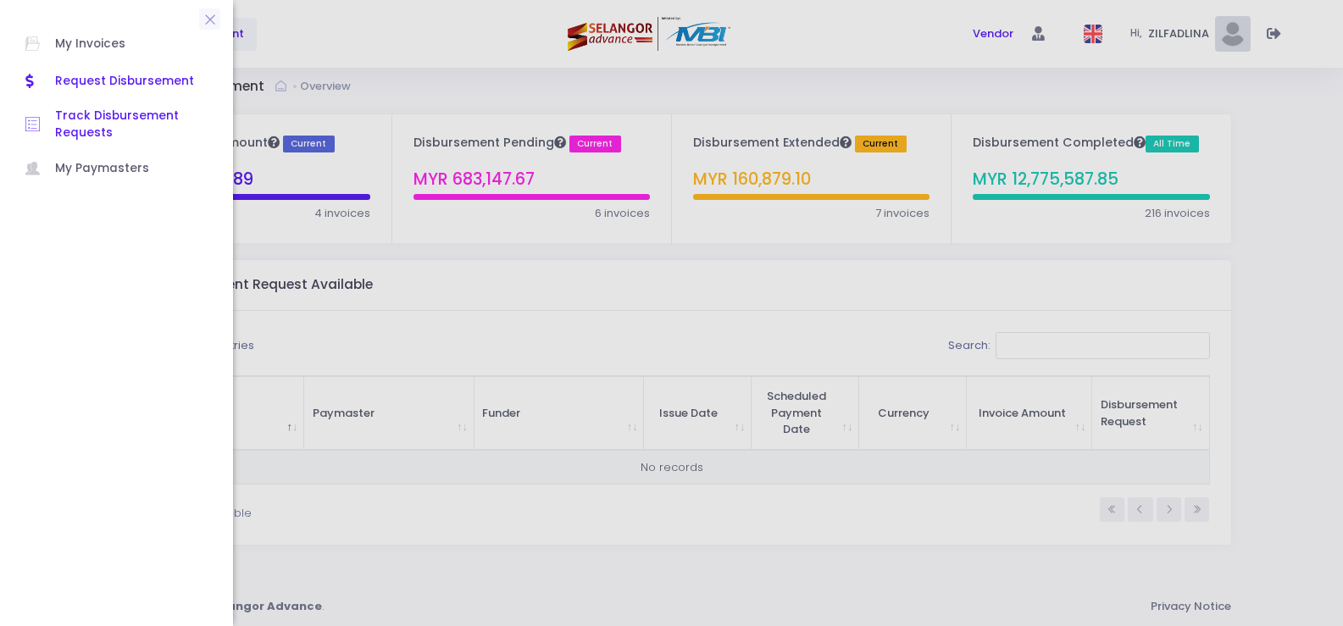
click at [105, 113] on span "Track Disbursement Requests" at bounding box center [131, 125] width 152 height 35
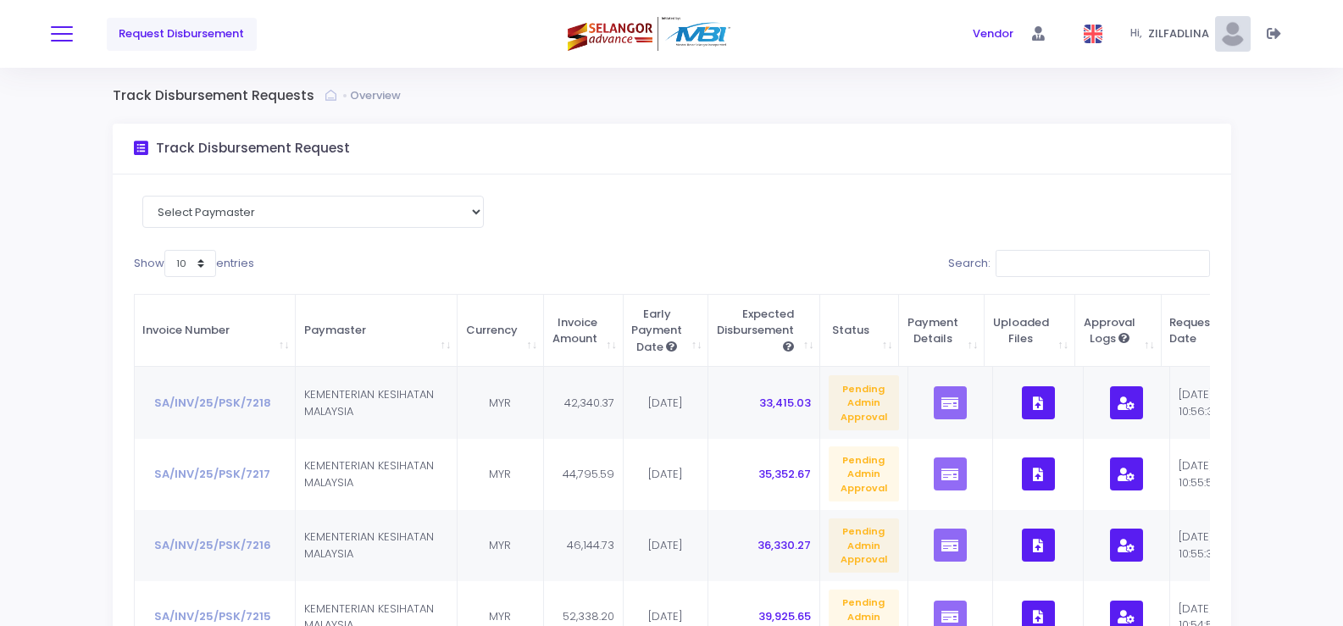
click at [66, 38] on button at bounding box center [62, 34] width 22 height 22
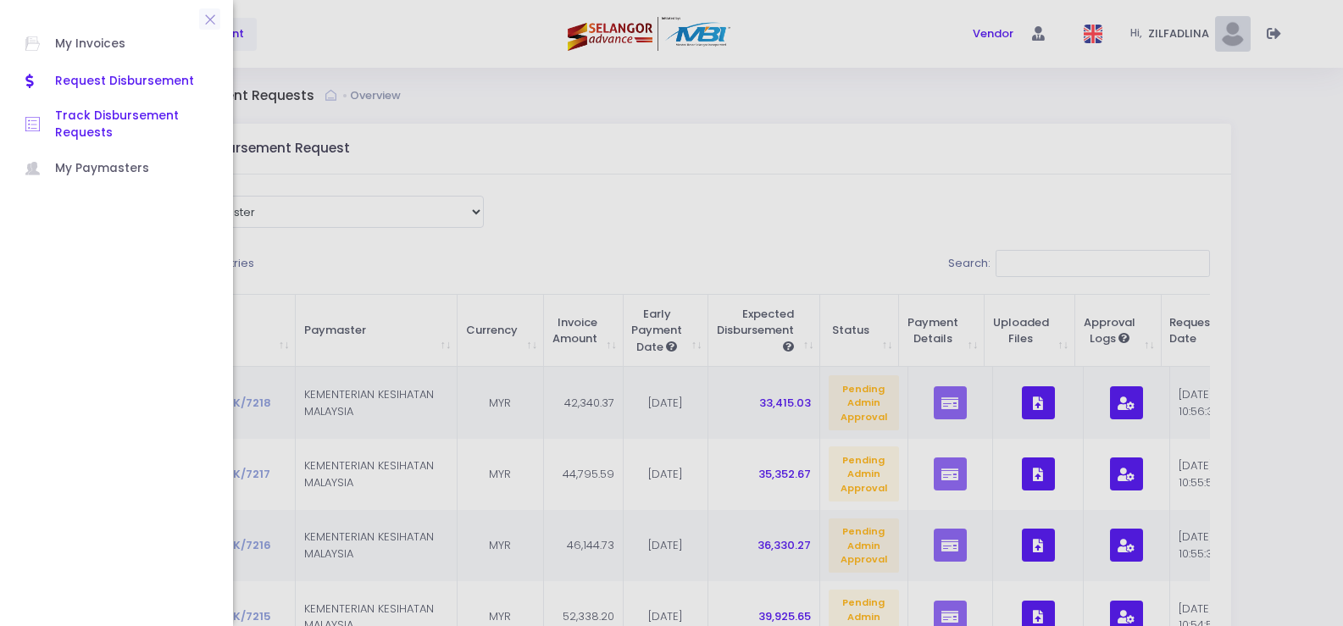
click at [82, 83] on span "Request Disbursement" at bounding box center [131, 81] width 152 height 22
